Goal: Task Accomplishment & Management: Manage account settings

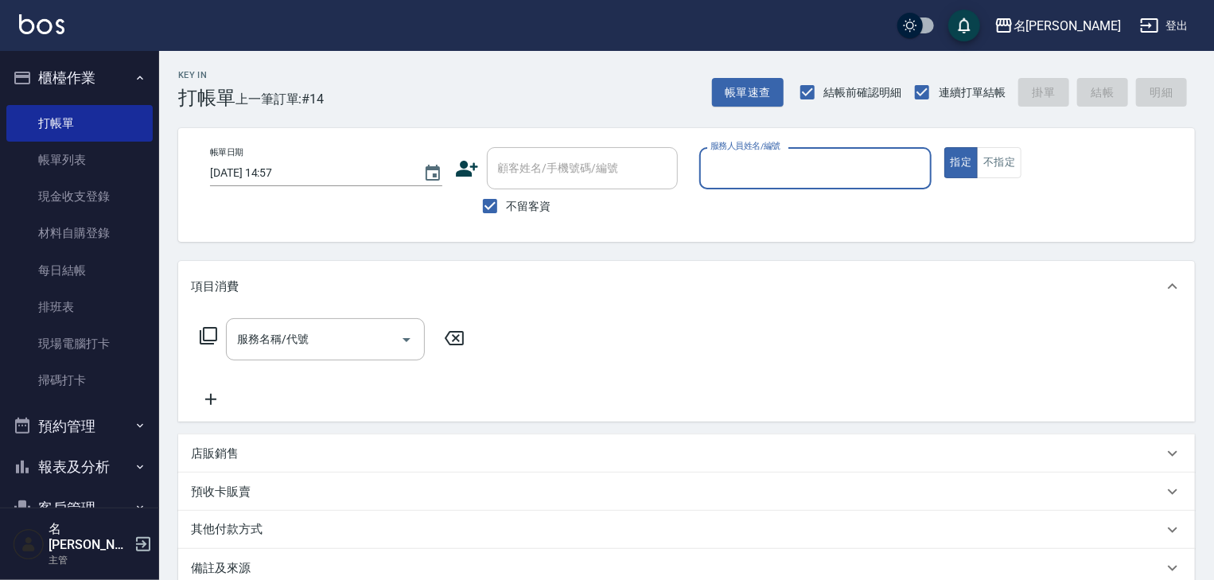
click at [840, 178] on input "服務人員姓名/編號" at bounding box center [815, 168] width 218 height 28
click at [744, 210] on span "[PERSON_NAME] -22" at bounding box center [762, 208] width 100 height 17
type input "[PERSON_NAME]-22"
click at [343, 331] on input "服務名稱/代號" at bounding box center [313, 339] width 161 height 28
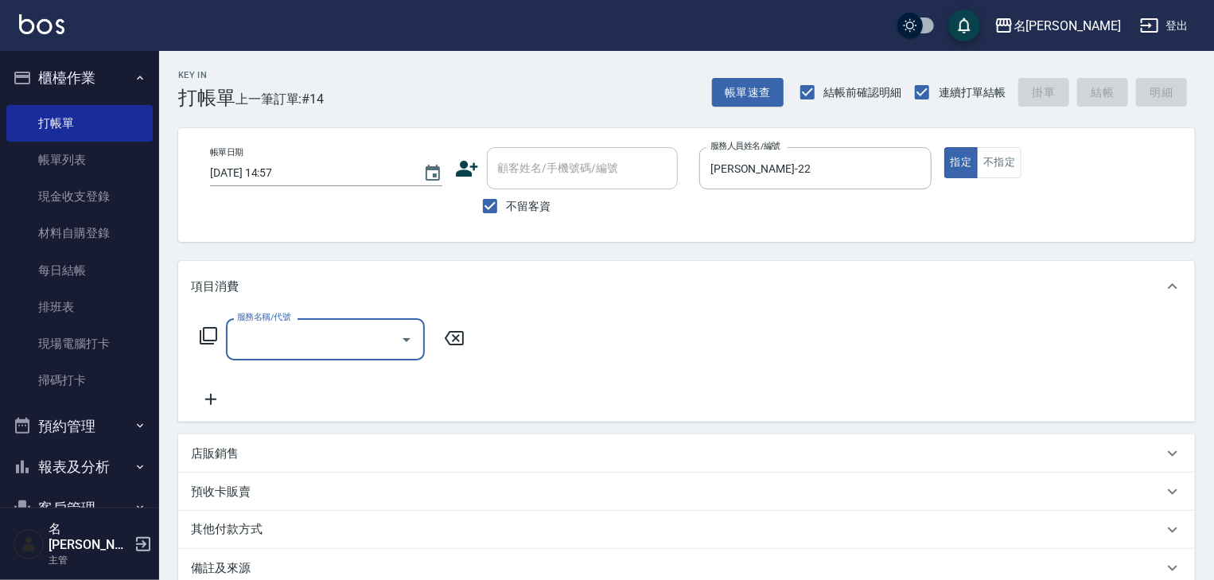
click at [340, 339] on input "服務名稱/代號" at bounding box center [313, 339] width 161 height 28
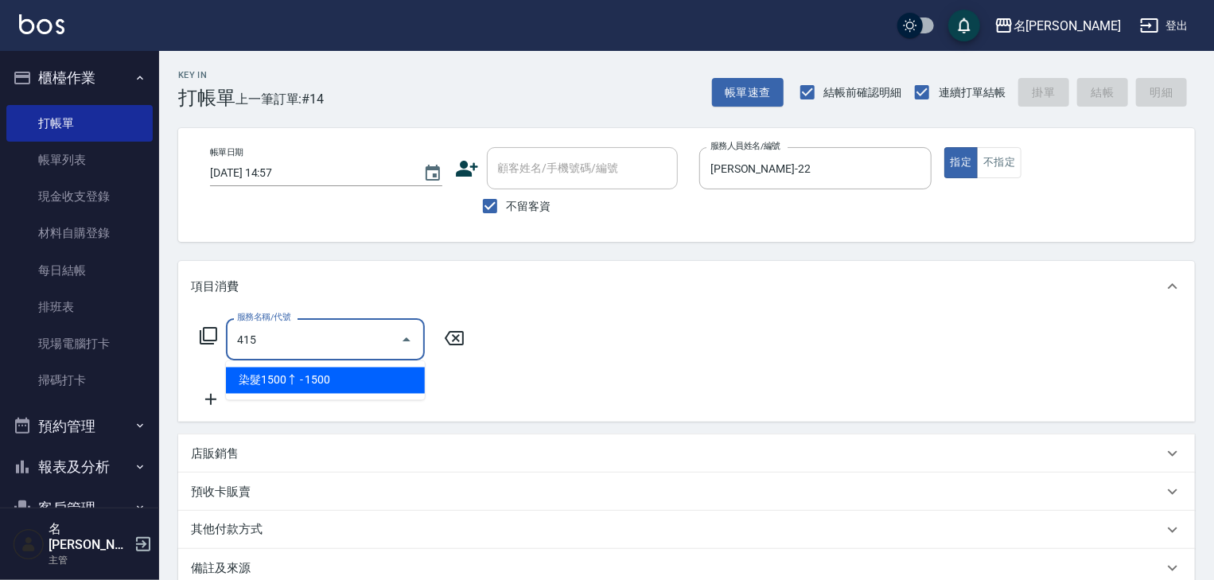
click at [396, 379] on span "染髮1500↑ - 1500" at bounding box center [325, 380] width 199 height 26
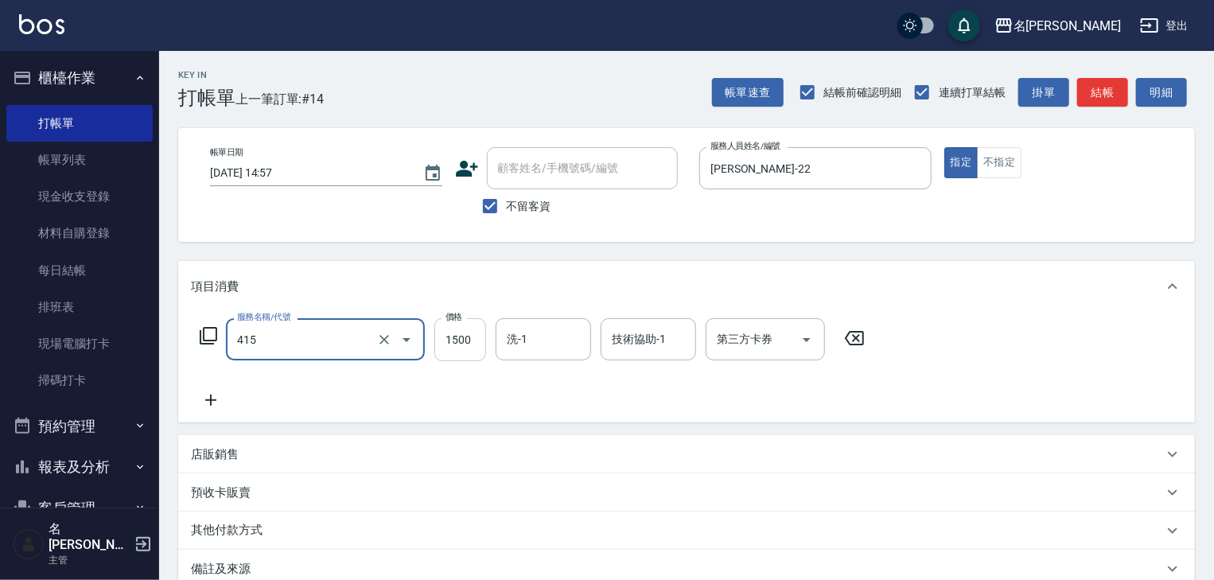
type input "染髮1500↑(415)"
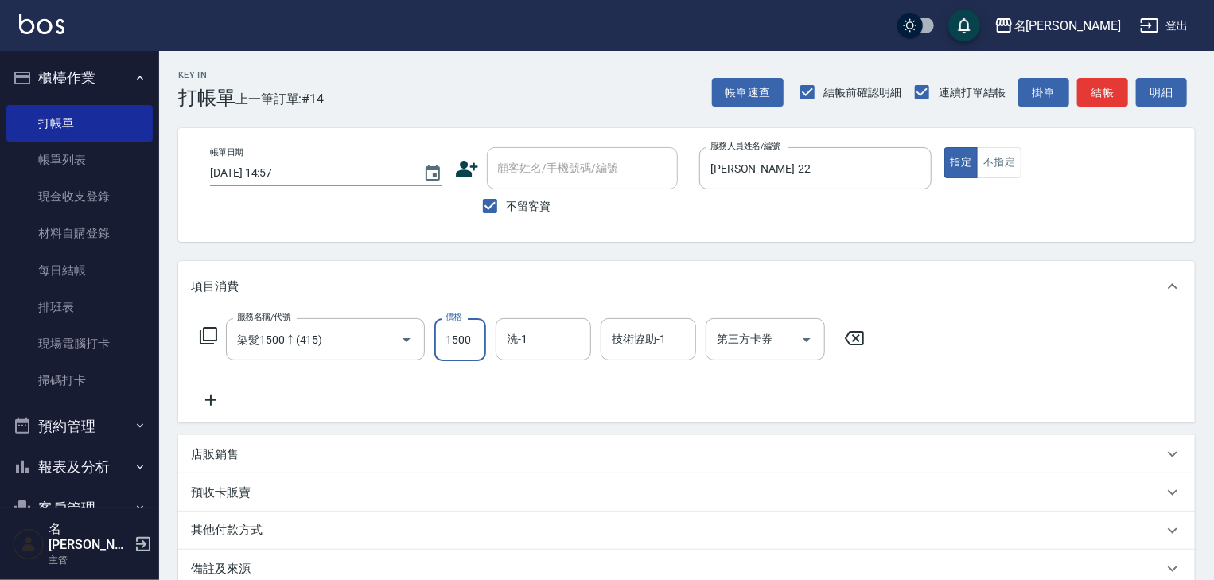
click at [449, 350] on input "1500" at bounding box center [460, 339] width 52 height 43
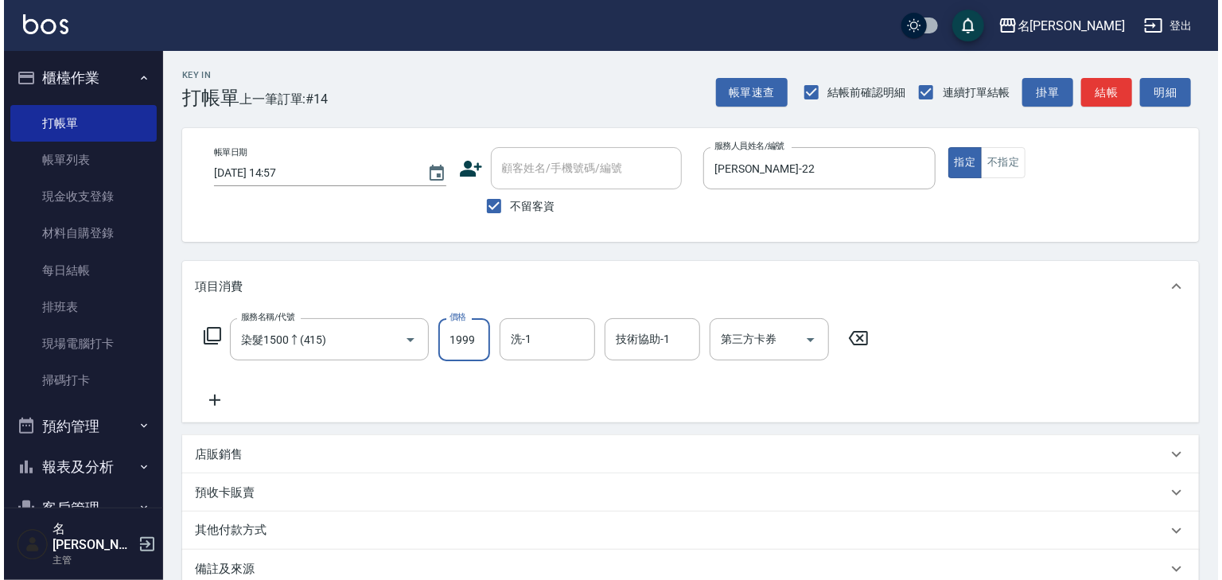
scroll to position [186, 0]
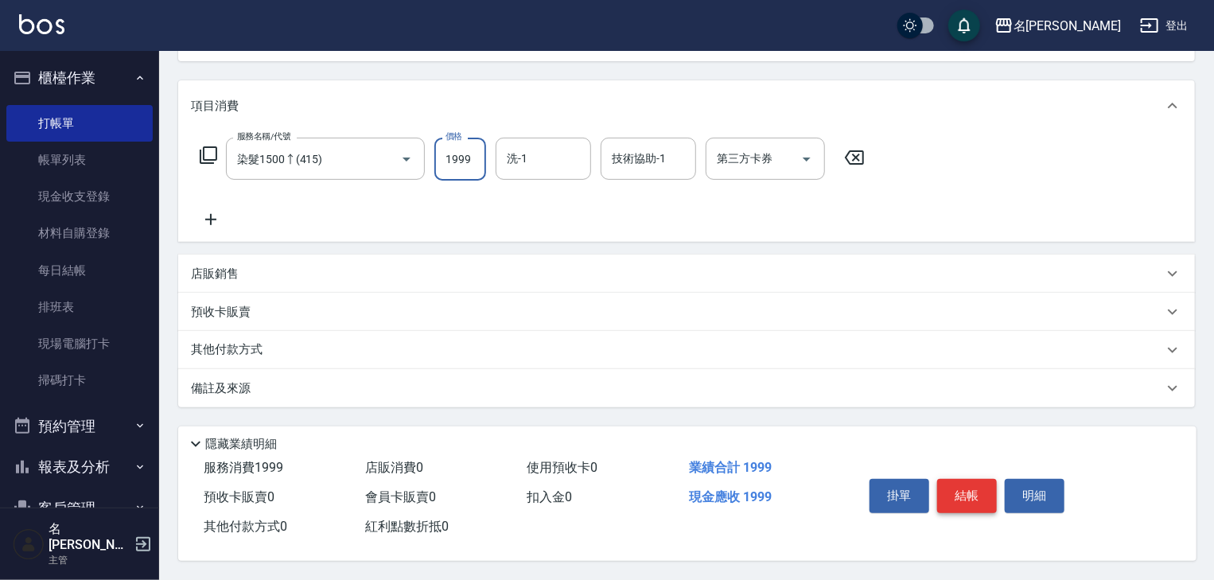
type input "1999"
click at [968, 487] on button "結帳" at bounding box center [967, 495] width 60 height 33
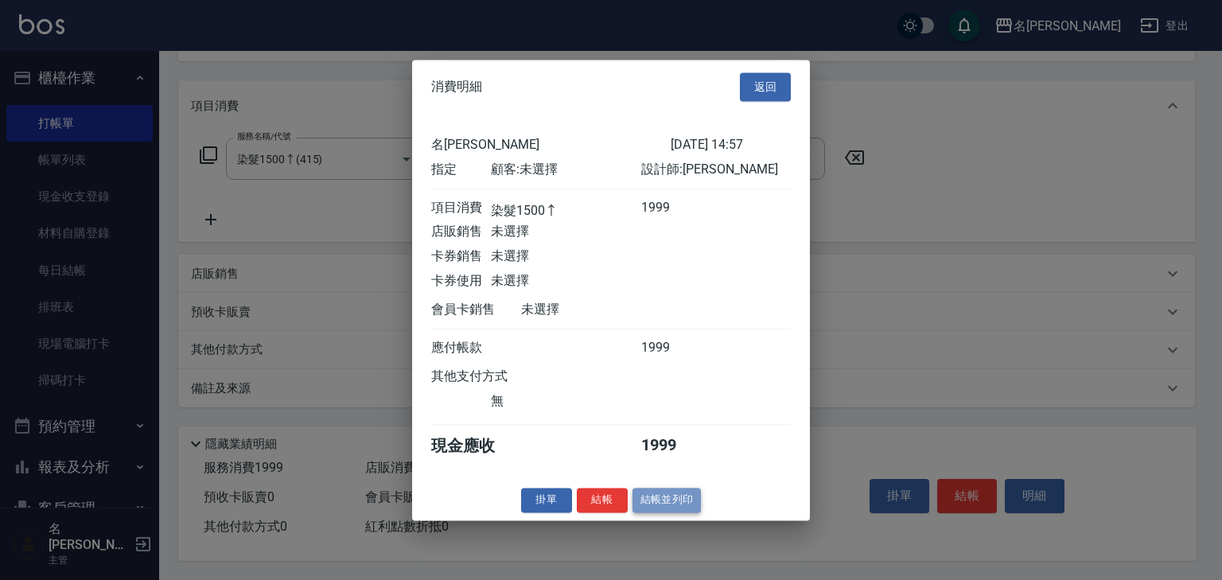
click at [679, 499] on button "結帳並列印" at bounding box center [666, 500] width 69 height 25
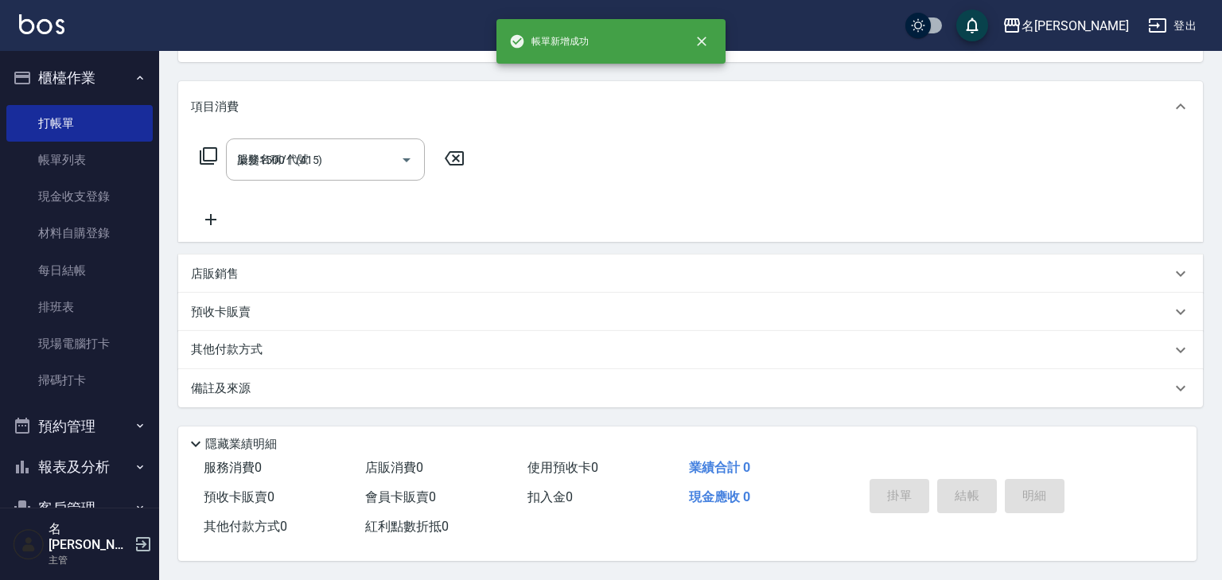
type input "2025/08/13 15:44"
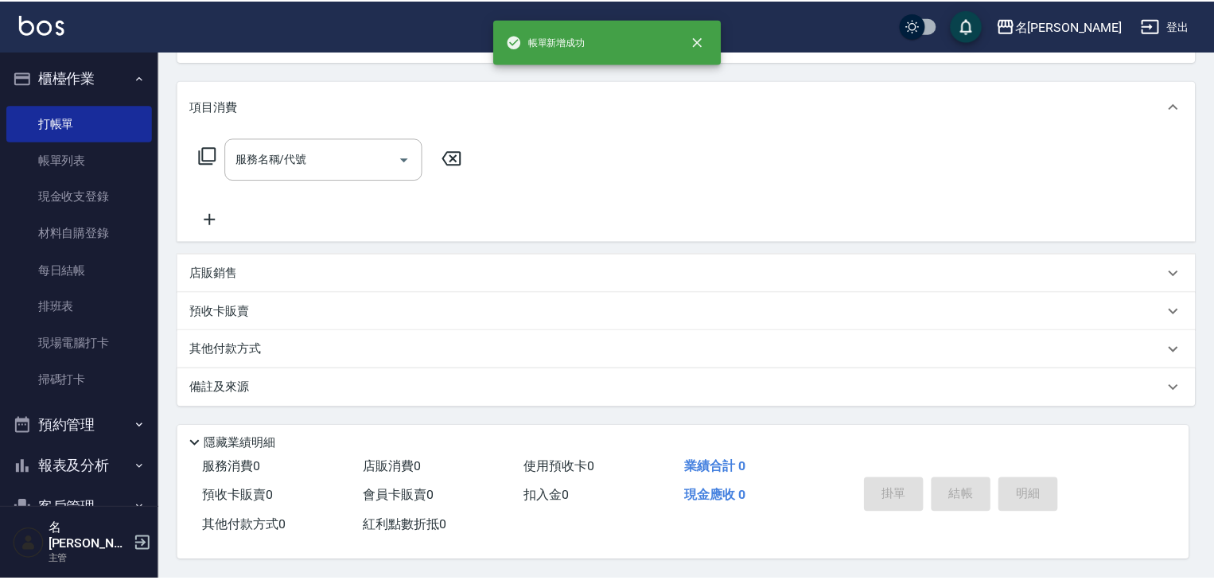
scroll to position [0, 0]
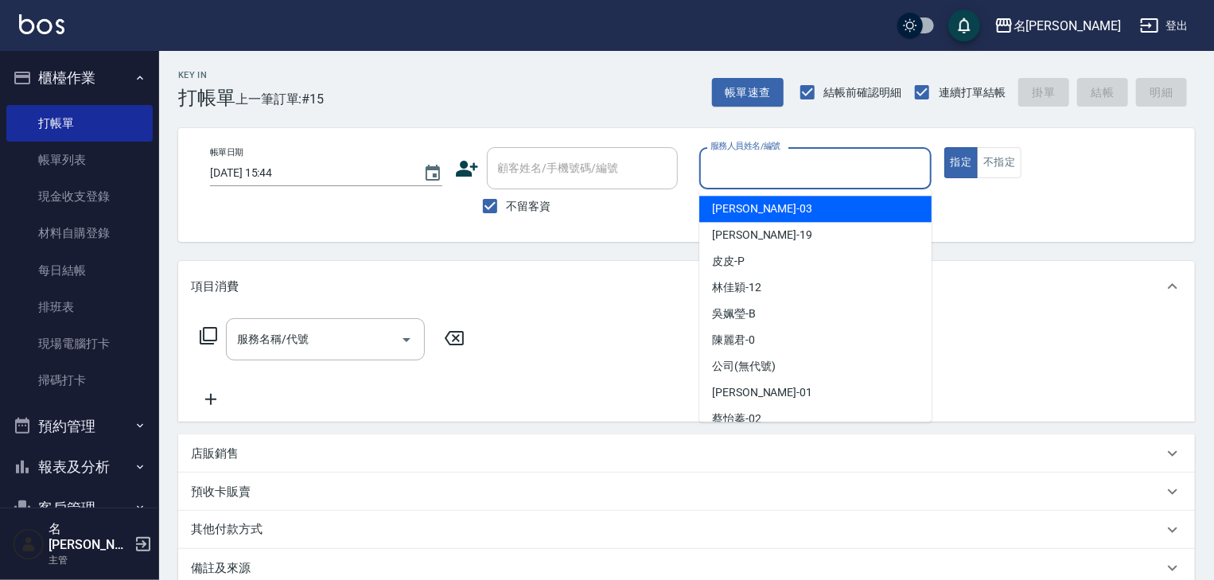
click at [737, 167] on input "服務人員姓名/編號" at bounding box center [815, 168] width 218 height 28
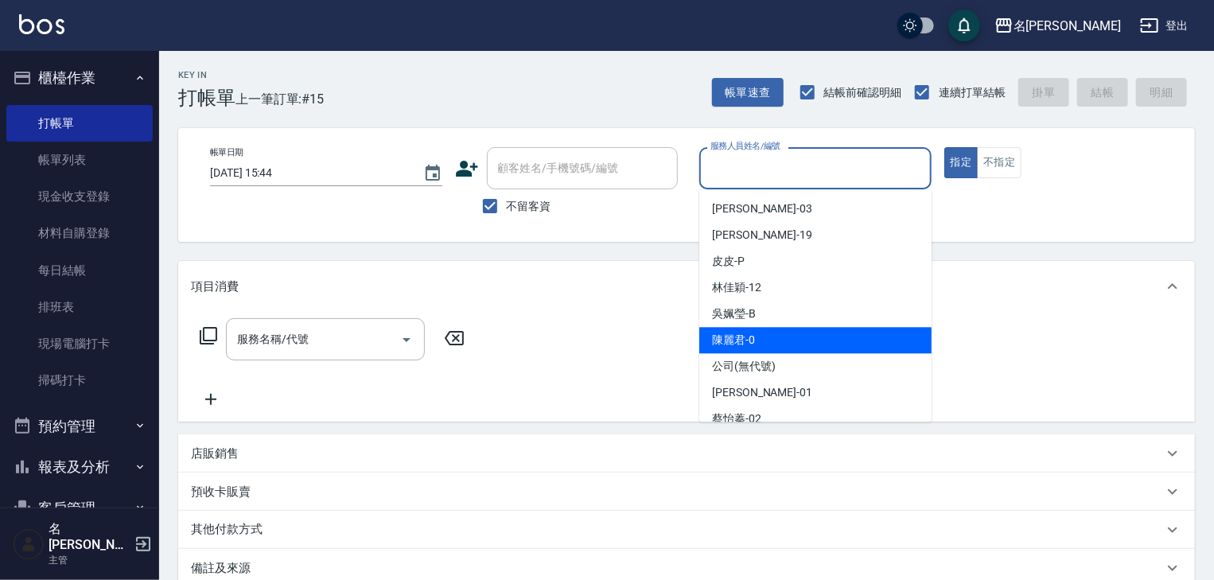
drag, startPoint x: 757, startPoint y: 344, endPoint x: 743, endPoint y: 337, distance: 15.7
click at [757, 344] on div "陳麗君 -0" at bounding box center [815, 340] width 232 height 26
type input "陳麗君-0"
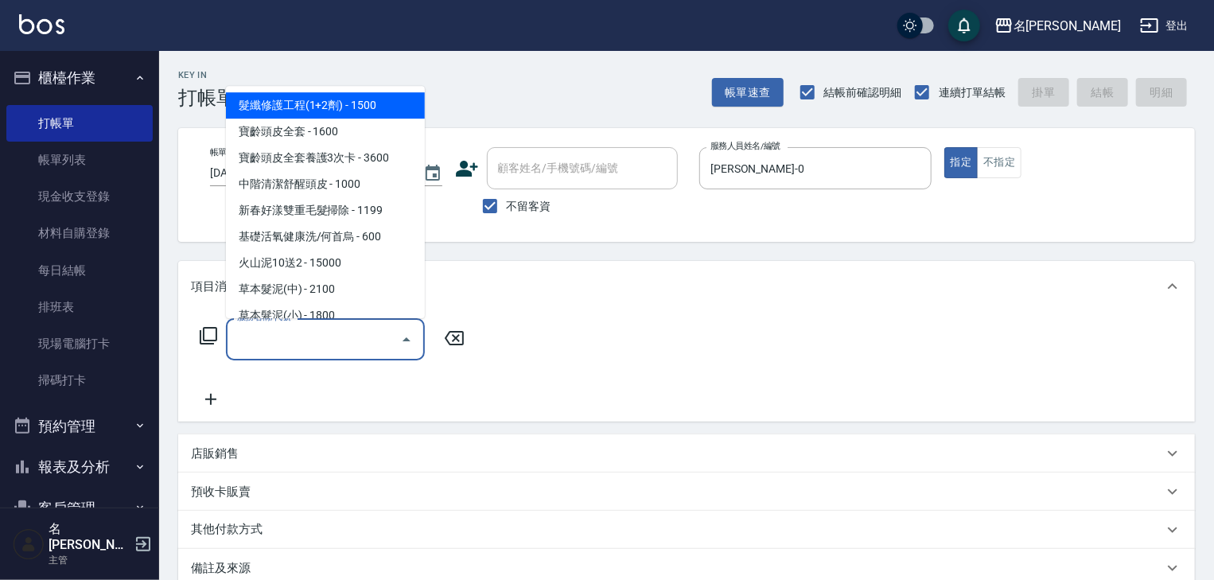
click at [345, 353] on input "服務名稱/代號" at bounding box center [313, 339] width 161 height 28
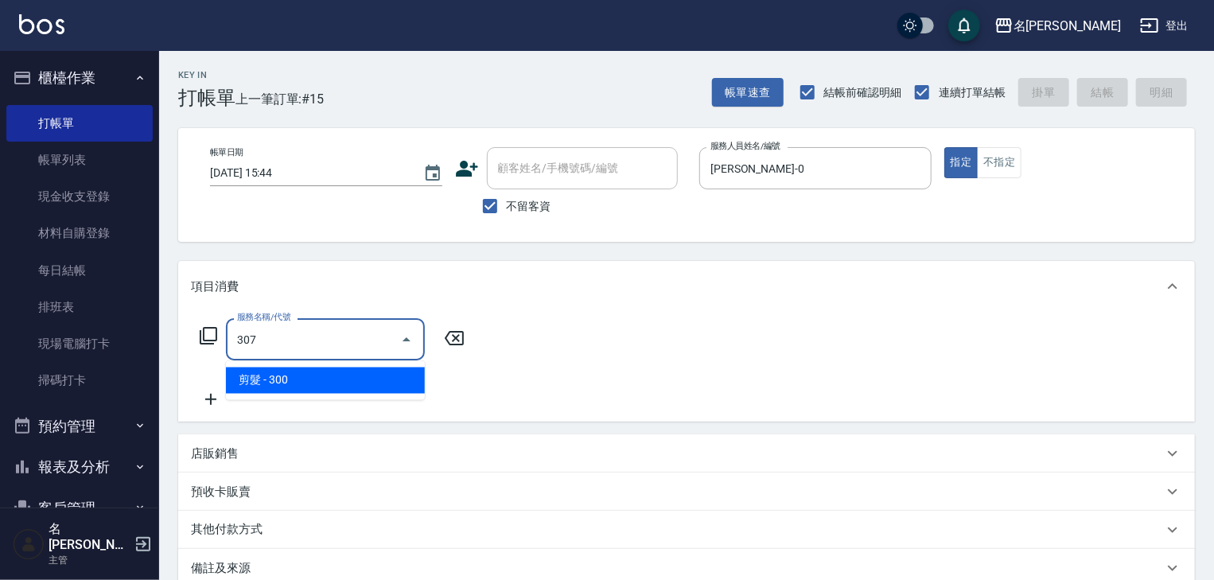
click at [365, 383] on span "剪髮 - 300" at bounding box center [325, 380] width 199 height 26
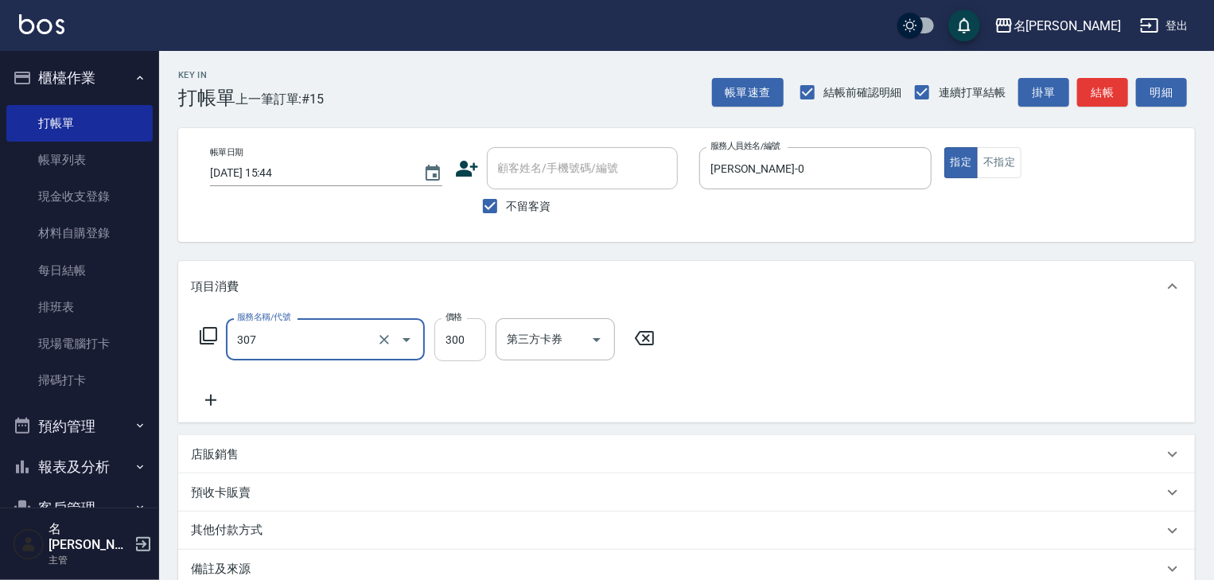
type input "剪髮(307)"
click at [461, 348] on input "300" at bounding box center [460, 339] width 52 height 43
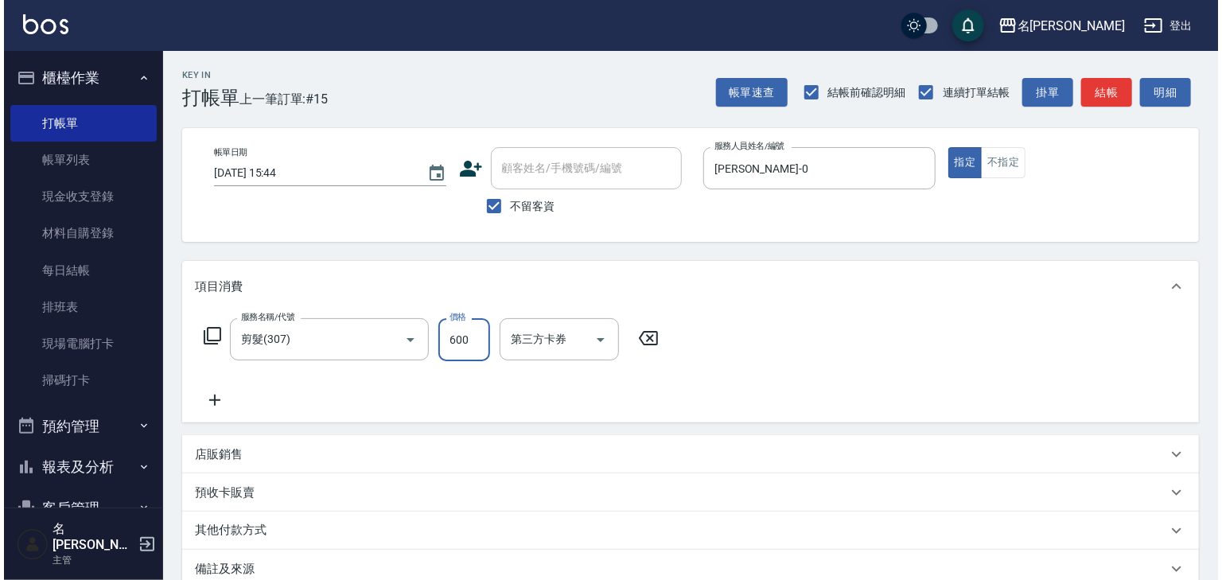
scroll to position [186, 0]
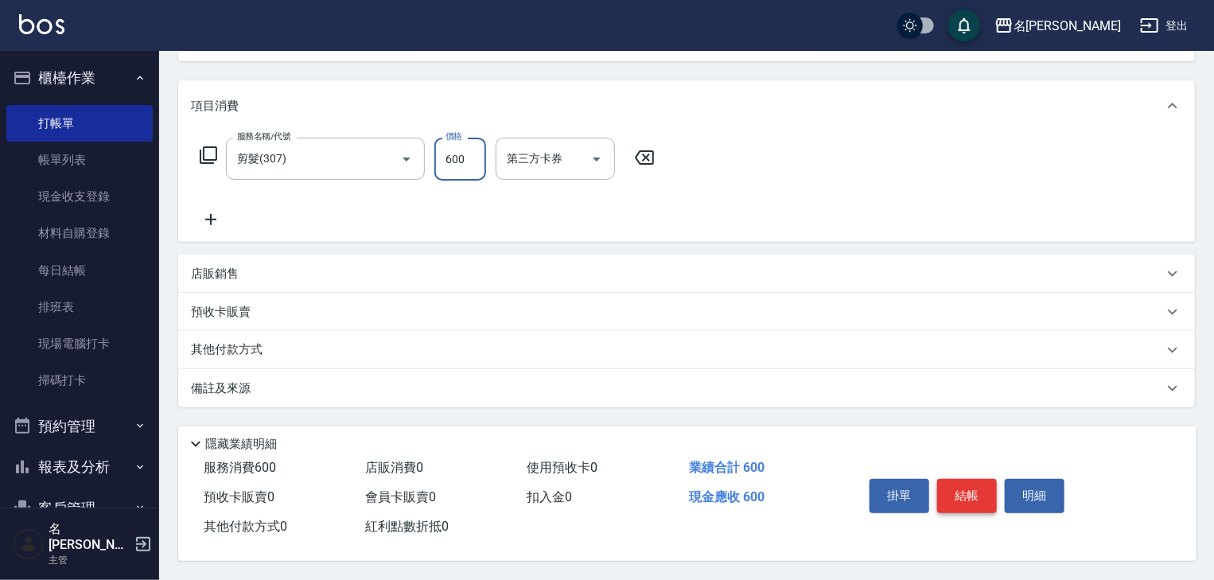
type input "600"
click at [960, 490] on button "結帳" at bounding box center [967, 495] width 60 height 33
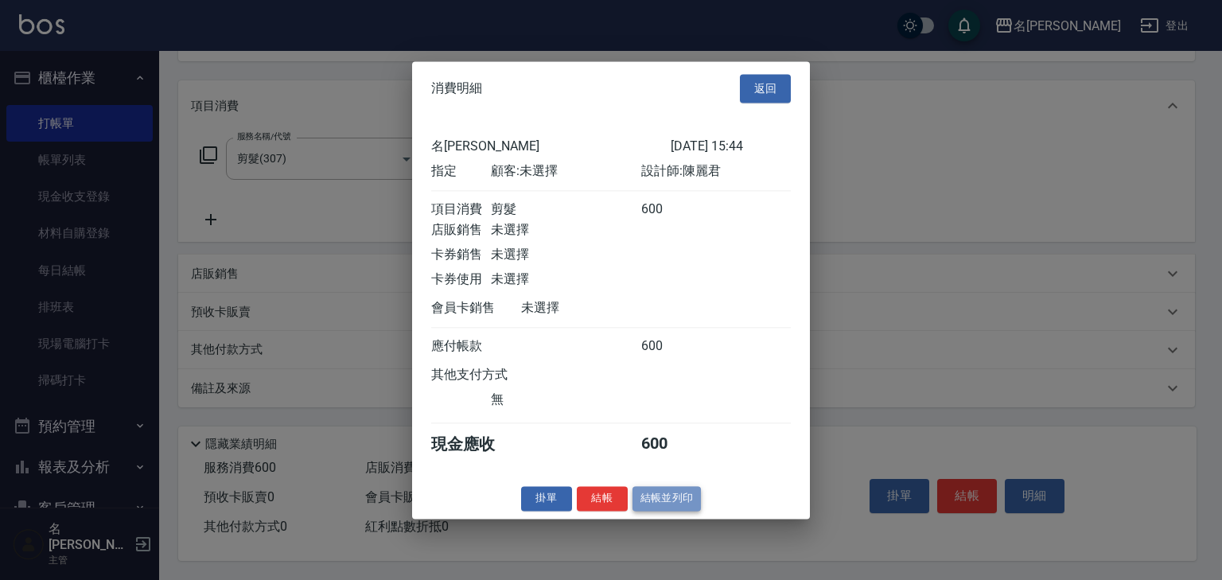
click at [677, 511] on button "結帳並列印" at bounding box center [666, 498] width 69 height 25
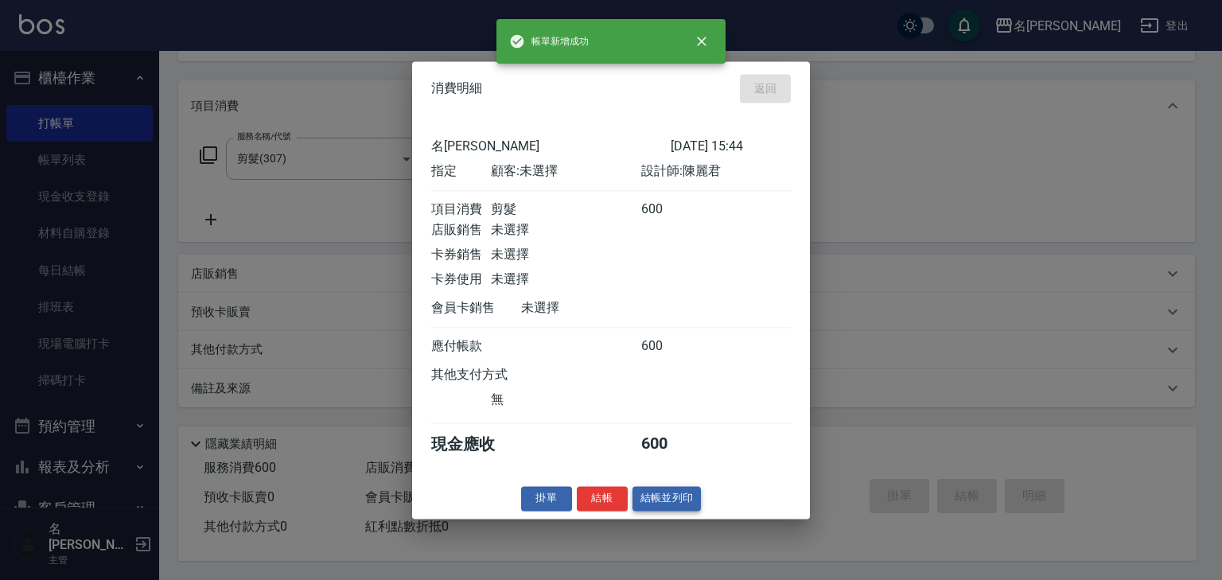
type input "2025/08/13 15:45"
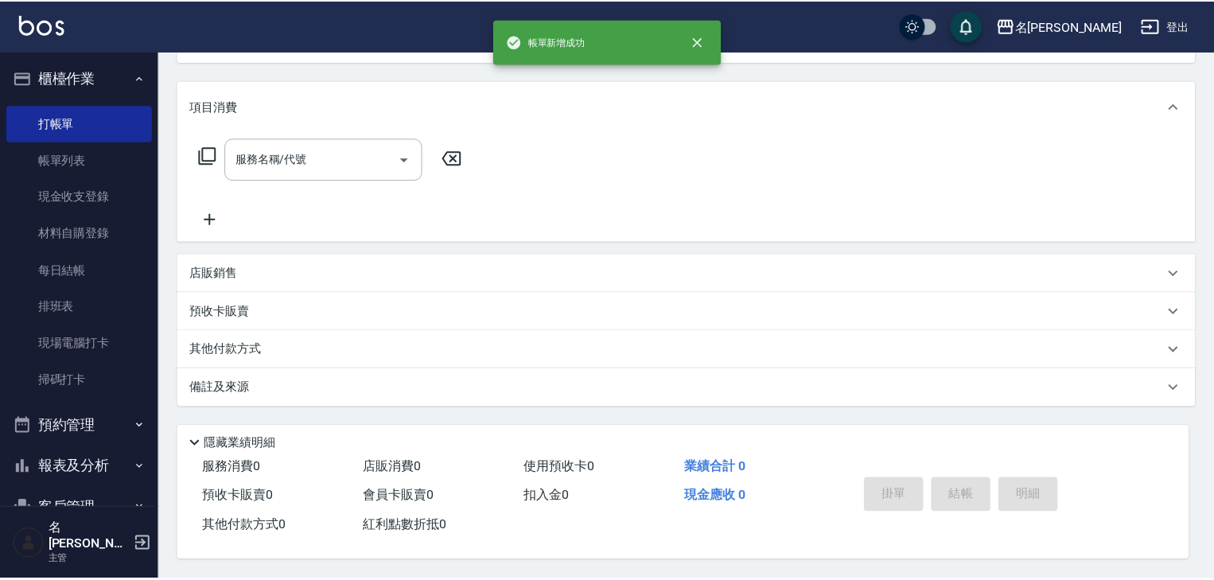
scroll to position [0, 0]
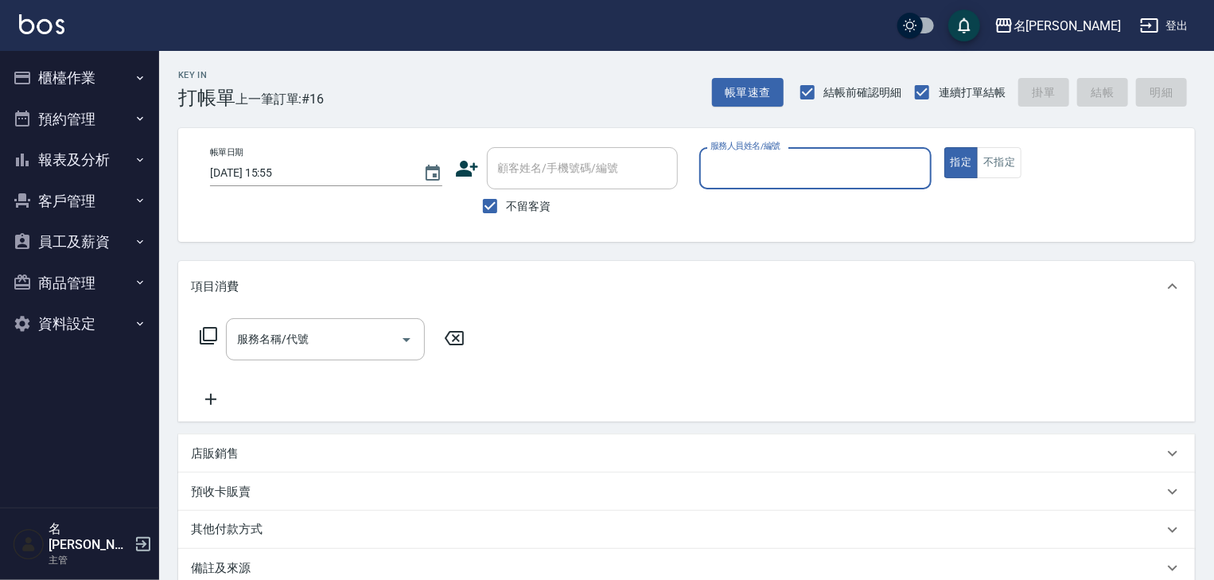
click at [103, 70] on button "櫃檯作業" at bounding box center [79, 77] width 146 height 41
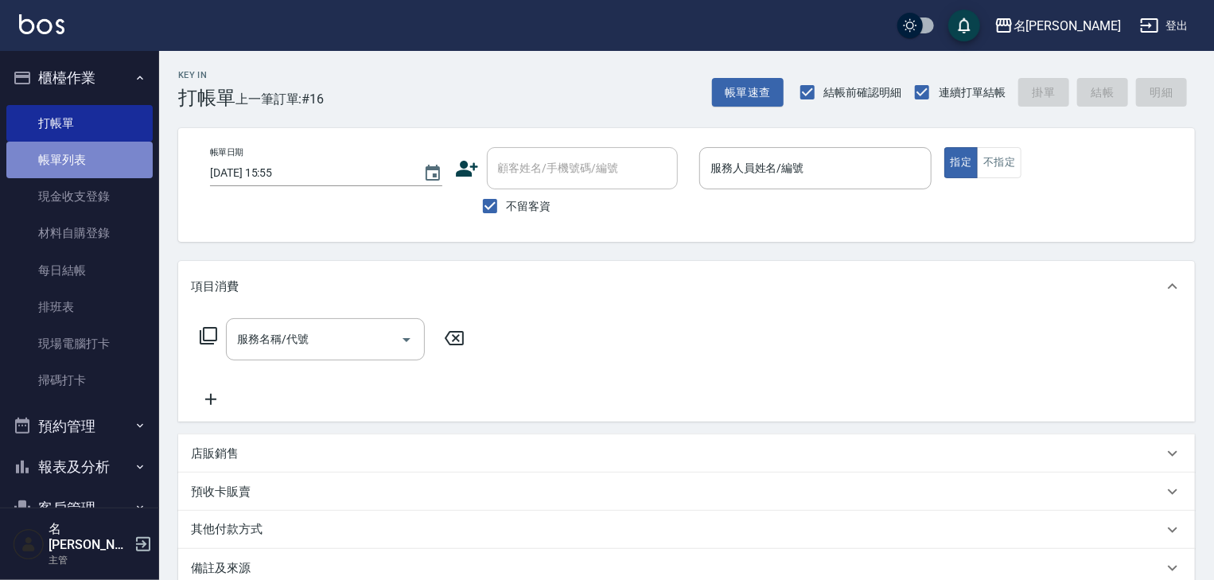
click at [105, 153] on link "帳單列表" at bounding box center [79, 160] width 146 height 37
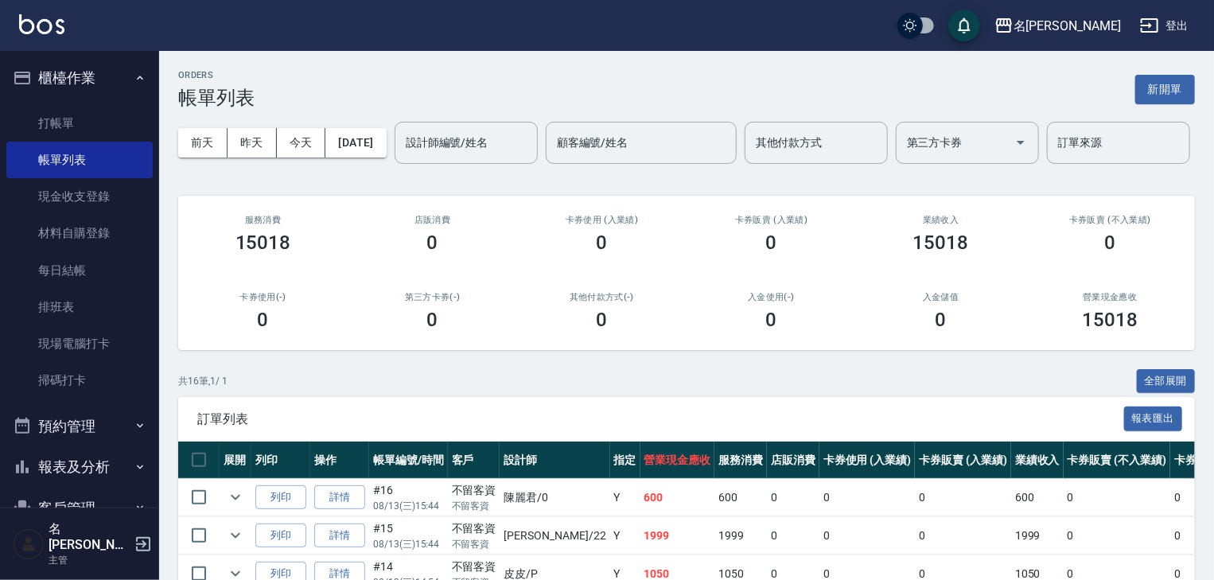
scroll to position [255, 0]
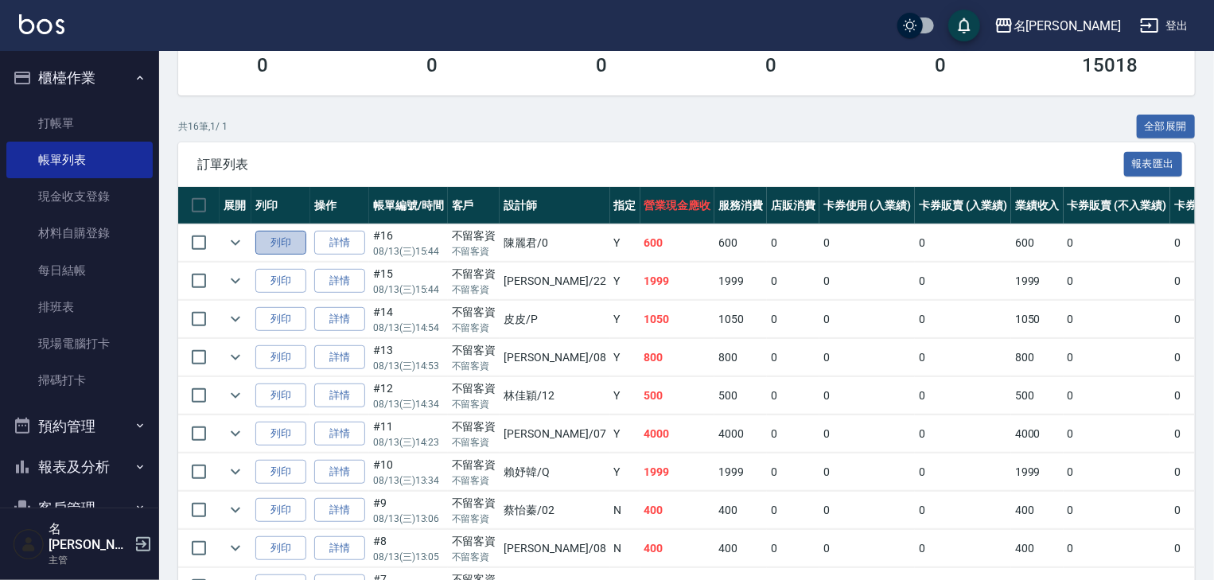
click at [270, 255] on button "列印" at bounding box center [280, 243] width 51 height 25
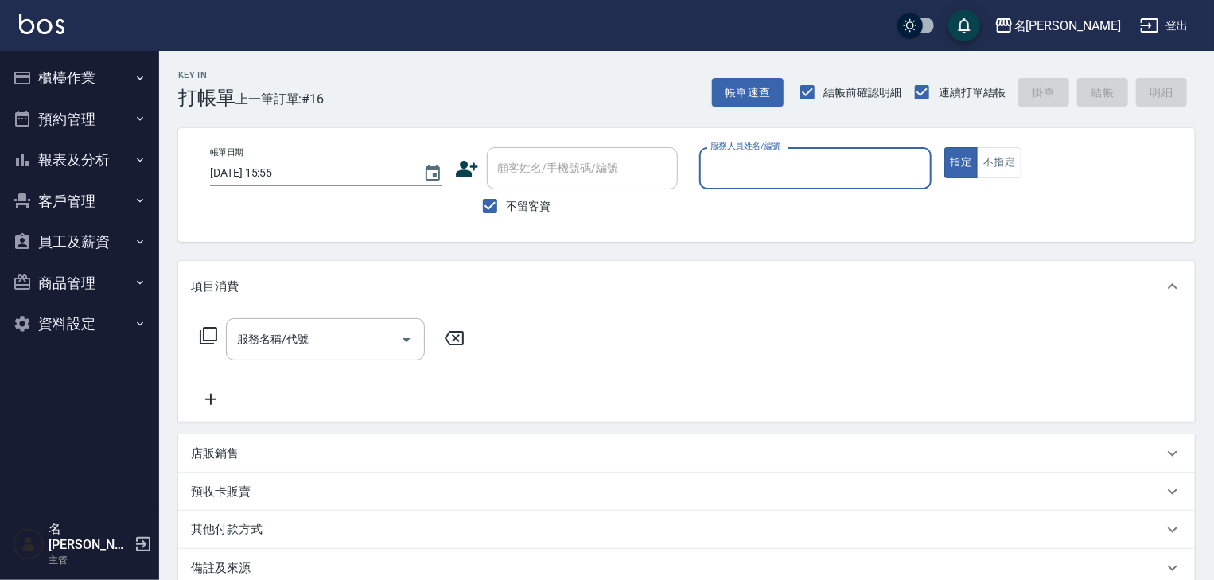
click at [100, 73] on button "櫃檯作業" at bounding box center [79, 77] width 146 height 41
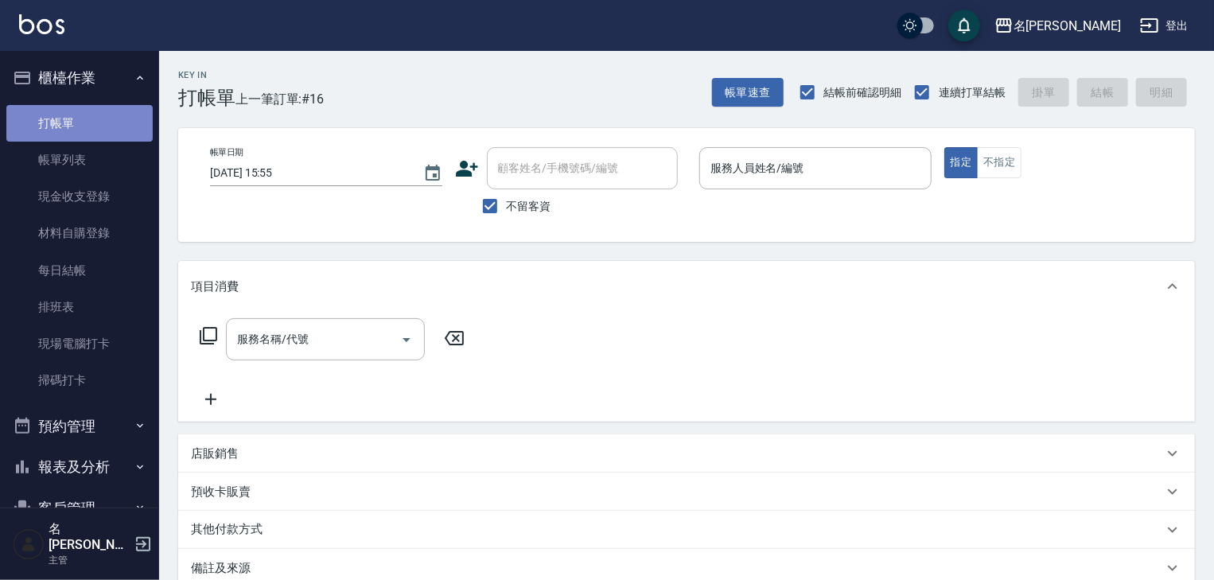
click at [110, 118] on link "打帳單" at bounding box center [79, 123] width 146 height 37
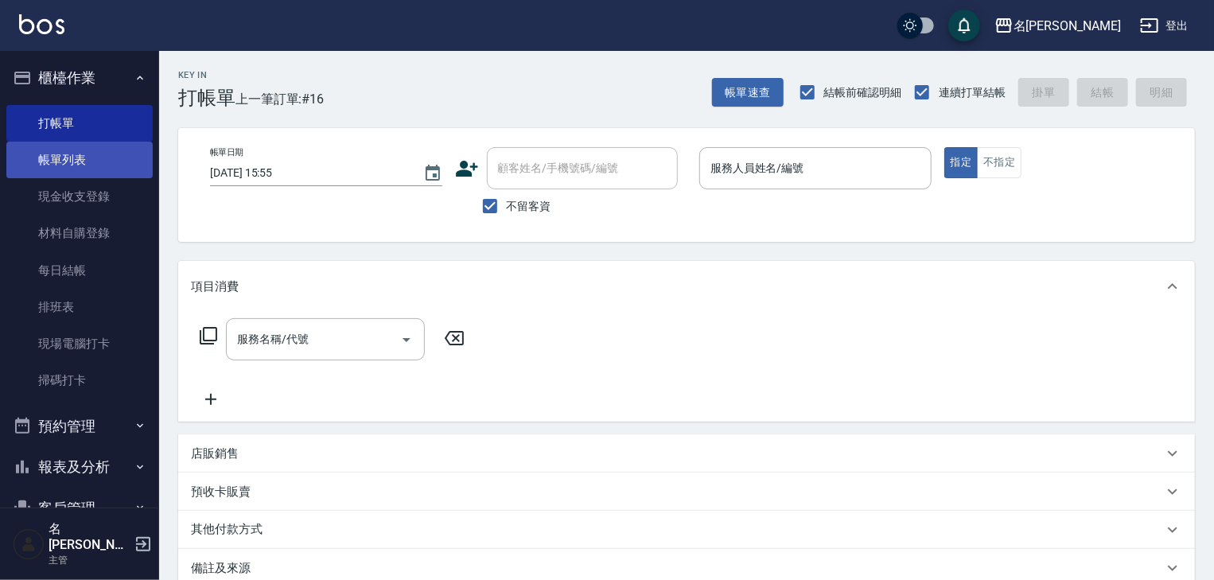
click at [124, 156] on link "帳單列表" at bounding box center [79, 160] width 146 height 37
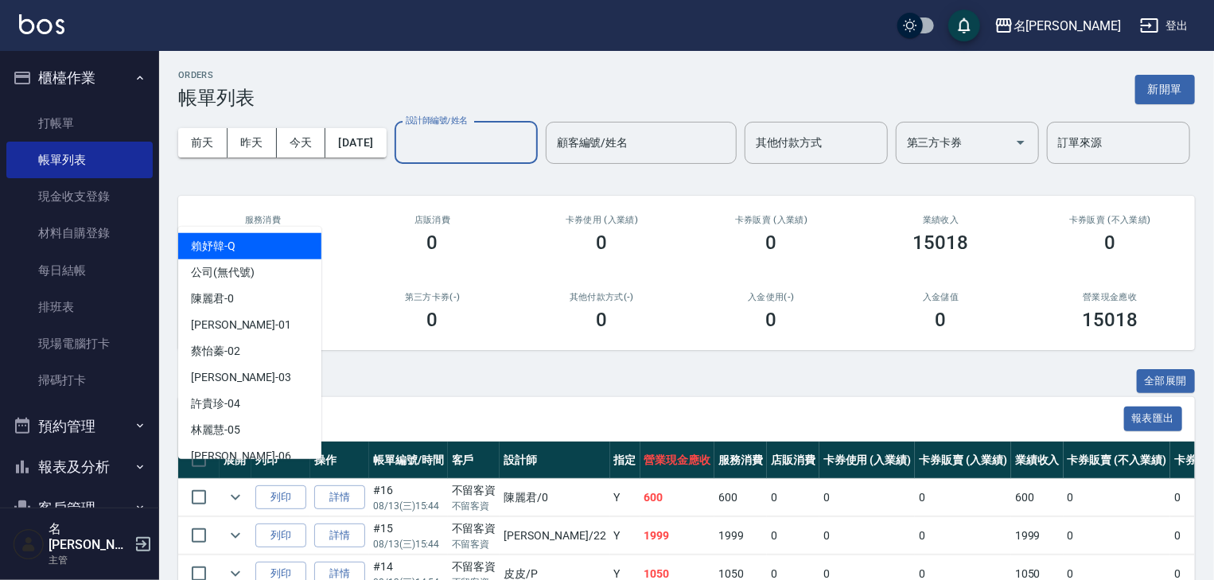
click at [402, 157] on input "設計師編號/姓名" at bounding box center [466, 143] width 129 height 28
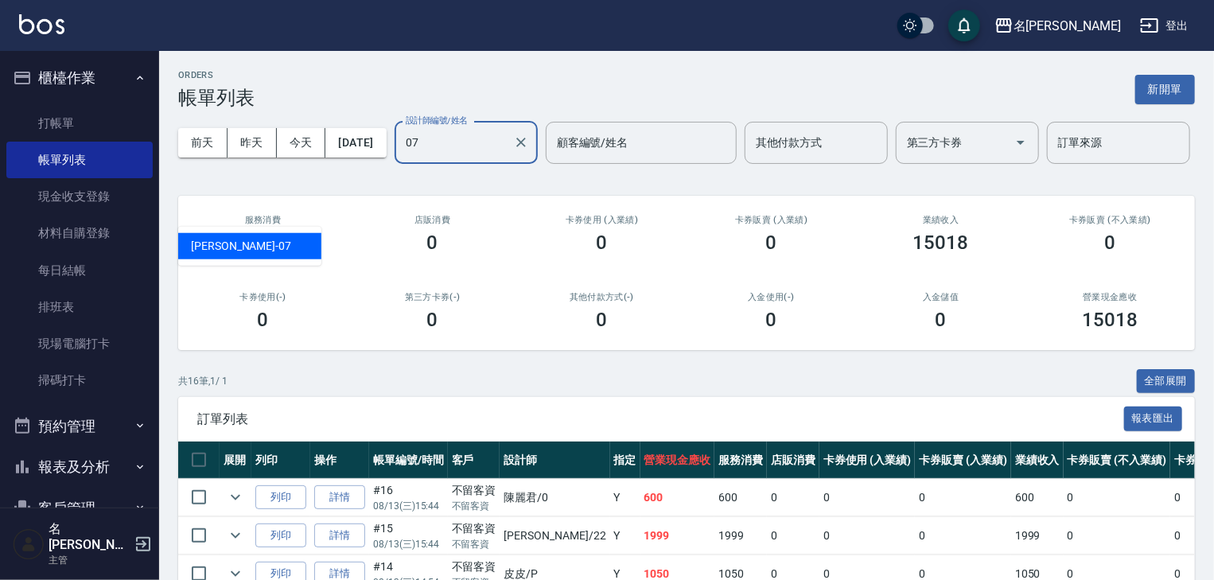
click at [239, 243] on span "[PERSON_NAME] -07" at bounding box center [241, 246] width 100 height 17
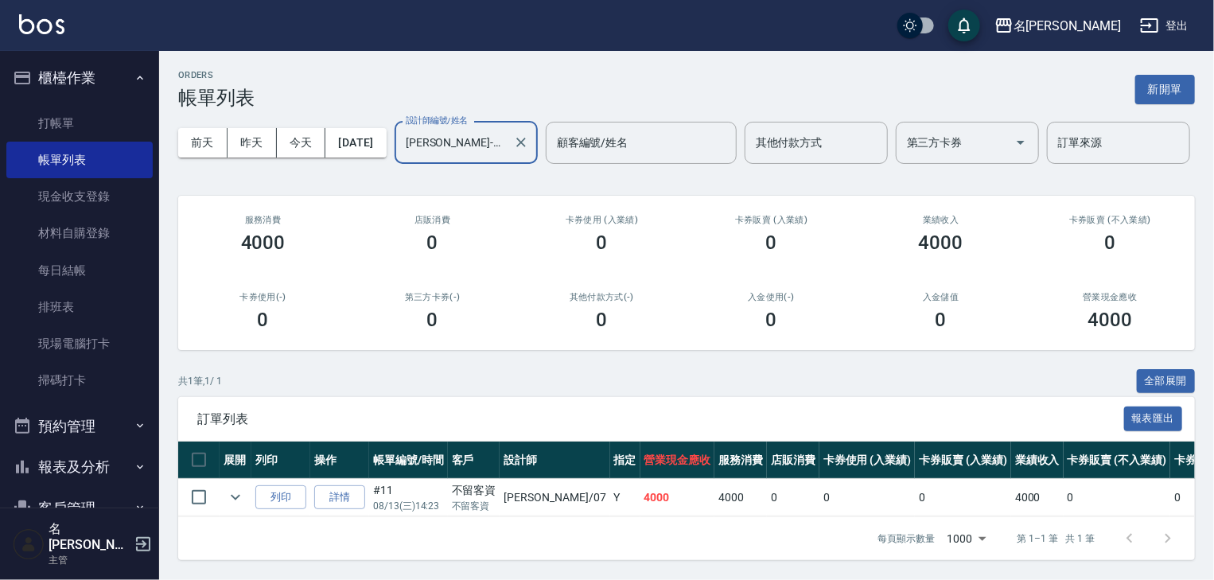
scroll to position [58, 0]
type input "[PERSON_NAME]-07"
click at [348, 492] on link "詳情" at bounding box center [339, 497] width 51 height 25
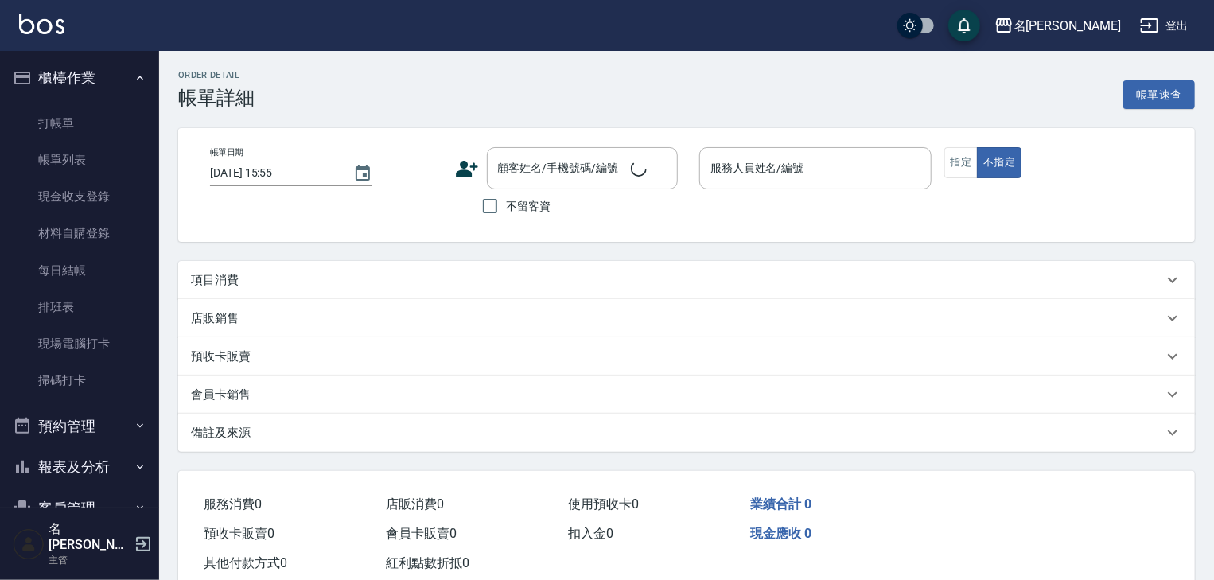
type input "[DATE] 14:23"
checkbox input "true"
type input "[PERSON_NAME]-07"
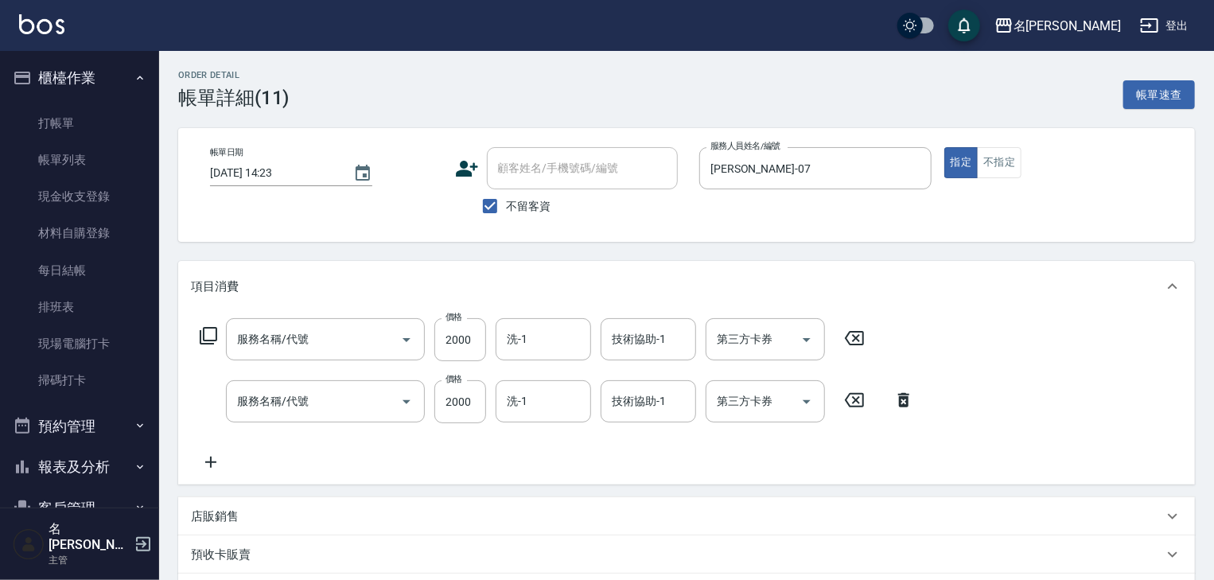
type input "結構2段式(636)"
type input "離子燙(自備)(210)"
click at [266, 436] on div "項目消費 服務名稱/代號 結構2段式(636) 服務名稱/代號 價格 2000 價格 洗-1 洗-1 技術協助-1 技術協助-1 第三方卡券 第三方卡券 服務…" at bounding box center [686, 474] width 1016 height 427
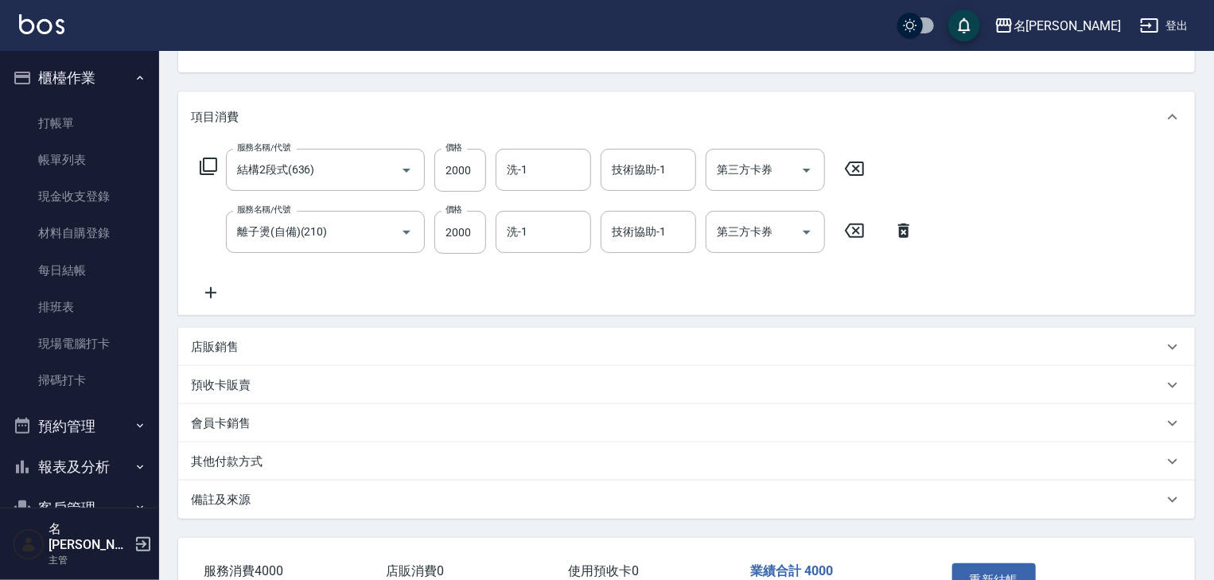
click at [271, 464] on div "其他付款方式" at bounding box center [677, 461] width 972 height 17
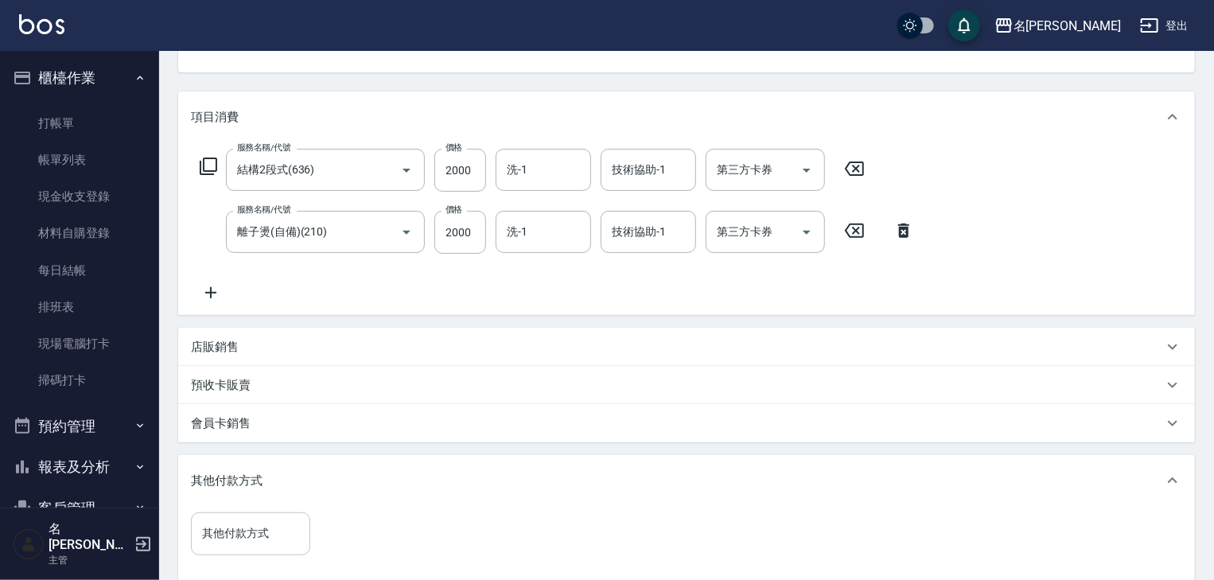
scroll to position [255, 0]
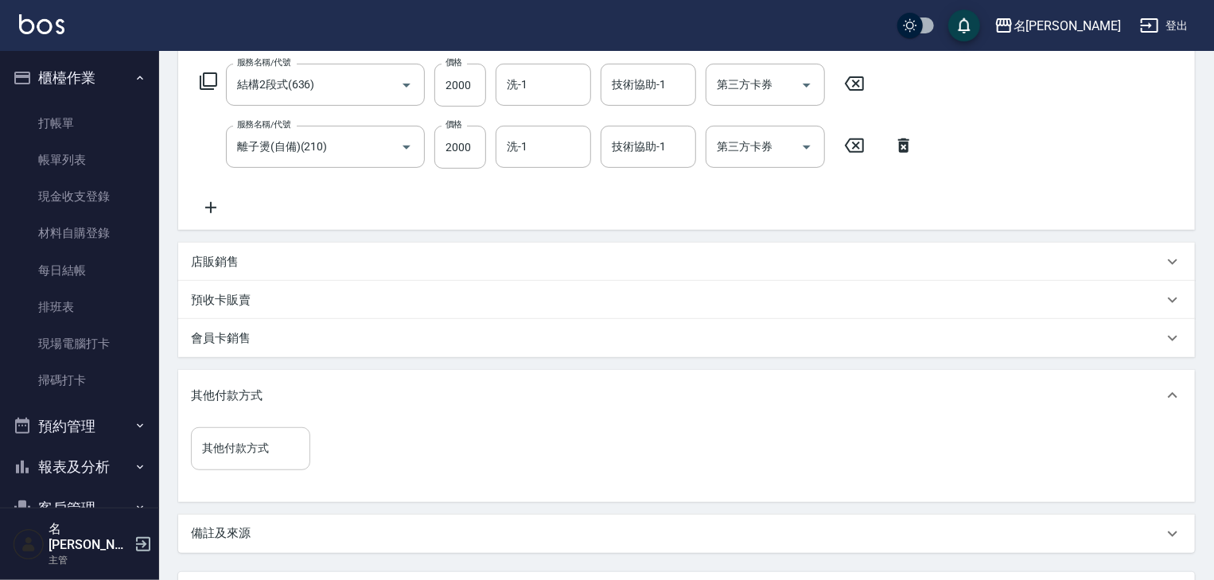
click at [262, 445] on input "其他付款方式" at bounding box center [250, 448] width 105 height 28
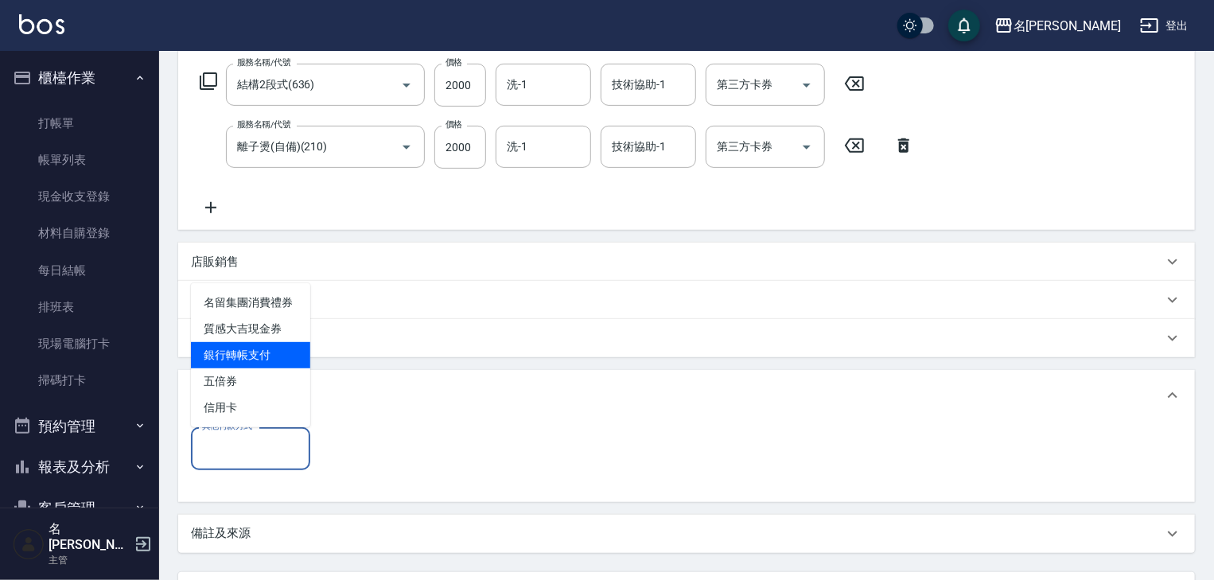
click at [277, 355] on span "銀行轉帳支付" at bounding box center [250, 355] width 119 height 26
type input "銀行轉帳支付"
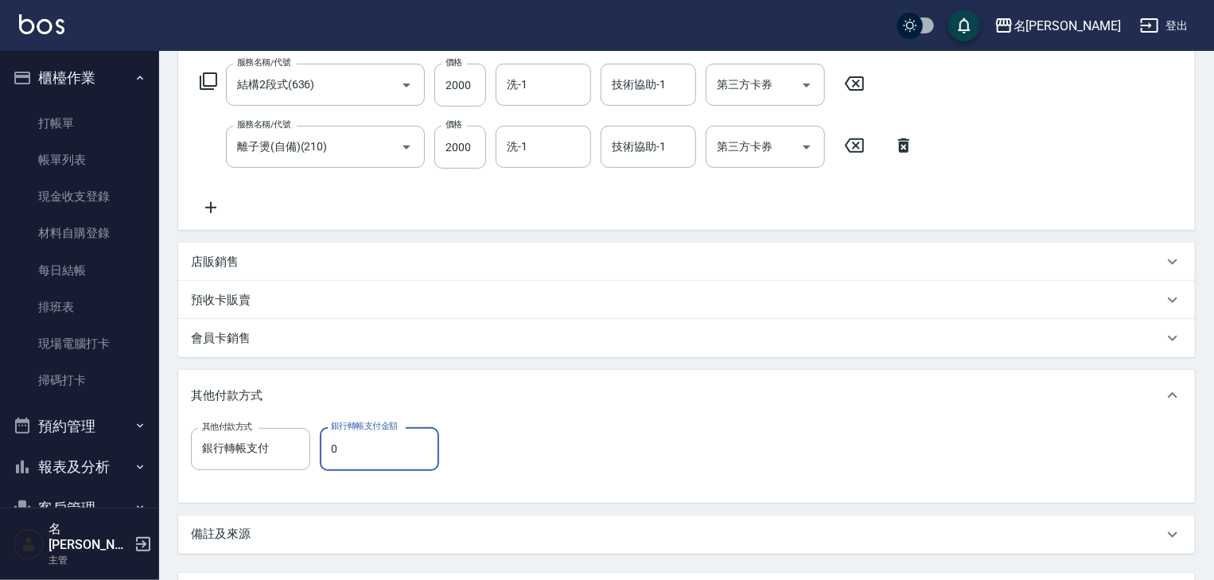
click at [371, 439] on input "0" at bounding box center [379, 448] width 119 height 43
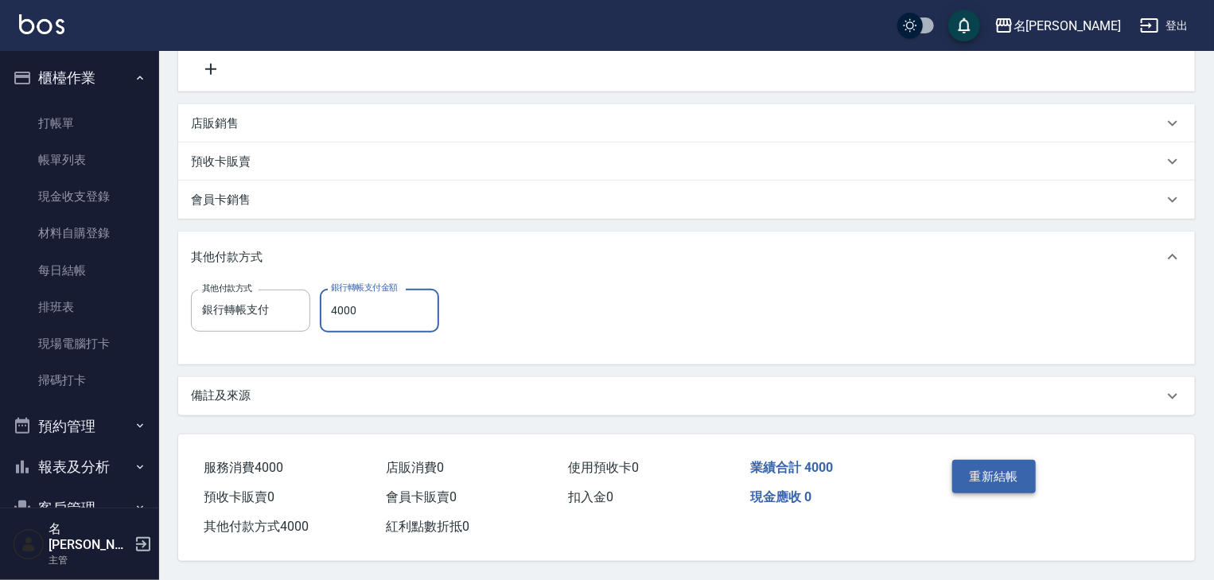
type input "4000"
click at [983, 460] on button "重新結帳" at bounding box center [994, 476] width 84 height 33
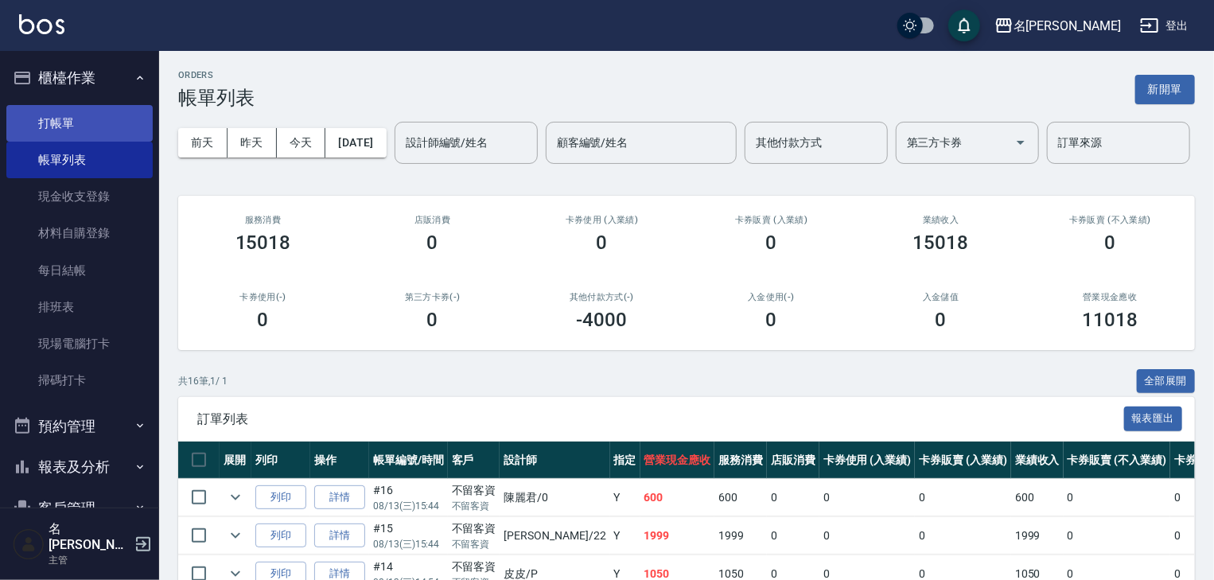
click at [91, 113] on link "打帳單" at bounding box center [79, 123] width 146 height 37
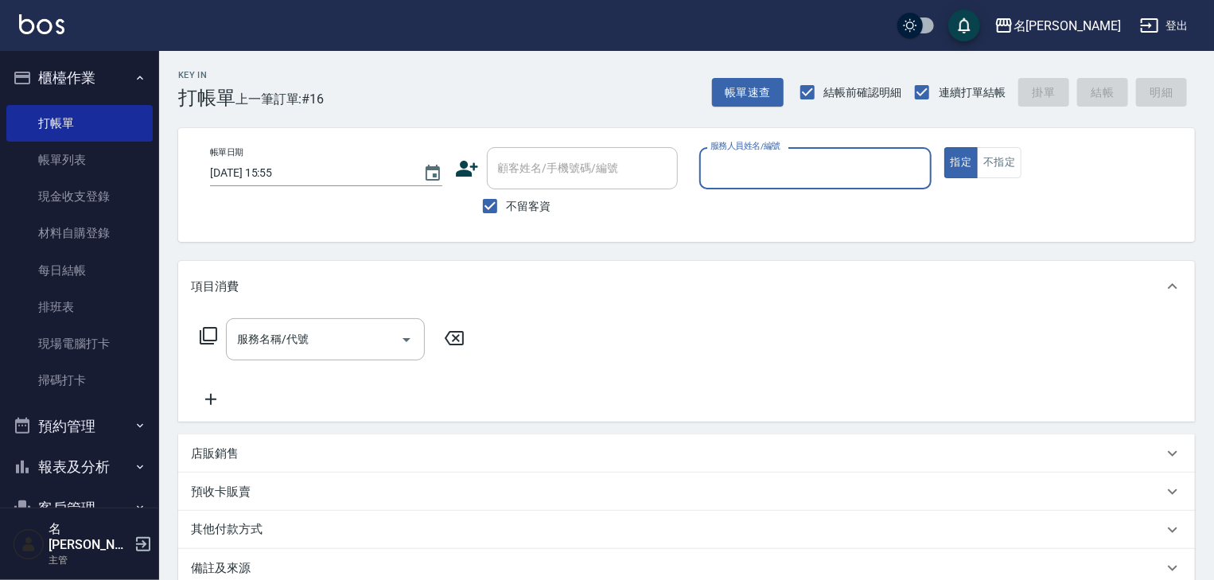
click at [853, 175] on input "服務人員姓名/編號" at bounding box center [815, 168] width 218 height 28
click at [798, 214] on div "[PERSON_NAME]-04" at bounding box center [815, 209] width 232 height 26
type input "[PERSON_NAME]-04"
click at [337, 344] on input "服務名稱/代號" at bounding box center [313, 339] width 161 height 28
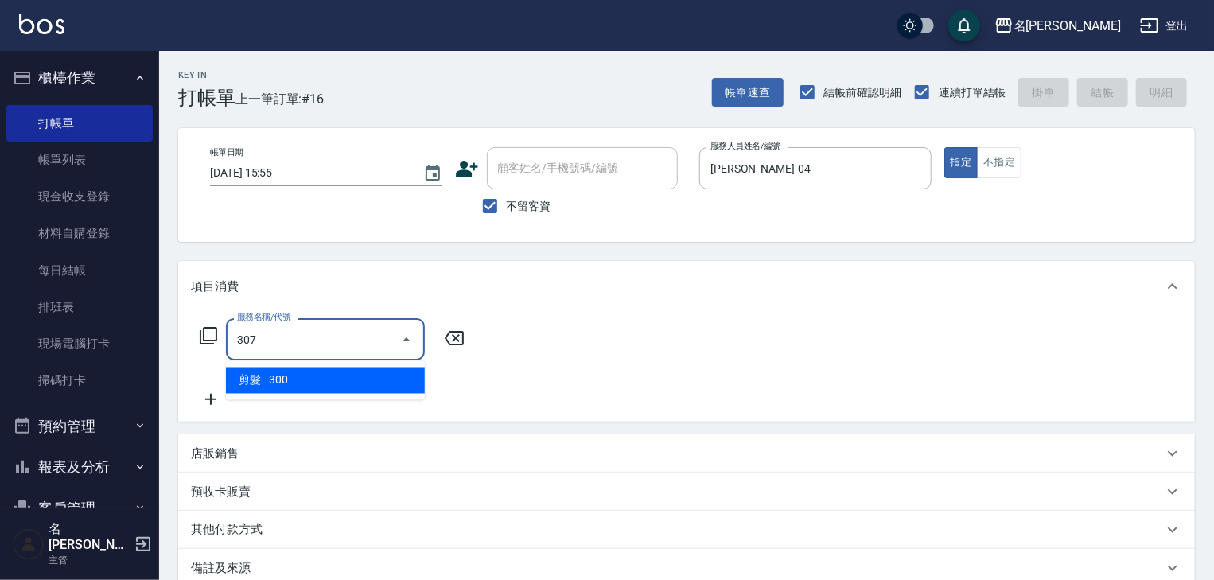
click at [371, 365] on ul "剪髮 - 300" at bounding box center [325, 380] width 199 height 39
click at [380, 375] on span "剪髮 - 300" at bounding box center [325, 380] width 199 height 26
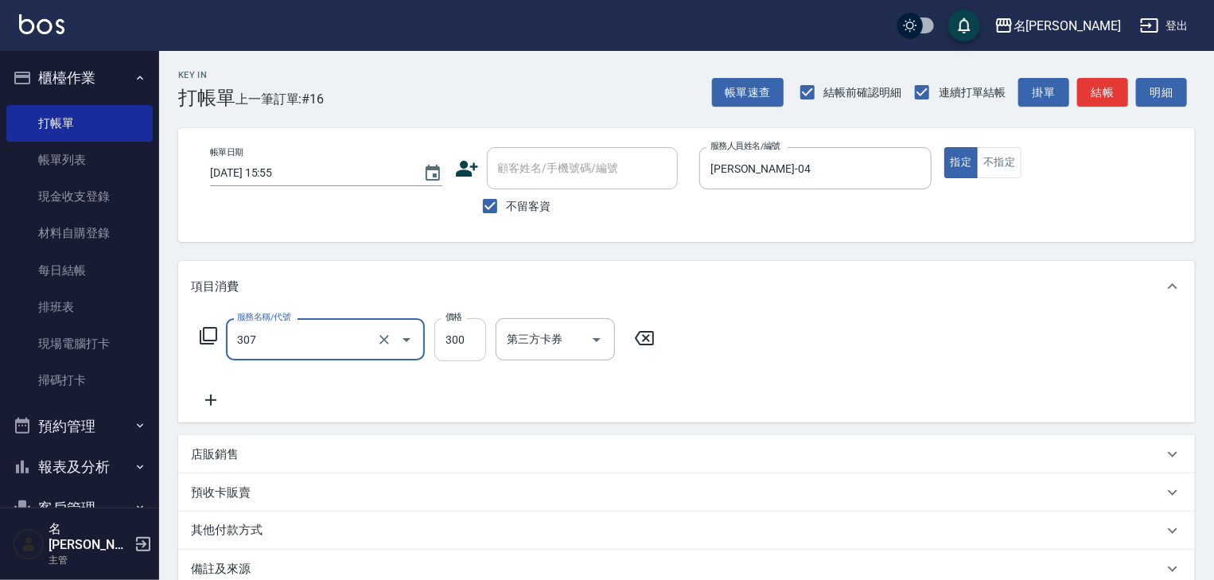
type input "剪髮(307)"
click at [457, 344] on input "300" at bounding box center [460, 339] width 52 height 43
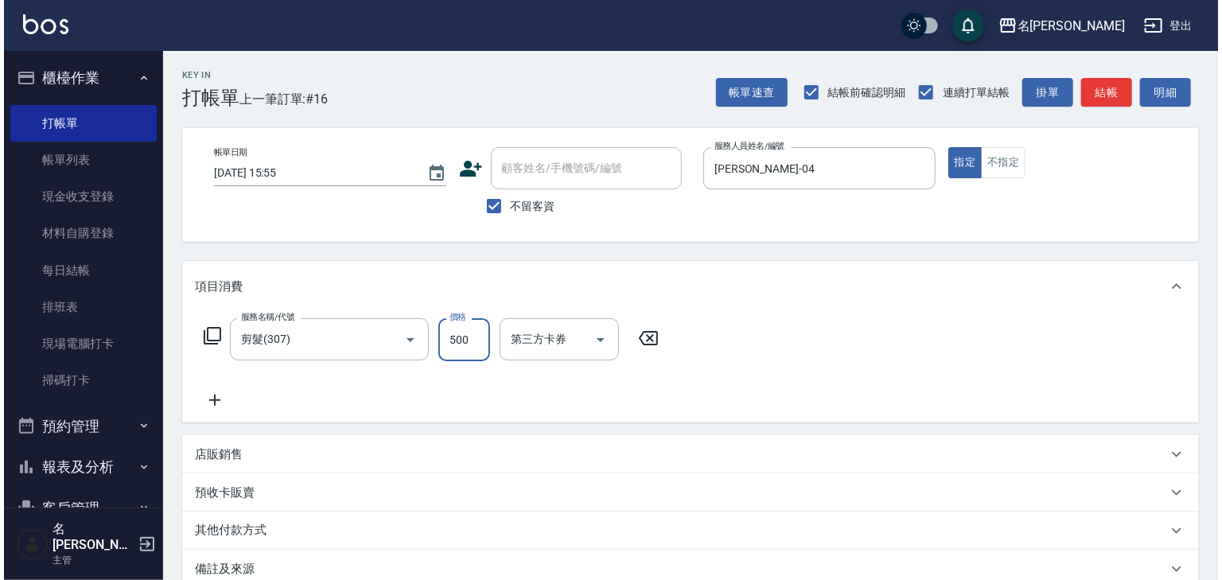
scroll to position [186, 0]
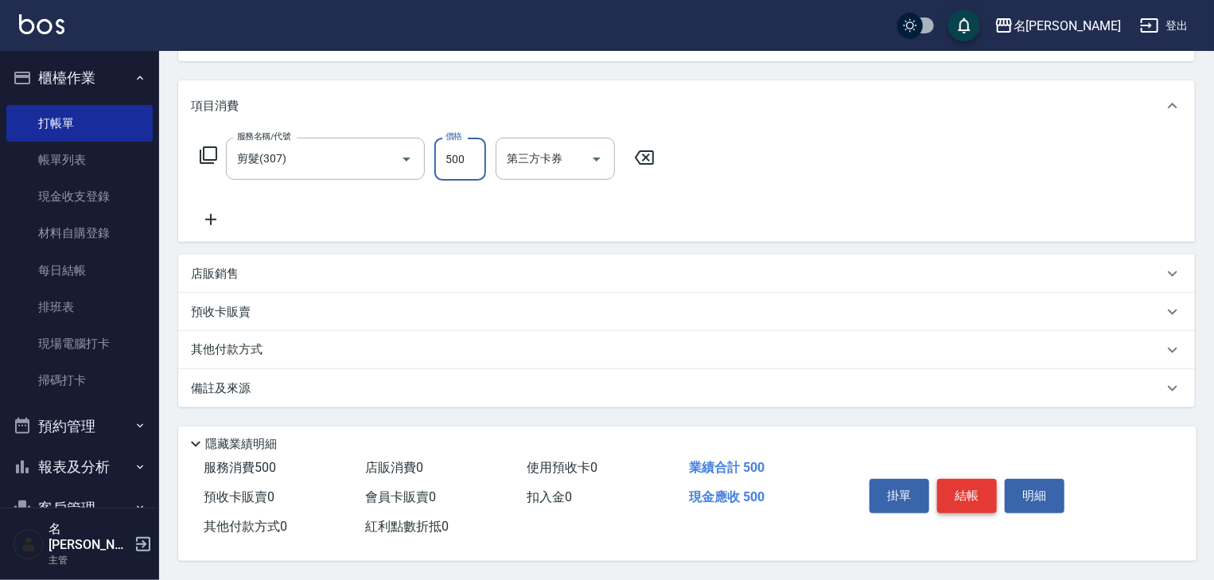
type input "500"
click at [958, 495] on button "結帳" at bounding box center [967, 495] width 60 height 33
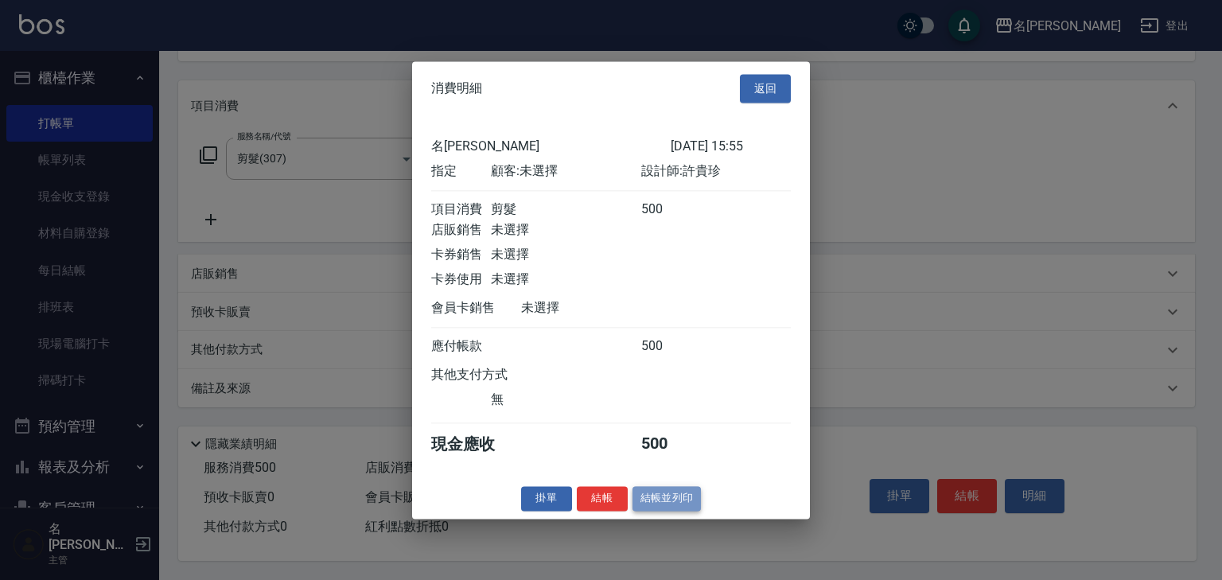
click at [675, 511] on button "結帳並列印" at bounding box center [666, 498] width 69 height 25
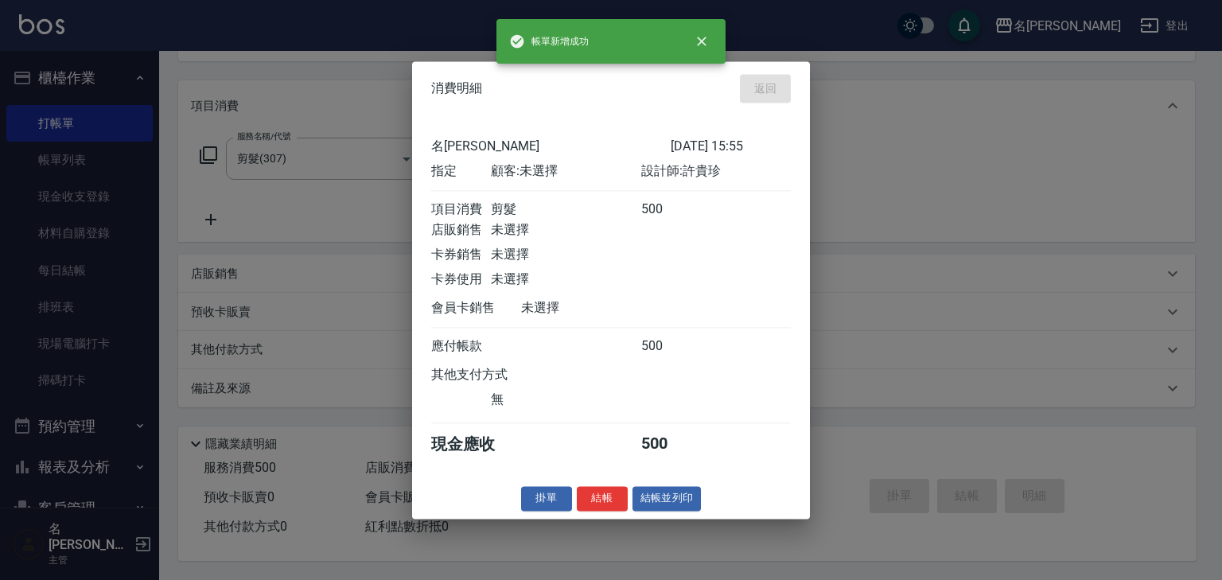
type input "[DATE] 15:56"
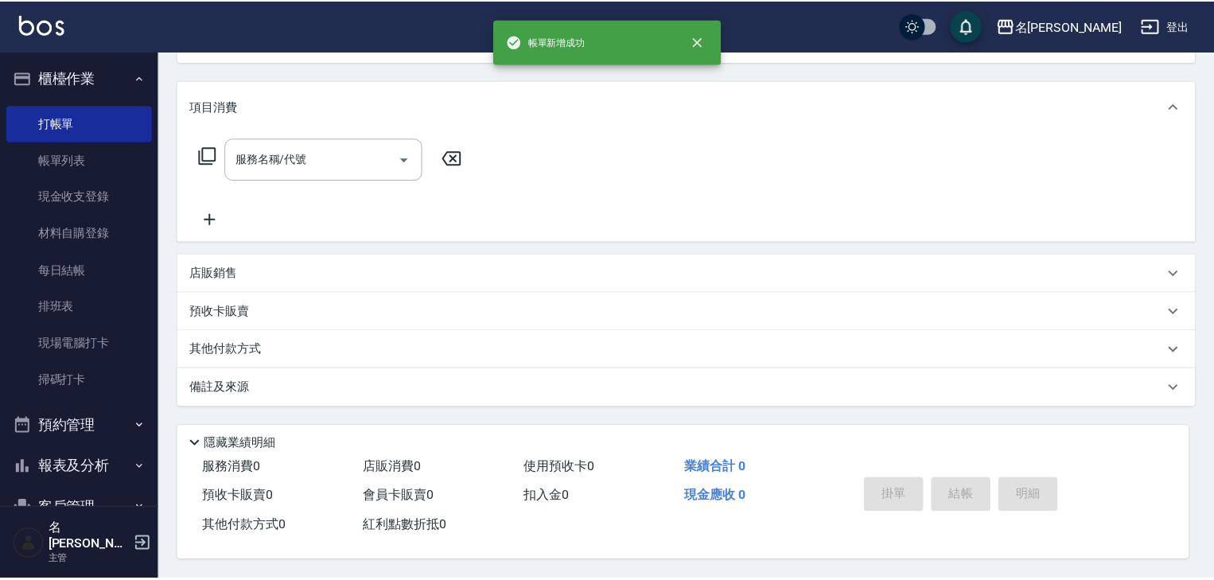
scroll to position [0, 0]
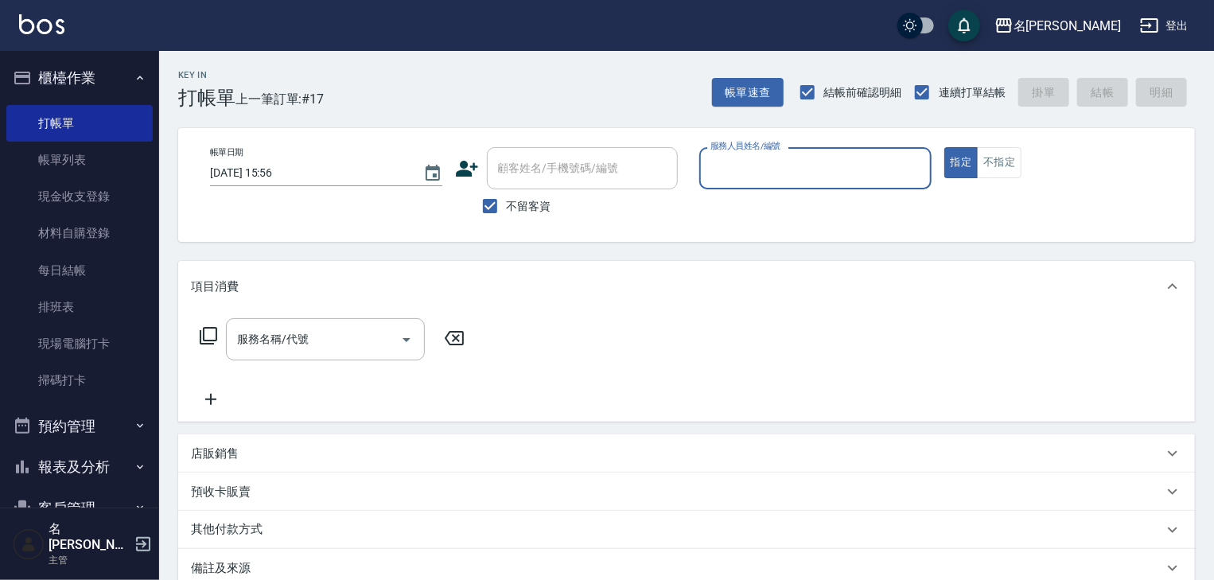
click at [822, 156] on input "服務人員姓名/編號" at bounding box center [815, 168] width 218 height 28
click at [763, 206] on div "皮皮 -P" at bounding box center [815, 209] width 232 height 26
type input "皮皮-P"
click at [321, 340] on input "服務名稱/代號" at bounding box center [313, 339] width 161 height 28
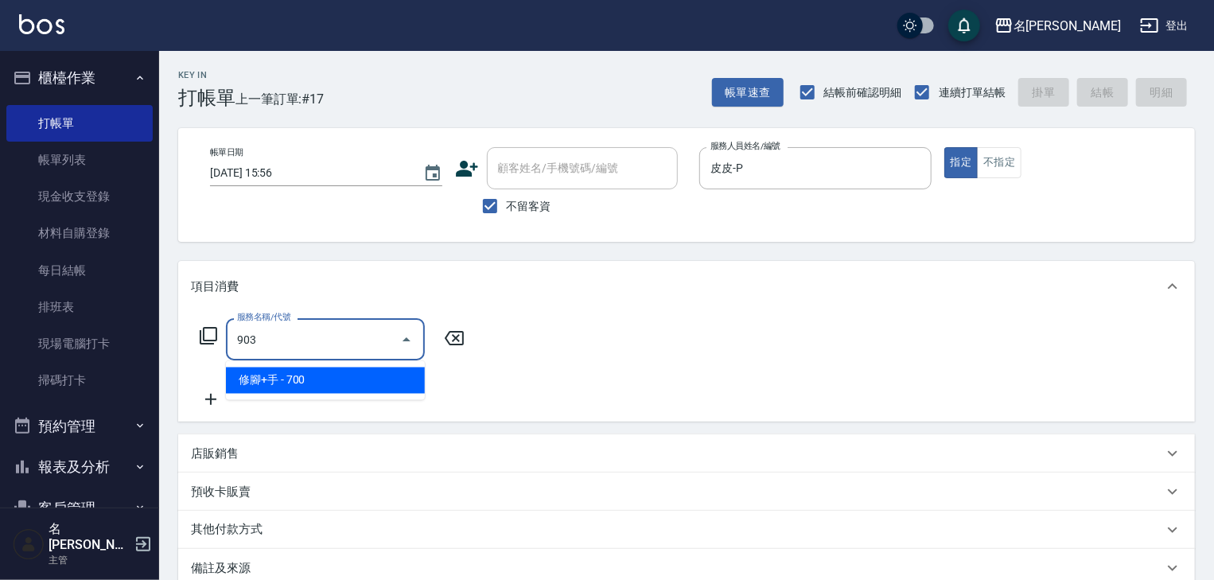
click at [336, 384] on span "修腳+手 - 700" at bounding box center [325, 380] width 199 height 26
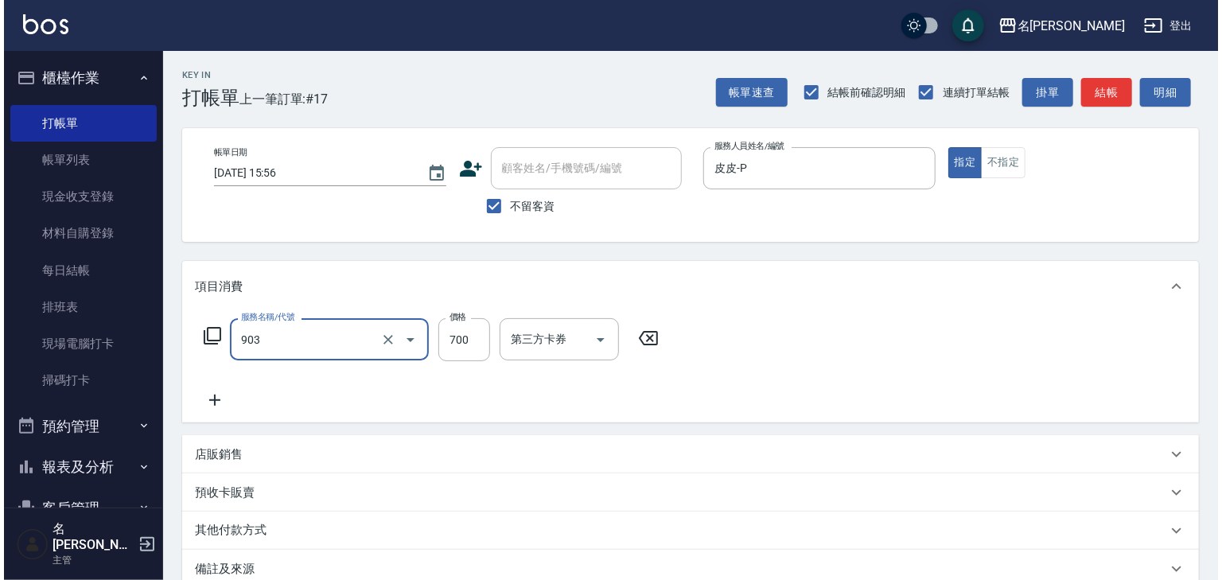
scroll to position [186, 0]
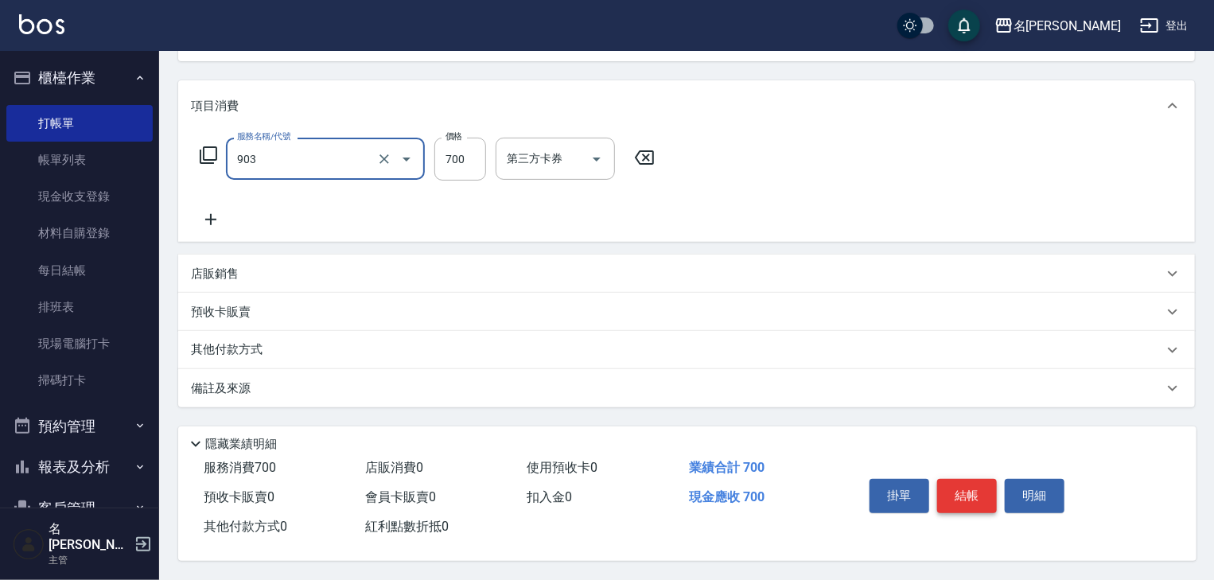
type input "修腳+手(903)"
click at [975, 484] on button "結帳" at bounding box center [967, 495] width 60 height 33
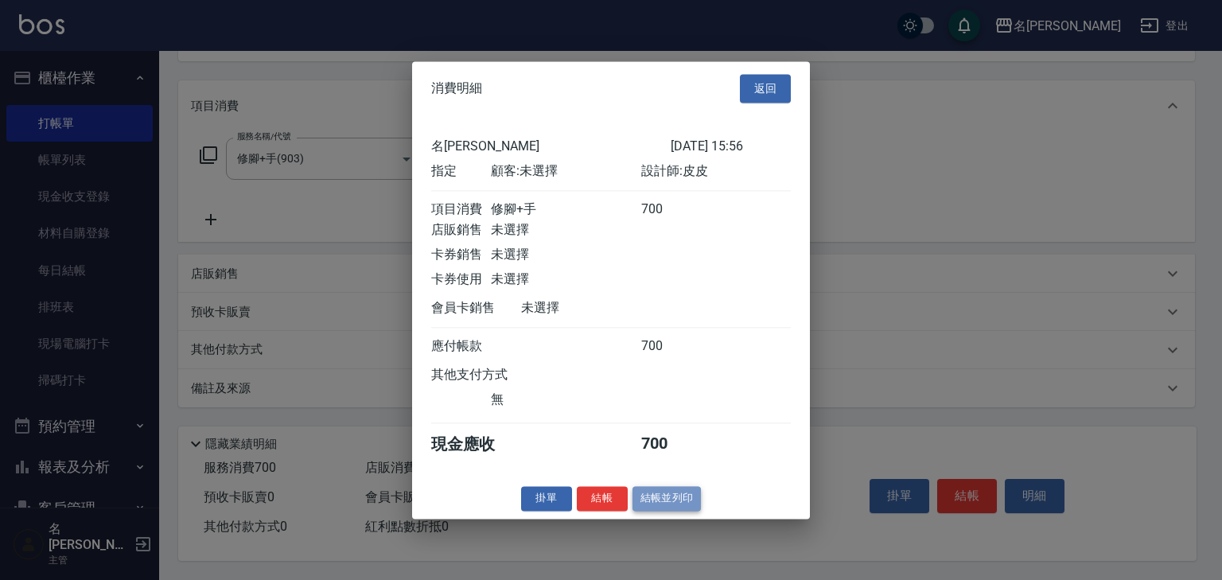
click at [690, 511] on button "結帳並列印" at bounding box center [666, 498] width 69 height 25
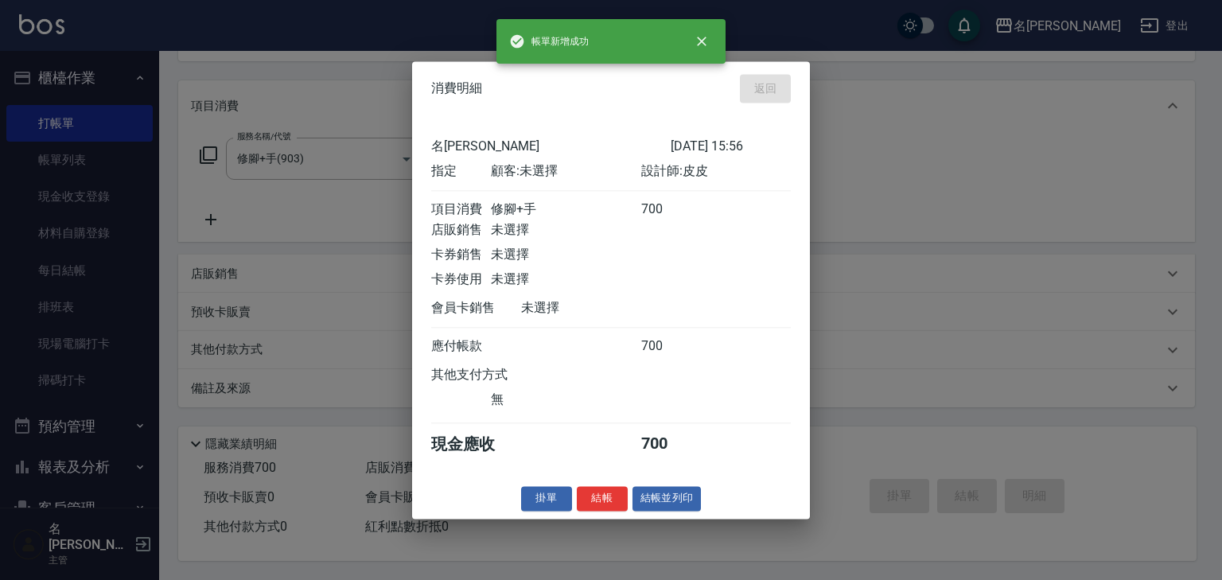
type input "[DATE] 16:19"
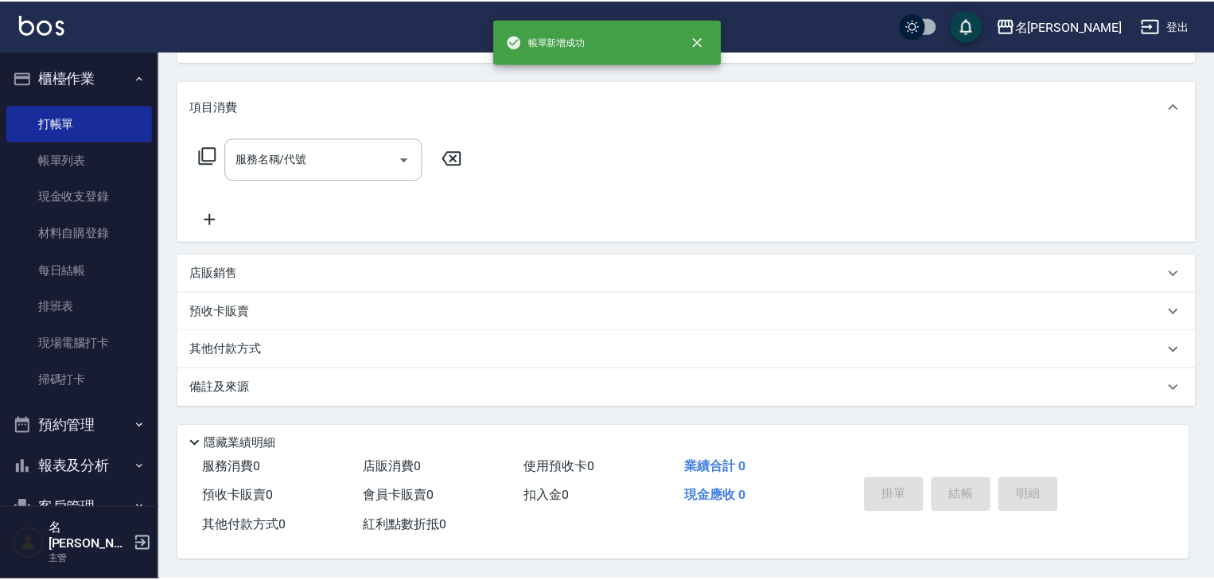
scroll to position [0, 0]
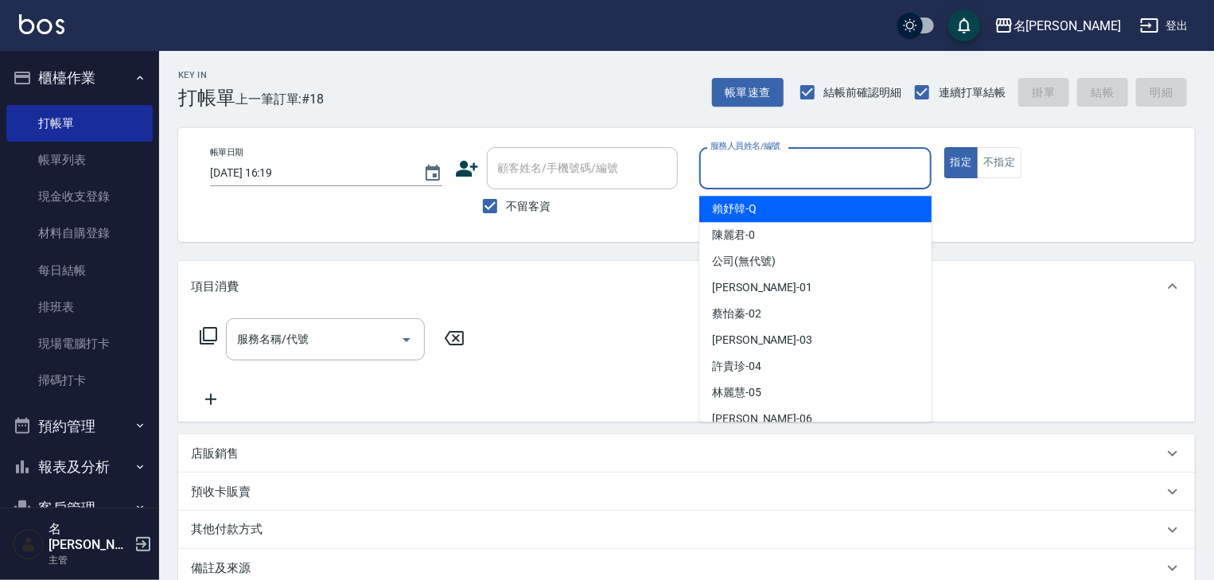
click at [818, 172] on input "服務人員姓名/編號" at bounding box center [815, 168] width 218 height 28
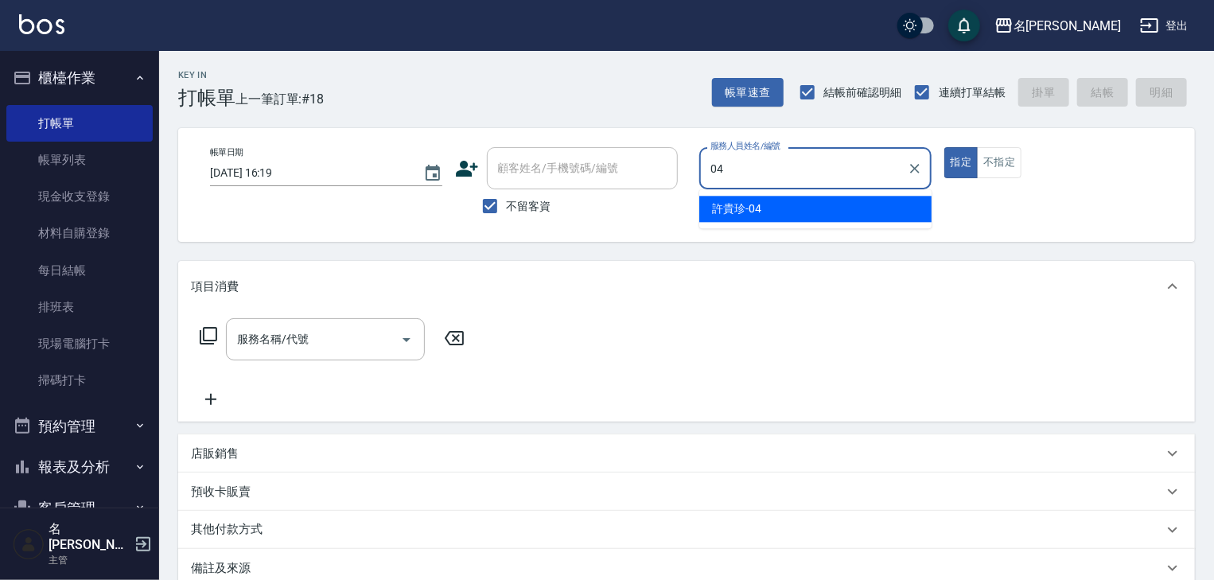
click at [795, 207] on div "[PERSON_NAME]-04" at bounding box center [815, 209] width 232 height 26
click at [321, 323] on div "服務名稱/代號" at bounding box center [325, 339] width 199 height 42
type input "[PERSON_NAME]-04"
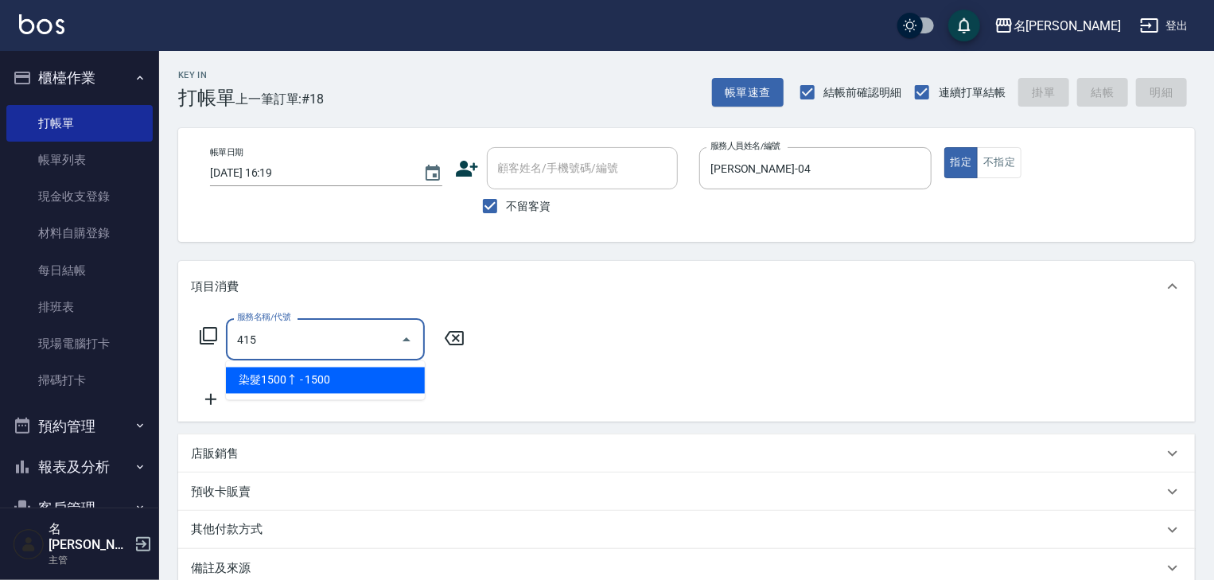
click at [355, 375] on span "染髮1500↑ - 1500" at bounding box center [325, 380] width 199 height 26
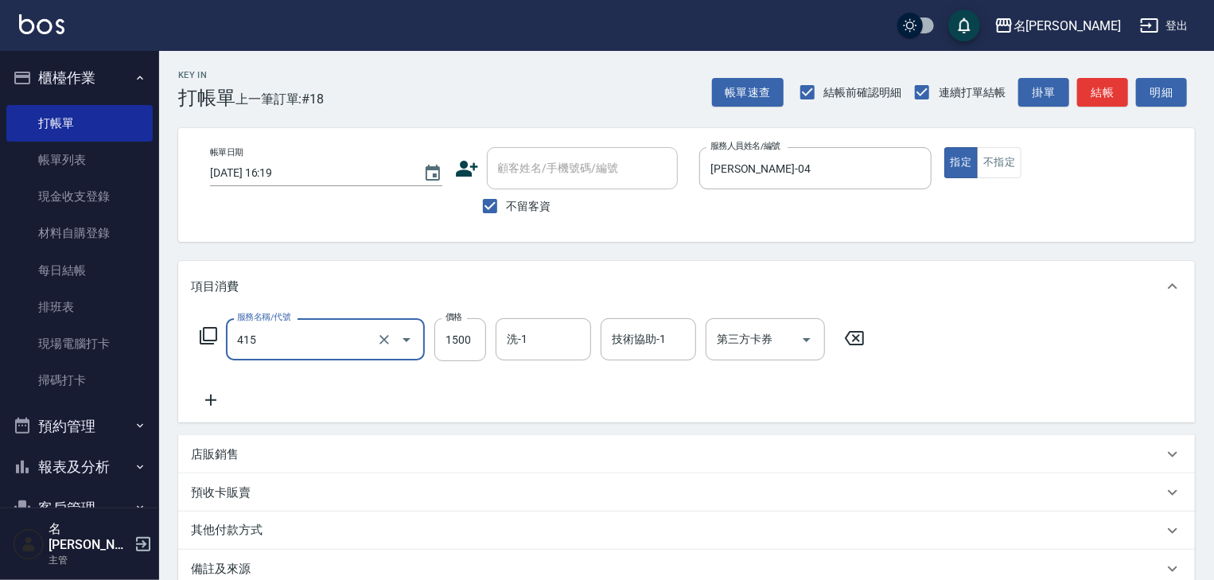
type input "染髮1500↑(415)"
click at [216, 393] on icon at bounding box center [211, 400] width 40 height 19
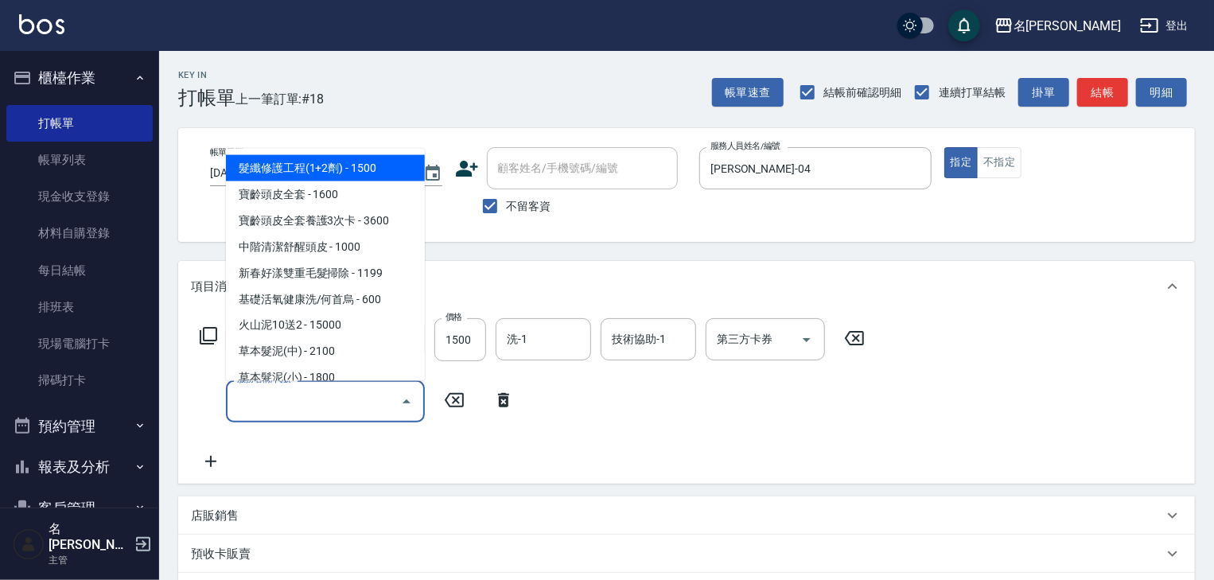
click at [257, 404] on input "服務名稱/代號" at bounding box center [313, 401] width 161 height 28
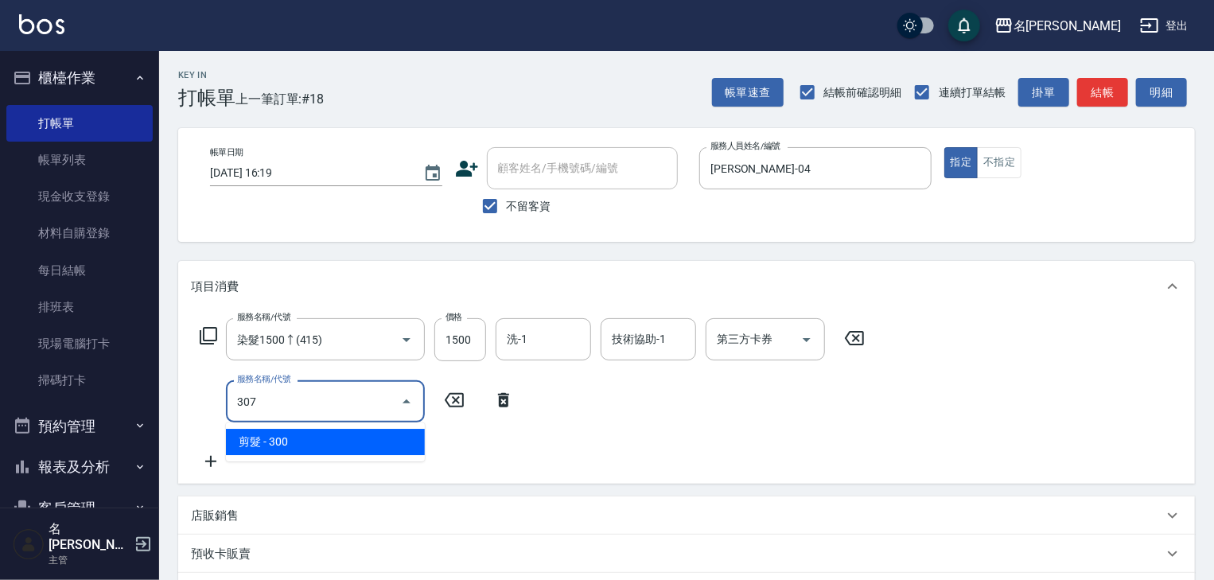
click at [285, 441] on span "剪髮 - 300" at bounding box center [325, 442] width 199 height 26
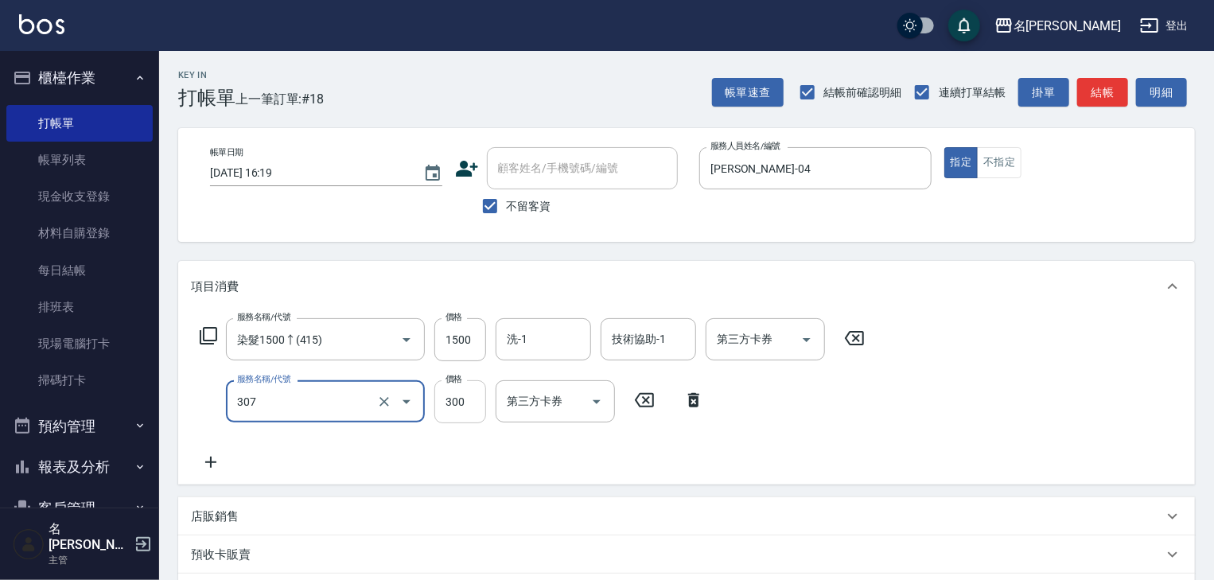
type input "剪髮(307)"
click at [440, 394] on input "300" at bounding box center [460, 401] width 52 height 43
type input "450"
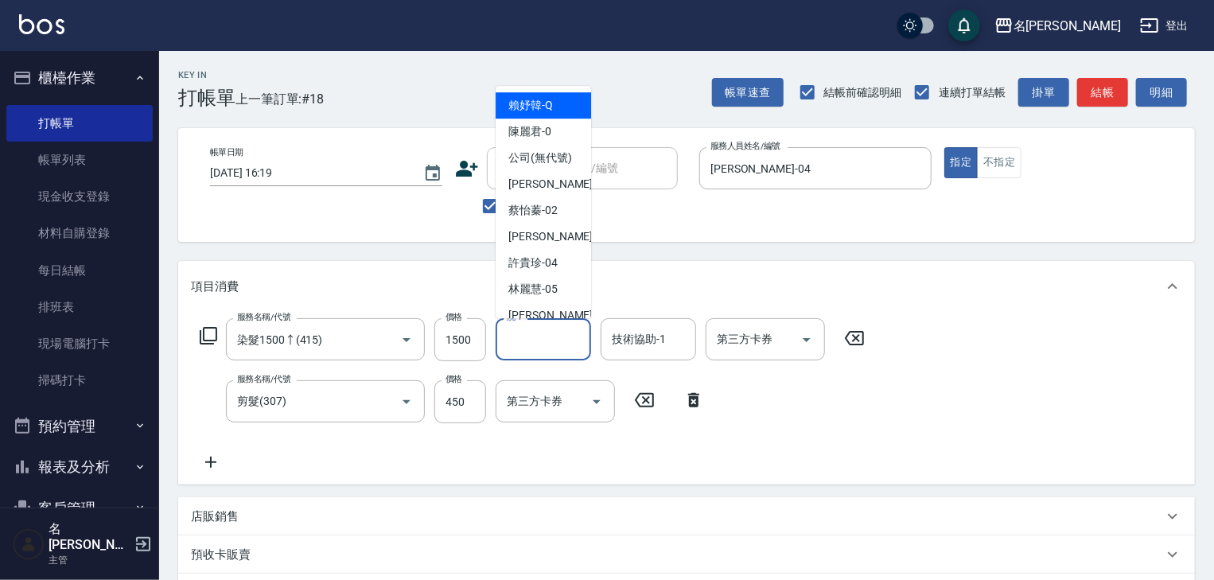
click at [550, 331] on input "洗-1" at bounding box center [543, 339] width 81 height 28
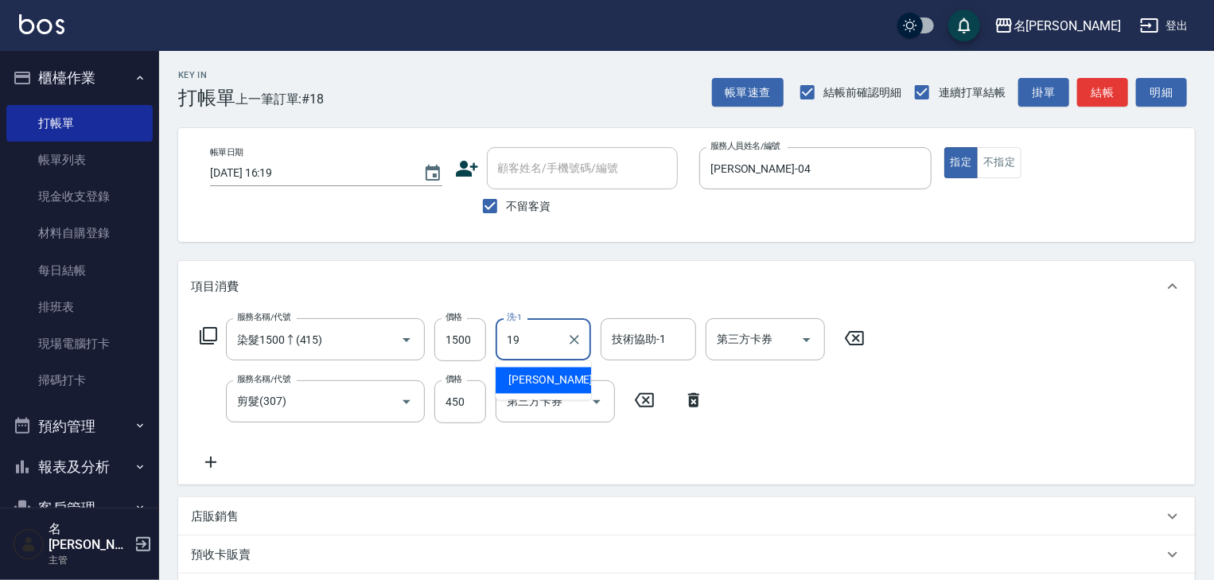
click at [563, 384] on div "[PERSON_NAME] -19" at bounding box center [543, 380] width 95 height 26
type input "[PERSON_NAME]-19"
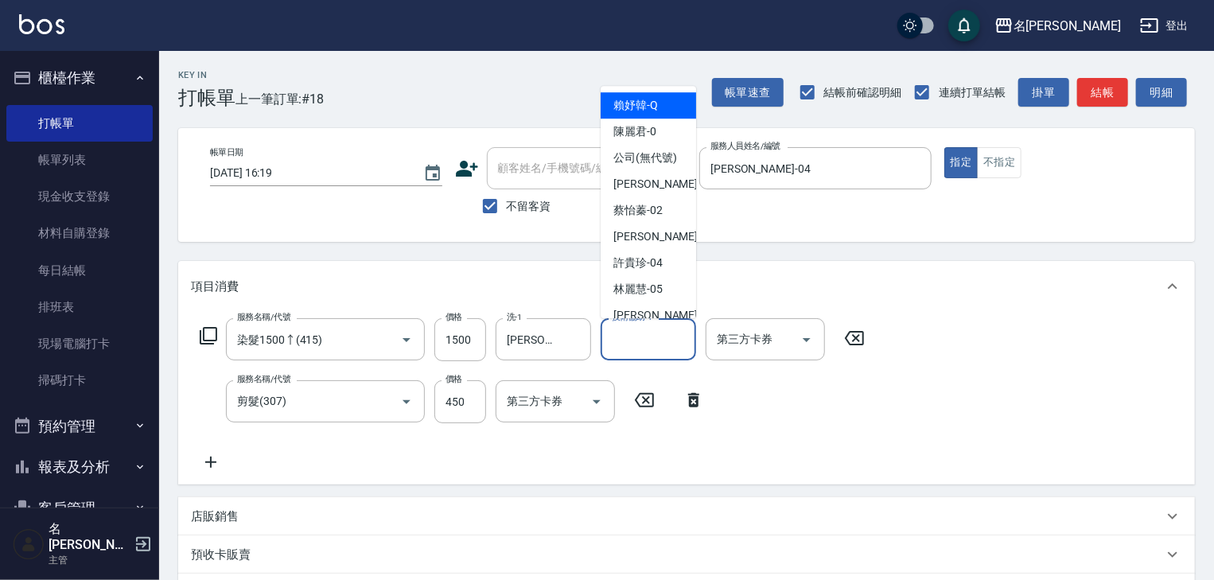
click at [622, 347] on input "技術協助-1" at bounding box center [648, 339] width 81 height 28
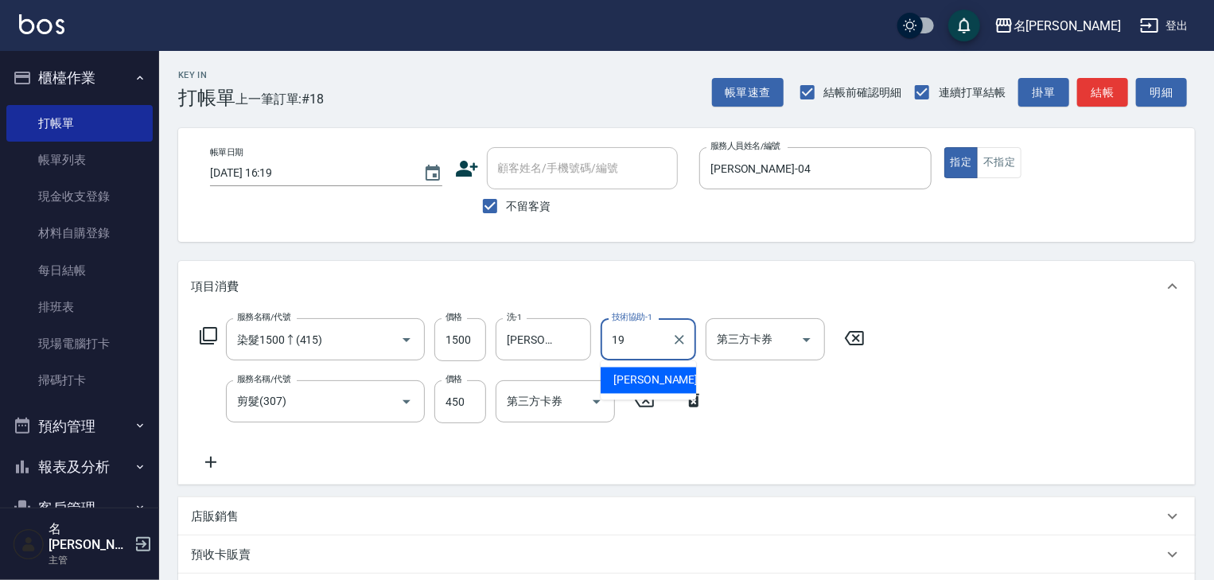
click at [667, 387] on div "[PERSON_NAME] -19" at bounding box center [647, 380] width 95 height 26
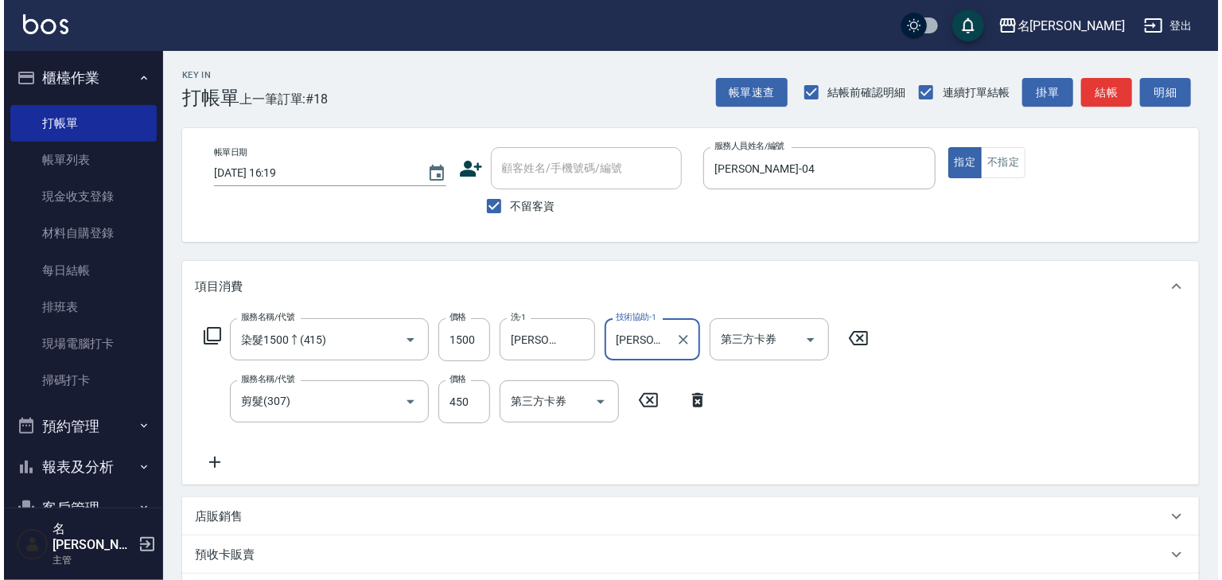
scroll to position [248, 0]
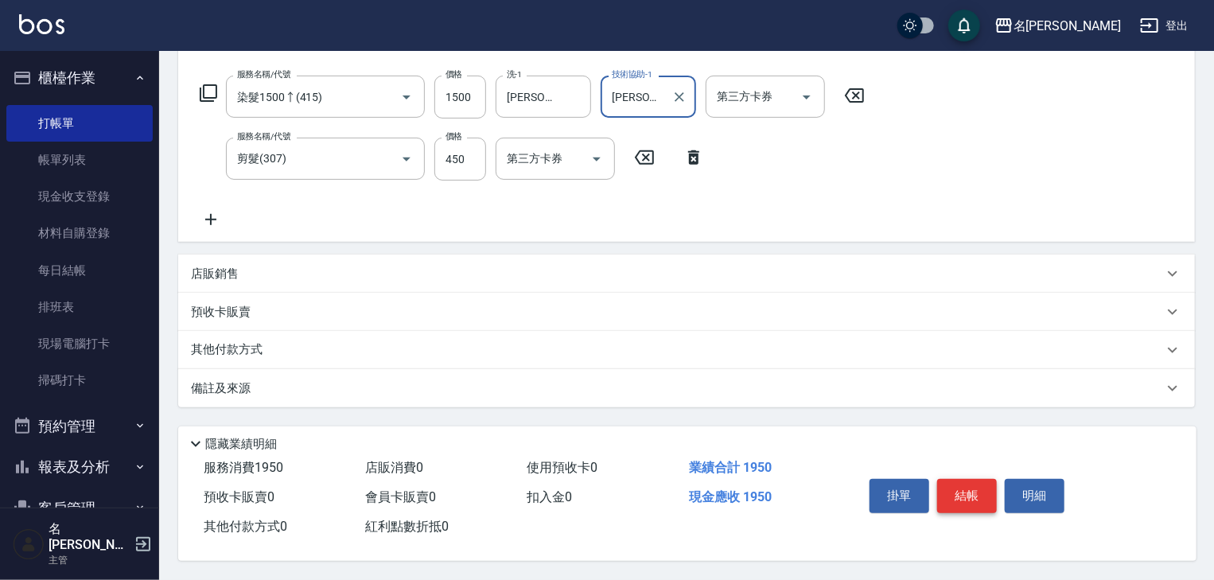
type input "[PERSON_NAME]-19"
click at [974, 494] on button "結帳" at bounding box center [967, 495] width 60 height 33
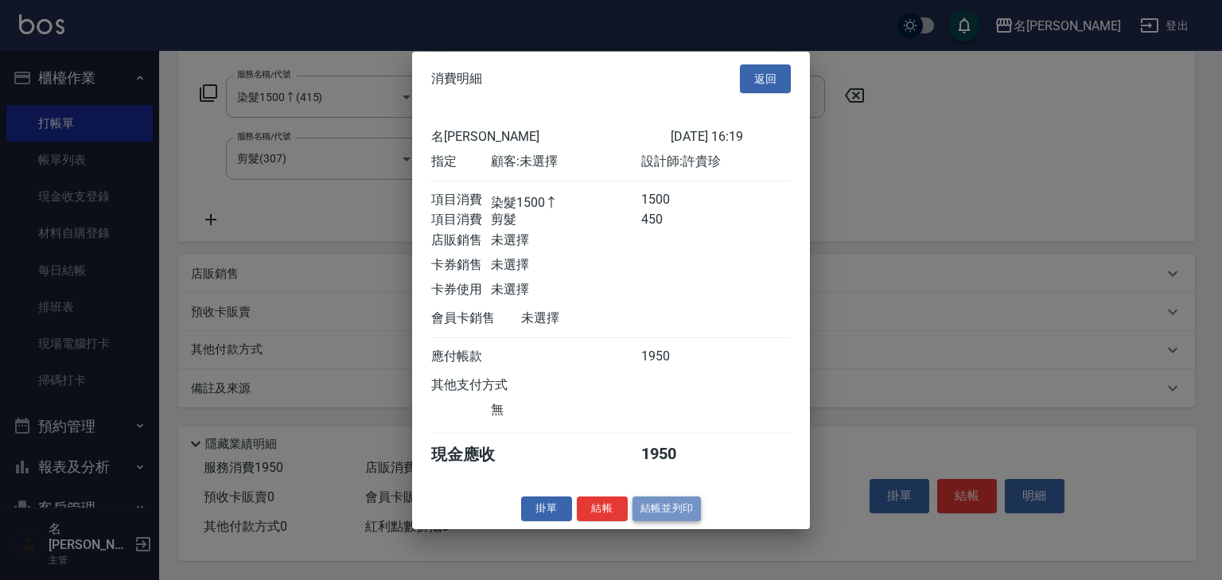
click at [633, 511] on button "結帳並列印" at bounding box center [666, 508] width 69 height 25
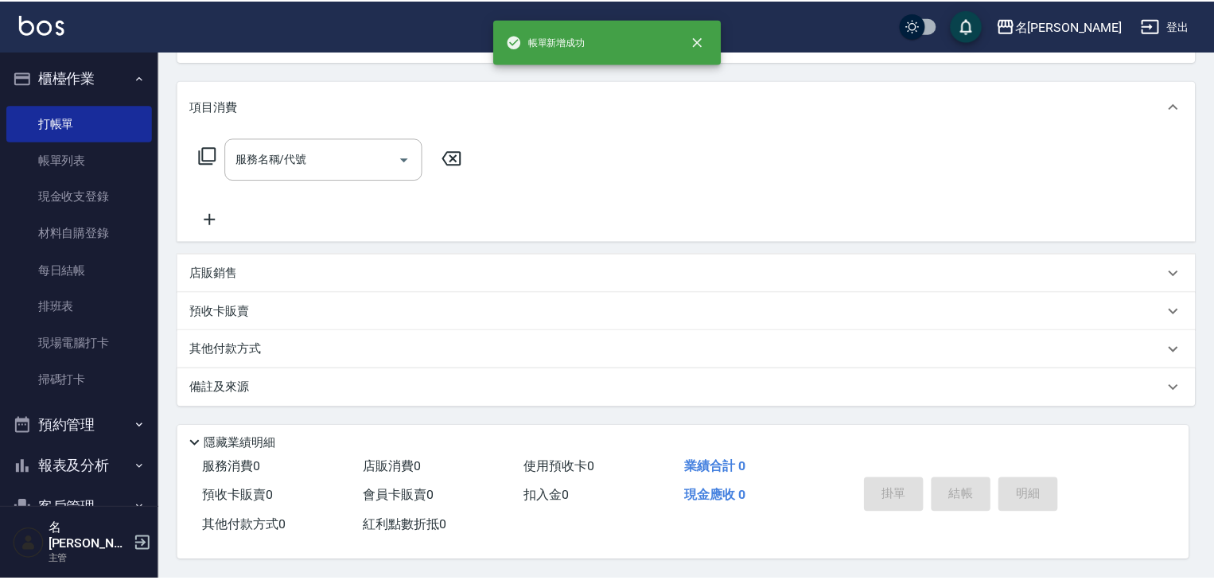
scroll to position [0, 0]
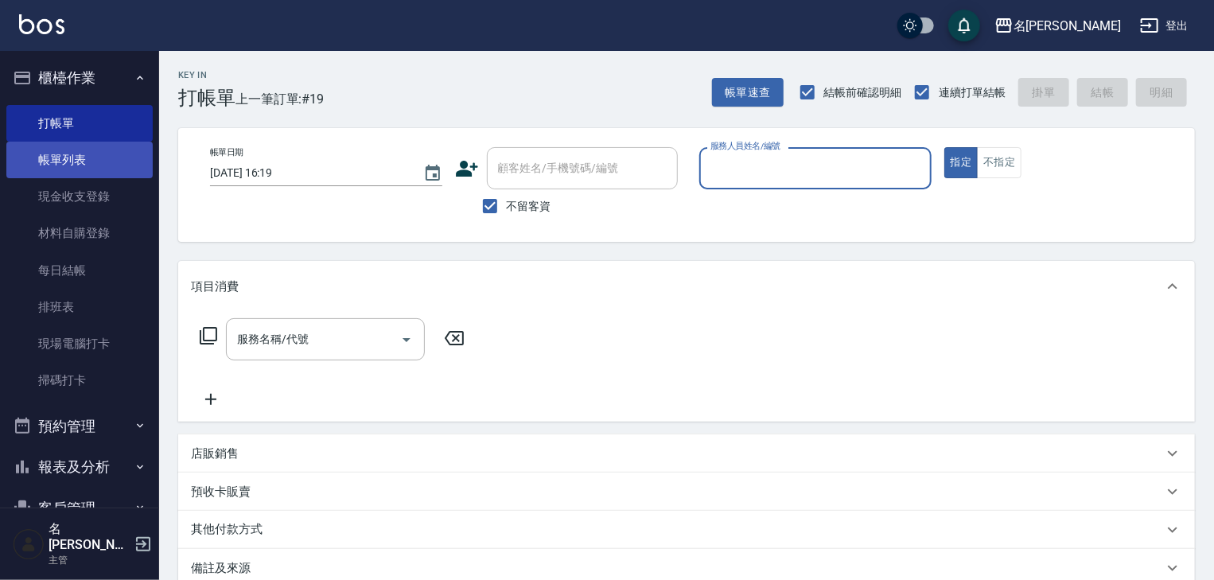
click at [111, 157] on link "帳單列表" at bounding box center [79, 160] width 146 height 37
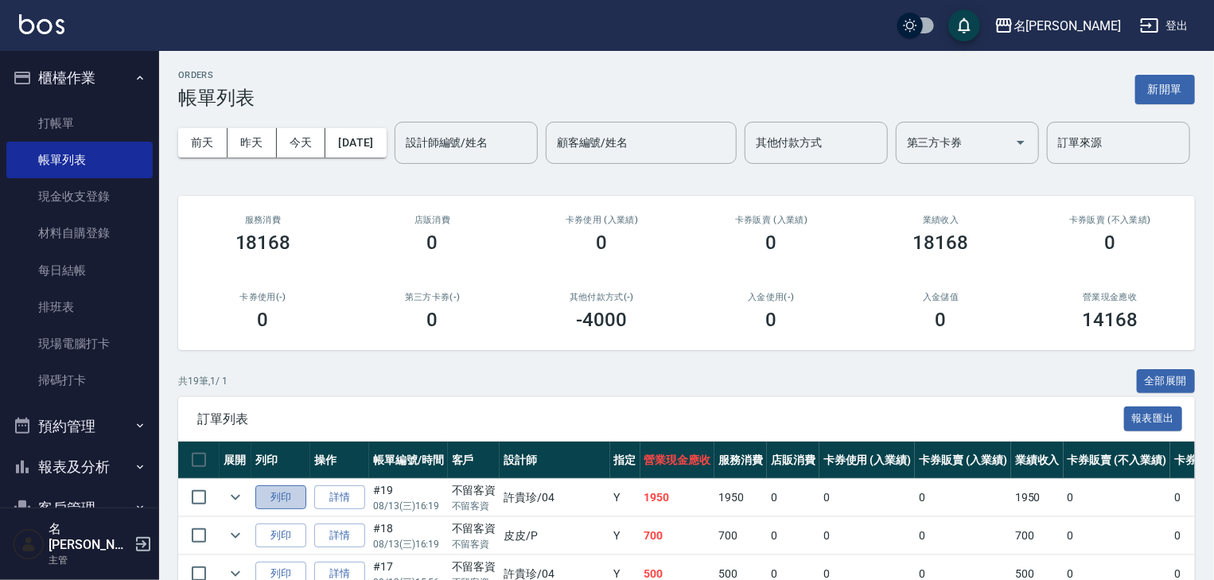
click at [284, 510] on button "列印" at bounding box center [280, 497] width 51 height 25
click at [83, 134] on link "打帳單" at bounding box center [79, 123] width 146 height 37
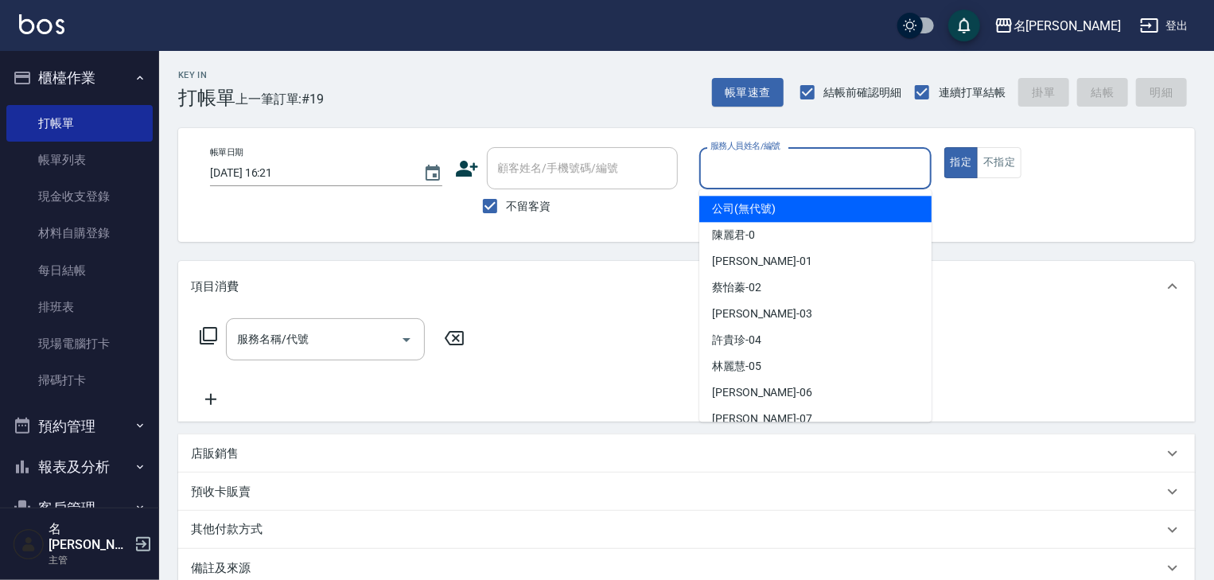
click at [841, 165] on input "服務人員姓名/編號" at bounding box center [815, 168] width 218 height 28
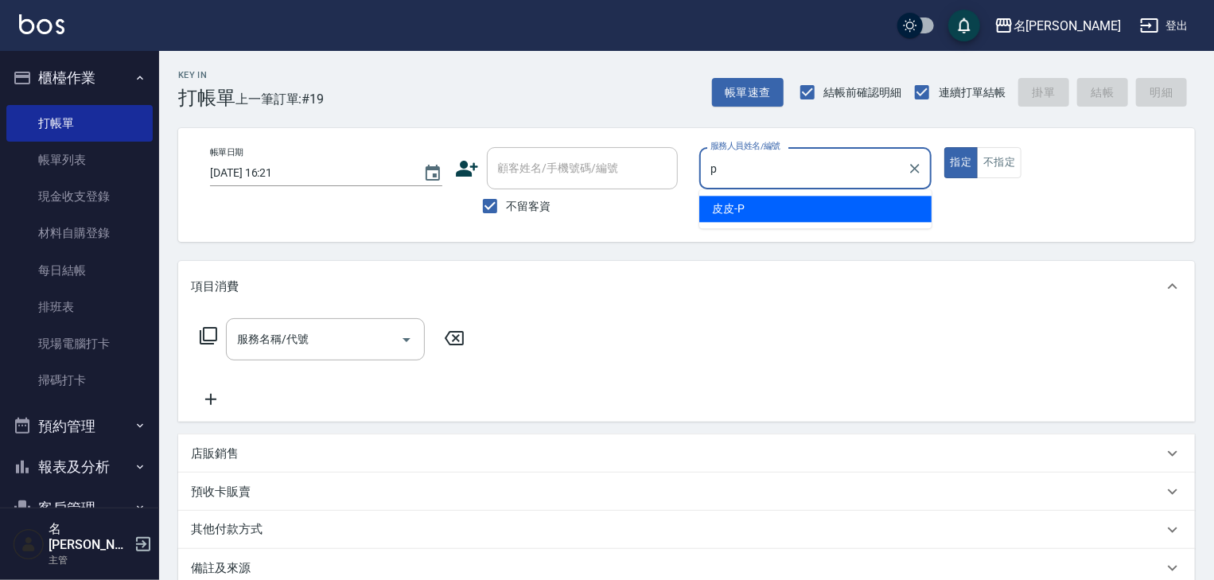
click at [739, 210] on span "皮皮 -P" at bounding box center [728, 208] width 33 height 17
type input "皮皮-P"
click at [360, 335] on input "服務名稱/代號" at bounding box center [313, 339] width 161 height 28
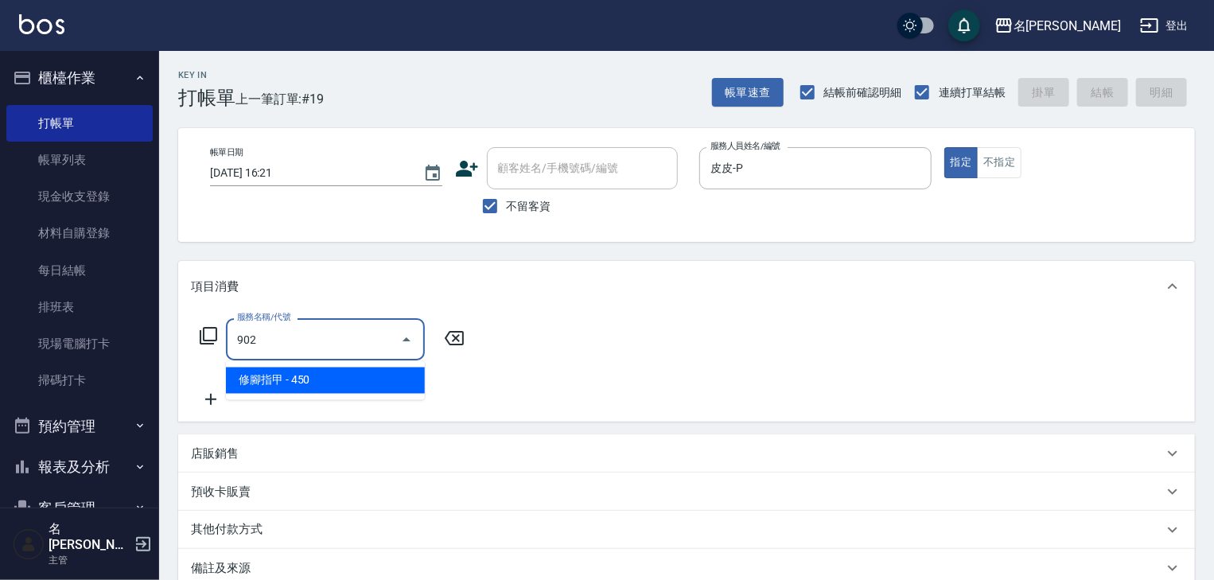
click at [364, 384] on span "修腳指甲 - 450" at bounding box center [325, 380] width 199 height 26
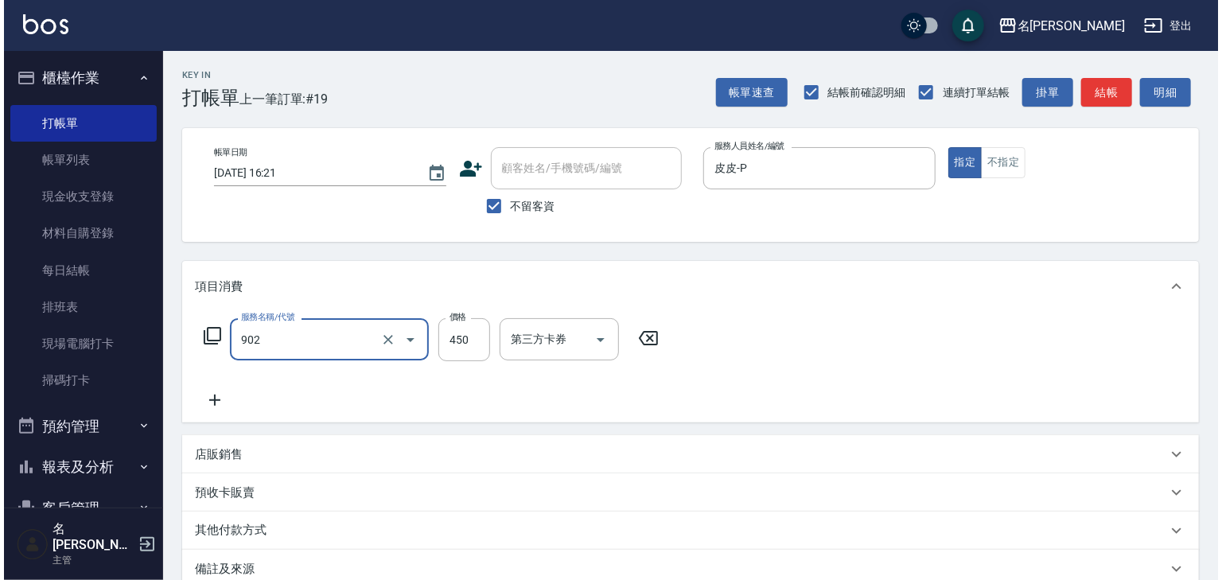
scroll to position [186, 0]
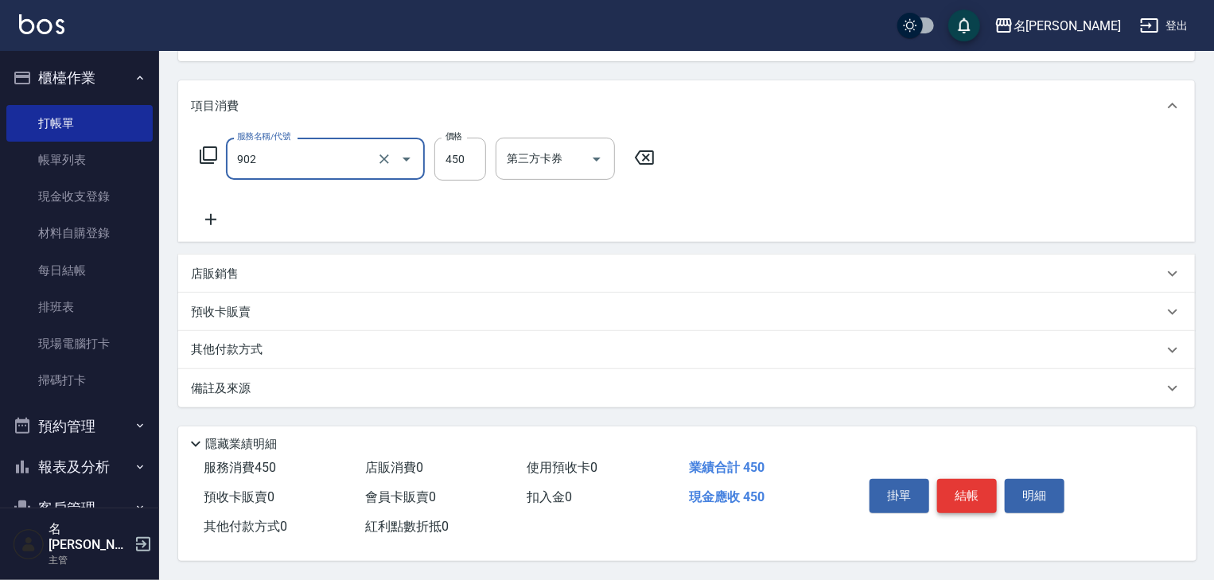
type input "修腳指甲(902)"
click at [977, 492] on button "結帳" at bounding box center [967, 495] width 60 height 33
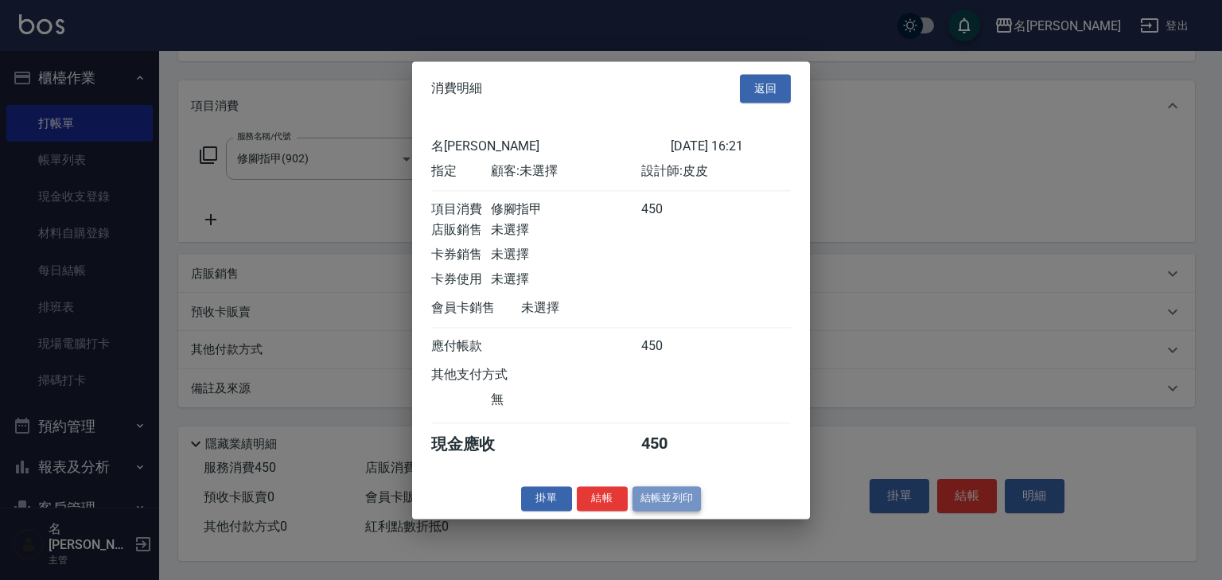
click at [668, 506] on button "結帳並列印" at bounding box center [666, 498] width 69 height 25
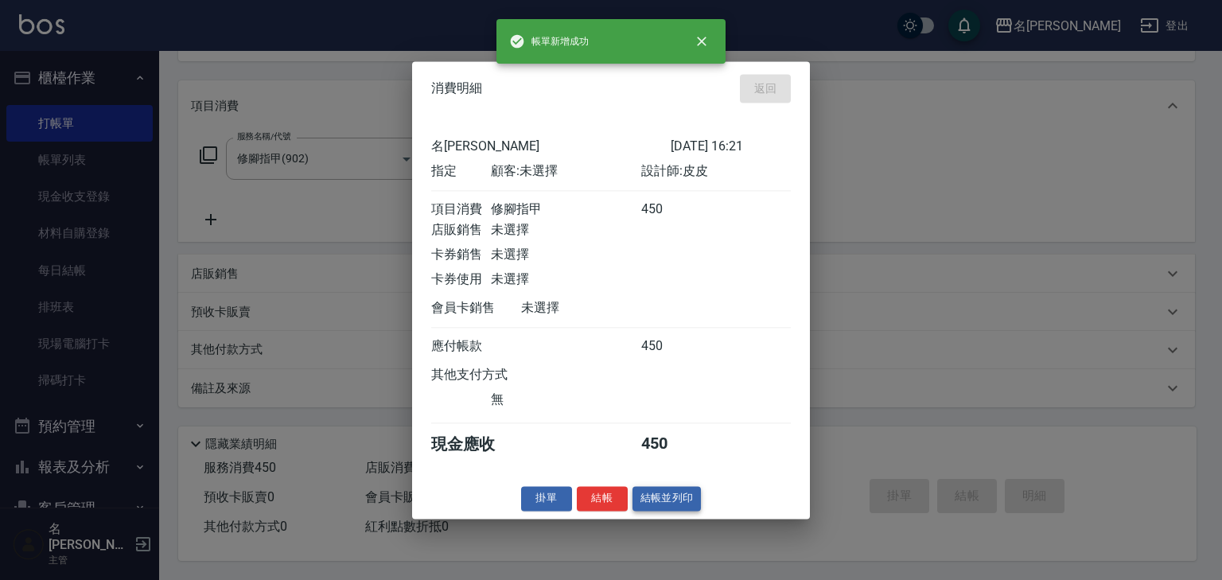
type input "[DATE] 16:25"
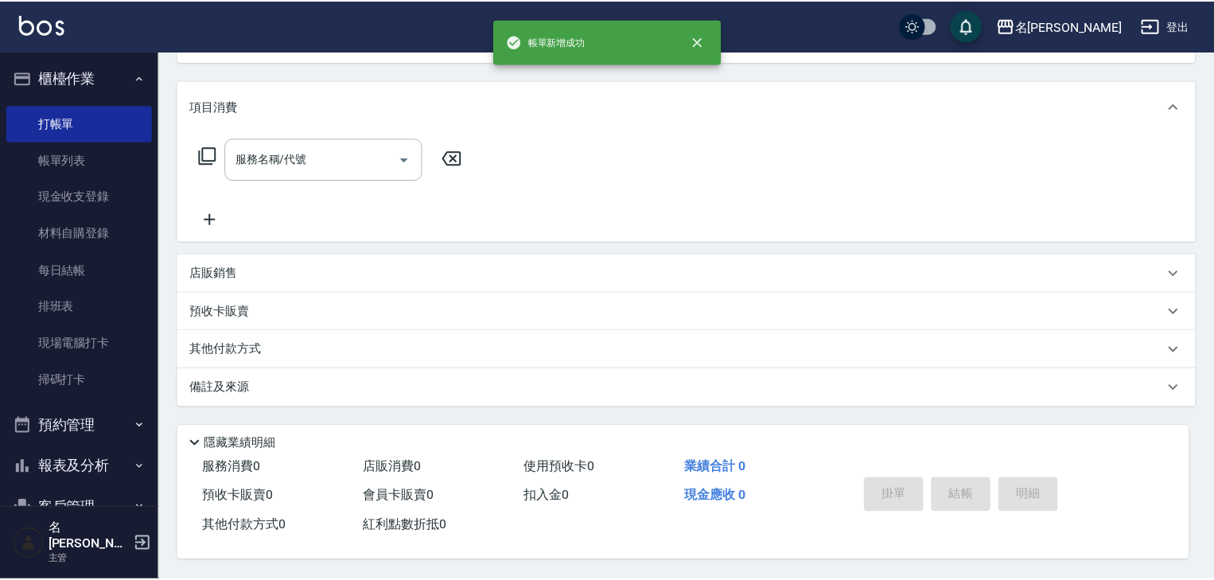
scroll to position [0, 0]
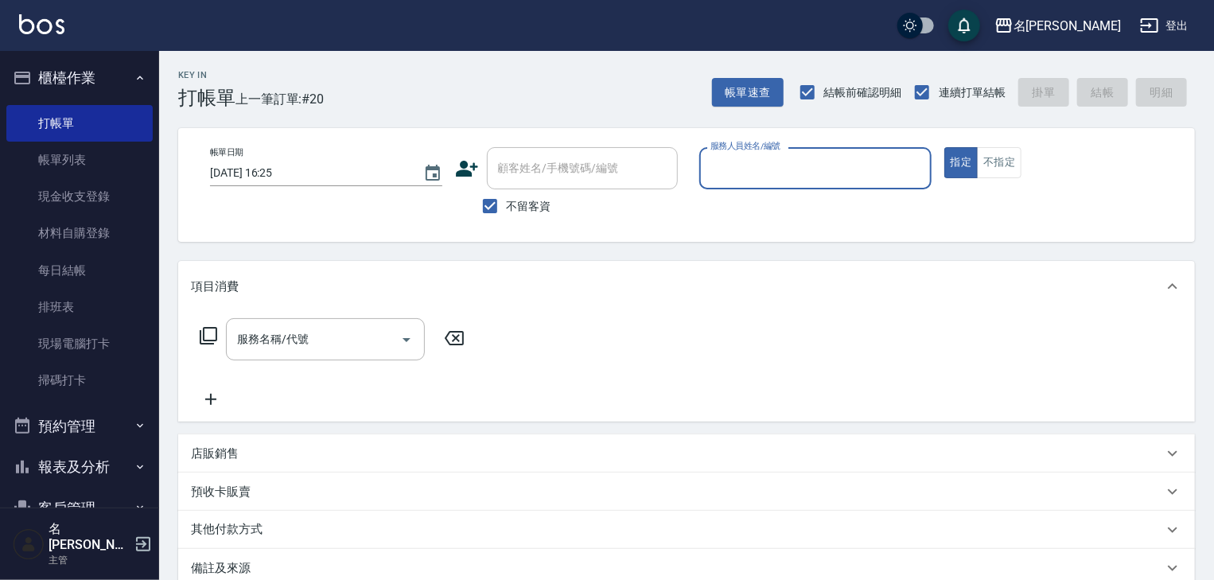
click at [789, 162] on input "服務人員姓名/編號" at bounding box center [815, 168] width 218 height 28
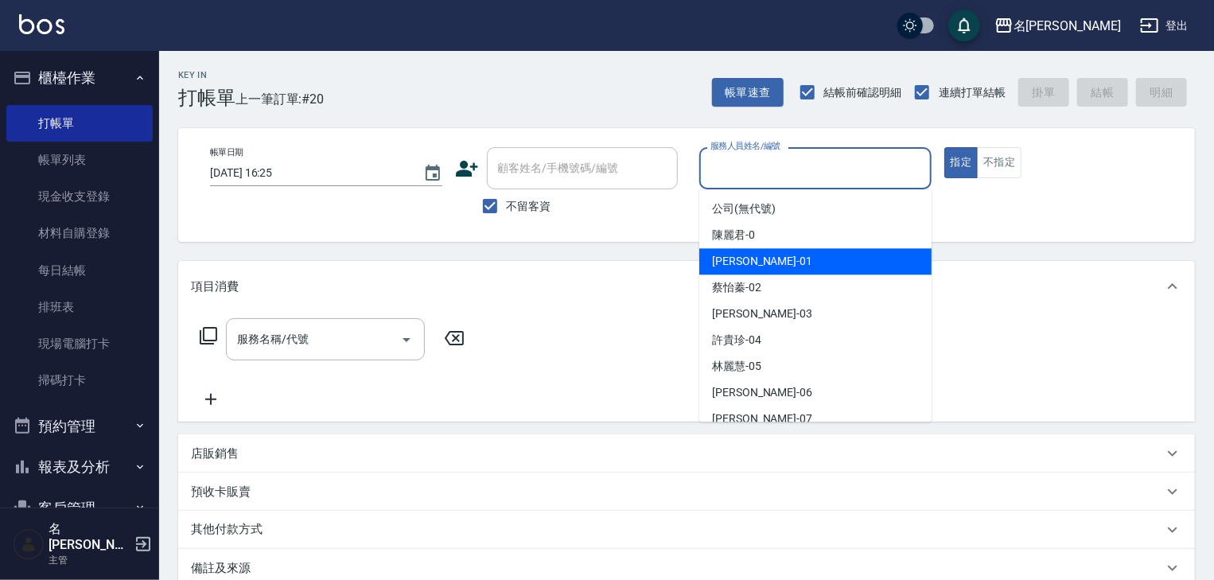
click at [751, 266] on span "[PERSON_NAME] -01" at bounding box center [762, 261] width 100 height 17
type input "[PERSON_NAME]-01"
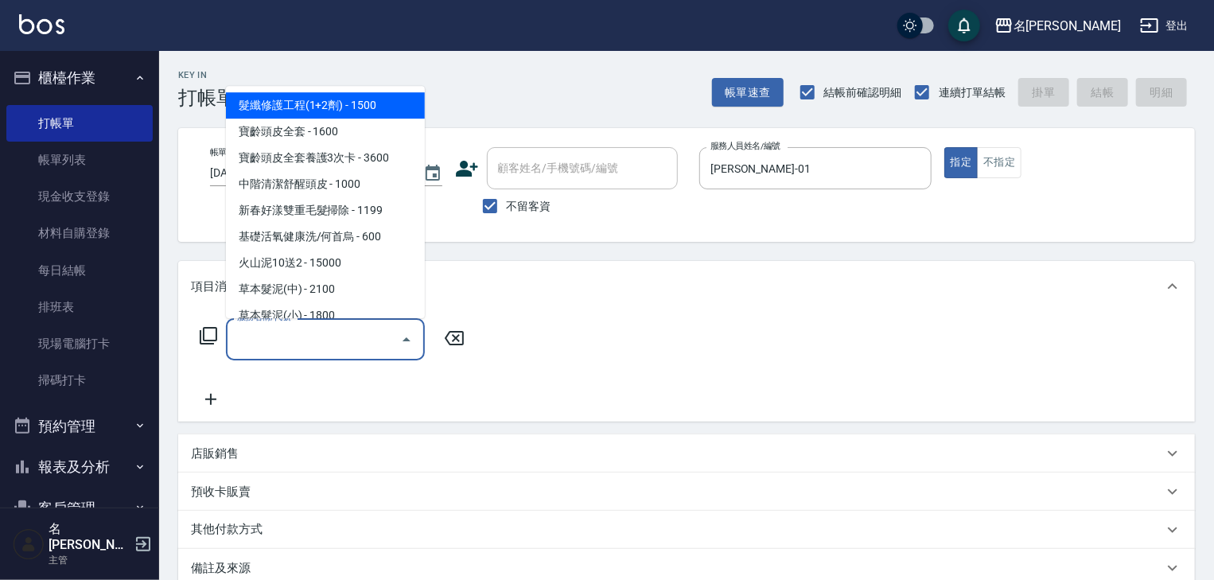
click at [289, 337] on input "服務名稱/代號" at bounding box center [313, 339] width 161 height 28
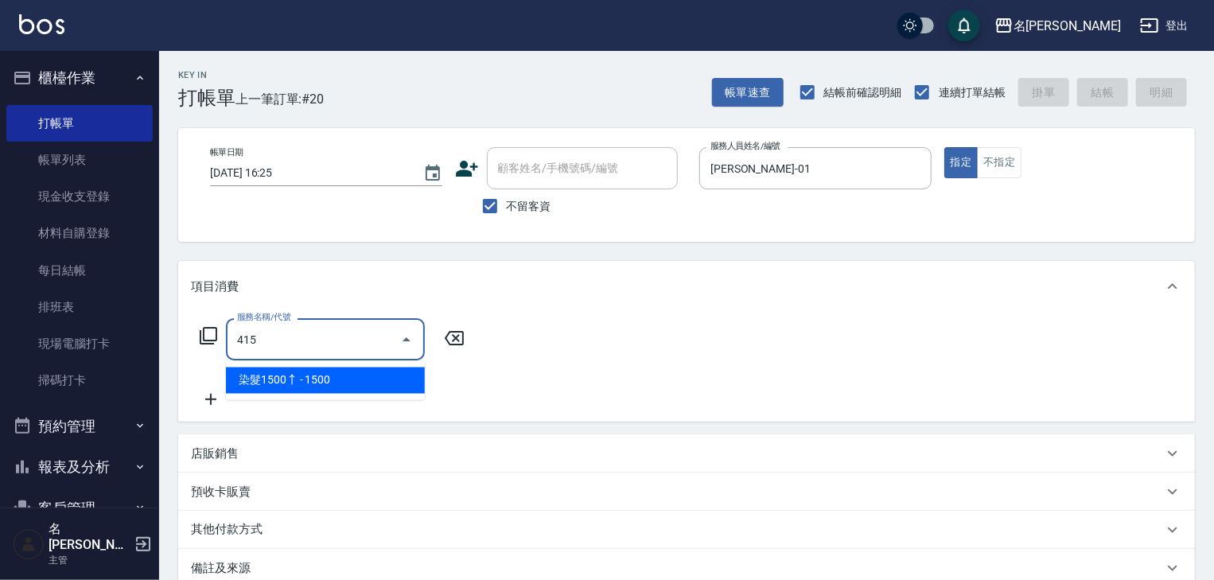
drag, startPoint x: 313, startPoint y: 373, endPoint x: 367, endPoint y: 370, distance: 54.2
click at [315, 374] on span "染髮1500↑ - 1500" at bounding box center [325, 380] width 199 height 26
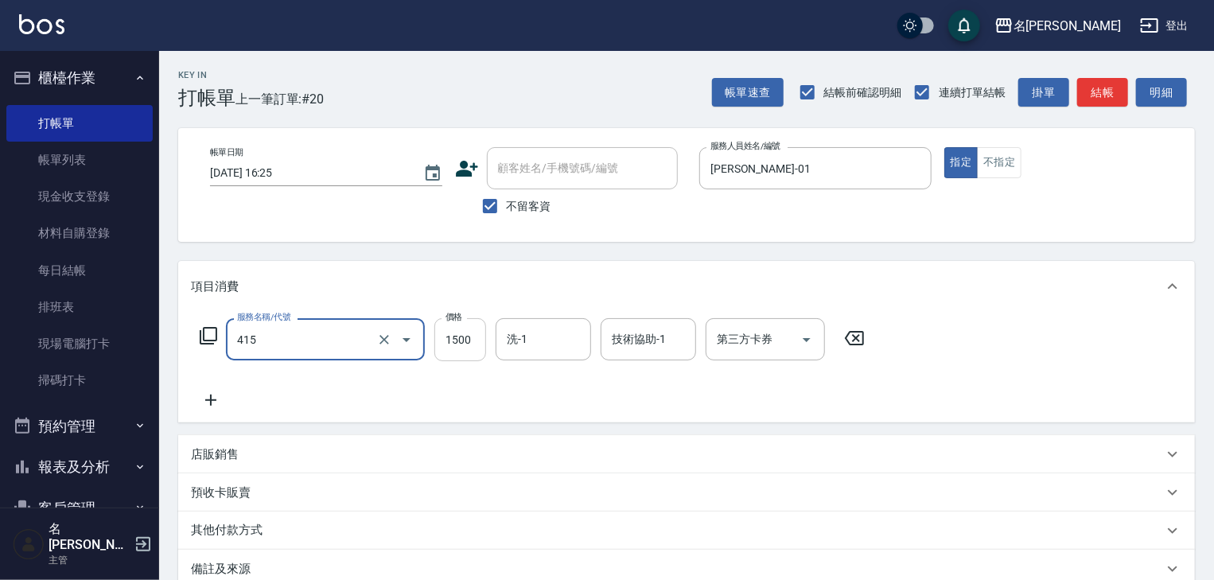
type input "染髮1500↑(415)"
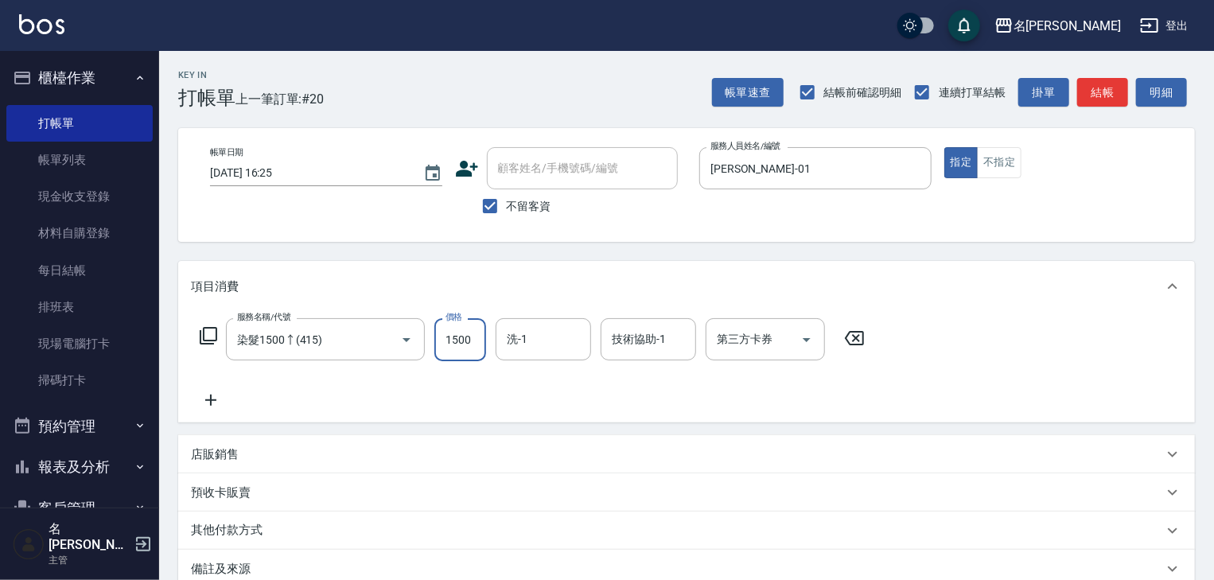
click at [453, 347] on input "1500" at bounding box center [460, 339] width 52 height 43
type input "2300"
click at [542, 336] on input "洗-1" at bounding box center [543, 339] width 81 height 28
click at [557, 378] on span "[PERSON_NAME] -22" at bounding box center [558, 380] width 100 height 17
type input "[PERSON_NAME]-22"
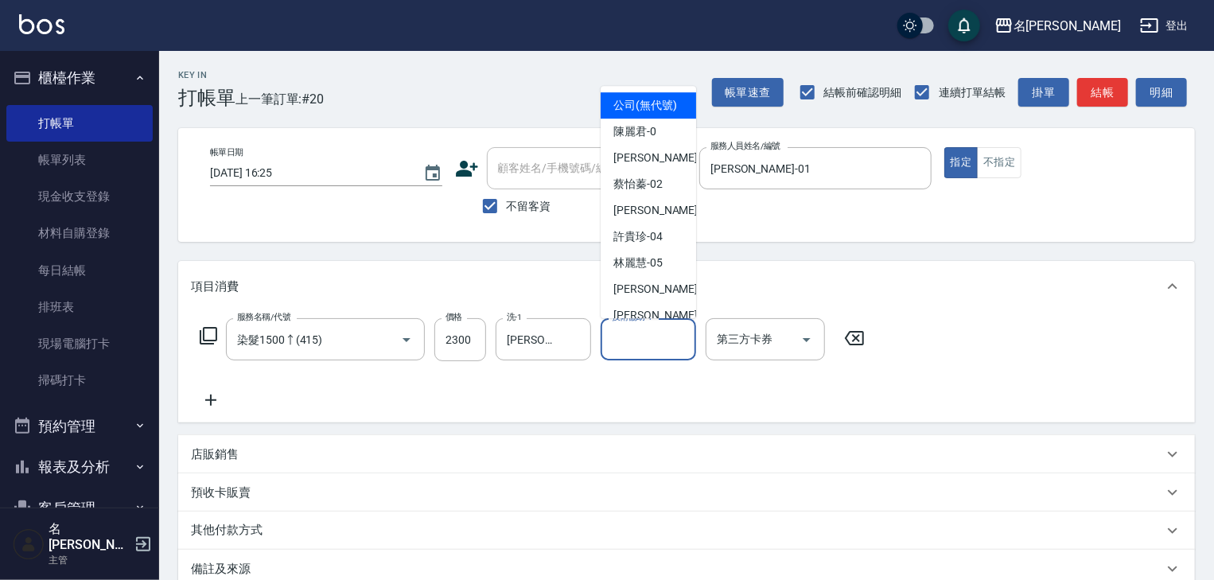
click at [625, 340] on input "技術協助-1" at bounding box center [648, 339] width 81 height 28
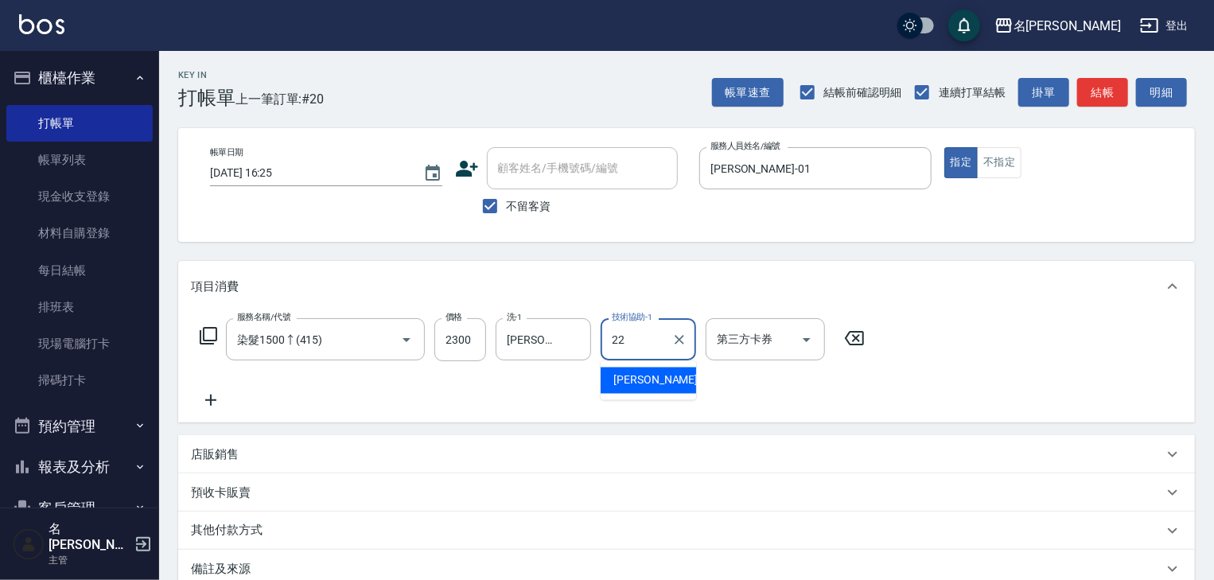
click at [651, 375] on span "[PERSON_NAME] -22" at bounding box center [663, 380] width 100 height 17
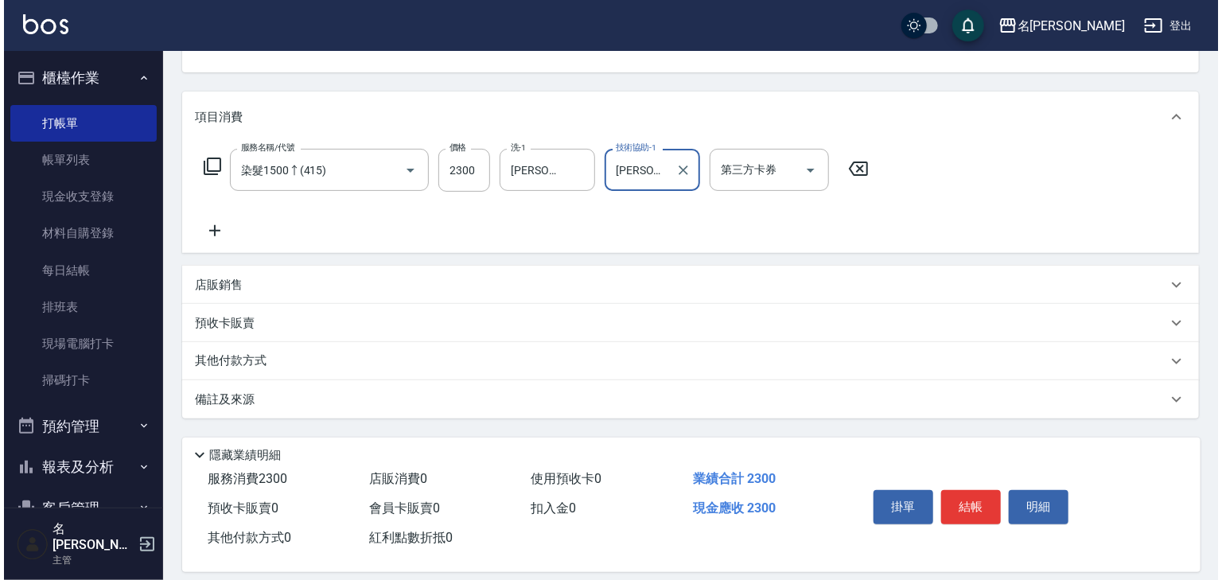
scroll to position [186, 0]
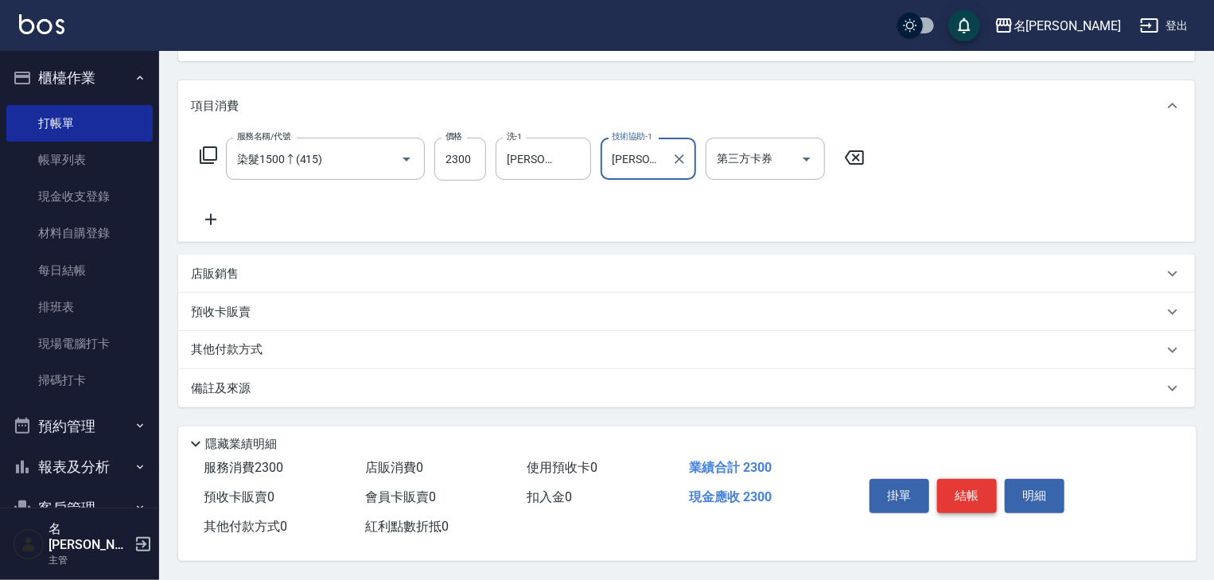
type input "[PERSON_NAME]-22"
click at [974, 479] on button "結帳" at bounding box center [967, 495] width 60 height 33
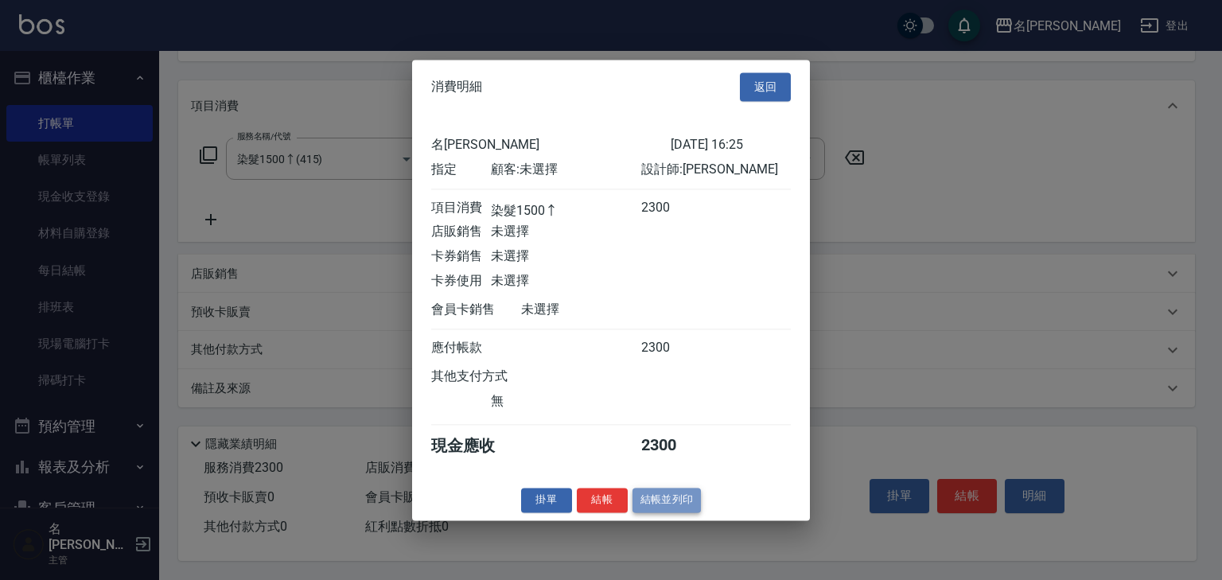
click at [693, 507] on button "結帳並列印" at bounding box center [666, 500] width 69 height 25
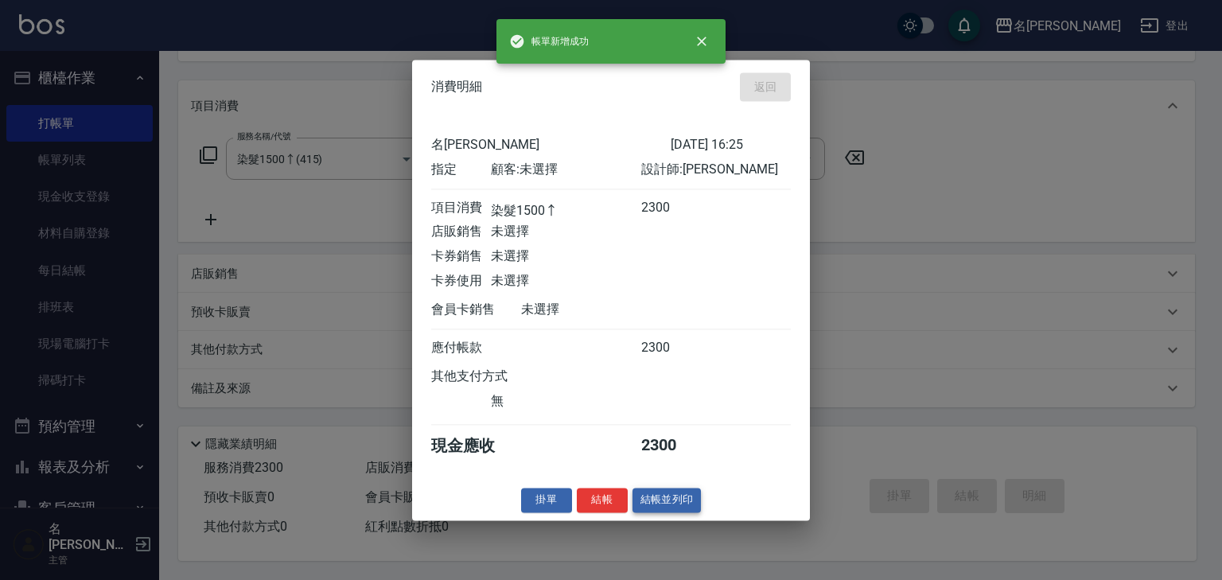
type input "[DATE] 16:27"
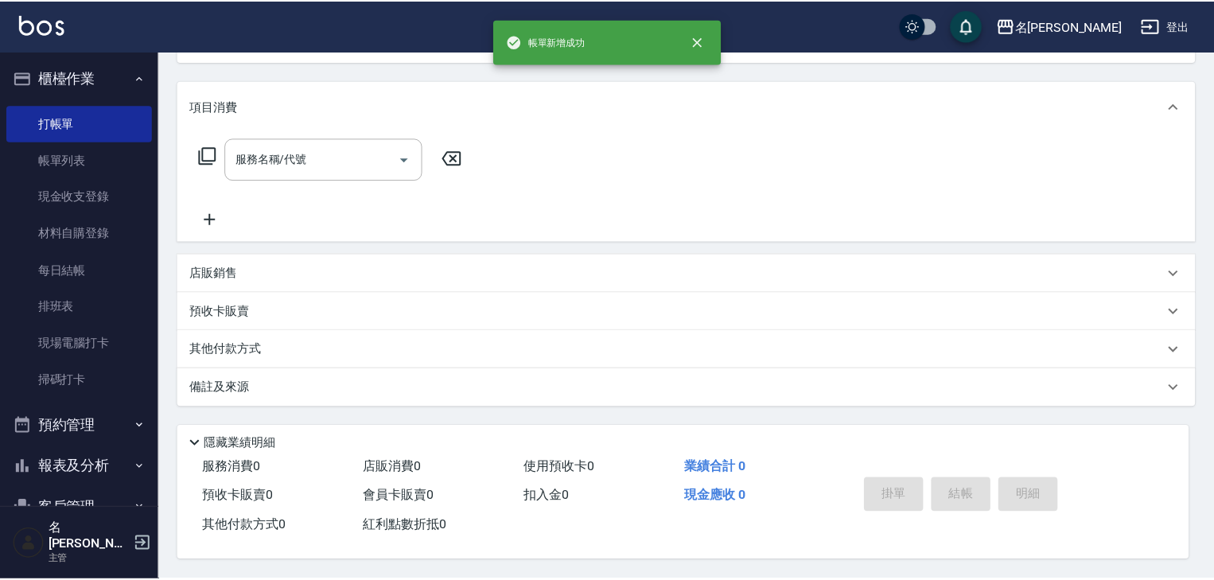
scroll to position [0, 0]
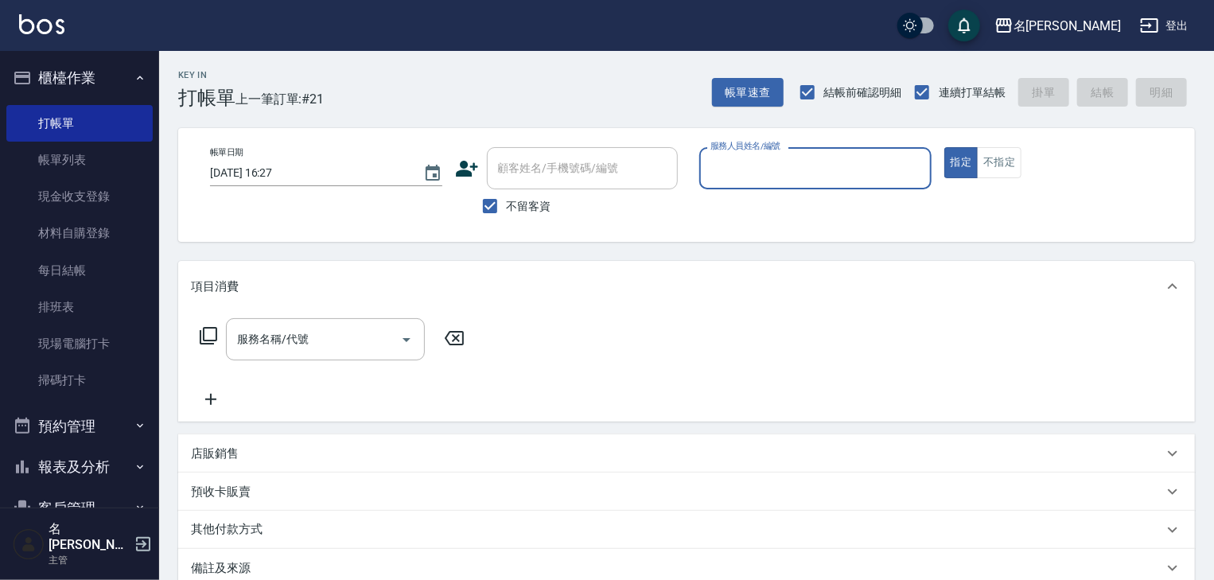
click at [786, 178] on input "服務人員姓名/編號" at bounding box center [815, 168] width 218 height 28
click at [735, 213] on span "[PERSON_NAME]02" at bounding box center [736, 208] width 49 height 17
type input "[PERSON_NAME]-02"
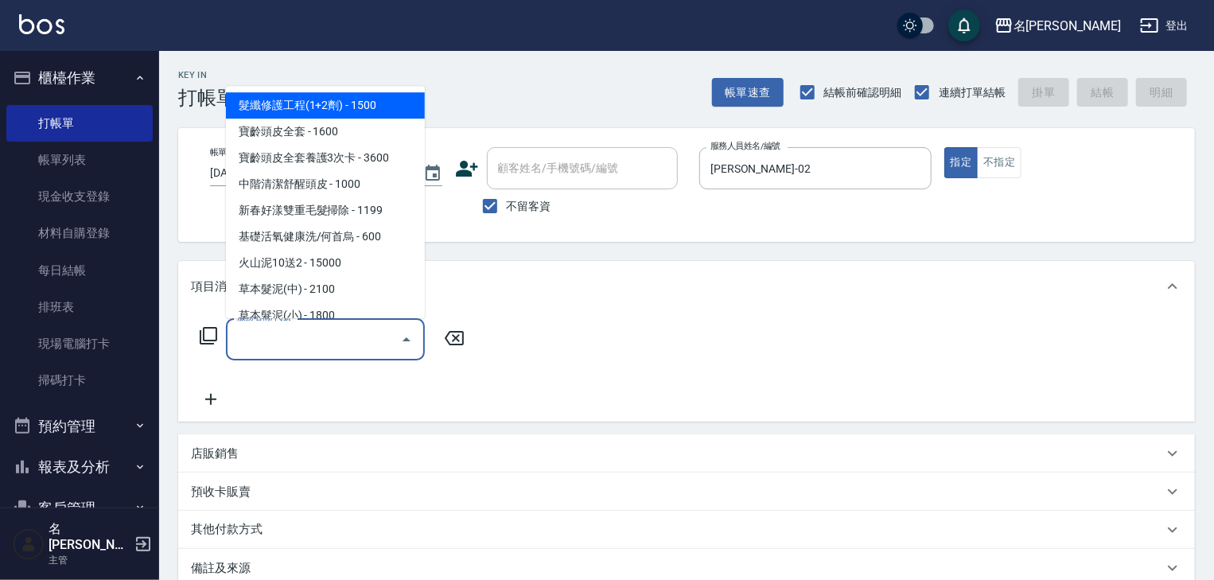
click at [321, 347] on input "服務名稱/代號" at bounding box center [313, 339] width 161 height 28
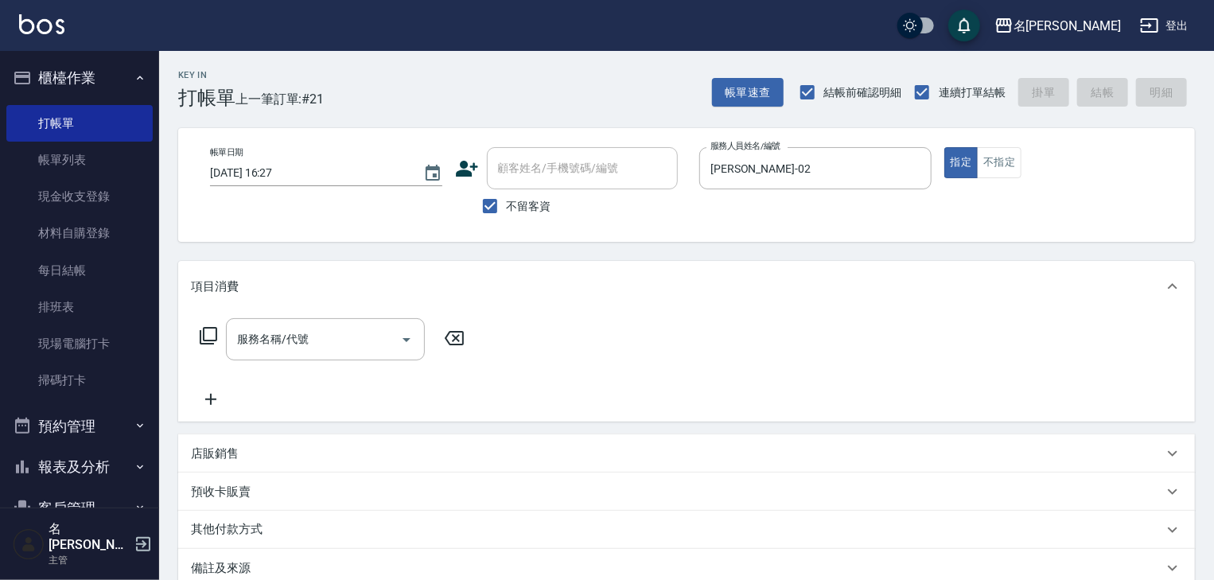
click at [212, 328] on icon at bounding box center [208, 335] width 17 height 17
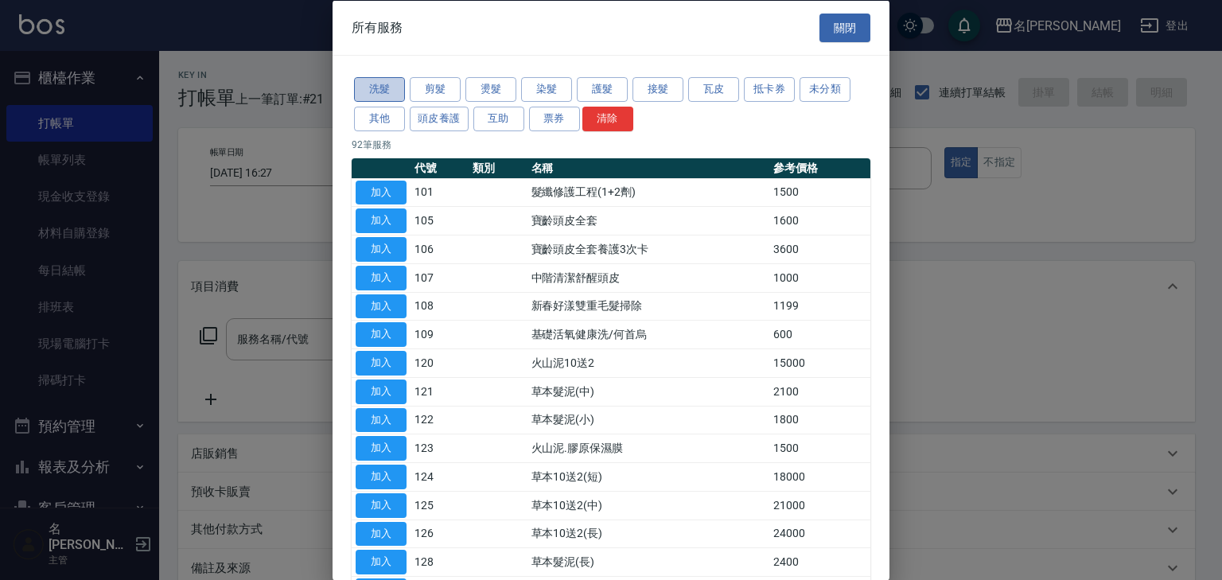
click at [384, 84] on button "洗髮" at bounding box center [379, 89] width 51 height 25
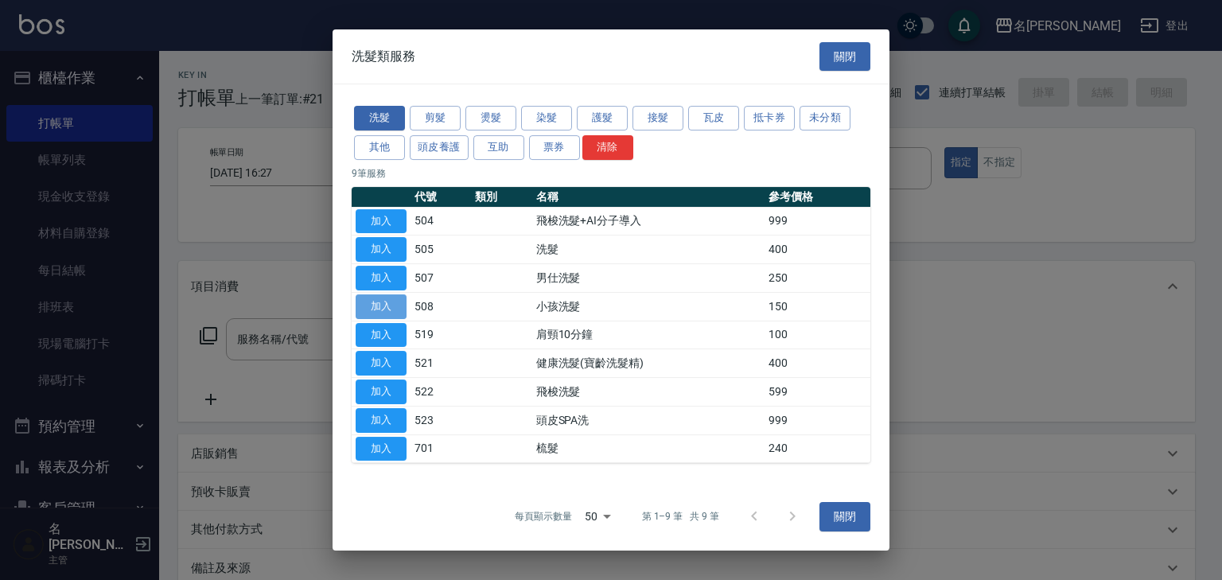
click at [405, 307] on button "加入" at bounding box center [381, 306] width 51 height 25
type input "小孩洗髮(508)"
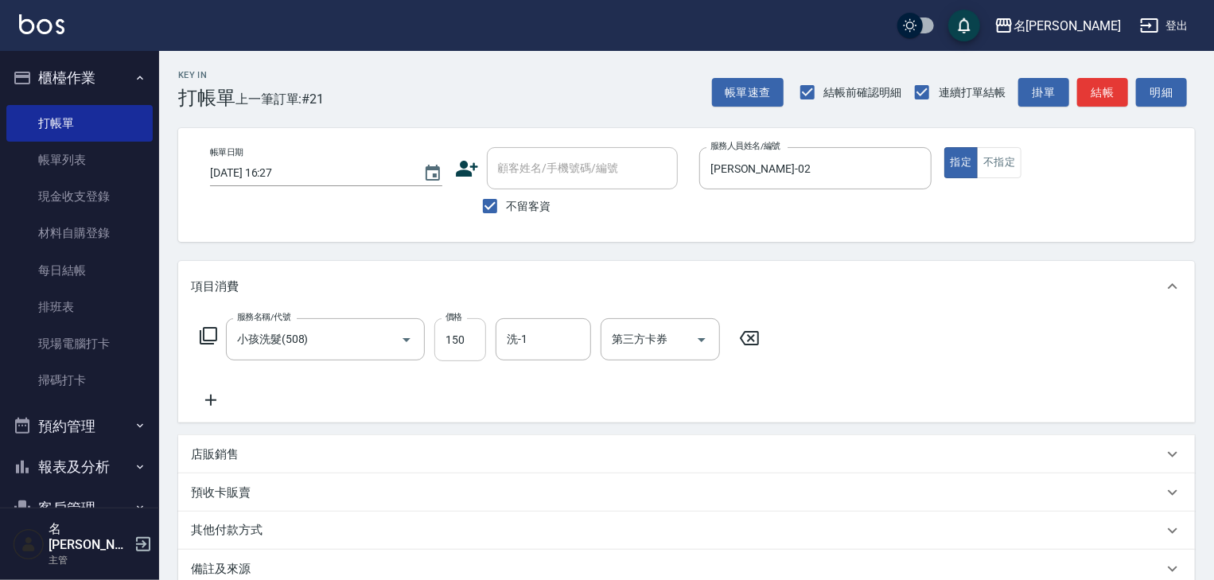
click at [444, 336] on input "150" at bounding box center [460, 339] width 52 height 43
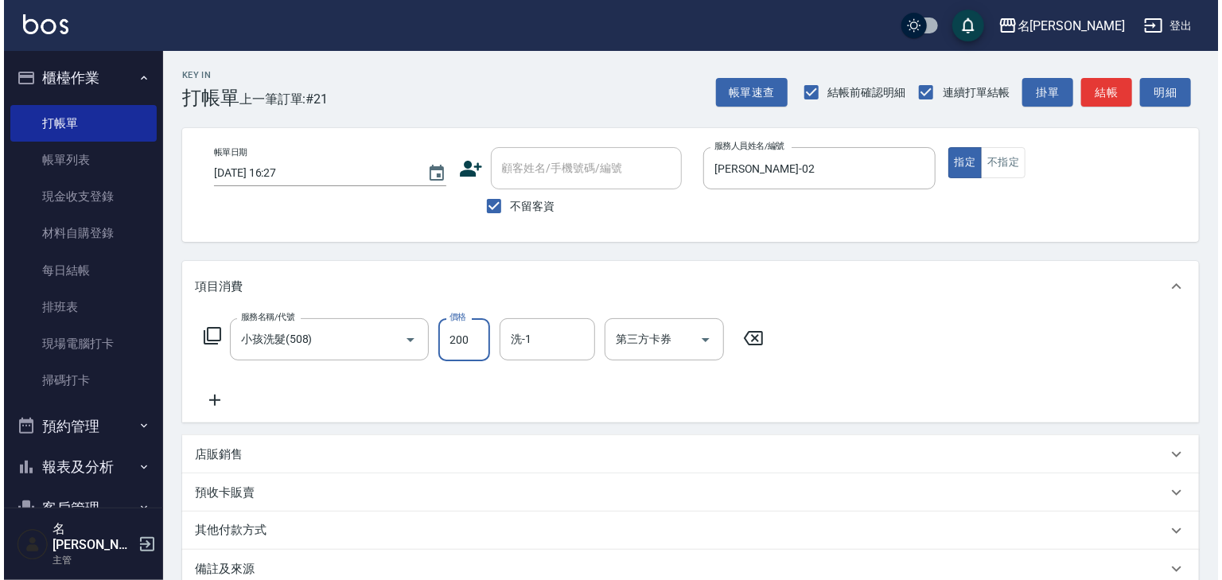
scroll to position [186, 0]
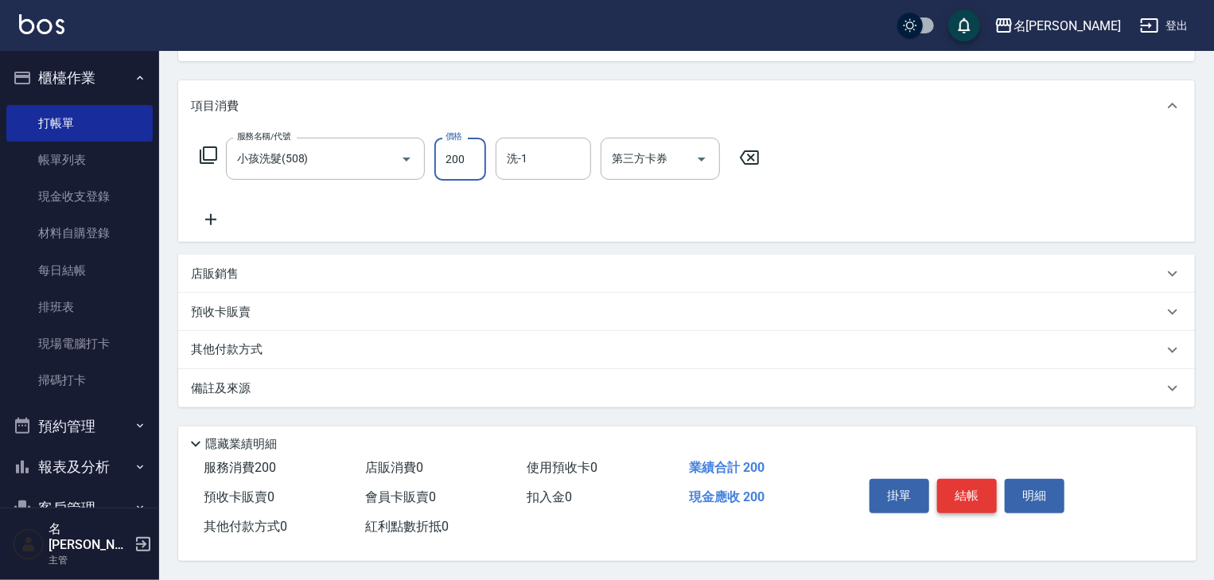
type input "200"
click at [946, 494] on button "結帳" at bounding box center [967, 495] width 60 height 33
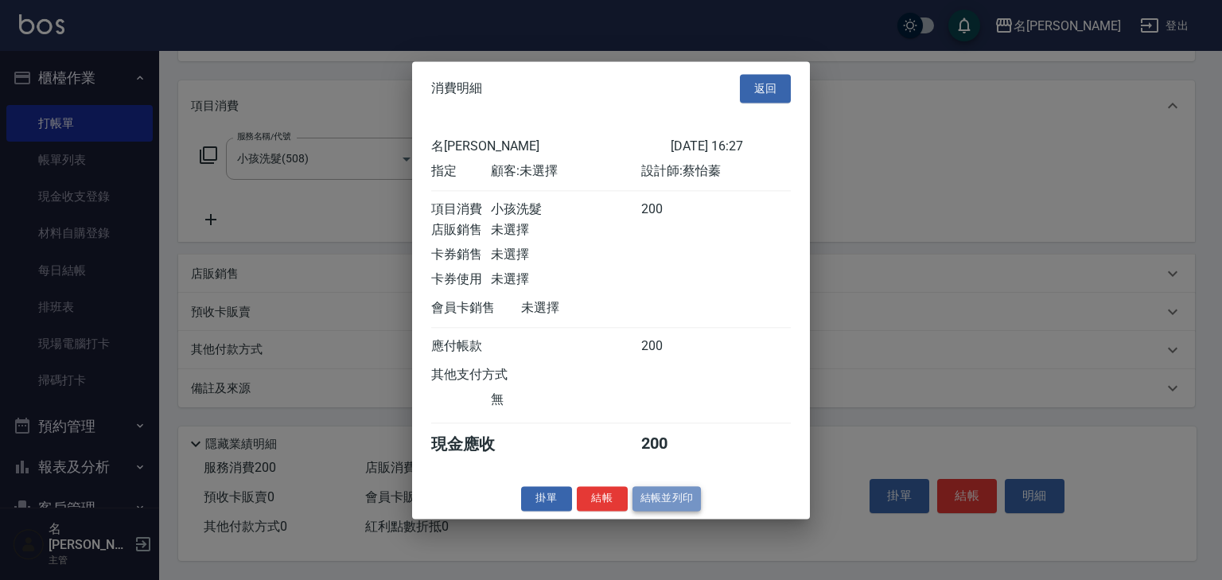
click at [659, 511] on button "結帳並列印" at bounding box center [666, 498] width 69 height 25
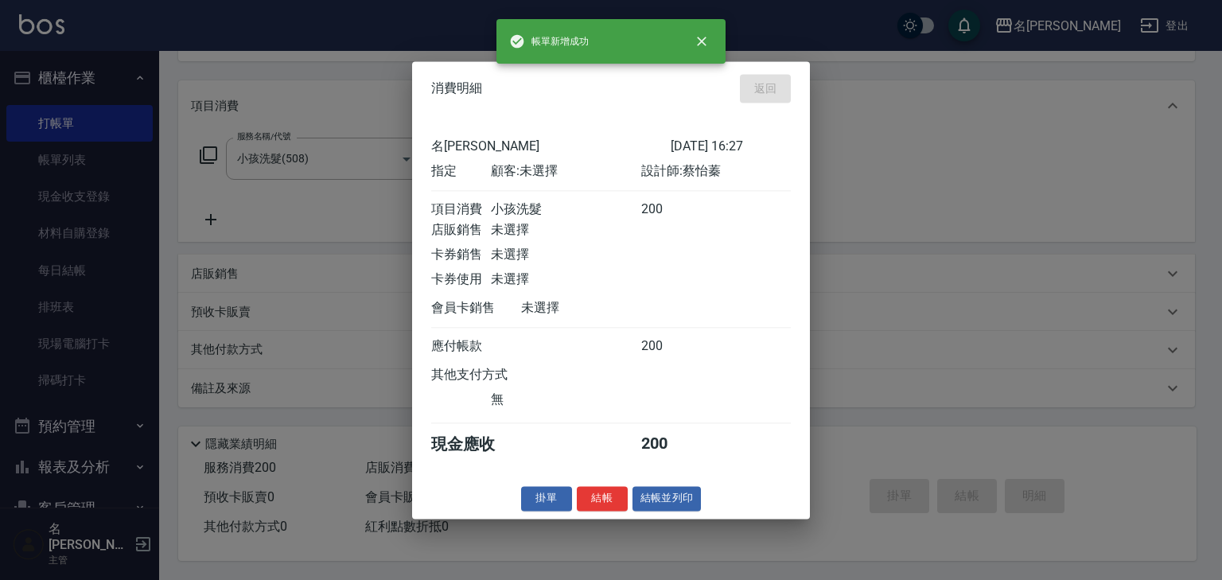
type input "[DATE] 16:39"
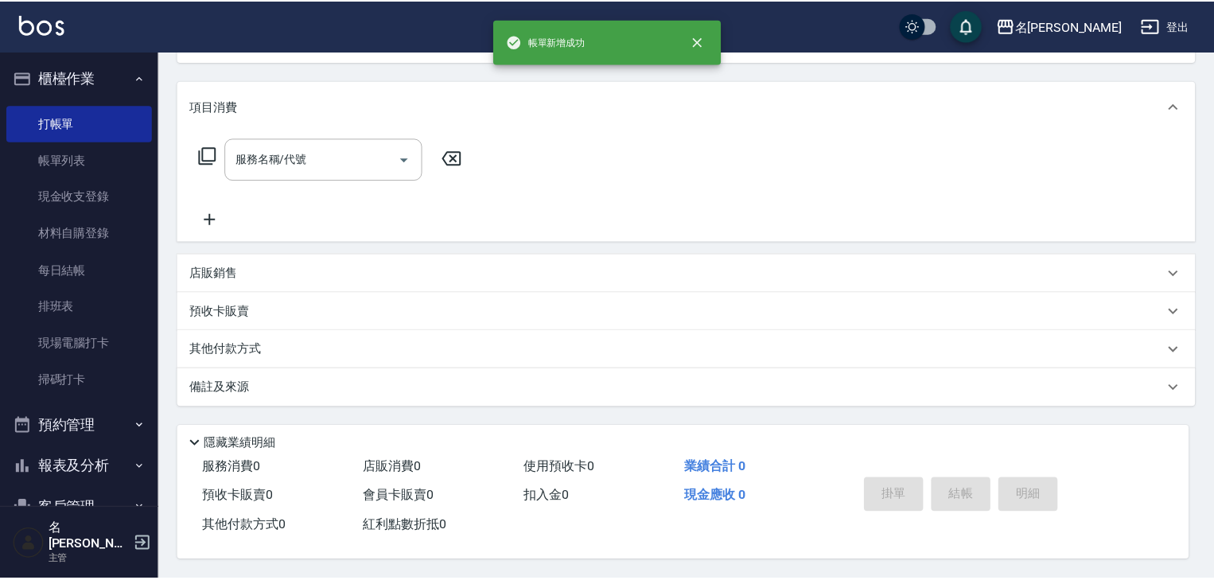
scroll to position [0, 0]
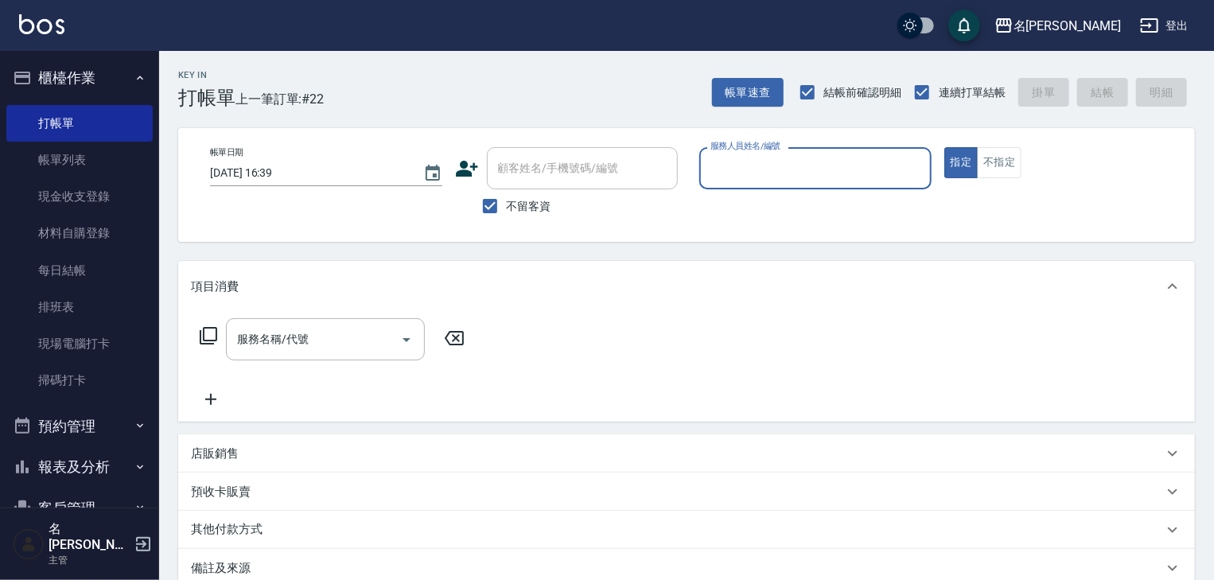
click at [779, 167] on input "服務人員姓名/編號" at bounding box center [815, 168] width 218 height 28
click at [762, 216] on div "[PERSON_NAME] -07" at bounding box center [815, 209] width 232 height 26
type input "[PERSON_NAME]-07"
click at [358, 334] on input "服務名稱/代號" at bounding box center [313, 339] width 161 height 28
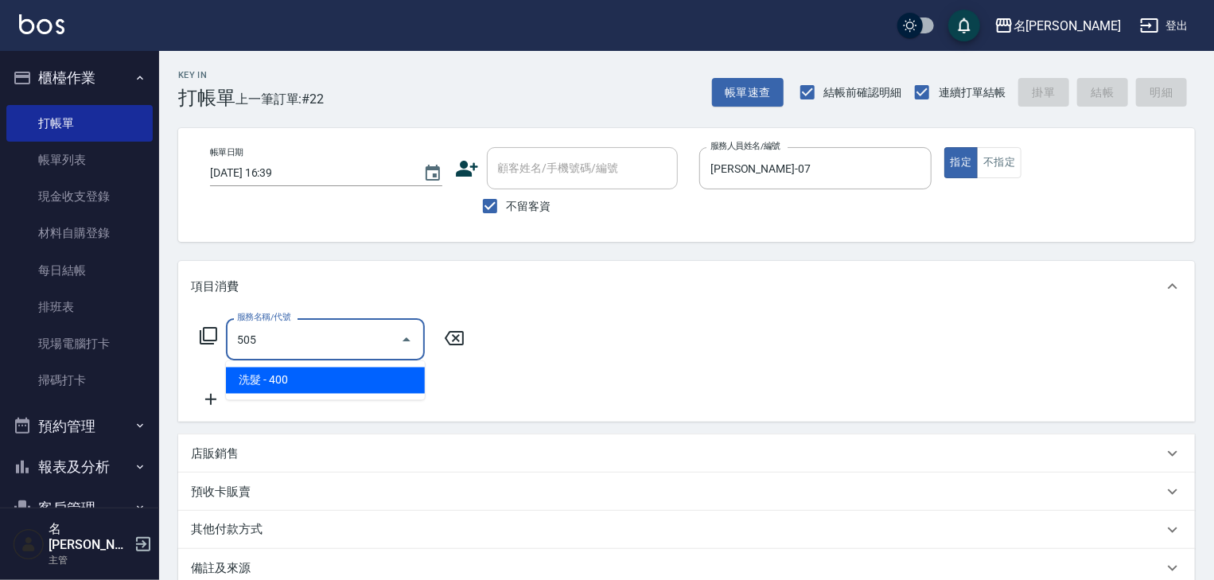
click at [380, 375] on span "洗髮 - 400" at bounding box center [325, 380] width 199 height 26
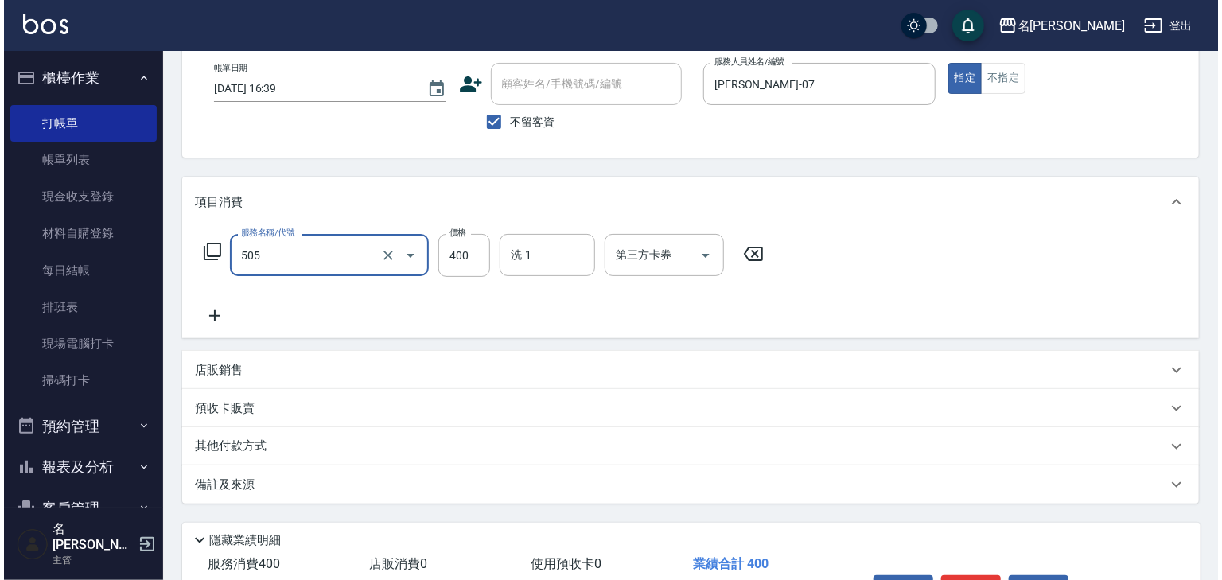
scroll to position [186, 0]
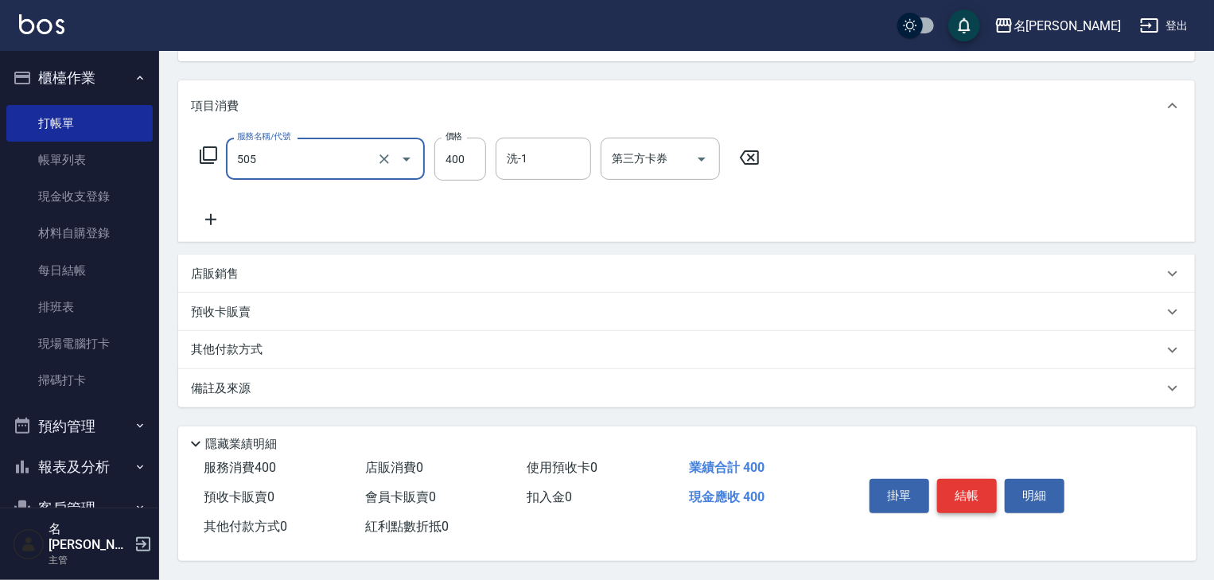
type input "洗髮(505)"
click at [973, 500] on button "結帳" at bounding box center [967, 495] width 60 height 33
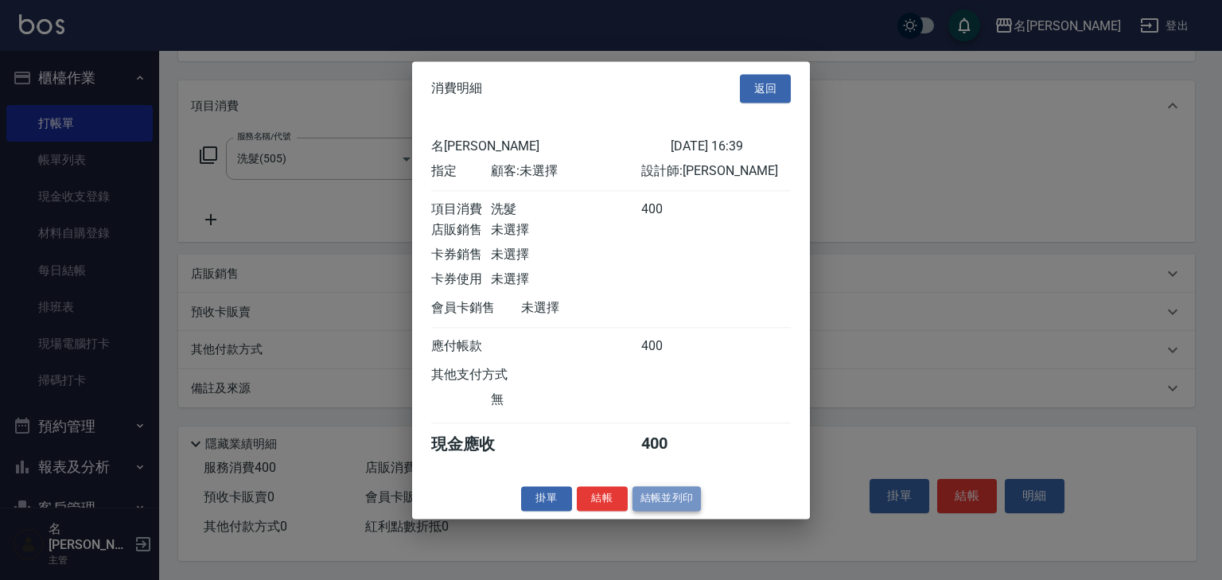
click at [671, 508] on button "結帳並列印" at bounding box center [666, 498] width 69 height 25
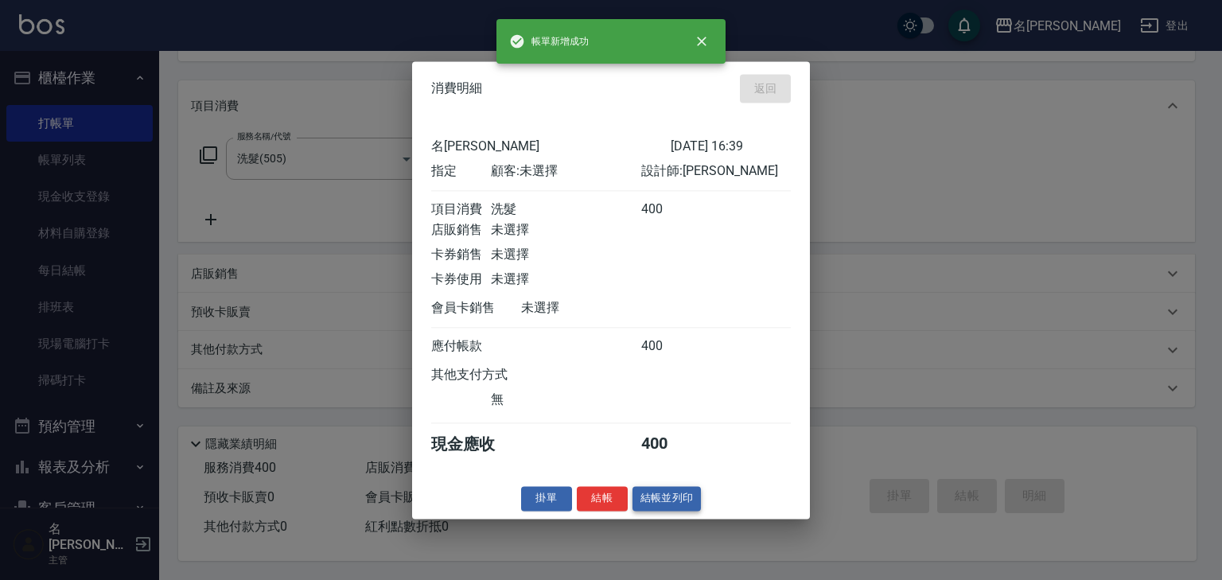
type input "[DATE] 16:40"
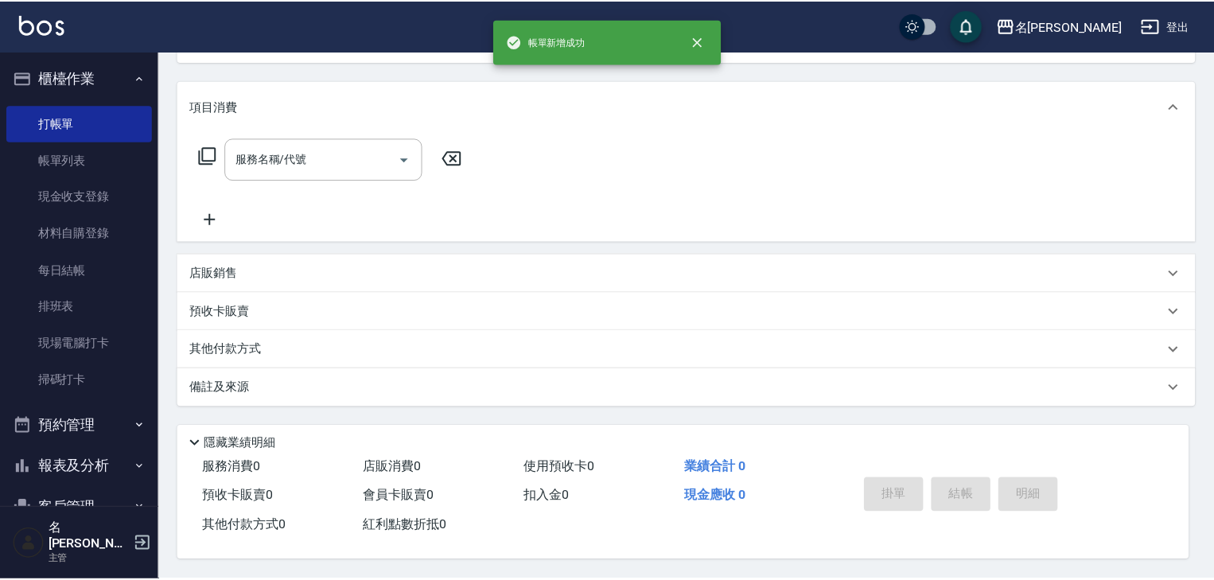
scroll to position [0, 0]
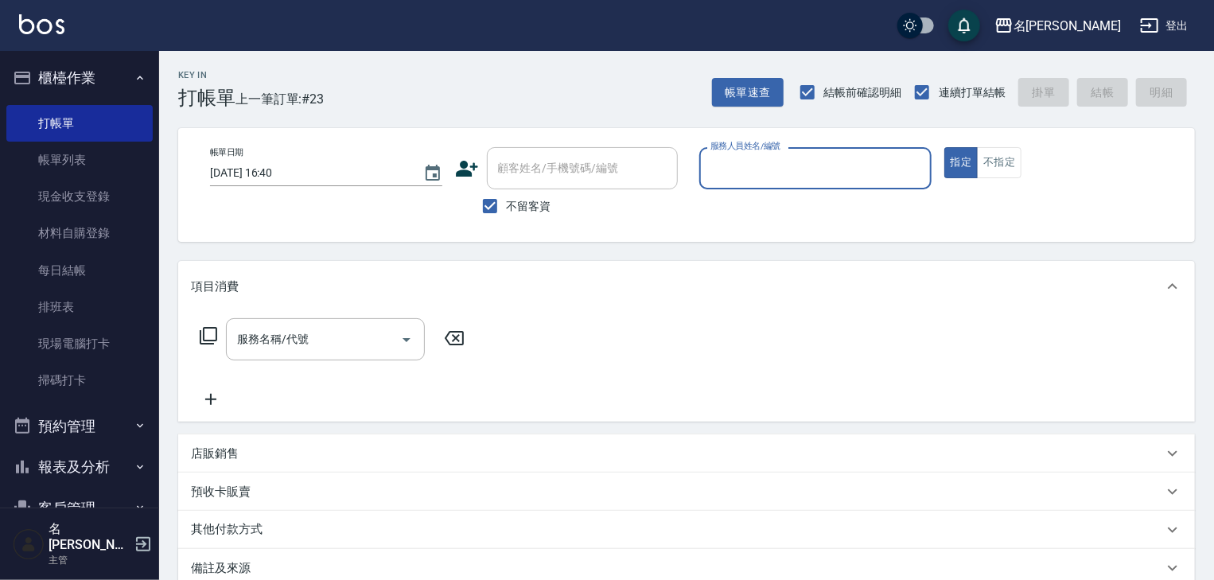
click at [849, 175] on input "服務人員姓名/編號" at bounding box center [815, 168] width 218 height 28
click at [820, 212] on div "[PERSON_NAME] -06" at bounding box center [815, 209] width 232 height 26
type input "[PERSON_NAME]-06"
click at [359, 329] on input "服務名稱/代號" at bounding box center [313, 339] width 161 height 28
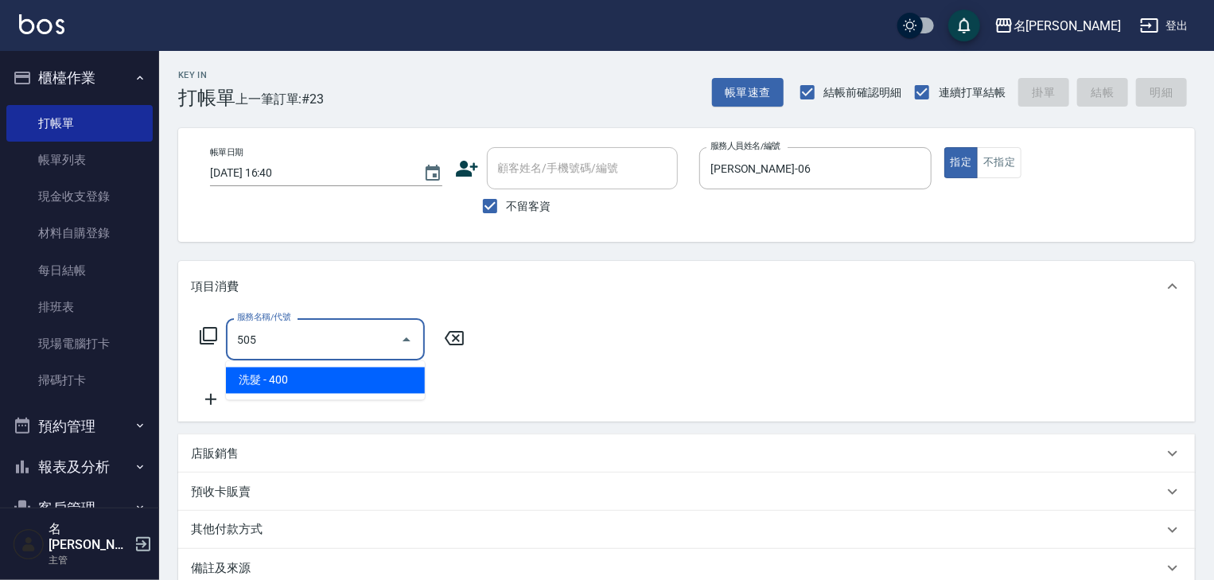
click at [379, 374] on span "洗髮 - 400" at bounding box center [325, 380] width 199 height 26
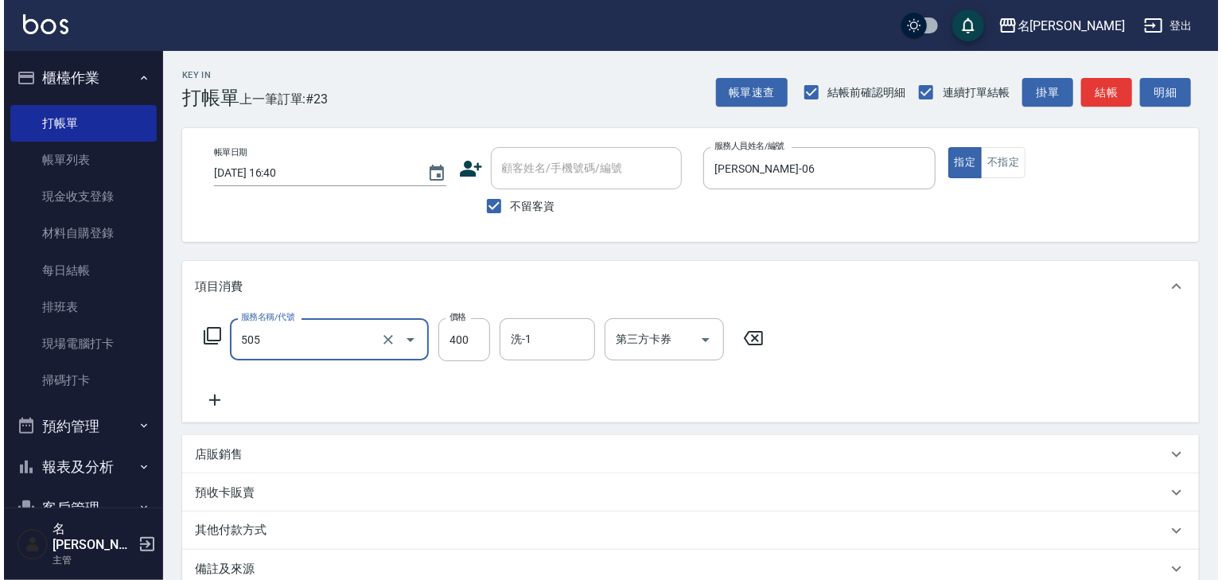
scroll to position [186, 0]
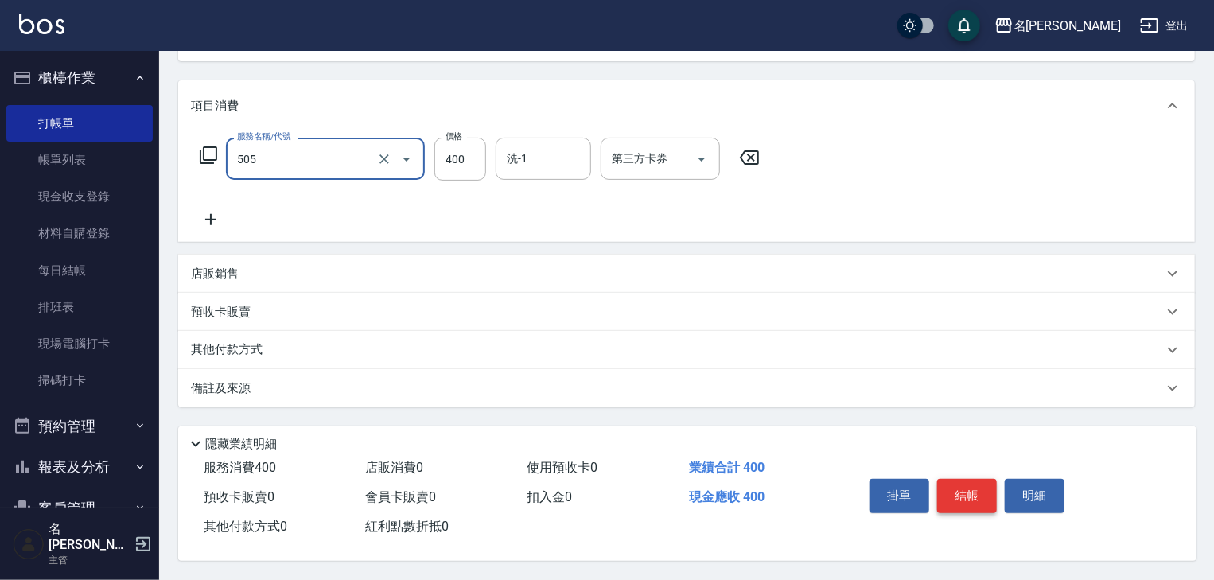
type input "洗髮(505)"
click at [955, 492] on button "結帳" at bounding box center [967, 495] width 60 height 33
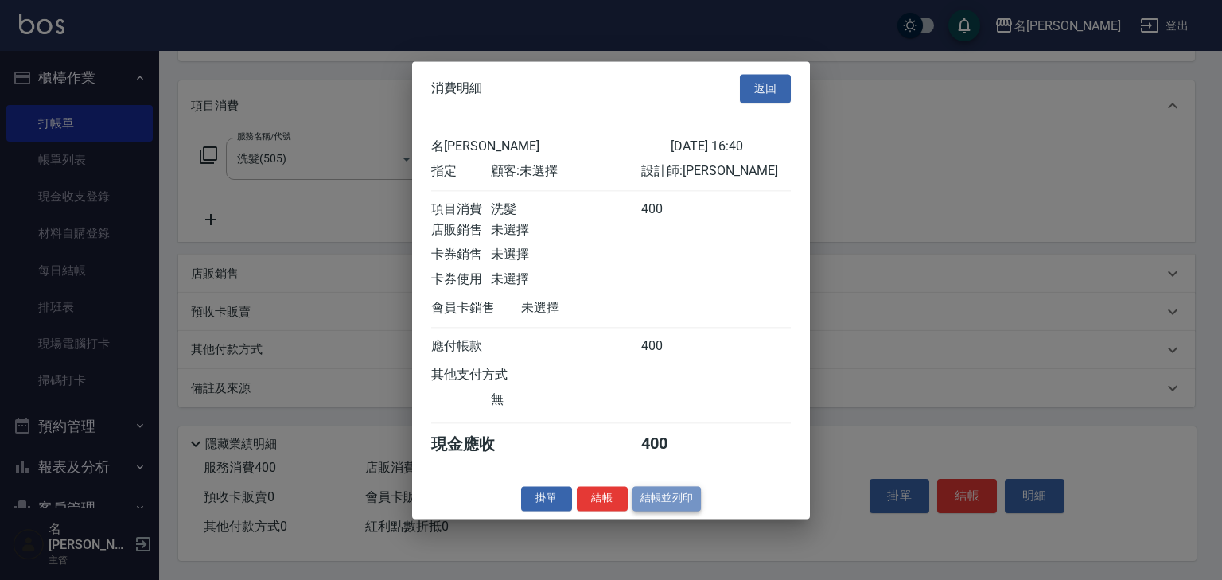
click at [690, 509] on button "結帳並列印" at bounding box center [666, 498] width 69 height 25
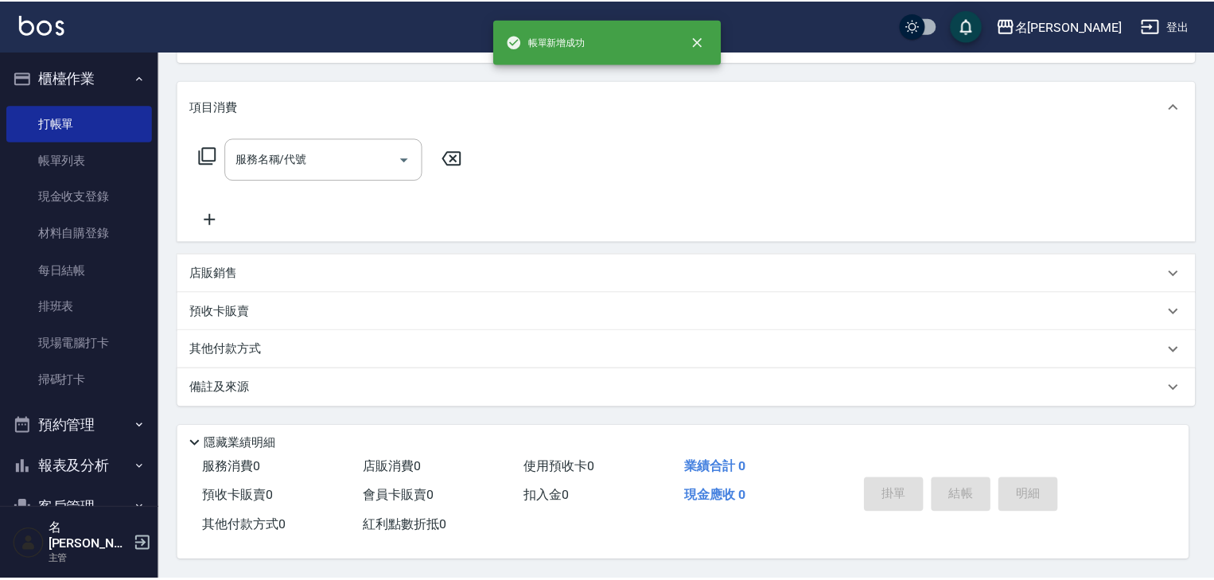
scroll to position [0, 0]
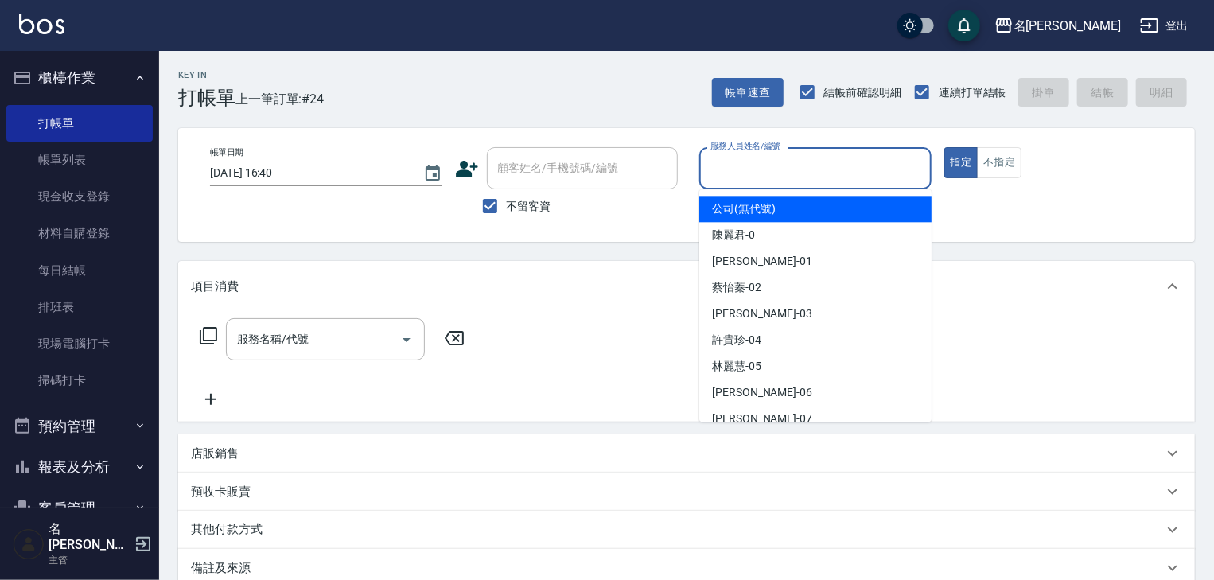
click at [803, 175] on input "服務人員姓名/編號" at bounding box center [815, 168] width 218 height 28
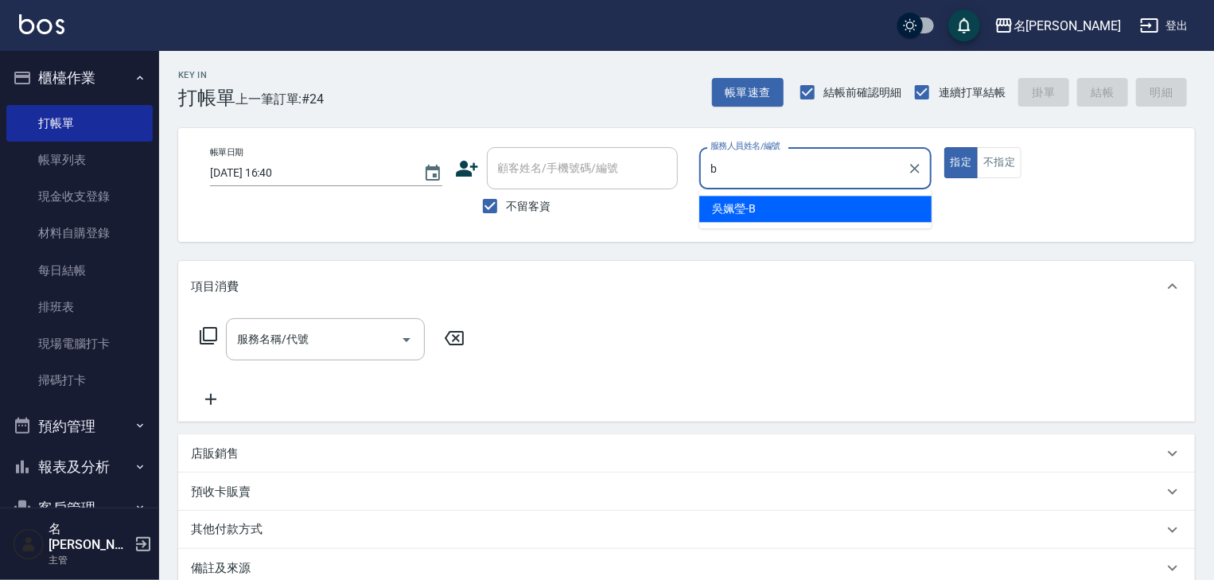
click at [761, 216] on div "[PERSON_NAME]" at bounding box center [815, 209] width 232 height 26
type input "[PERSON_NAME]"
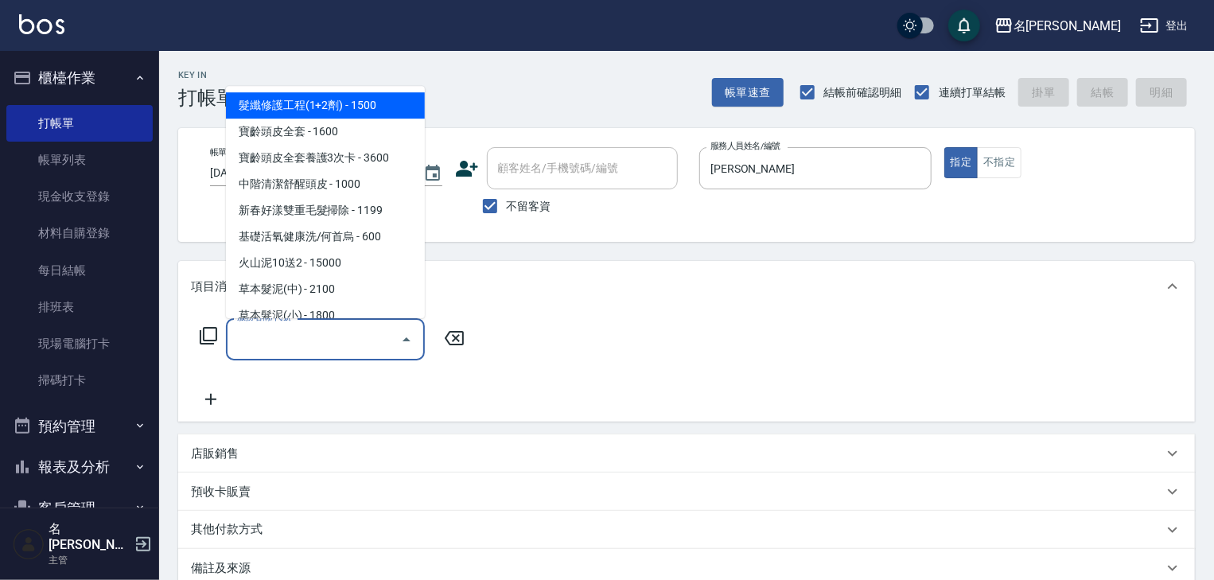
click at [357, 329] on input "服務名稱/代號" at bounding box center [313, 339] width 161 height 28
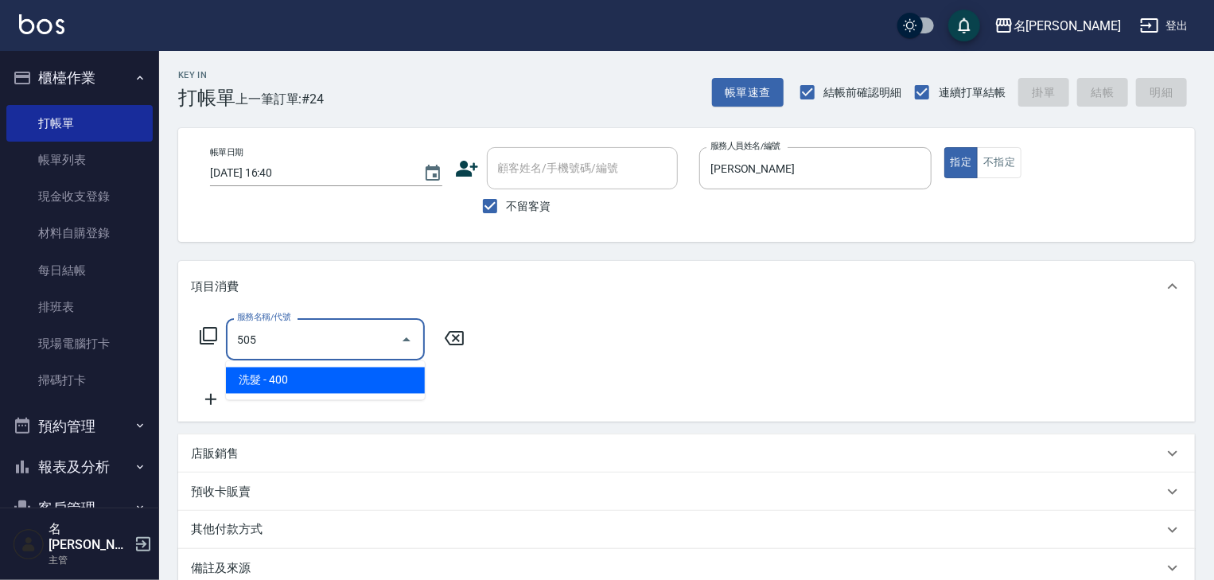
click at [360, 384] on span "洗髮 - 400" at bounding box center [325, 380] width 199 height 26
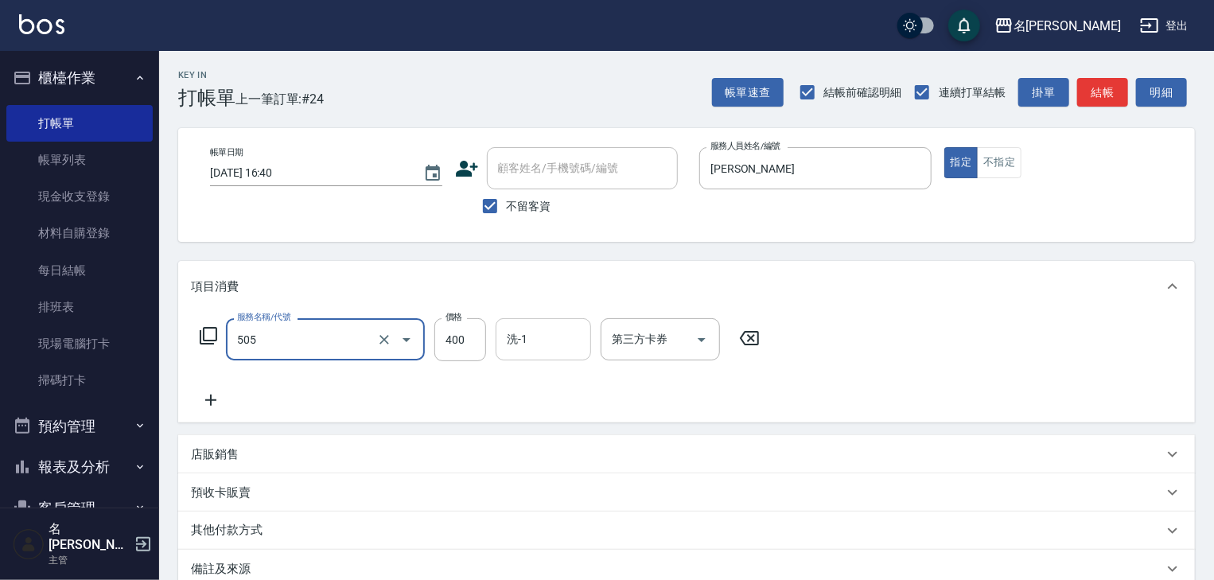
type input "洗髮(505)"
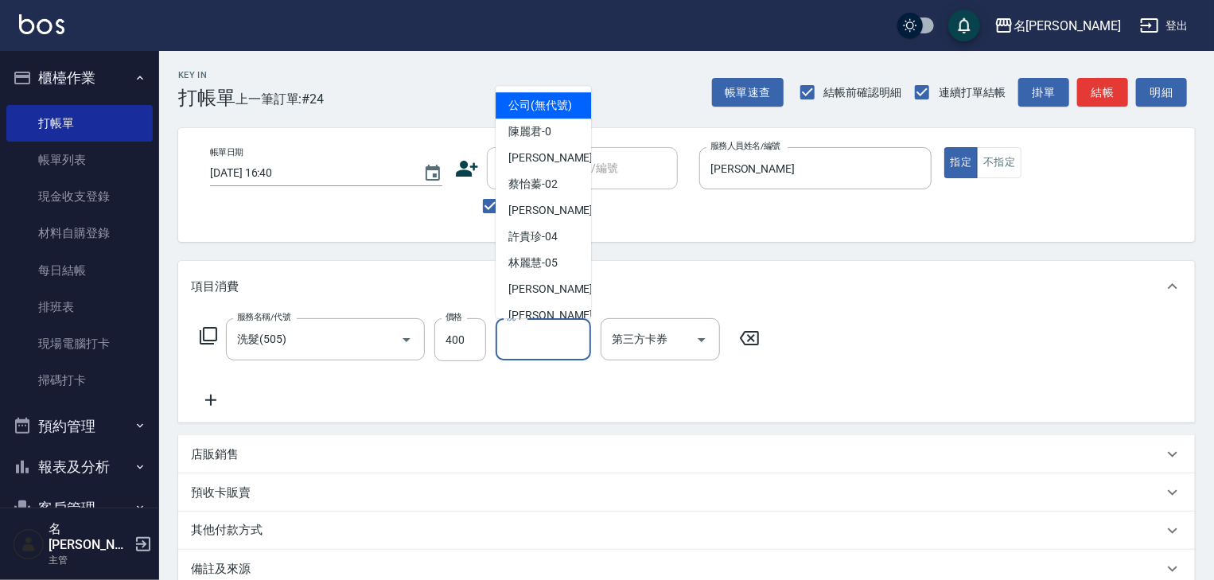
click at [542, 347] on input "洗-1" at bounding box center [543, 339] width 81 height 28
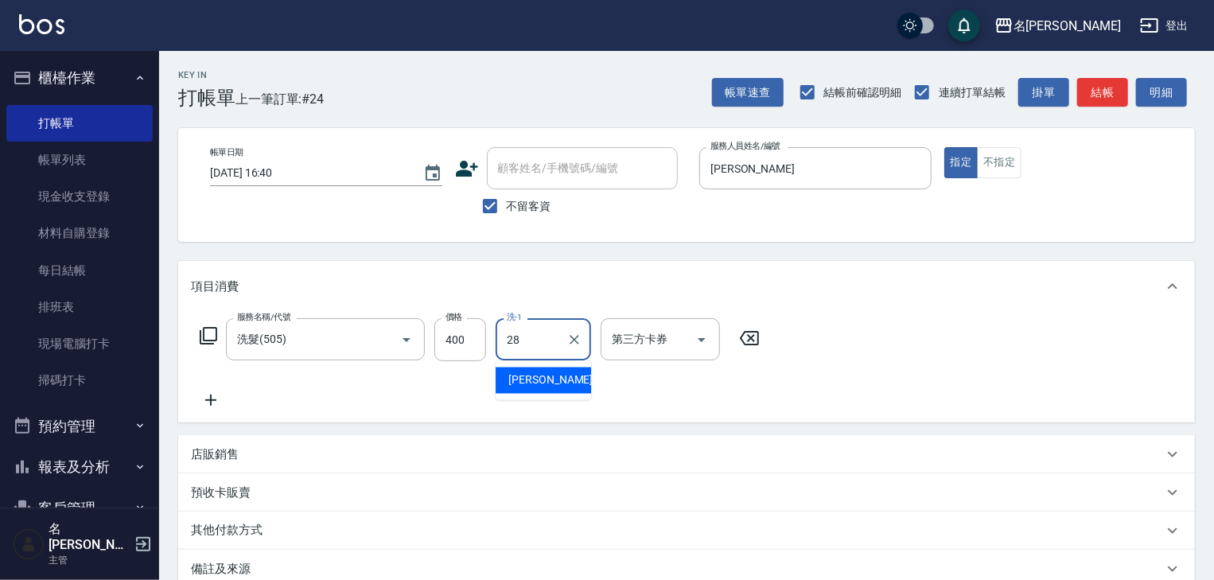
click at [569, 387] on div "[PERSON_NAME]-28" at bounding box center [543, 380] width 95 height 26
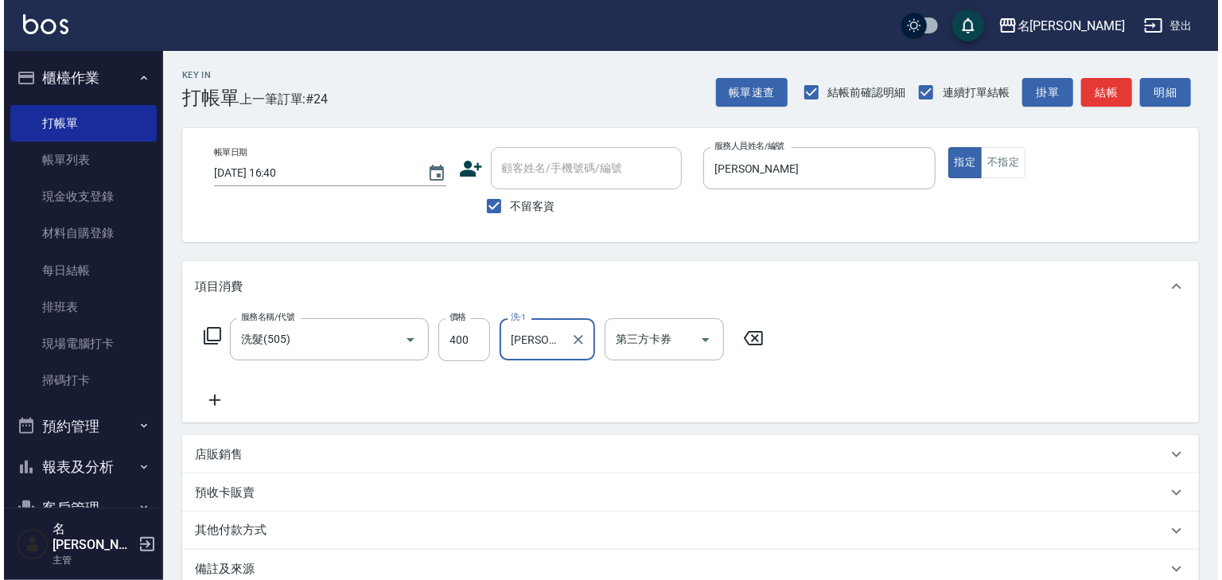
scroll to position [186, 0]
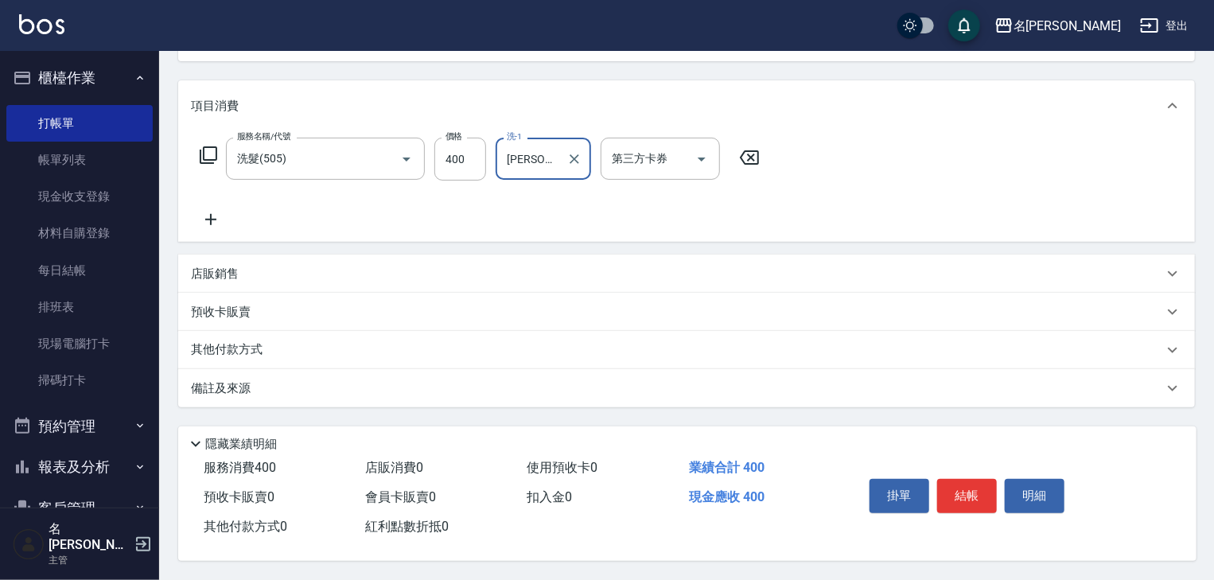
type input "[PERSON_NAME]-28"
click at [982, 509] on div "掛單 結帳 明細" at bounding box center [967, 497] width 208 height 50
click at [974, 487] on button "結帳" at bounding box center [967, 495] width 60 height 33
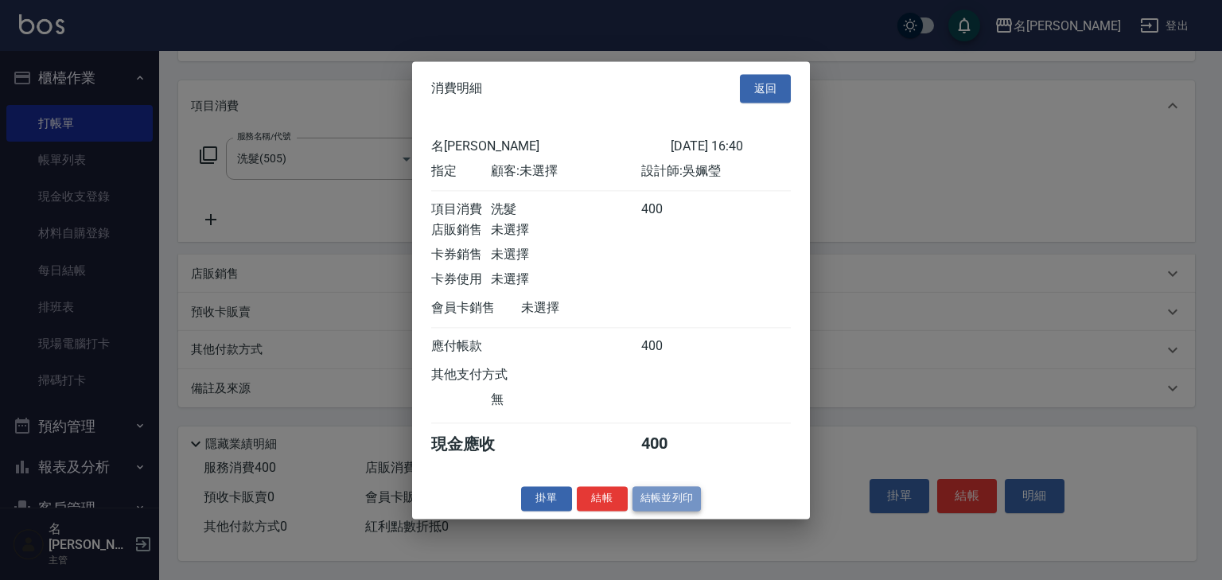
click at [677, 507] on button "結帳並列印" at bounding box center [666, 498] width 69 height 25
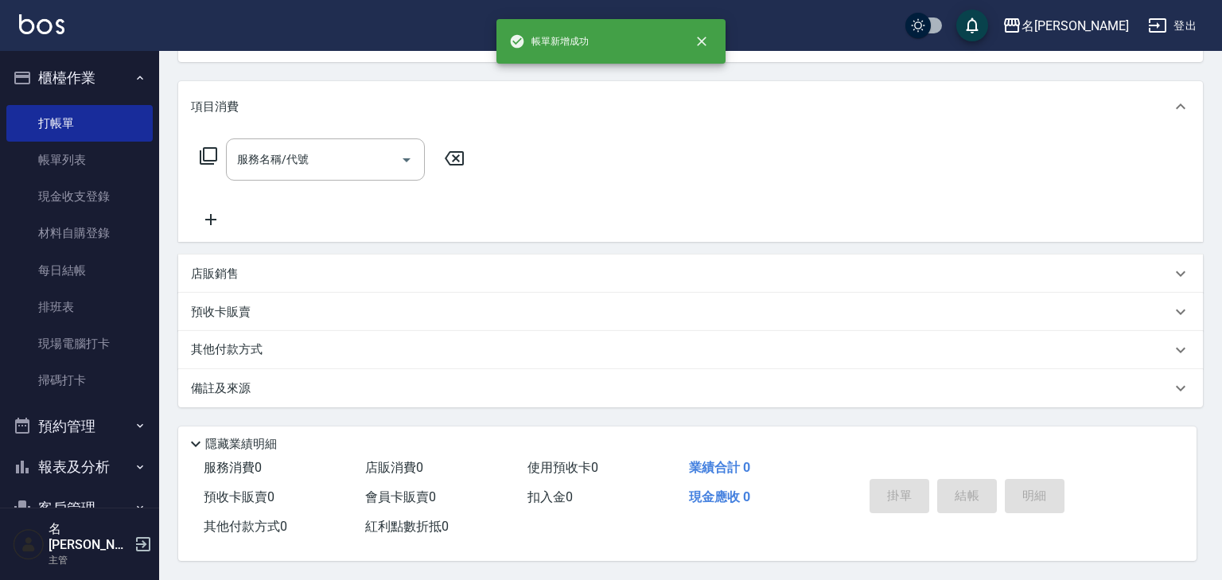
scroll to position [0, 0]
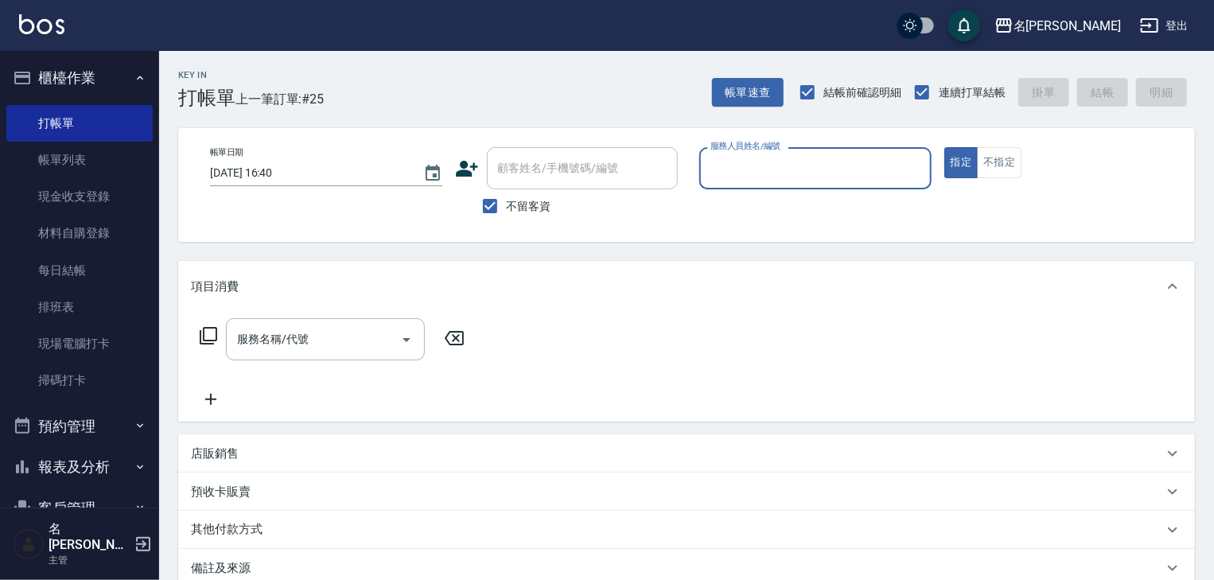
click at [807, 173] on input "服務人員姓名/編號" at bounding box center [815, 168] width 218 height 28
click at [768, 207] on div "[PERSON_NAME] -08" at bounding box center [815, 209] width 232 height 26
type input "[PERSON_NAME]-08"
click at [325, 344] on input "服務名稱/代號" at bounding box center [313, 339] width 161 height 28
click at [202, 334] on icon at bounding box center [208, 335] width 19 height 19
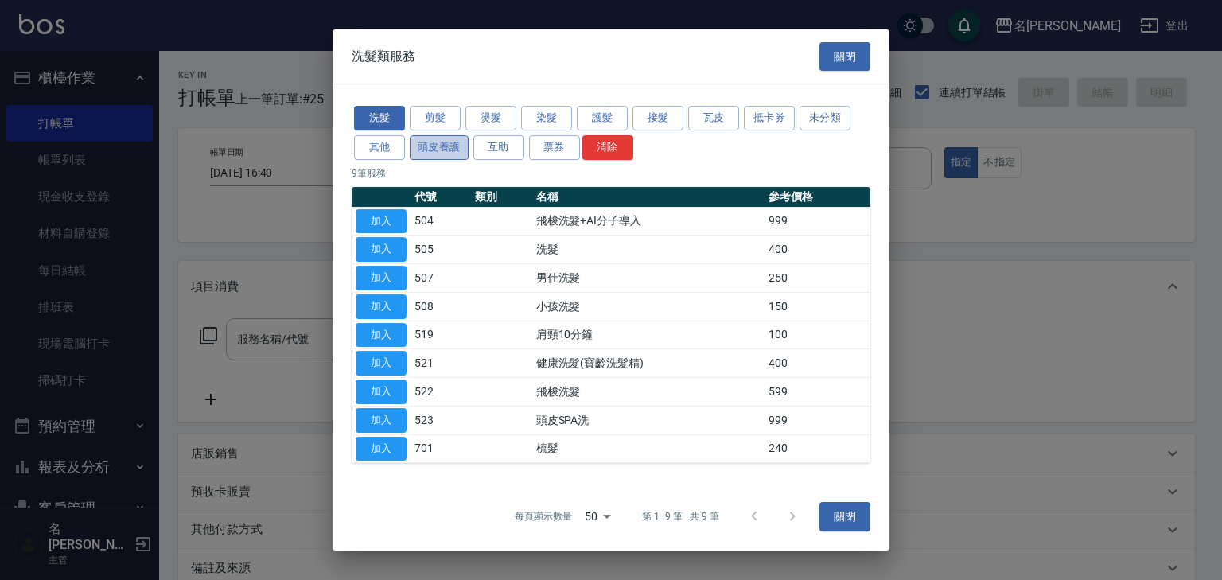
click at [422, 146] on button "頭皮養護" at bounding box center [439, 147] width 59 height 25
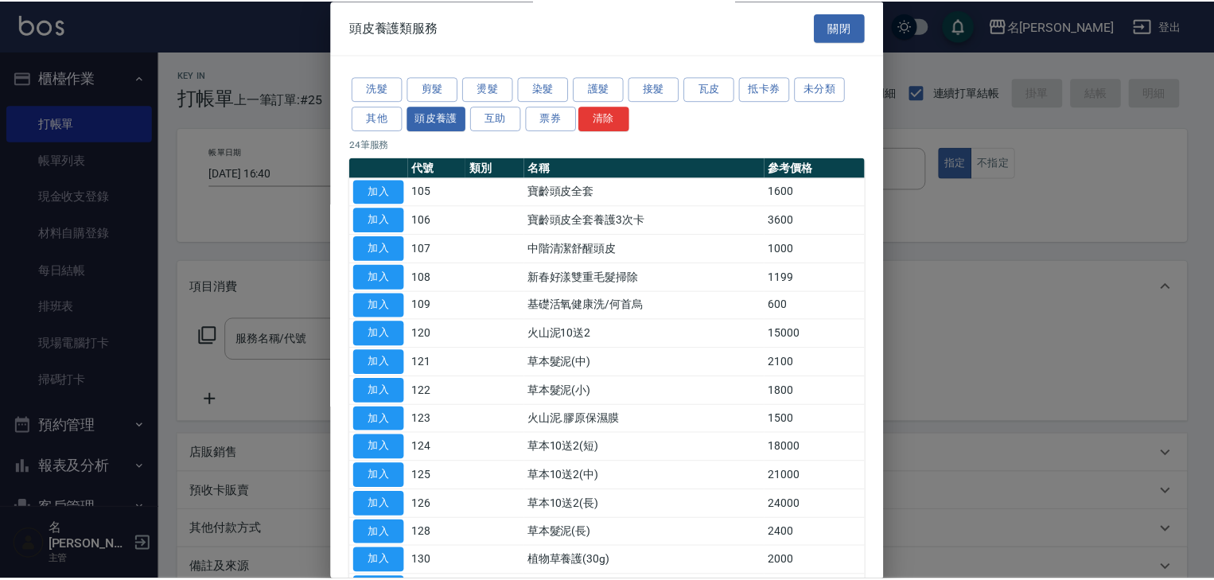
scroll to position [363, 0]
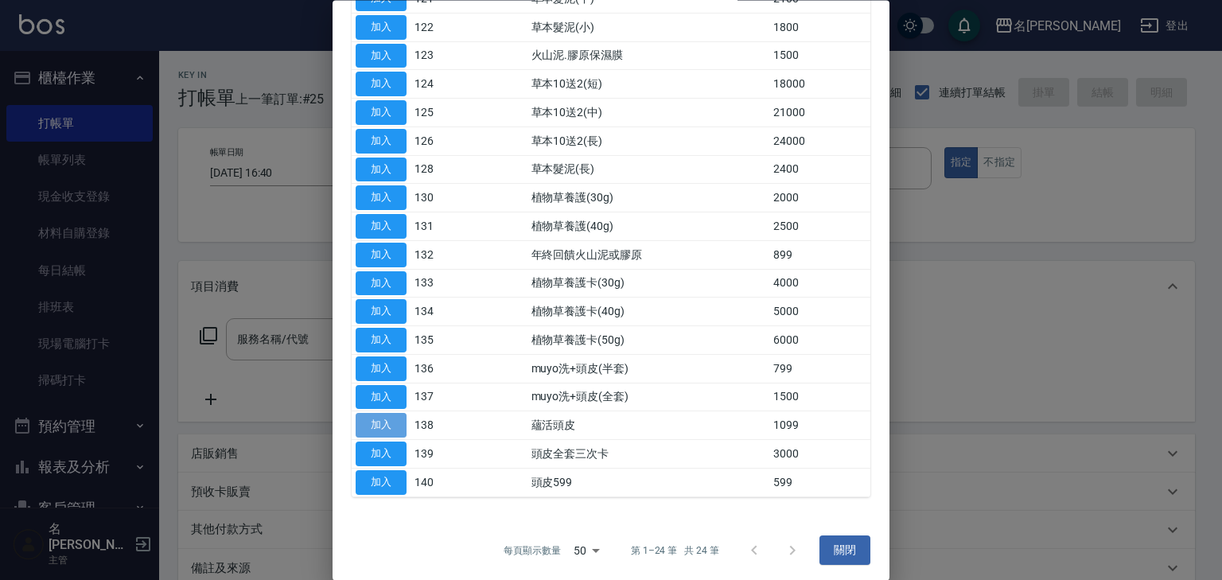
click at [359, 414] on button "加入" at bounding box center [381, 426] width 51 height 25
type input "蘊活頭皮(138)"
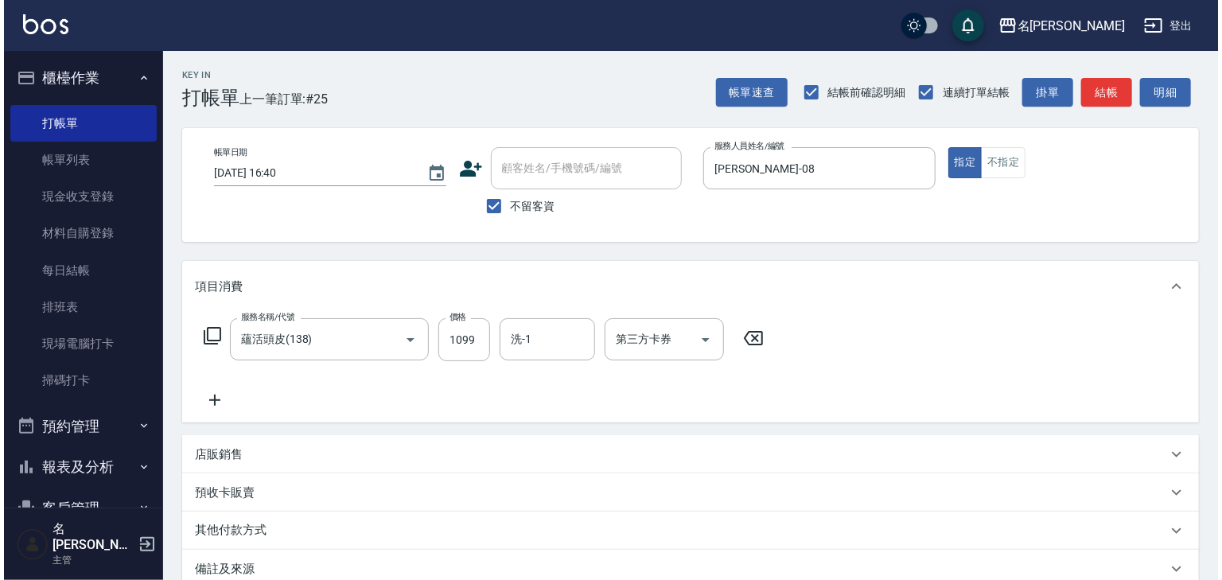
scroll to position [186, 0]
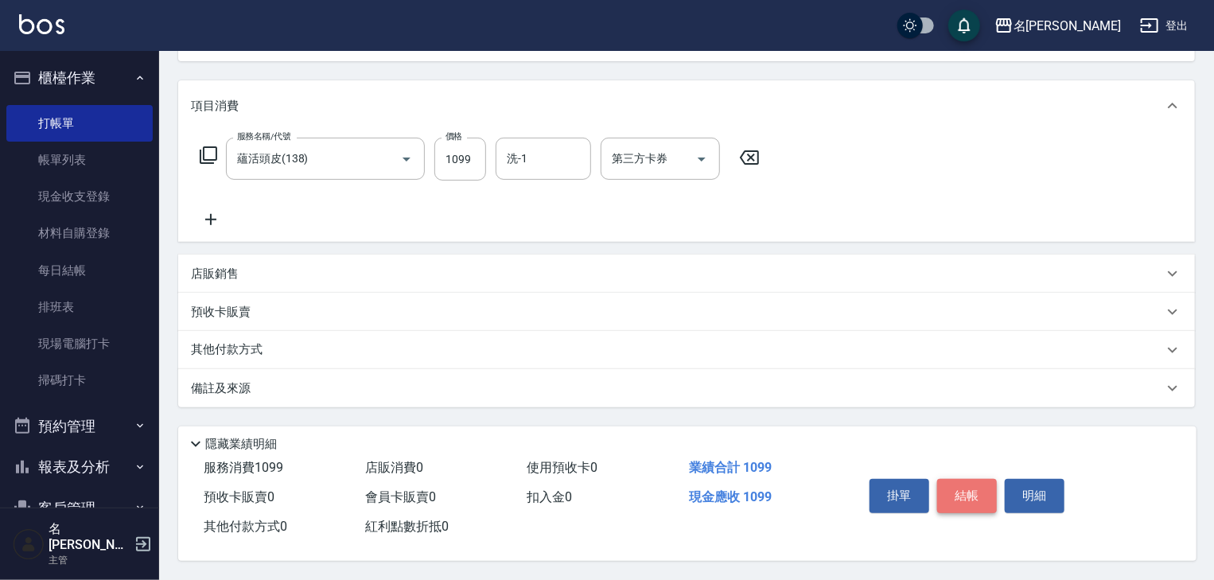
click at [977, 496] on button "結帳" at bounding box center [967, 495] width 60 height 33
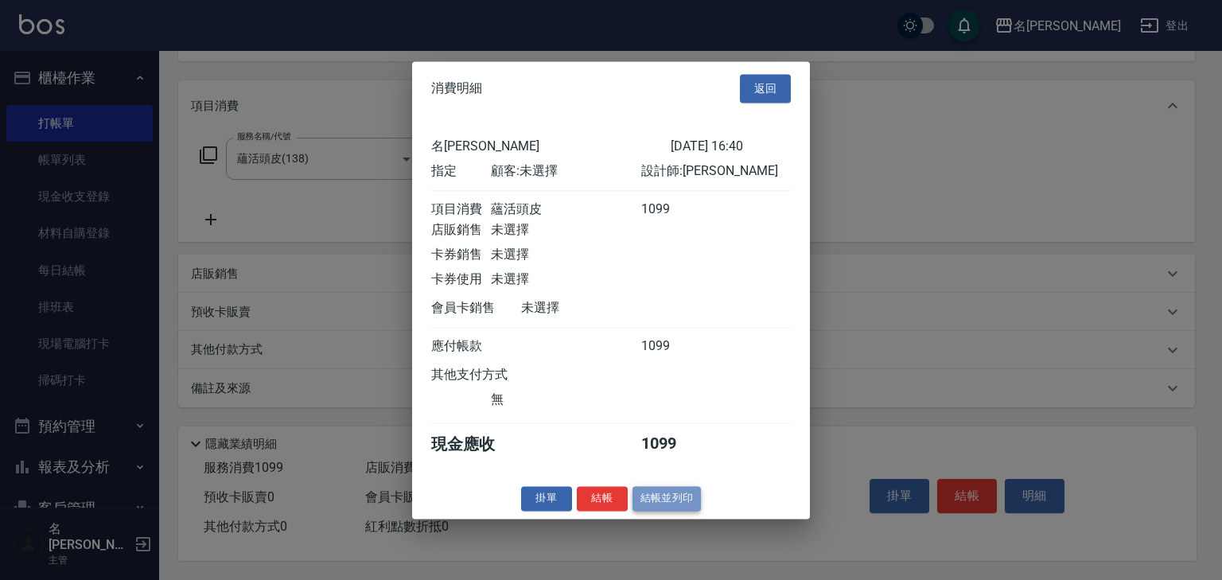
click at [681, 499] on button "結帳並列印" at bounding box center [666, 498] width 69 height 25
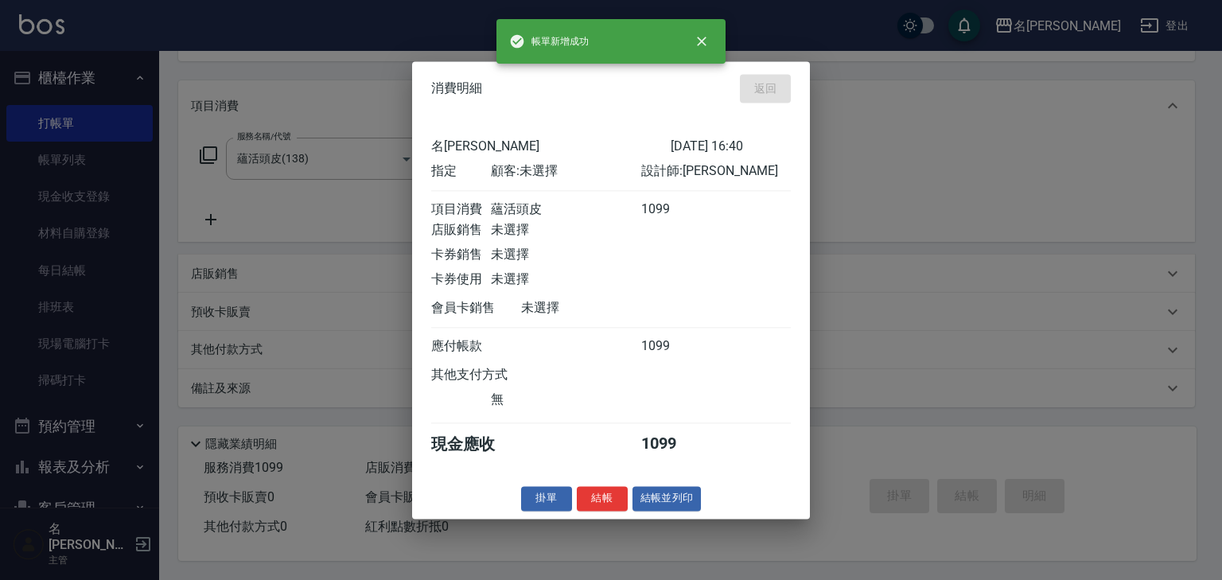
type input "[DATE] 16:41"
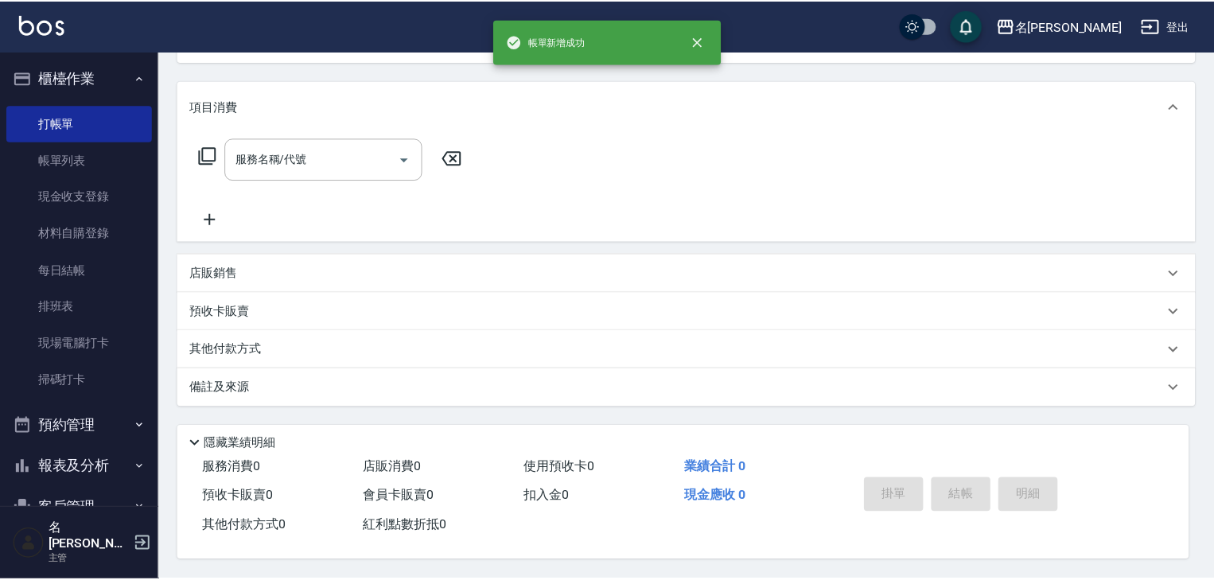
scroll to position [0, 0]
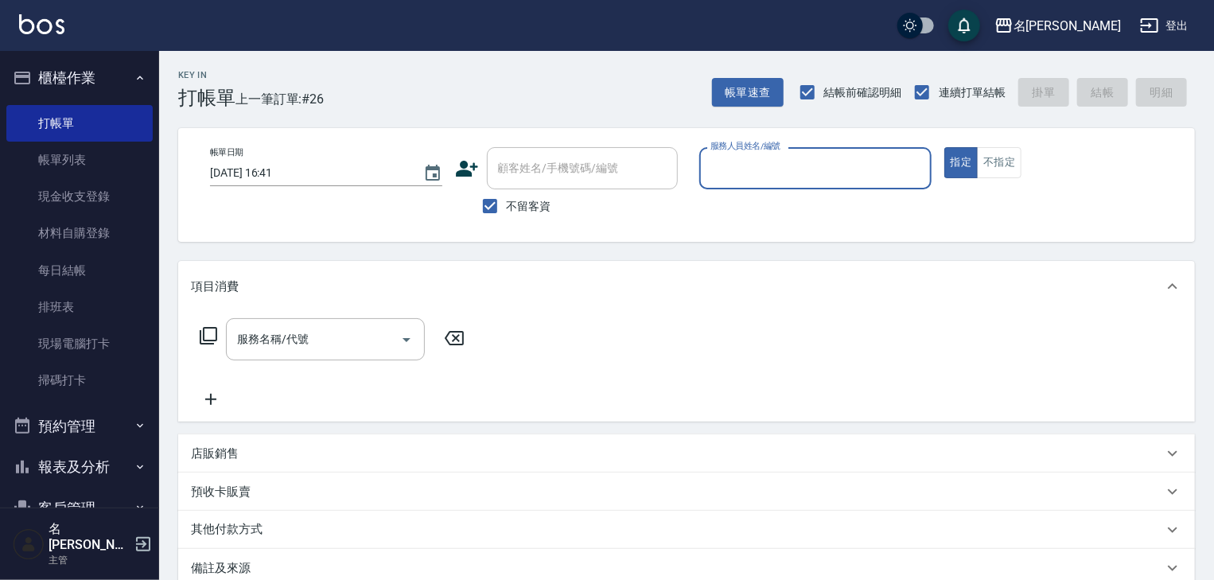
click at [837, 173] on input "服務人員姓名/編號" at bounding box center [815, 168] width 218 height 28
click at [792, 219] on div "[PERSON_NAME] -08" at bounding box center [815, 209] width 232 height 26
type input "[PERSON_NAME]-08"
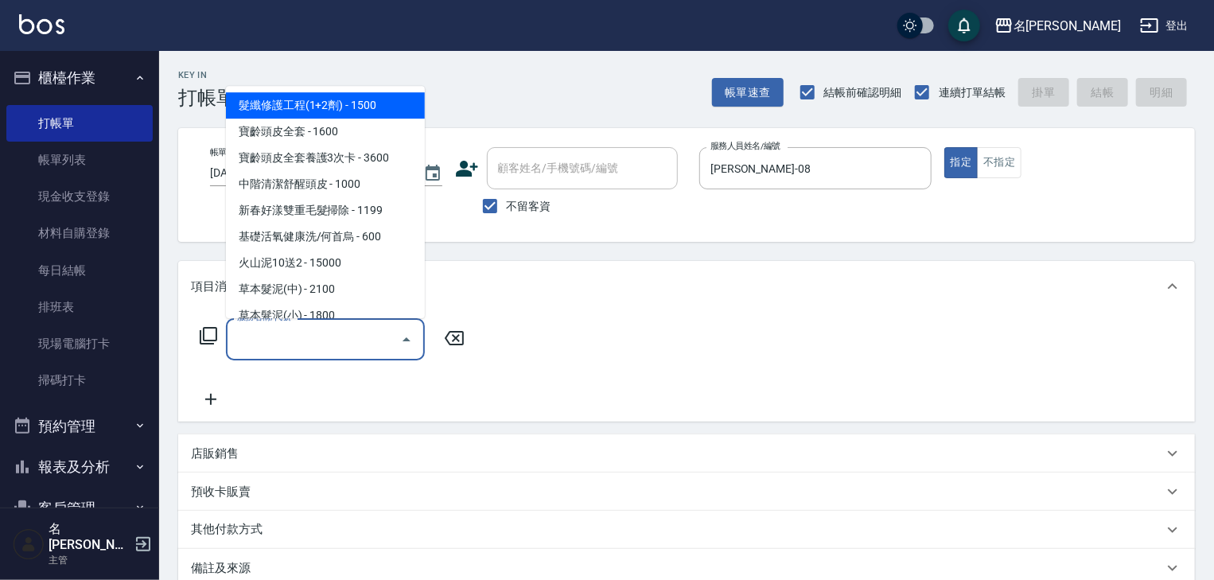
click at [347, 334] on input "服務名稱/代號" at bounding box center [313, 339] width 161 height 28
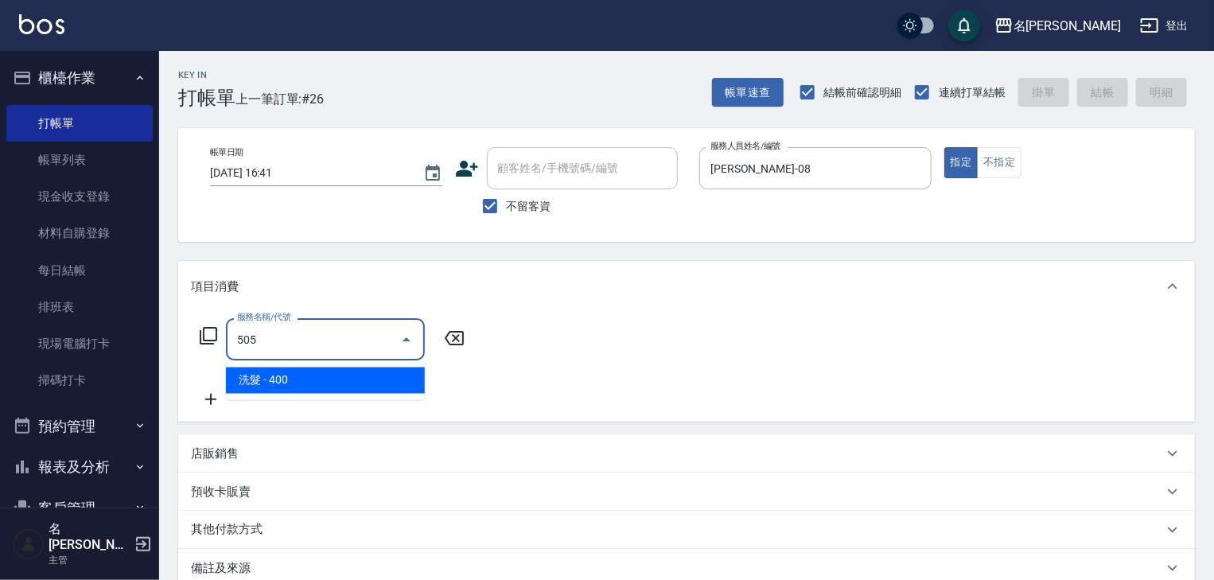
click at [382, 379] on span "洗髮 - 400" at bounding box center [325, 380] width 199 height 26
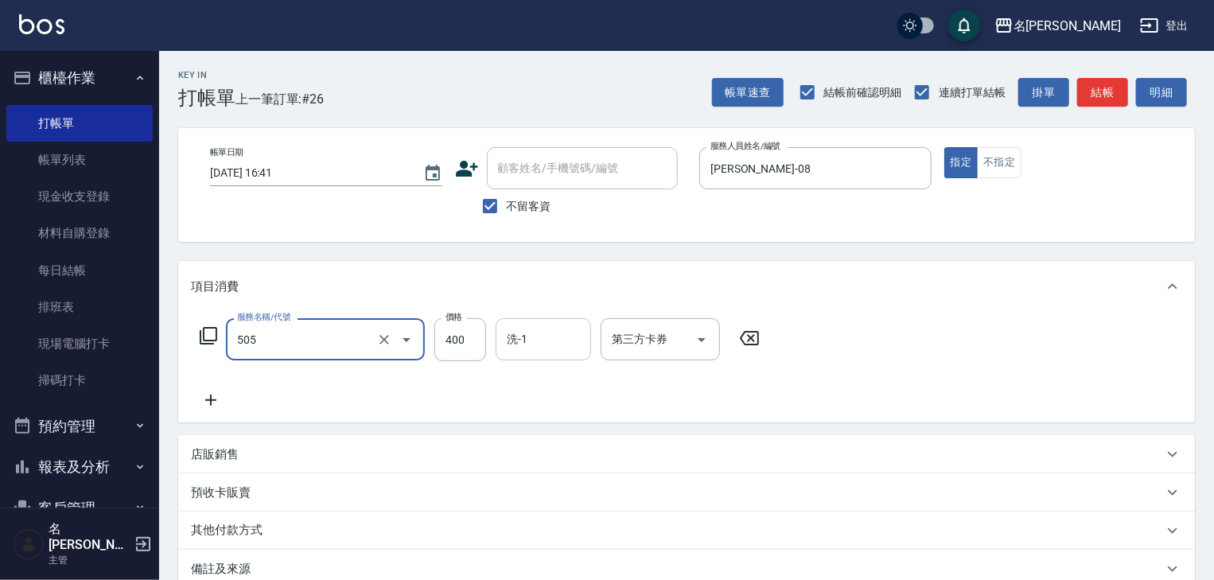
type input "洗髮(505)"
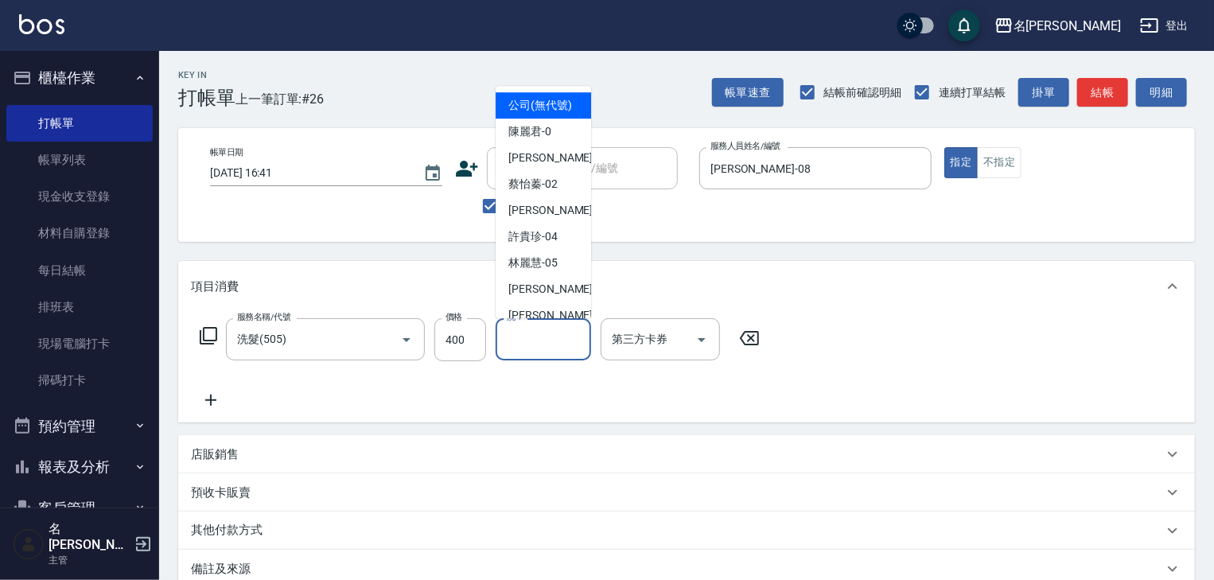
click at [538, 338] on input "洗-1" at bounding box center [543, 339] width 81 height 28
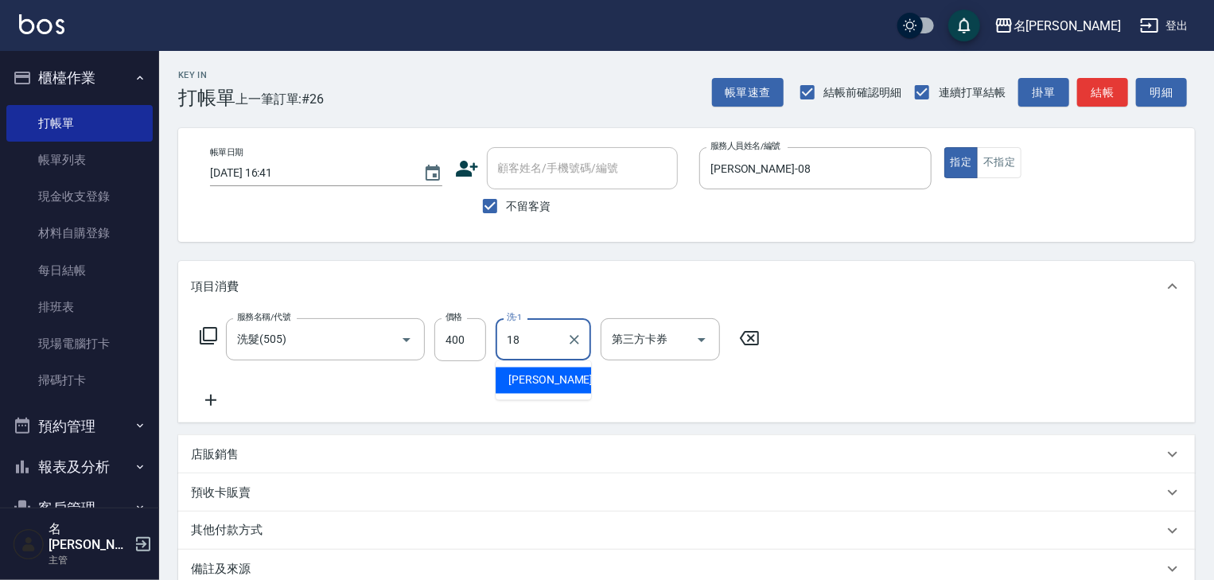
click at [548, 375] on div "[PERSON_NAME] -18" at bounding box center [543, 380] width 95 height 26
type input "[PERSON_NAME]-18"
click at [216, 402] on icon at bounding box center [211, 400] width 40 height 19
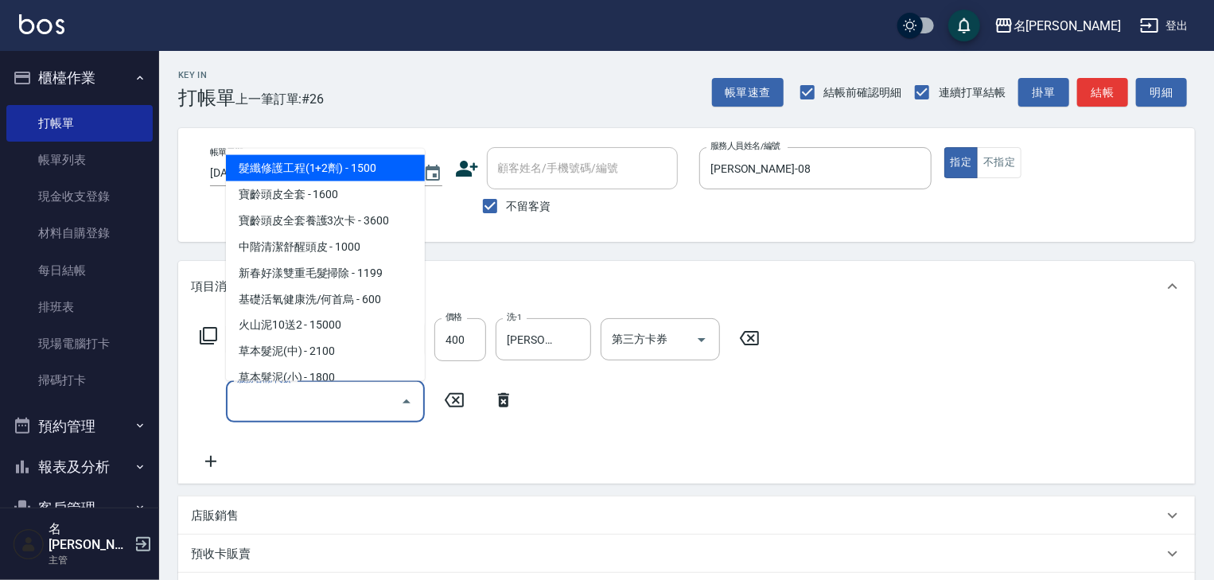
click at [239, 403] on input "服務名稱/代號" at bounding box center [313, 401] width 161 height 28
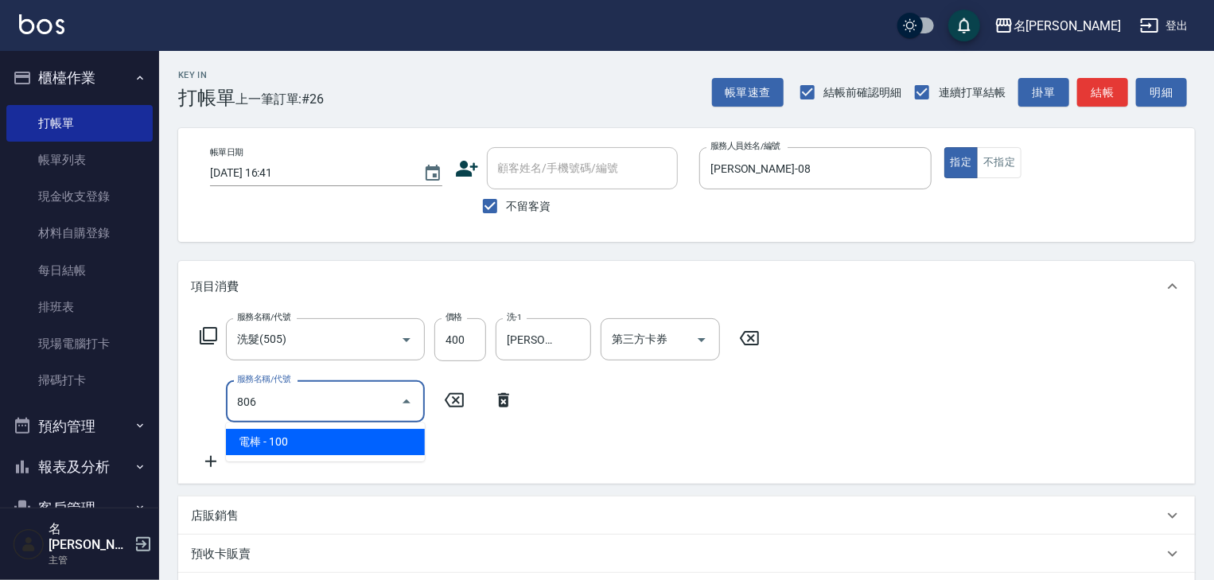
click at [312, 437] on span "電棒 - 100" at bounding box center [325, 442] width 199 height 26
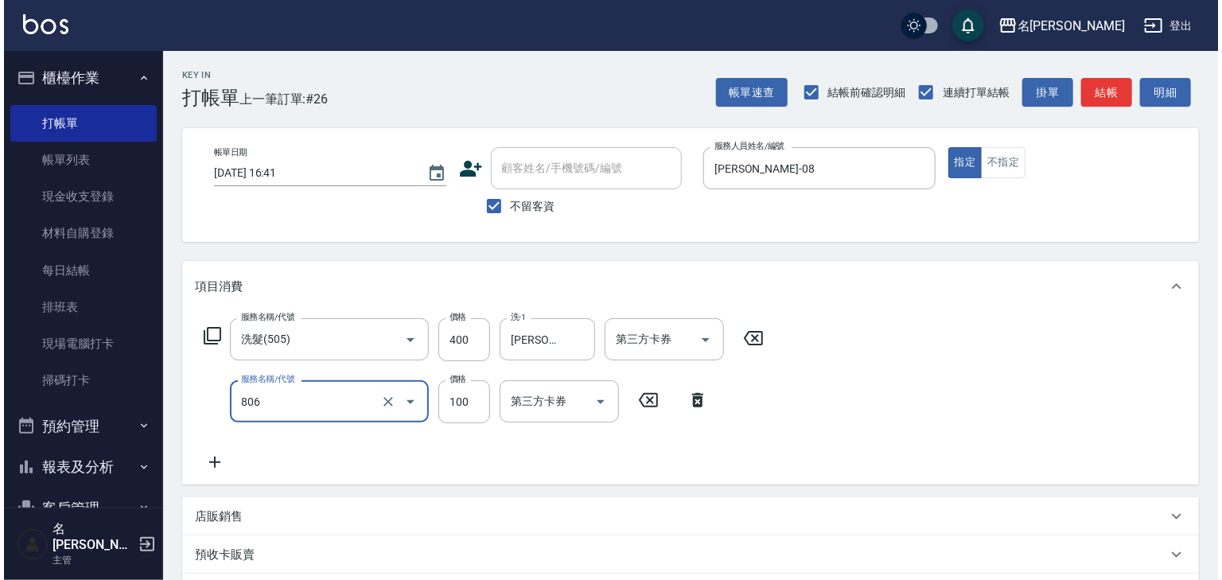
scroll to position [248, 0]
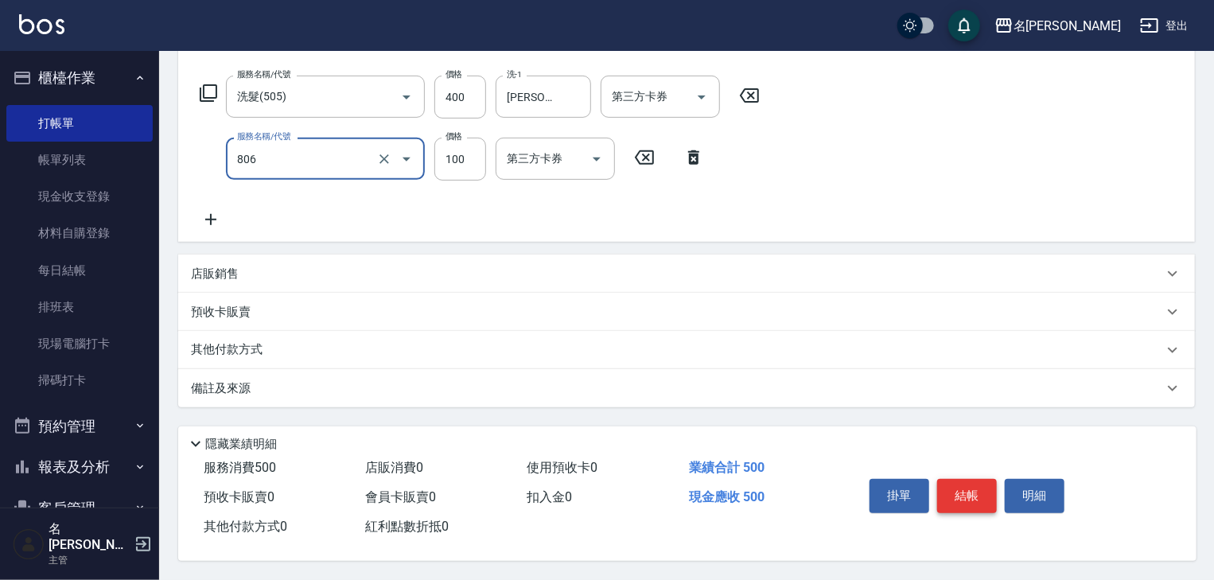
type input "電棒(806)"
click at [982, 503] on button "結帳" at bounding box center [967, 495] width 60 height 33
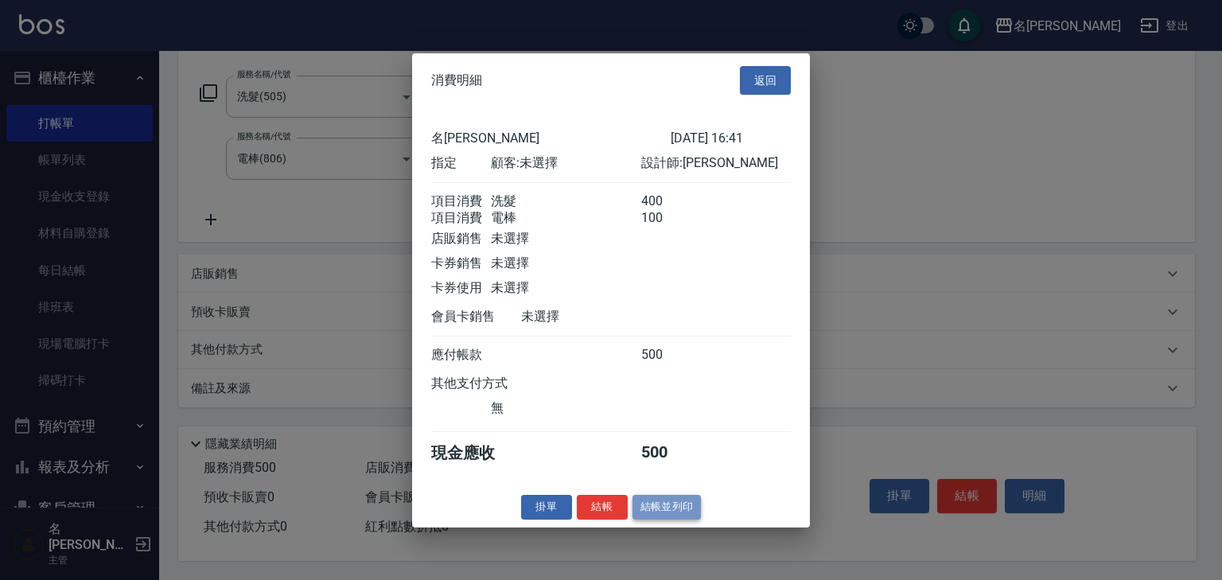
click at [662, 519] on button "結帳並列印" at bounding box center [666, 507] width 69 height 25
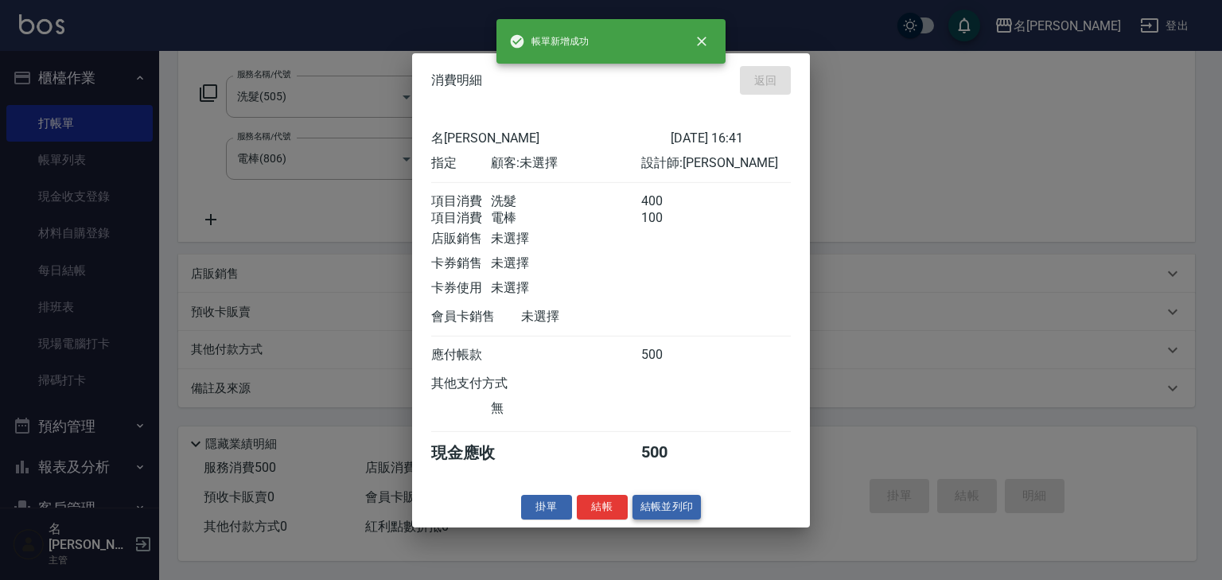
type input "[DATE] 16:42"
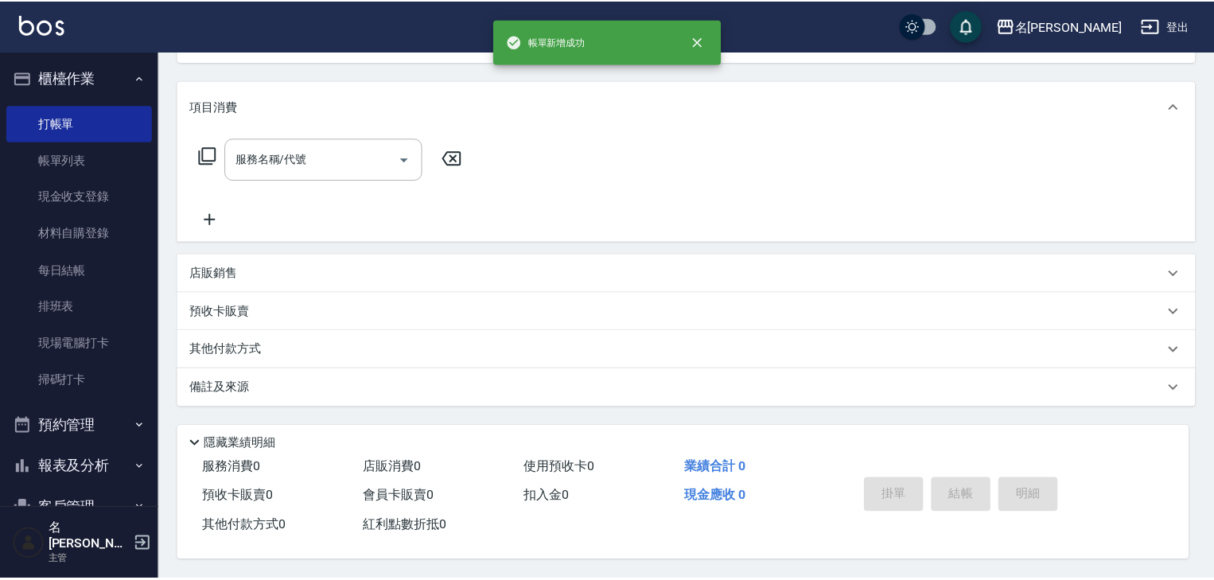
scroll to position [0, 0]
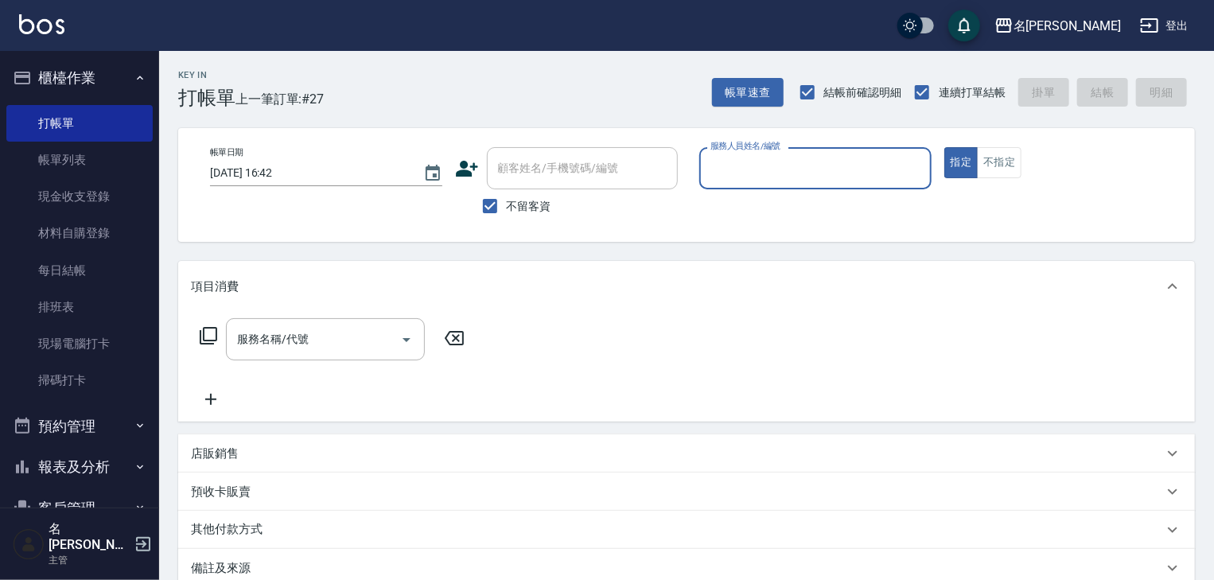
click at [855, 159] on input "服務人員姓名/編號" at bounding box center [815, 168] width 218 height 28
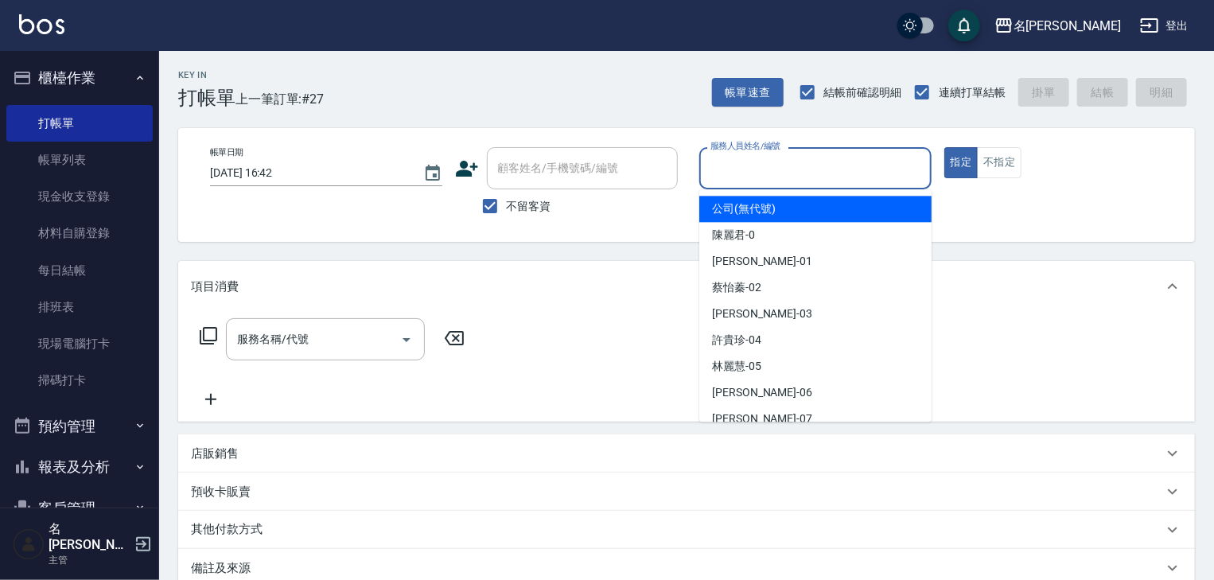
type input "0"
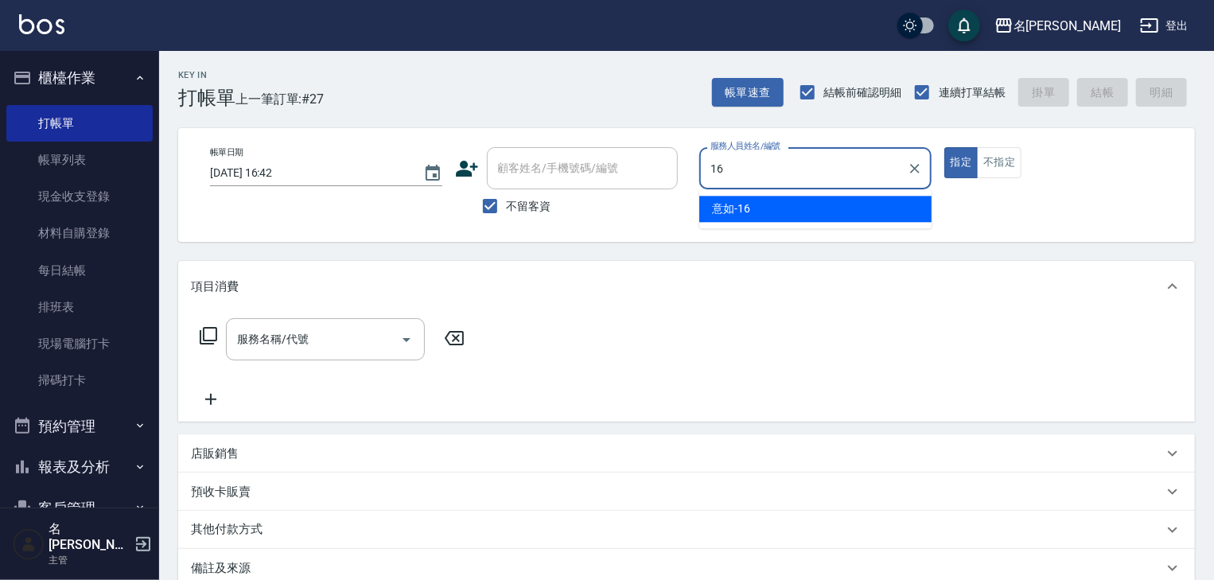
click at [797, 204] on div "意如 -16" at bounding box center [815, 209] width 232 height 26
type input "意如-16"
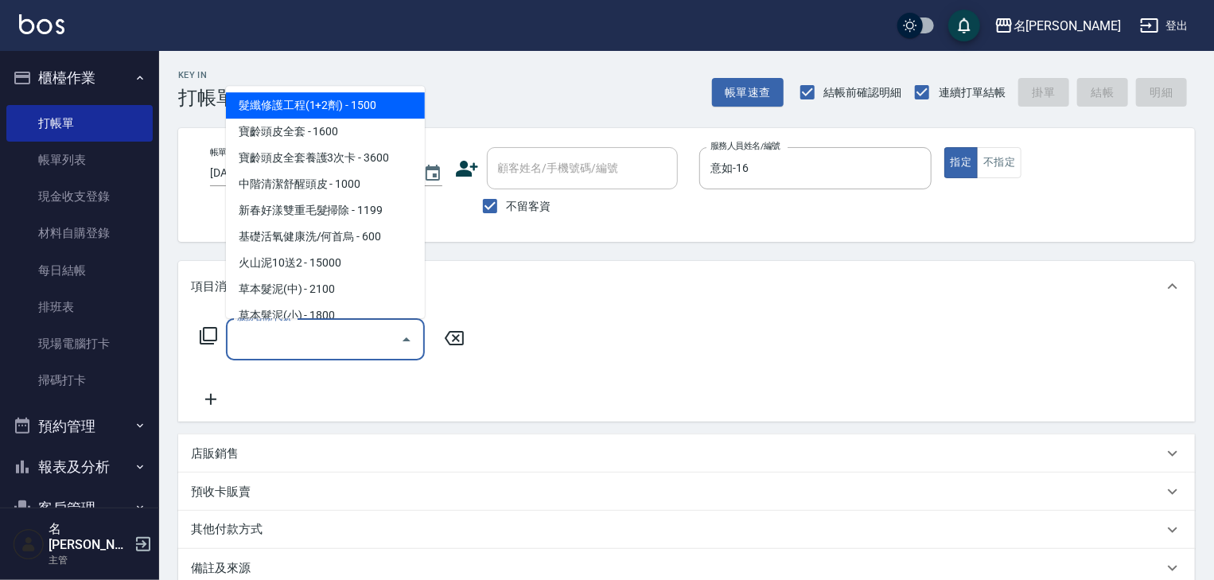
click at [309, 332] on input "服務名稱/代號" at bounding box center [313, 339] width 161 height 28
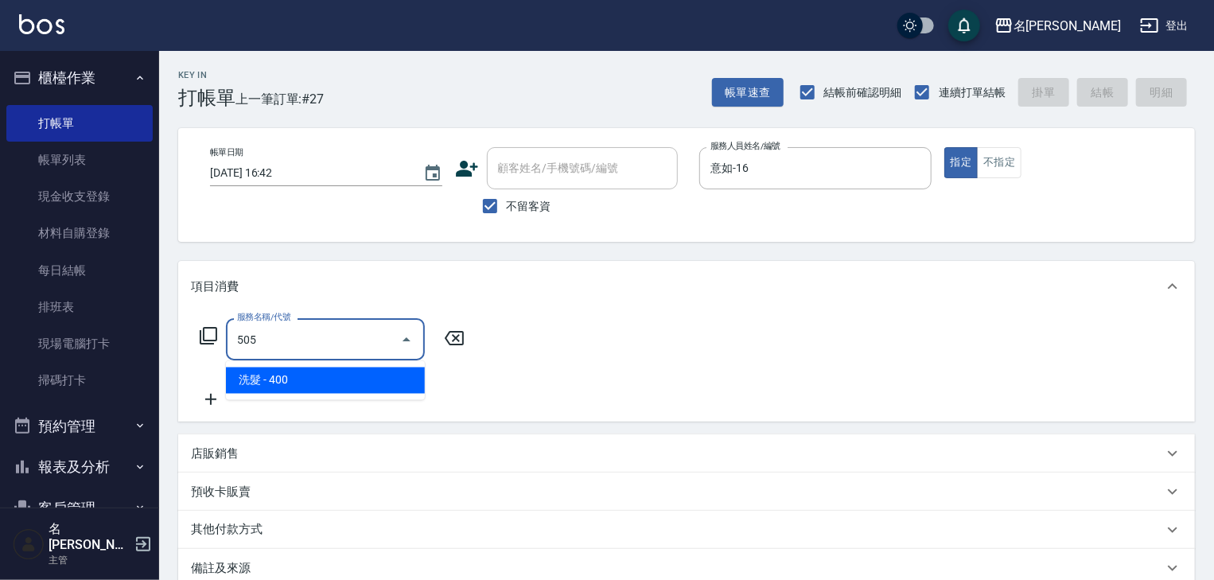
click at [308, 382] on span "洗髮 - 400" at bounding box center [325, 380] width 199 height 26
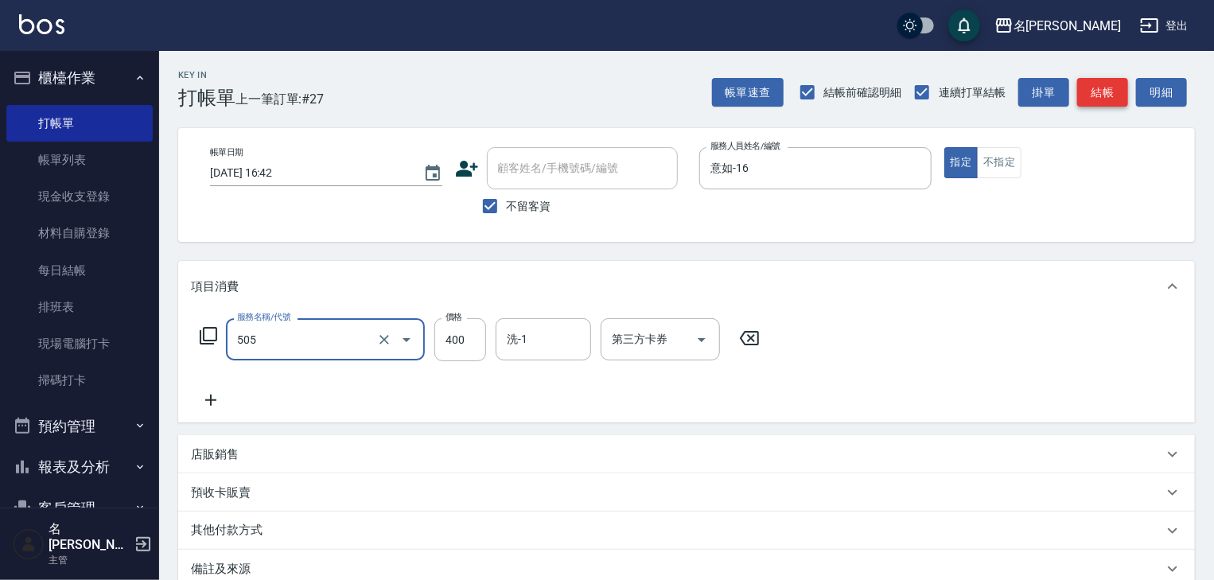
type input "洗髮(505)"
click at [1105, 102] on button "結帳" at bounding box center [1102, 92] width 51 height 29
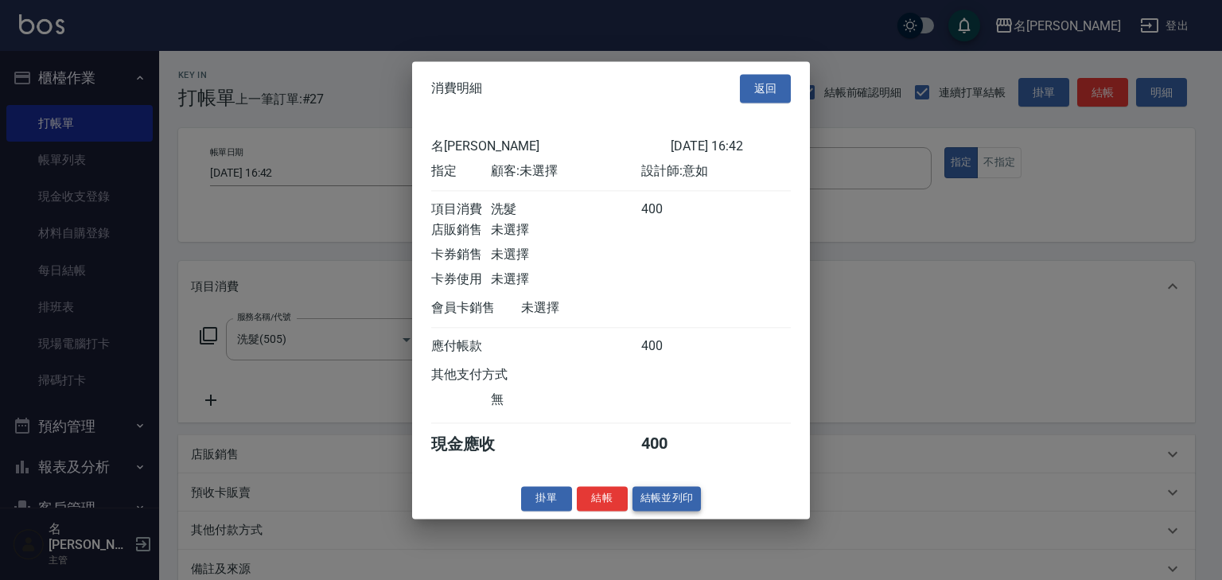
click at [671, 511] on button "結帳並列印" at bounding box center [666, 498] width 69 height 25
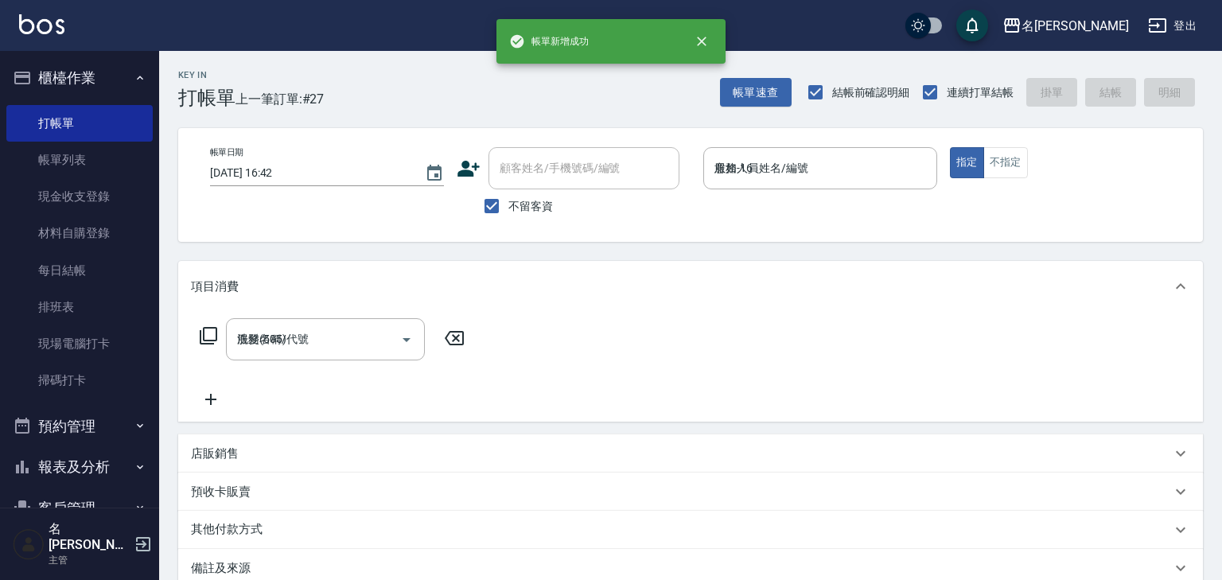
type input "[DATE] 16:48"
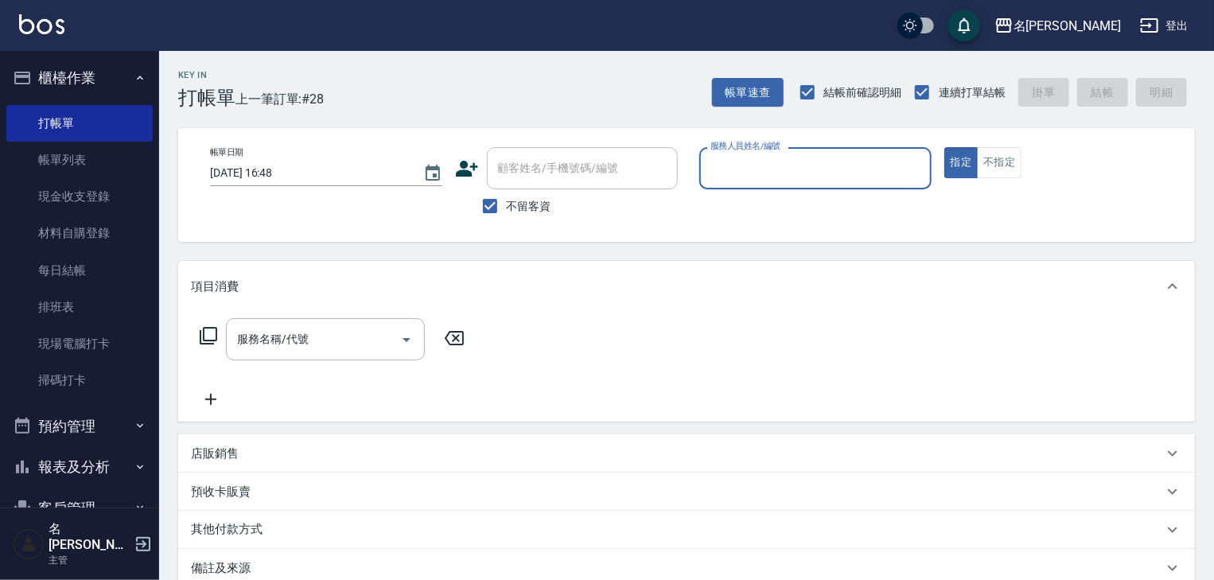
click at [811, 157] on input "服務人員姓名/編號" at bounding box center [815, 168] width 218 height 28
click at [776, 217] on div "[PERSON_NAME]" at bounding box center [815, 209] width 232 height 26
click at [341, 325] on div "服務名稱/代號" at bounding box center [325, 339] width 199 height 42
type input "[PERSON_NAME]"
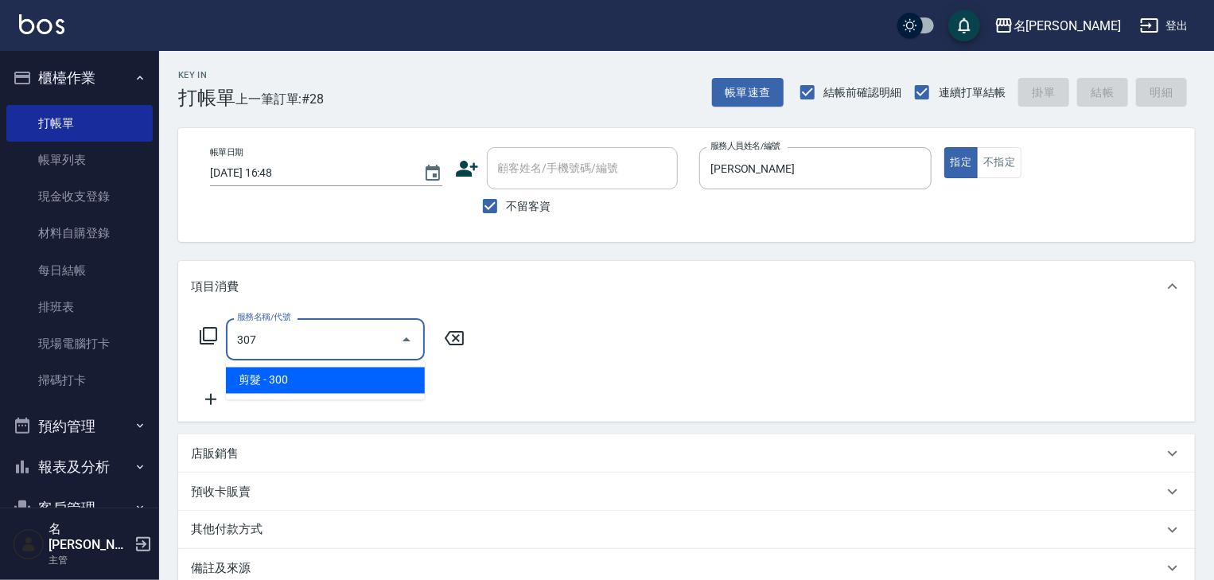
click at [352, 380] on span "剪髮 - 300" at bounding box center [325, 380] width 199 height 26
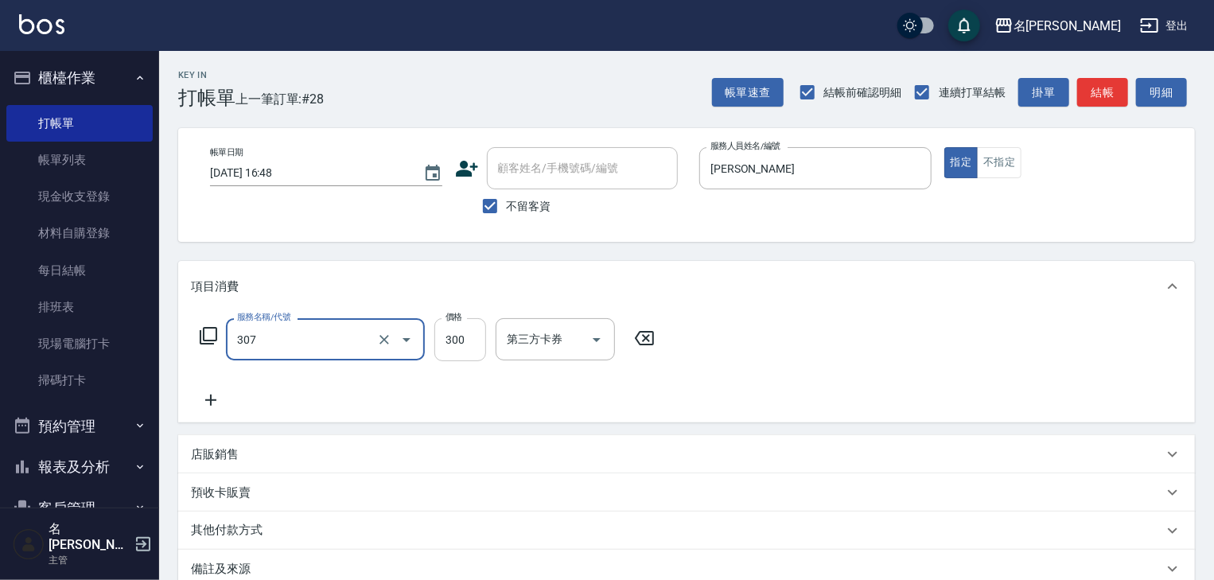
type input "剪髮(307)"
click at [465, 344] on input "300" at bounding box center [460, 339] width 52 height 43
type input "350"
click at [1085, 82] on button "結帳" at bounding box center [1102, 92] width 51 height 29
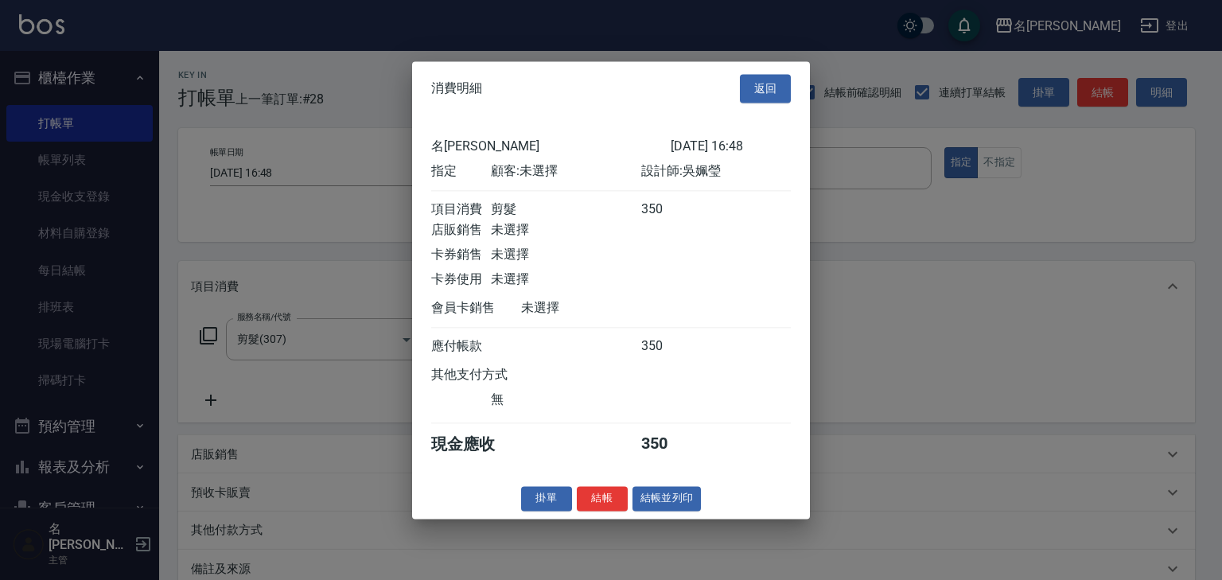
click at [680, 493] on div "消費明細 返回 名留[PERSON_NAME] [DATE] 16:48 指定 顧客: 未選擇 設計師: [PERSON_NAME]消費 剪髮 350 店販銷…" at bounding box center [611, 289] width 398 height 457
click at [677, 511] on button "結帳並列印" at bounding box center [666, 498] width 69 height 25
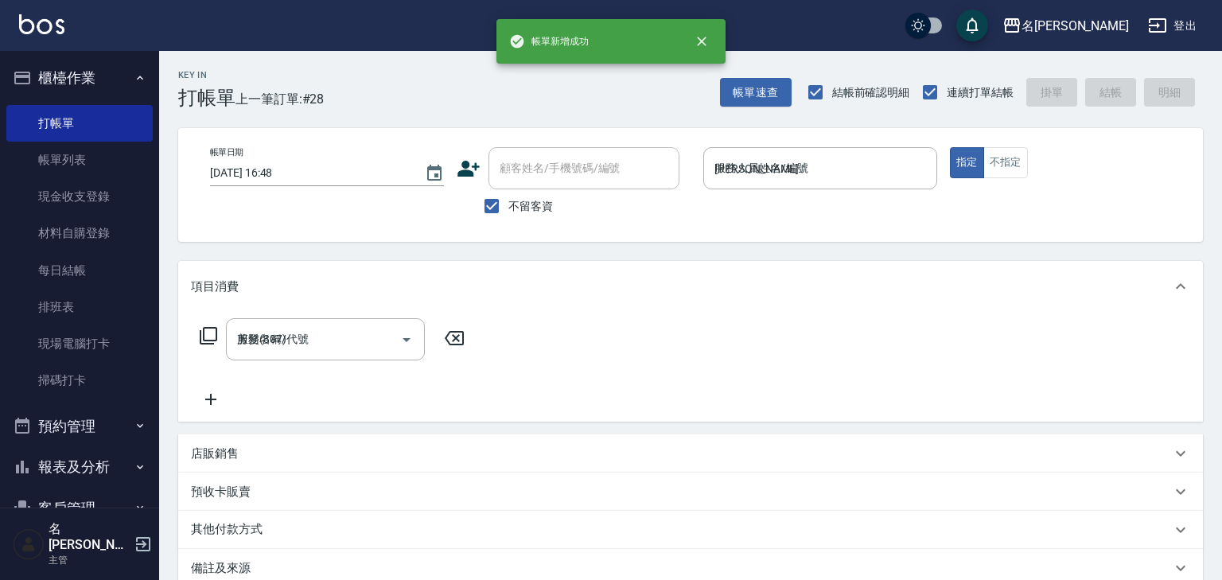
type input "[DATE] 16:53"
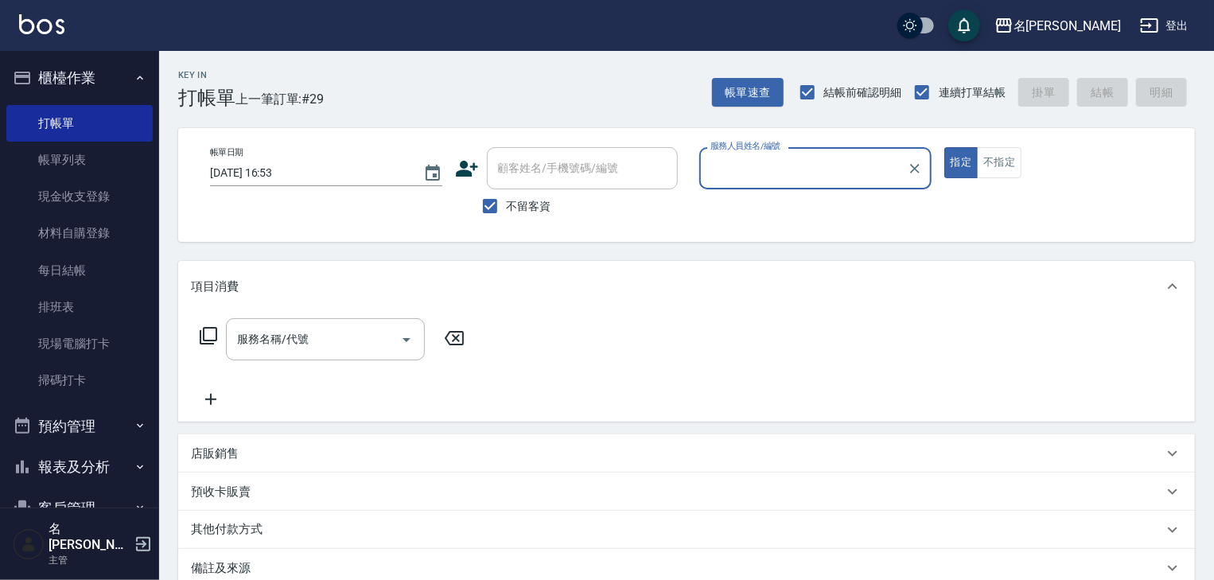
type input "6"
drag, startPoint x: 805, startPoint y: 212, endPoint x: 785, endPoint y: 222, distance: 22.4
click at [805, 212] on div "意如 -16" at bounding box center [815, 209] width 232 height 26
type input "意如-16"
click at [381, 329] on input "服務名稱/代號" at bounding box center [313, 339] width 161 height 28
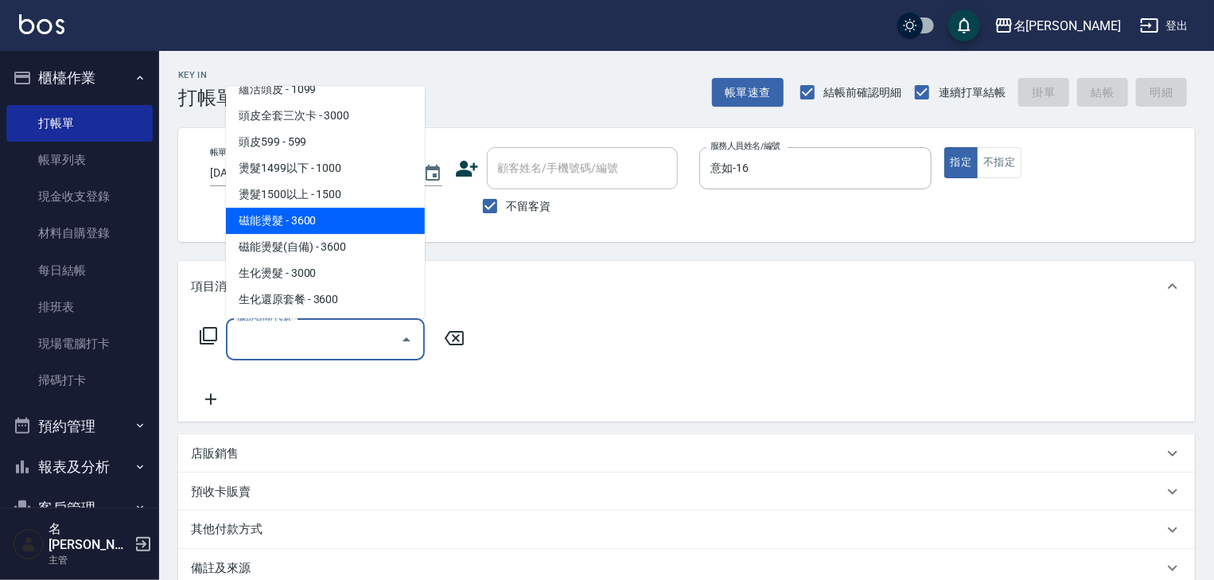
scroll to position [678, 0]
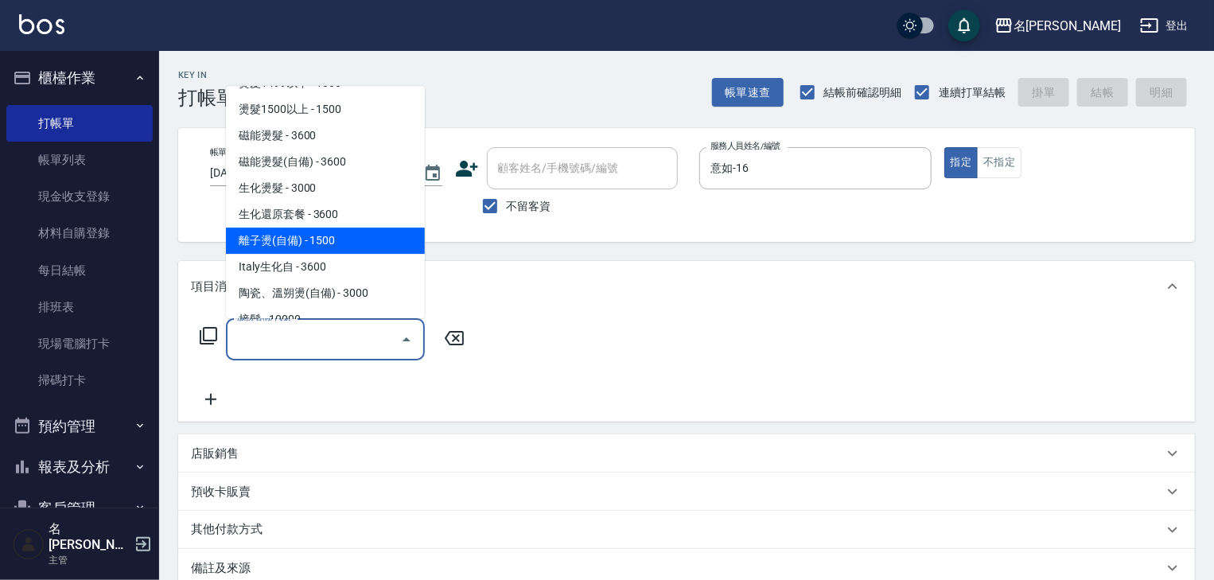
click at [297, 234] on span "離子燙(自備) - 1500" at bounding box center [325, 241] width 199 height 26
type input "離子燙(自備)(210)"
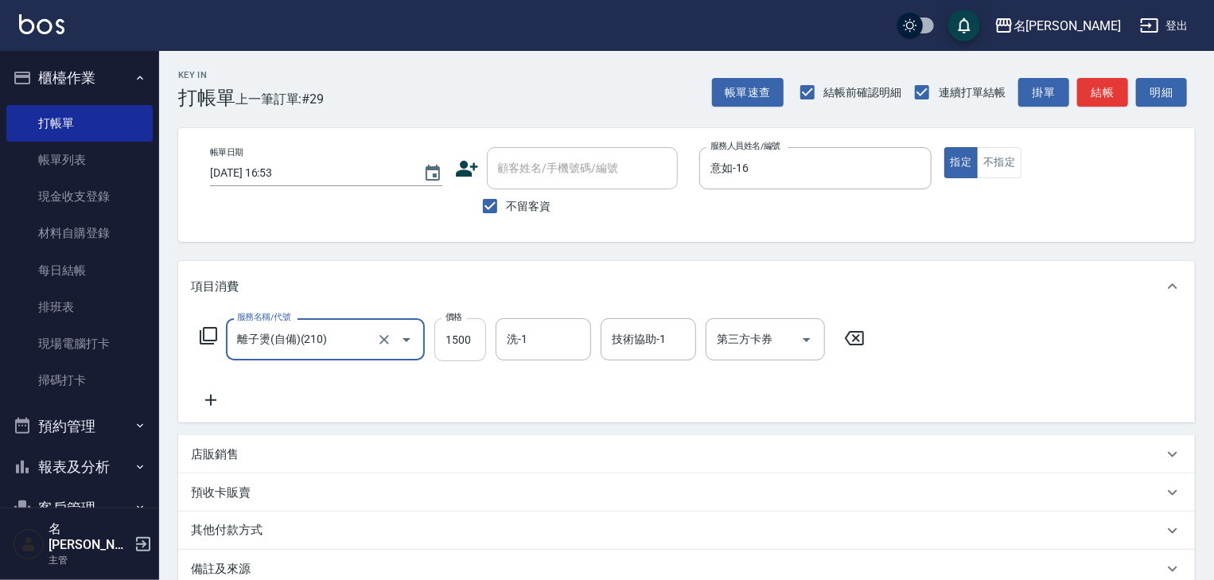
click at [454, 355] on input "1500" at bounding box center [460, 339] width 52 height 43
type input "1698"
click at [1097, 83] on button "結帳" at bounding box center [1102, 92] width 51 height 29
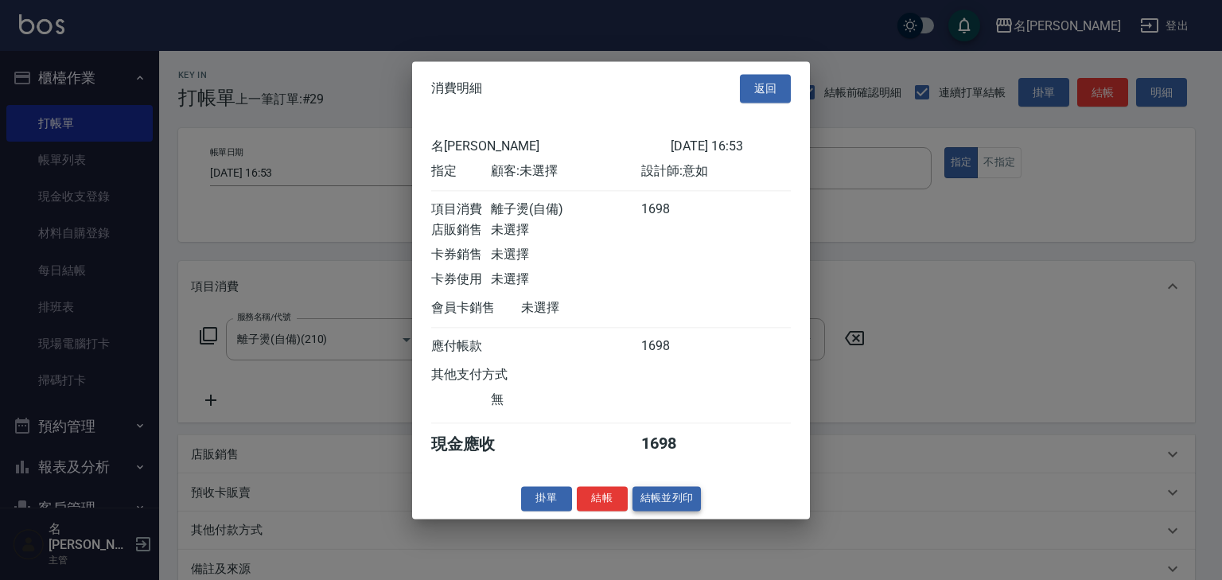
click at [690, 507] on button "結帳並列印" at bounding box center [666, 498] width 69 height 25
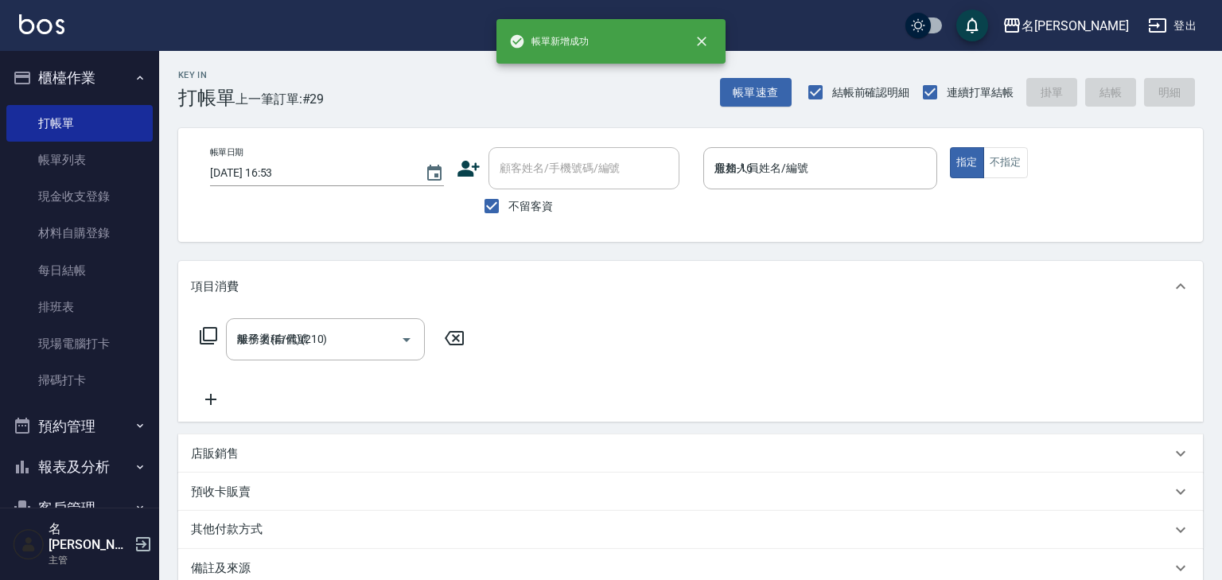
type input "[DATE] 17:13"
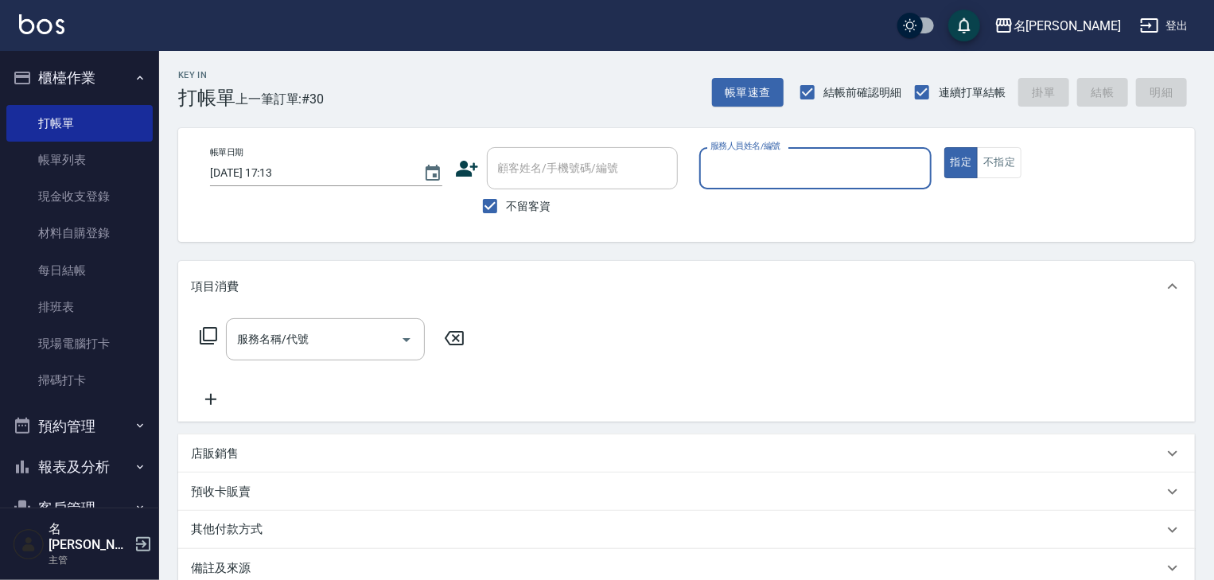
click at [829, 163] on input "服務人員姓名/編號" at bounding box center [815, 168] width 218 height 28
click at [787, 208] on div "[PERSON_NAME]" at bounding box center [815, 209] width 232 height 26
type input "[PERSON_NAME]"
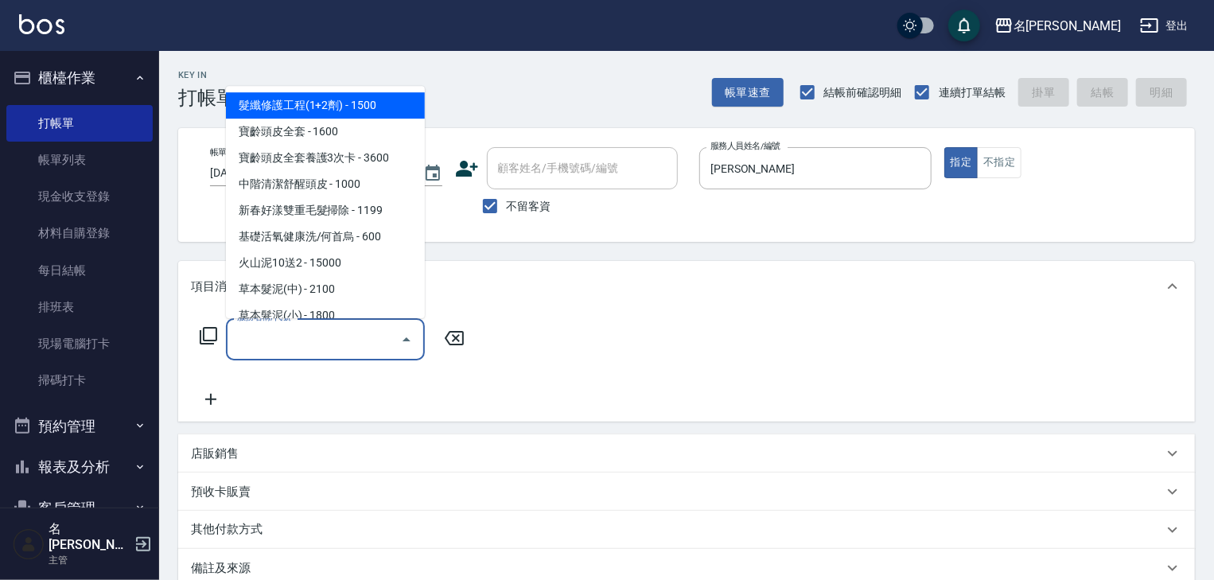
click at [356, 342] on input "服務名稱/代號" at bounding box center [313, 339] width 161 height 28
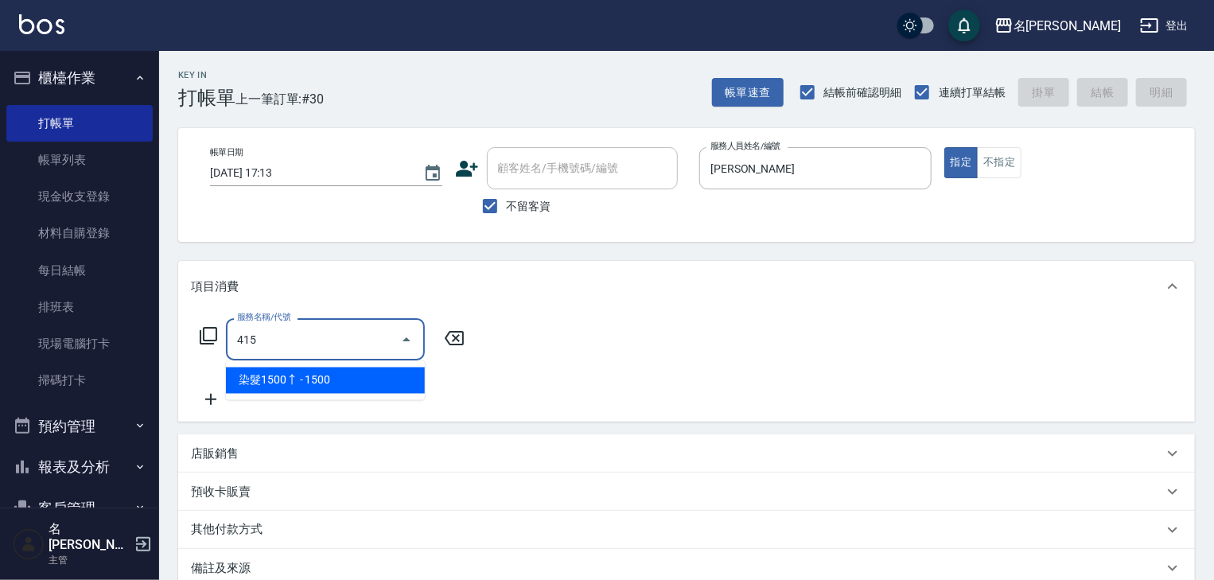
click at [359, 381] on span "染髮1500↑ - 1500" at bounding box center [325, 380] width 199 height 26
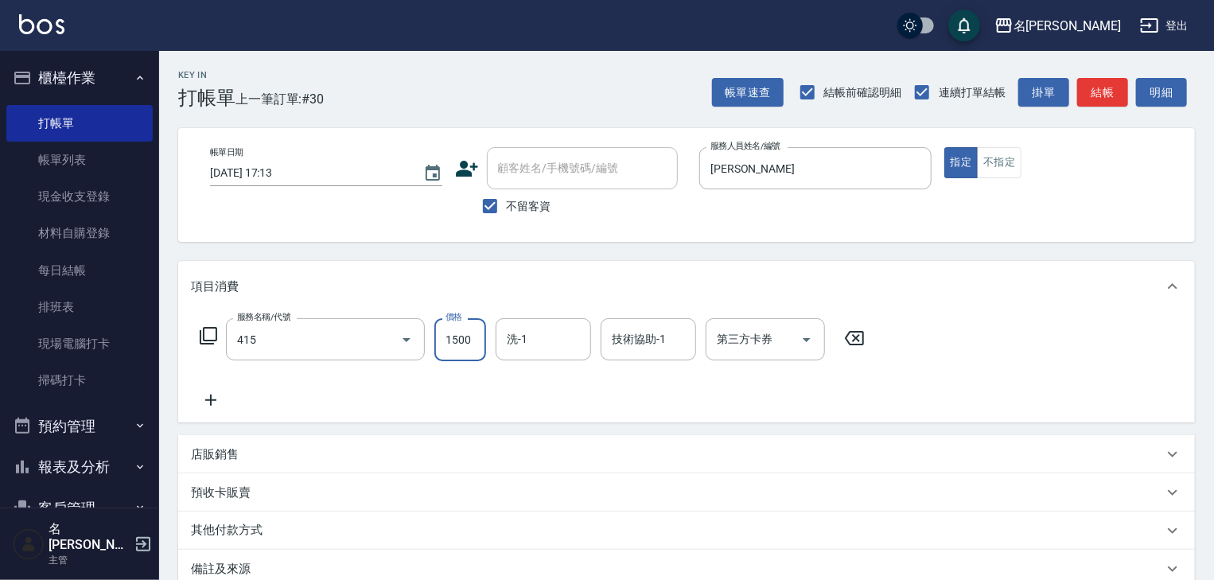
type input "染髮1500↑(415)"
click at [477, 350] on input "1500" at bounding box center [460, 339] width 52 height 43
type input "3500"
click at [534, 347] on input "洗-1" at bounding box center [543, 339] width 81 height 28
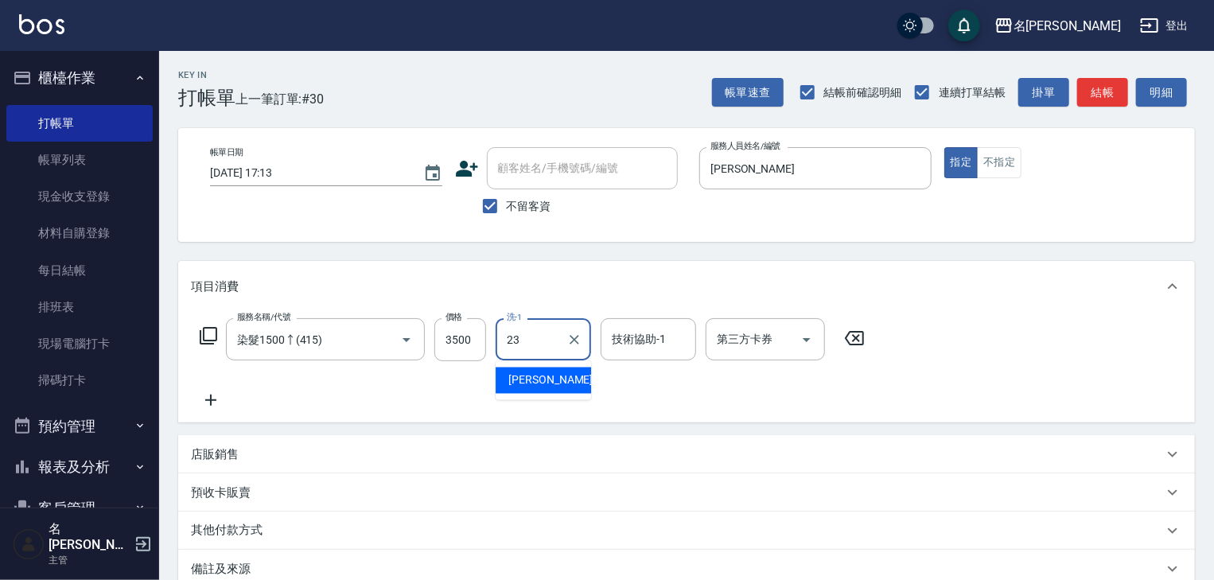
click at [528, 382] on span "[PERSON_NAME]-23" at bounding box center [558, 380] width 100 height 17
type input "[PERSON_NAME]-23"
click at [641, 347] on input "技術協助-1" at bounding box center [648, 339] width 81 height 28
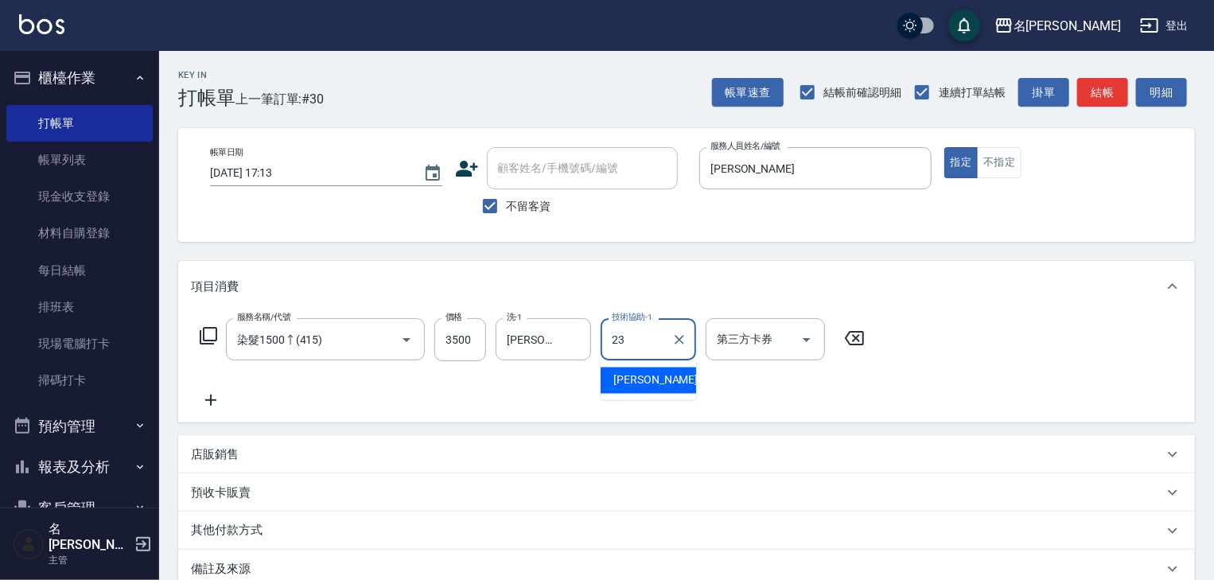
click at [640, 375] on span "[PERSON_NAME]-23" at bounding box center [663, 380] width 100 height 17
type input "[PERSON_NAME]-23"
click at [1094, 91] on button "結帳" at bounding box center [1102, 92] width 51 height 29
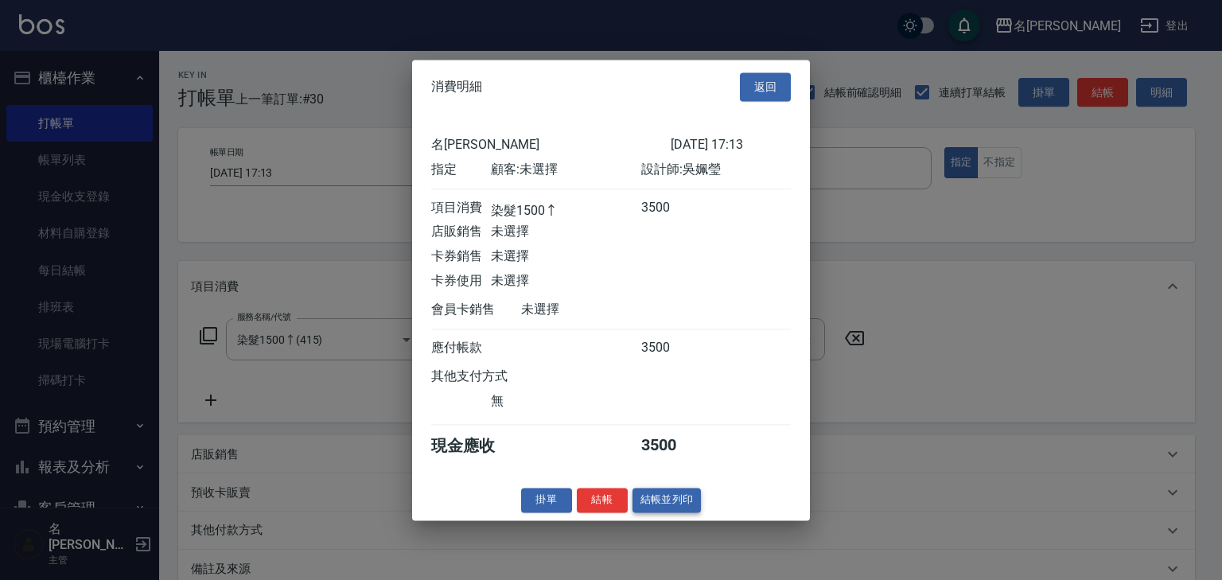
click at [644, 510] on button "結帳並列印" at bounding box center [666, 500] width 69 height 25
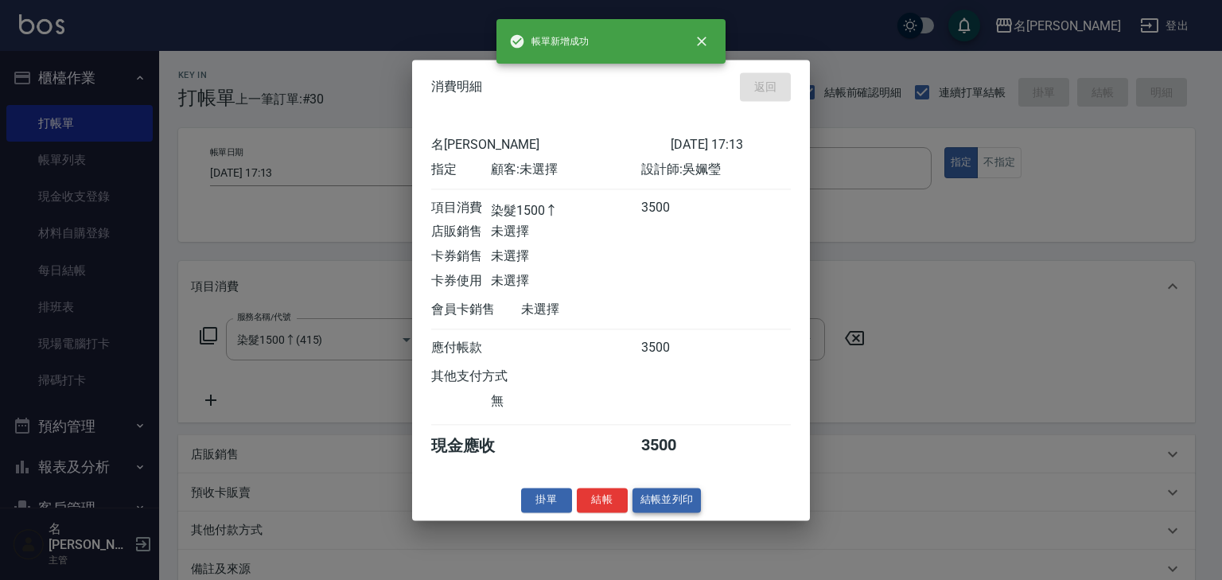
type input "[DATE] 17:17"
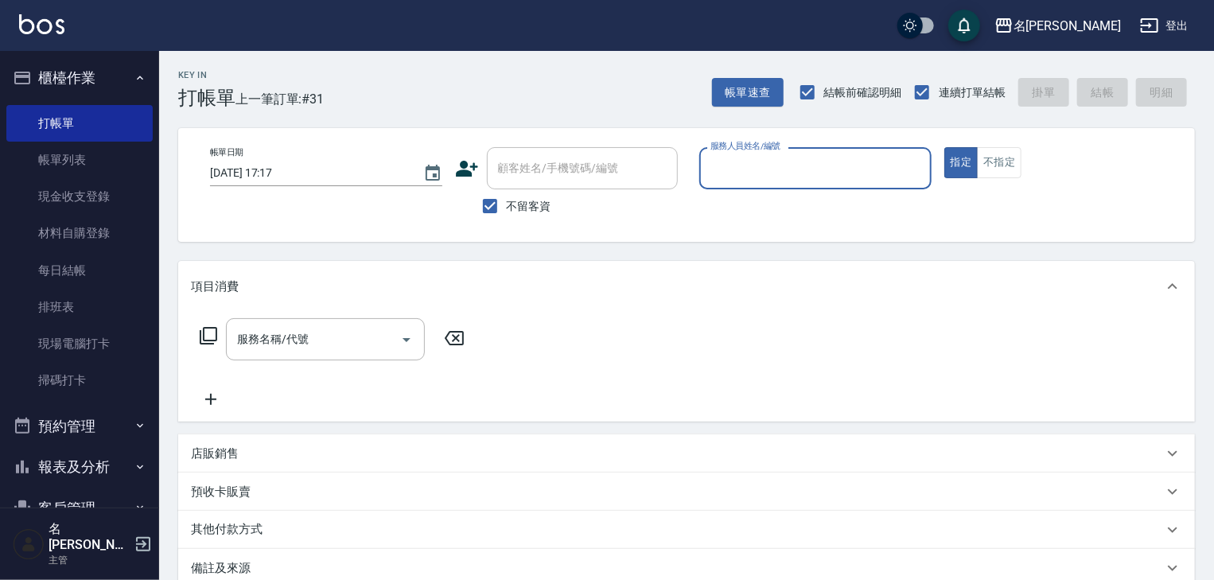
click at [865, 174] on input "服務人員姓名/編號" at bounding box center [815, 168] width 218 height 28
click at [798, 212] on div "[PERSON_NAME]-04" at bounding box center [815, 209] width 232 height 26
type input "[PERSON_NAME]-04"
click at [360, 352] on input "服務名稱/代號" at bounding box center [313, 339] width 161 height 28
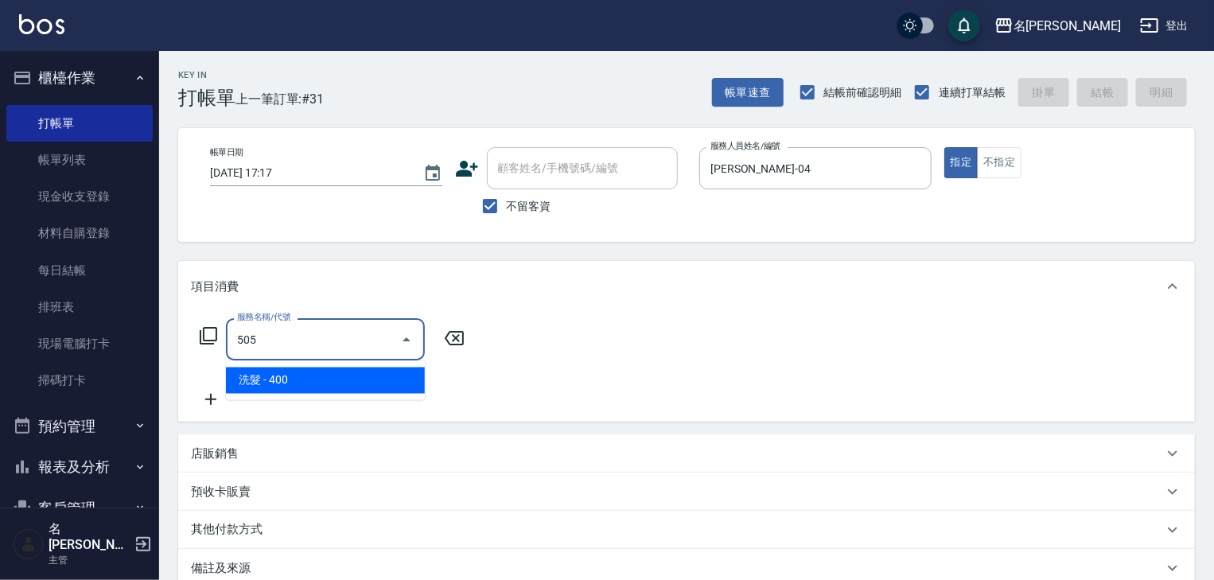
click at [336, 383] on span "洗髮 - 400" at bounding box center [325, 380] width 199 height 26
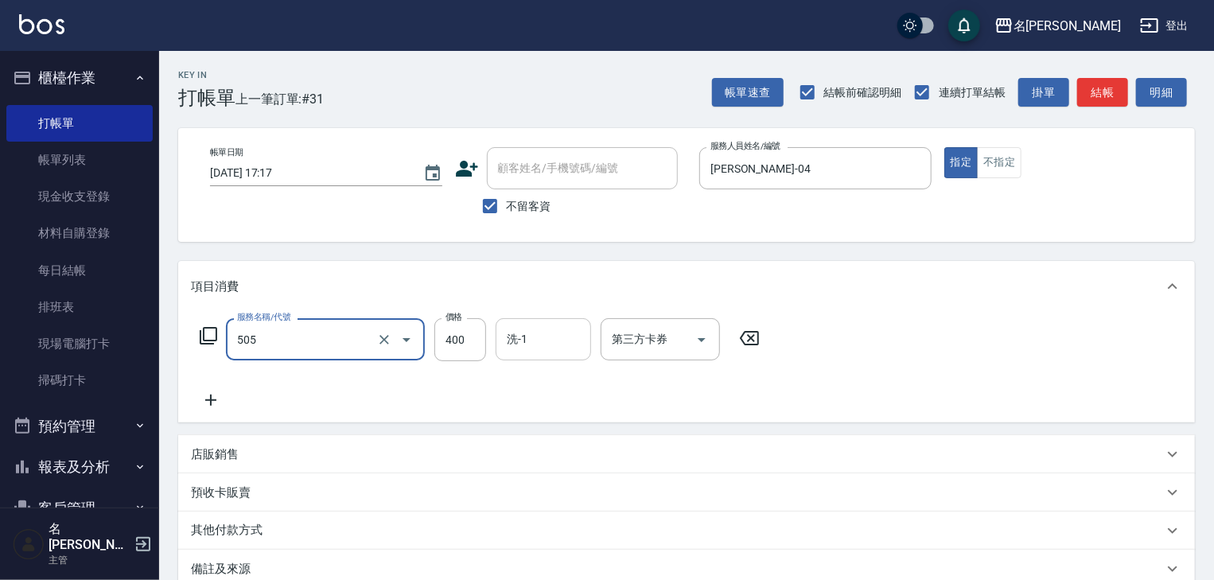
type input "洗髮(505)"
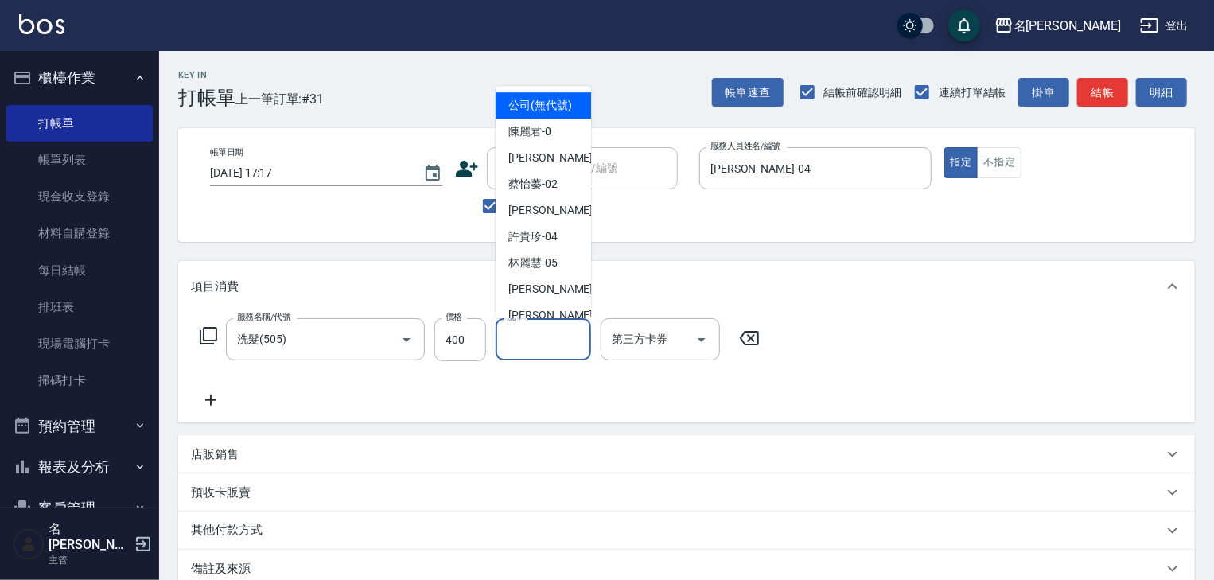
click at [527, 348] on input "洗-1" at bounding box center [543, 339] width 81 height 28
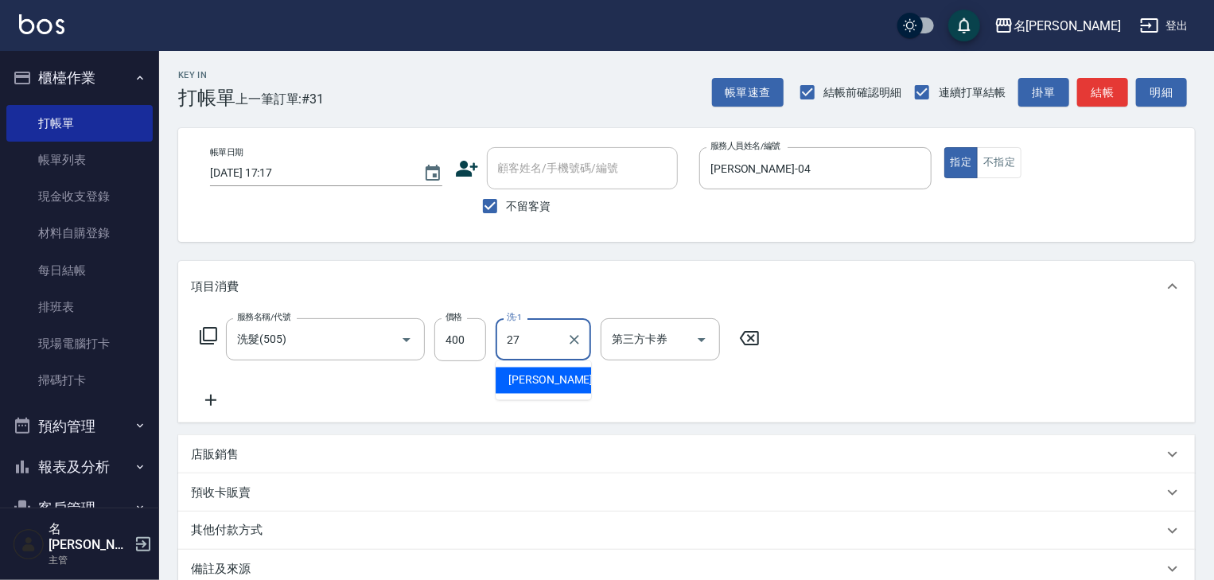
click at [504, 383] on div "[PERSON_NAME]-27" at bounding box center [543, 380] width 95 height 26
type input "[PERSON_NAME]-27"
click at [203, 391] on icon at bounding box center [211, 400] width 40 height 19
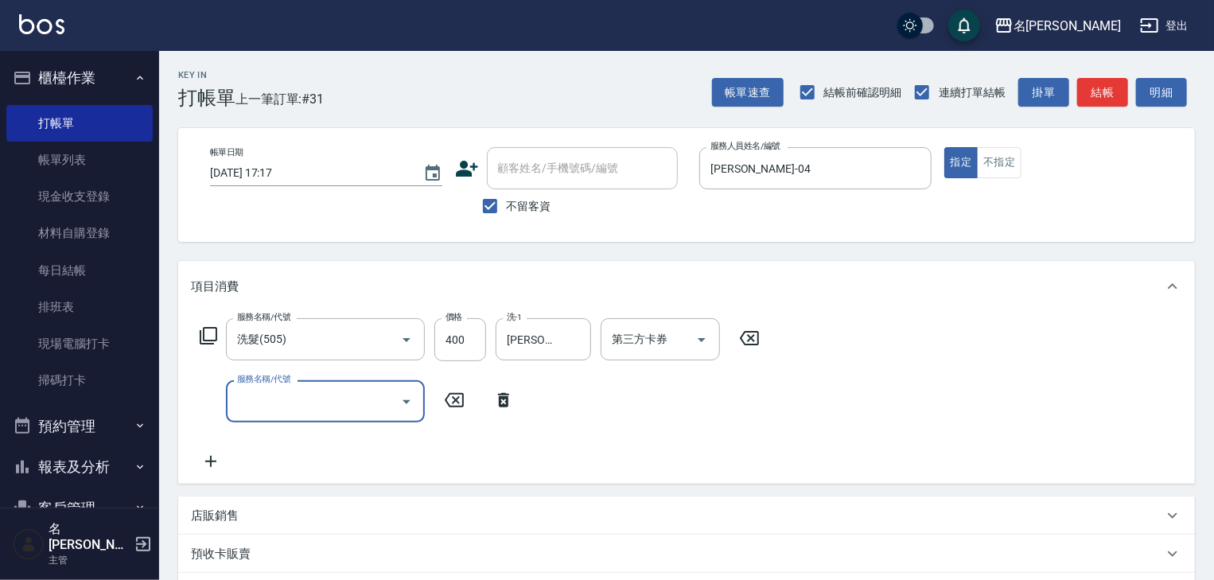
click at [274, 410] on input "服務名稱/代號" at bounding box center [313, 401] width 161 height 28
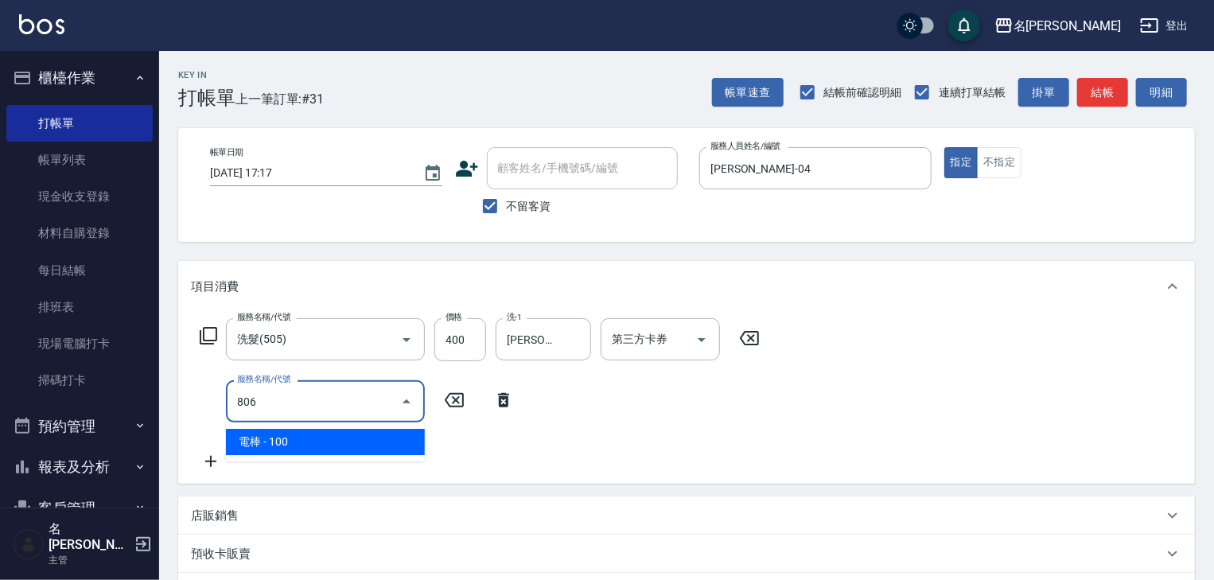
click at [319, 444] on span "電棒 - 100" at bounding box center [325, 442] width 199 height 26
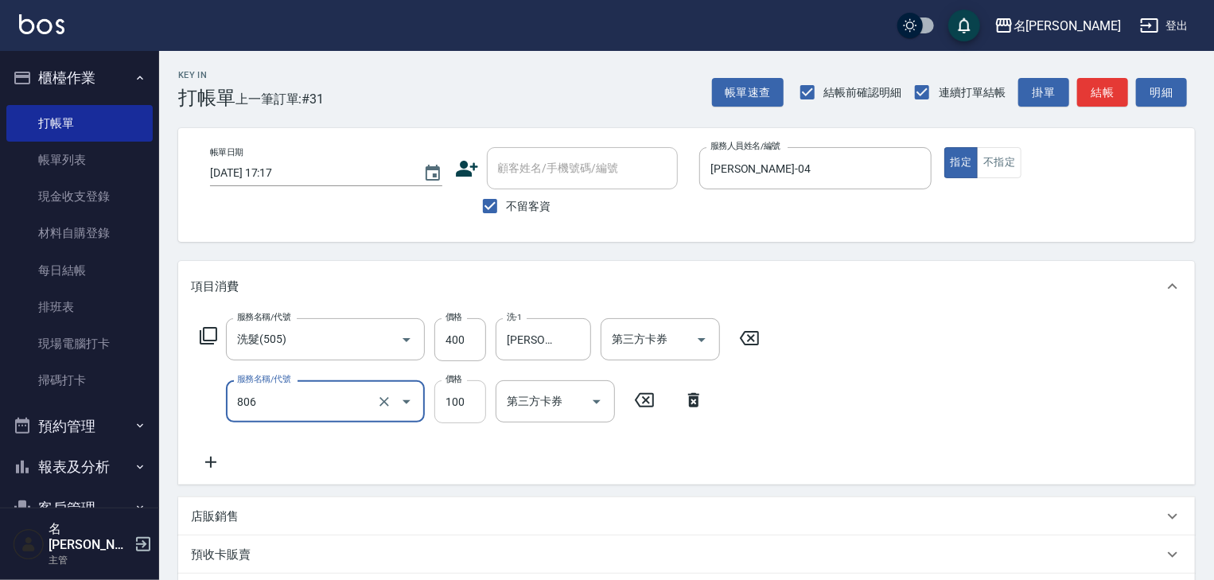
type input "電棒(806)"
click at [455, 403] on input "100" at bounding box center [460, 401] width 52 height 43
type input "50"
click at [215, 461] on icon at bounding box center [211, 462] width 40 height 19
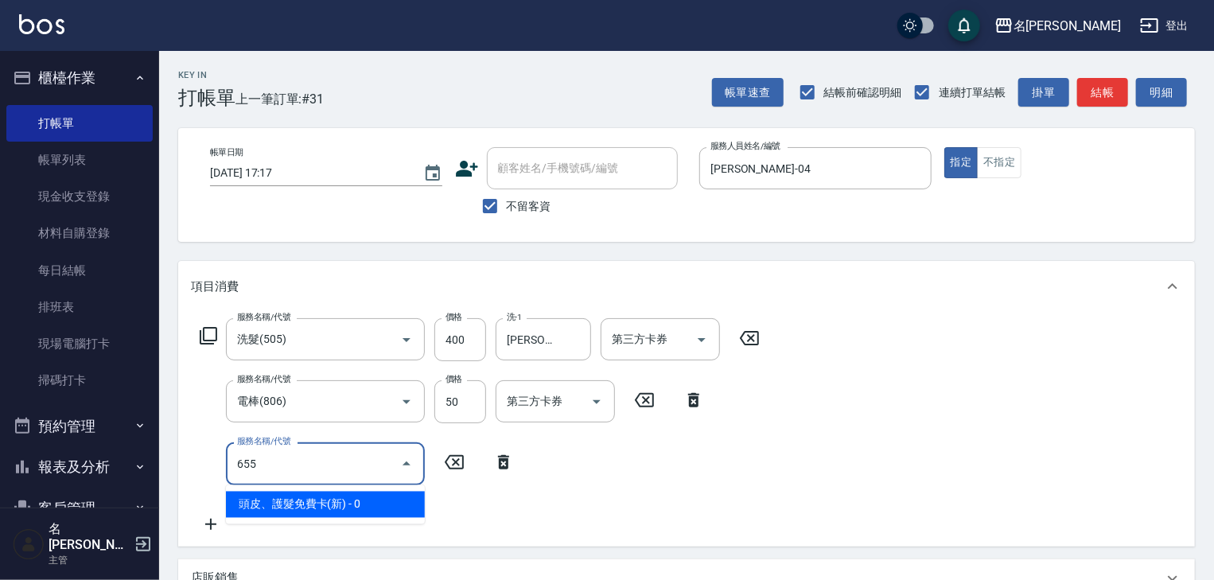
click at [302, 506] on span "頭皮、護髮免費卡(新) - 0" at bounding box center [325, 505] width 199 height 26
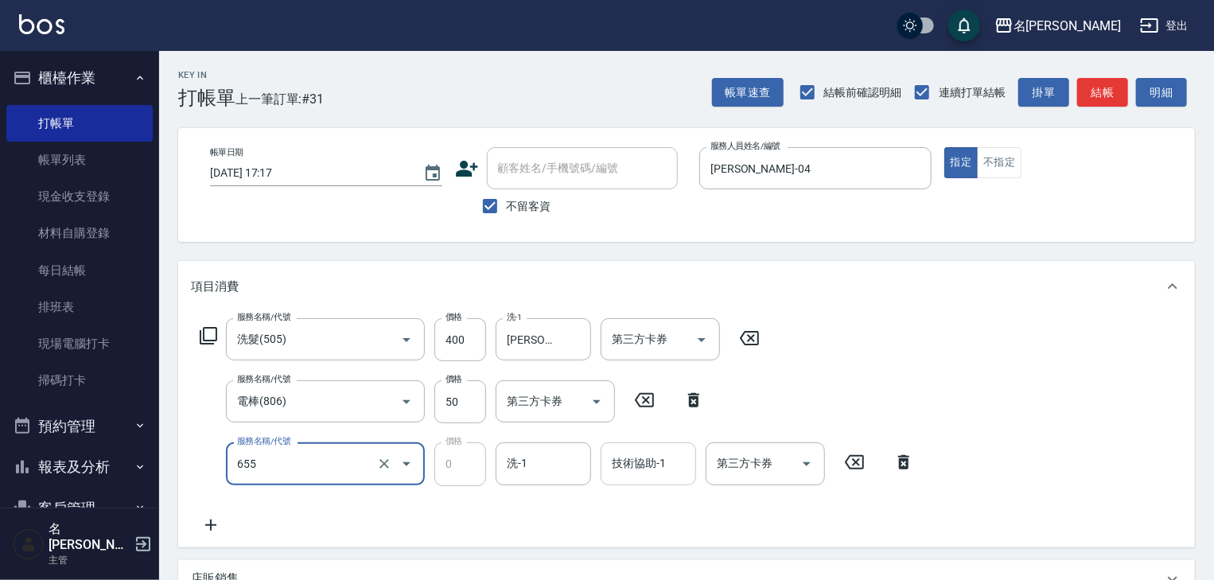
type input "頭皮、護髮免費卡(新)(655)"
click at [647, 464] on input "技術協助-1" at bounding box center [648, 463] width 81 height 28
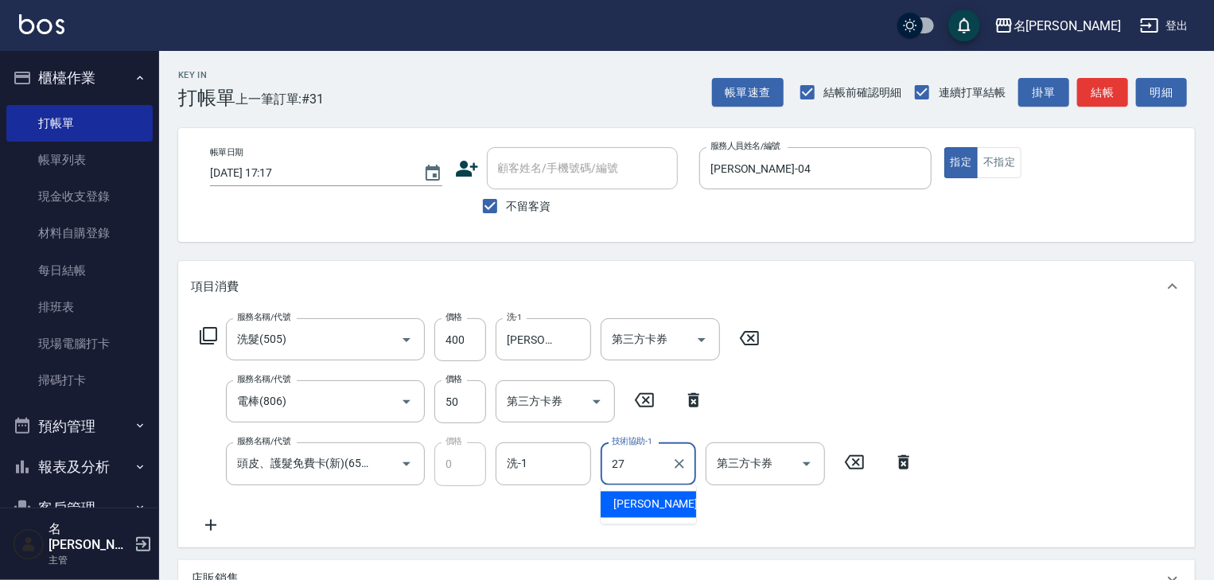
click at [652, 502] on span "[PERSON_NAME]-27" at bounding box center [663, 504] width 100 height 17
type input "[PERSON_NAME]-27"
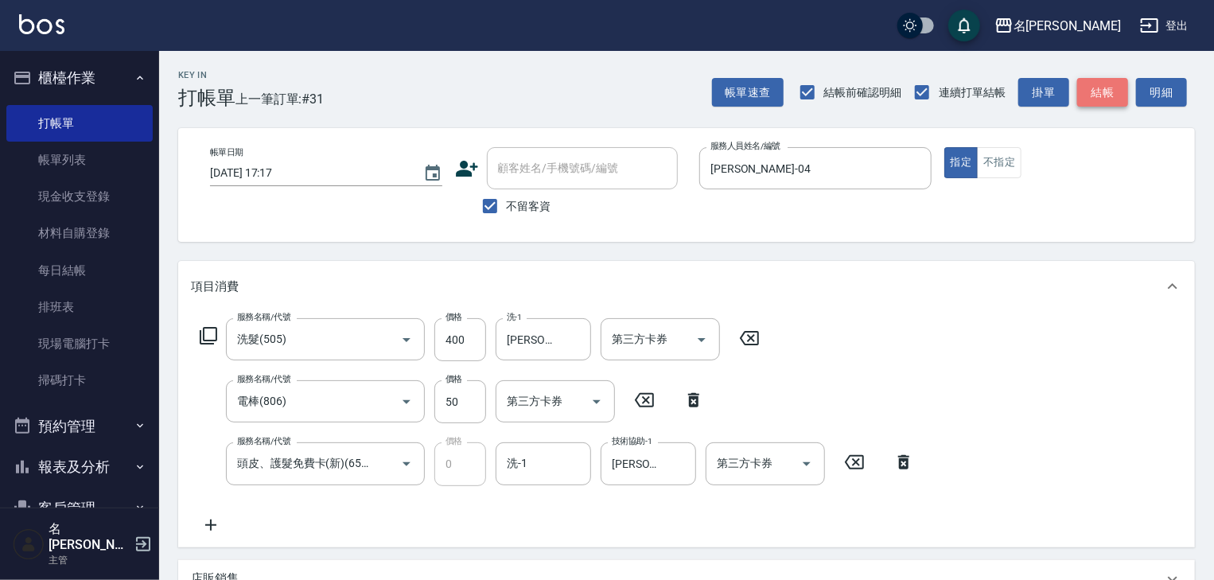
click at [1094, 90] on button "結帳" at bounding box center [1102, 92] width 51 height 29
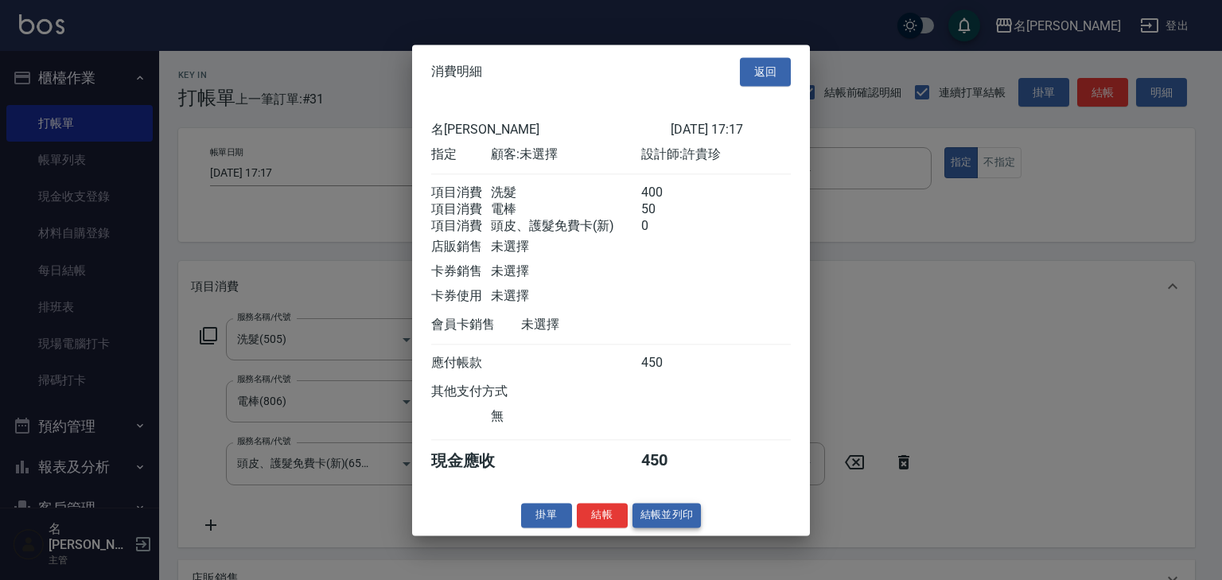
click at [685, 523] on button "結帳並列印" at bounding box center [666, 515] width 69 height 25
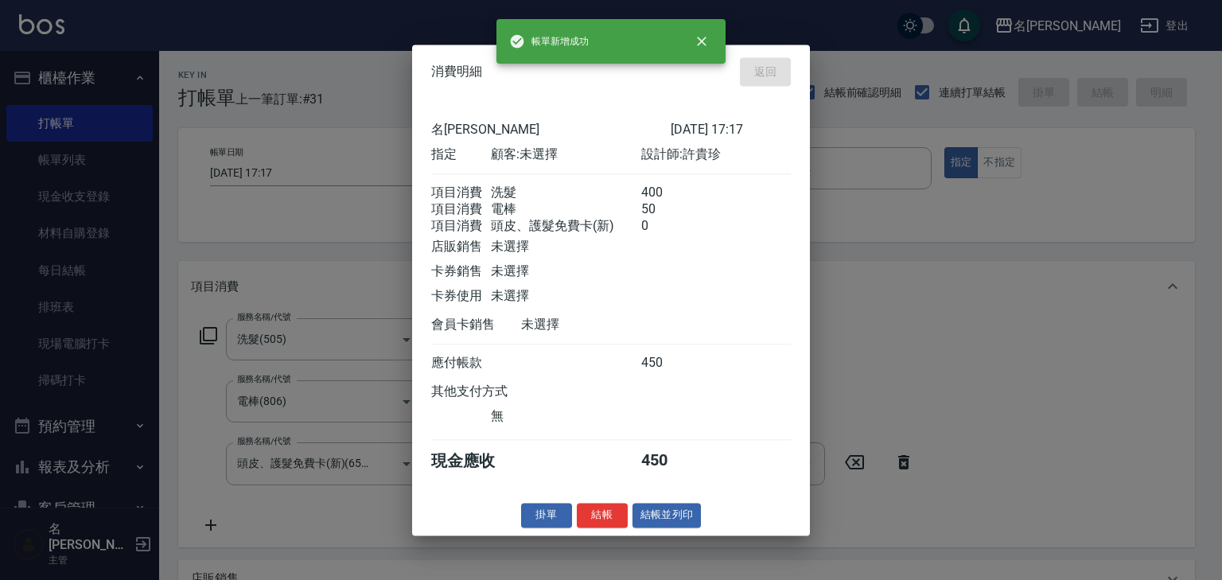
type input "[DATE] 17:26"
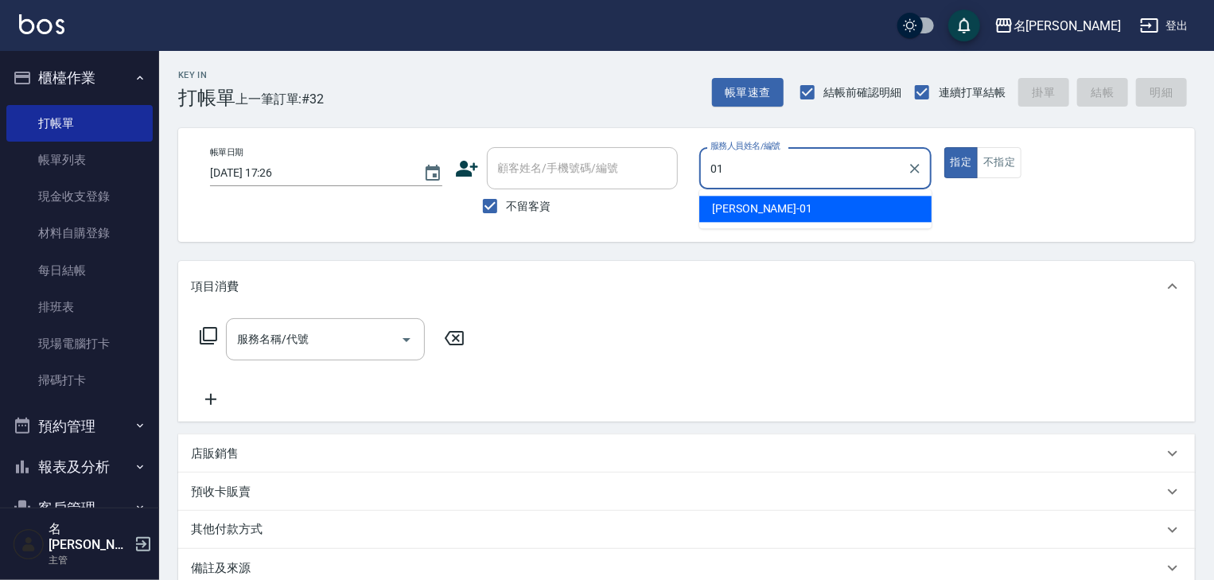
click at [795, 214] on div "[PERSON_NAME] -01" at bounding box center [815, 209] width 232 height 26
type input "[PERSON_NAME]-01"
click at [322, 343] on input "服務名稱/代號" at bounding box center [313, 339] width 161 height 28
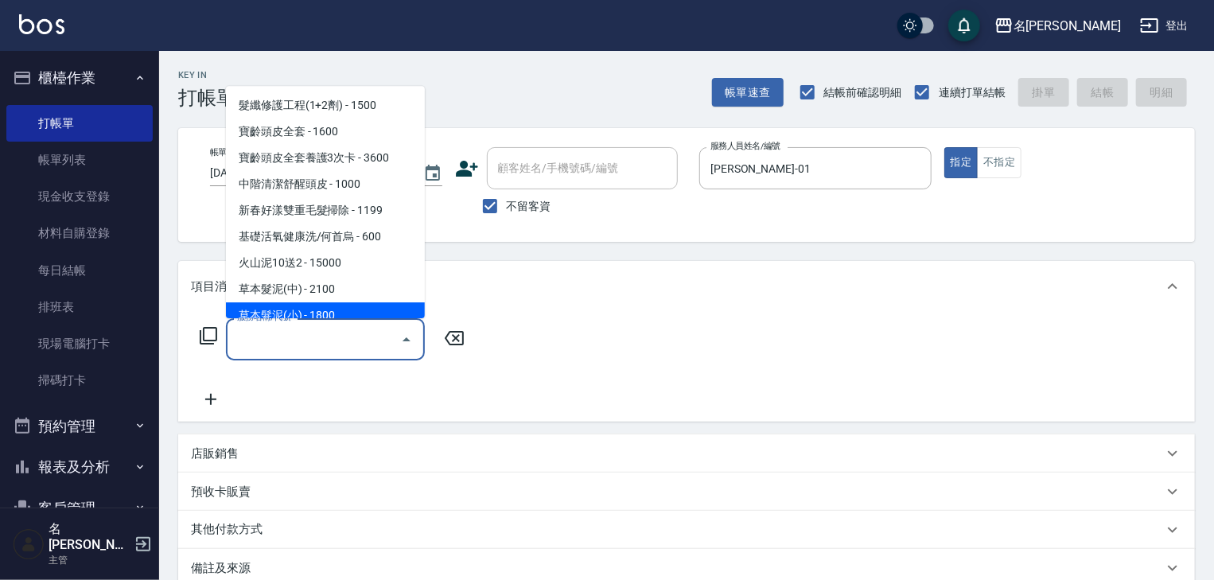
click at [343, 321] on div "服務名稱/代號" at bounding box center [325, 339] width 199 height 42
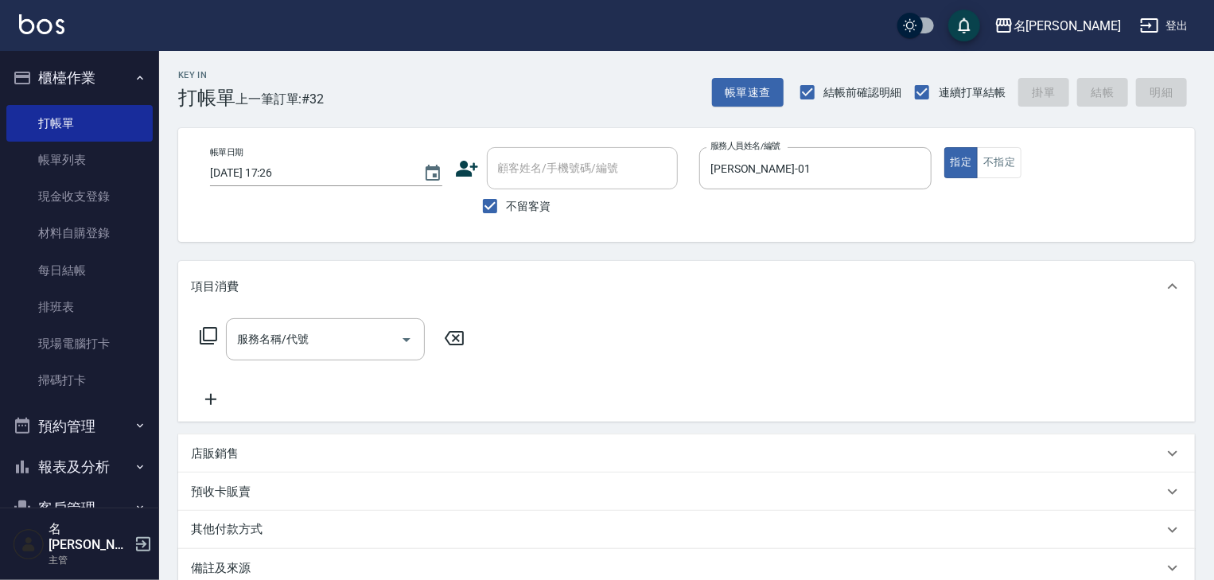
click at [345, 370] on div "服務名稱/代號 服務名稱/代號" at bounding box center [332, 363] width 283 height 91
click at [340, 353] on div "服務名稱/代號" at bounding box center [325, 339] width 199 height 42
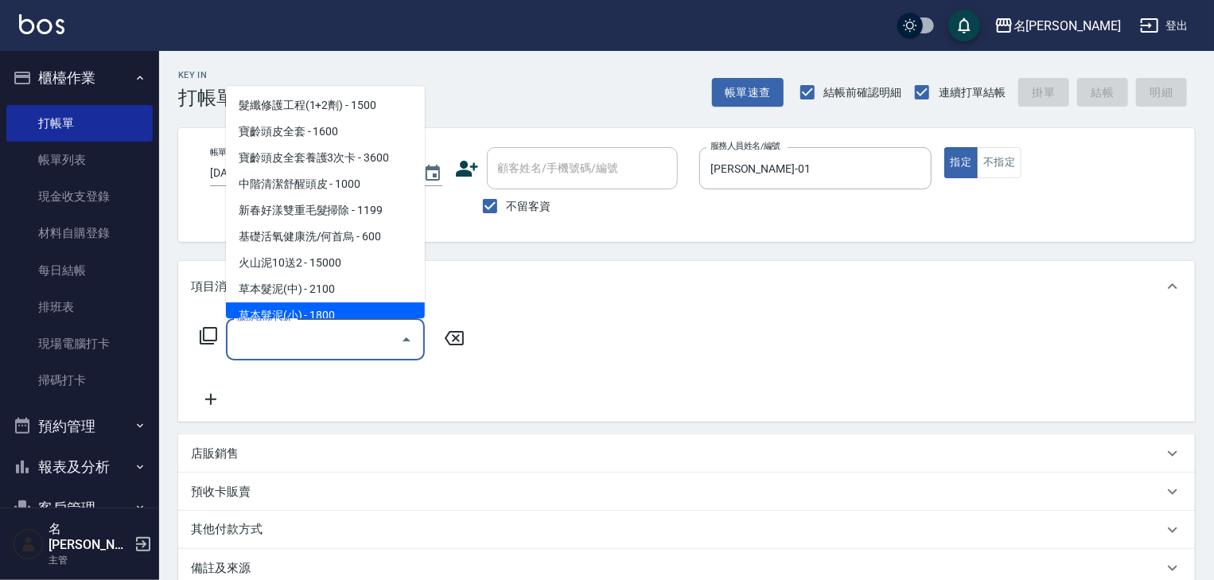
click at [330, 315] on span "草本髮泥(小) - 1800" at bounding box center [325, 316] width 199 height 26
type input "草本髮泥(小)(122)"
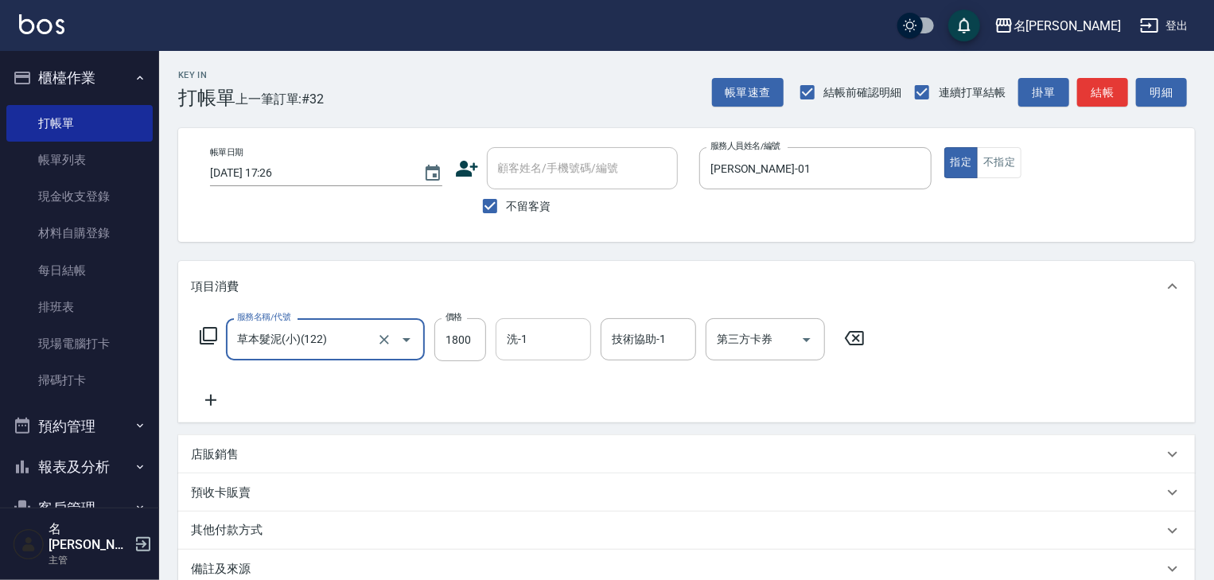
click at [586, 345] on div "洗-1" at bounding box center [543, 339] width 95 height 42
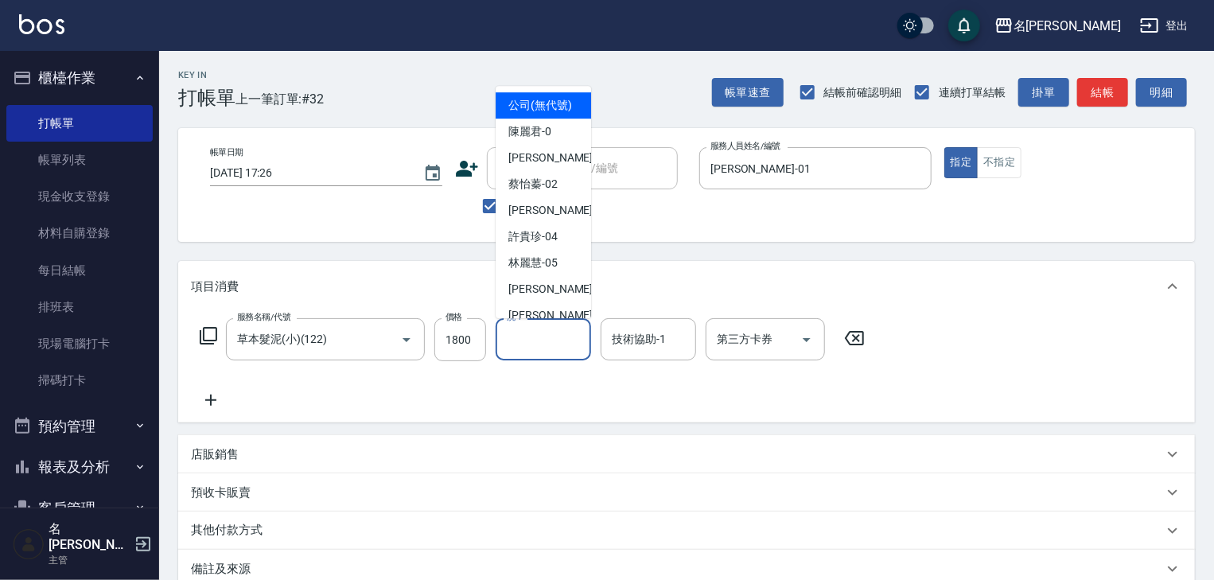
click at [586, 345] on div "洗-1" at bounding box center [543, 339] width 95 height 42
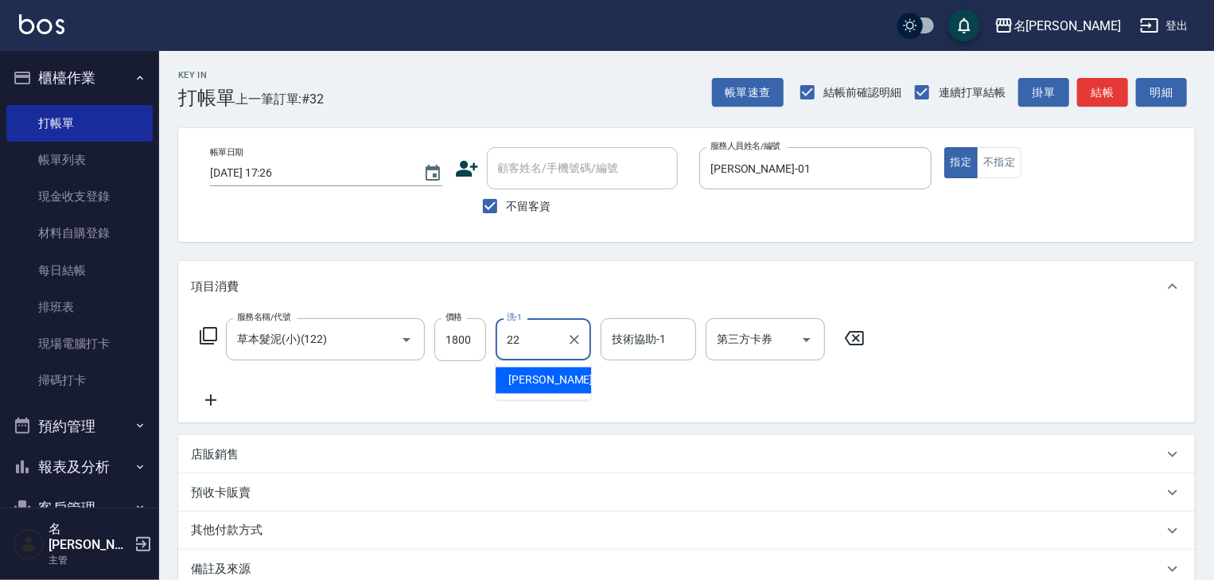
click at [547, 372] on span "[PERSON_NAME] -22" at bounding box center [558, 380] width 100 height 17
type input "[PERSON_NAME]-22"
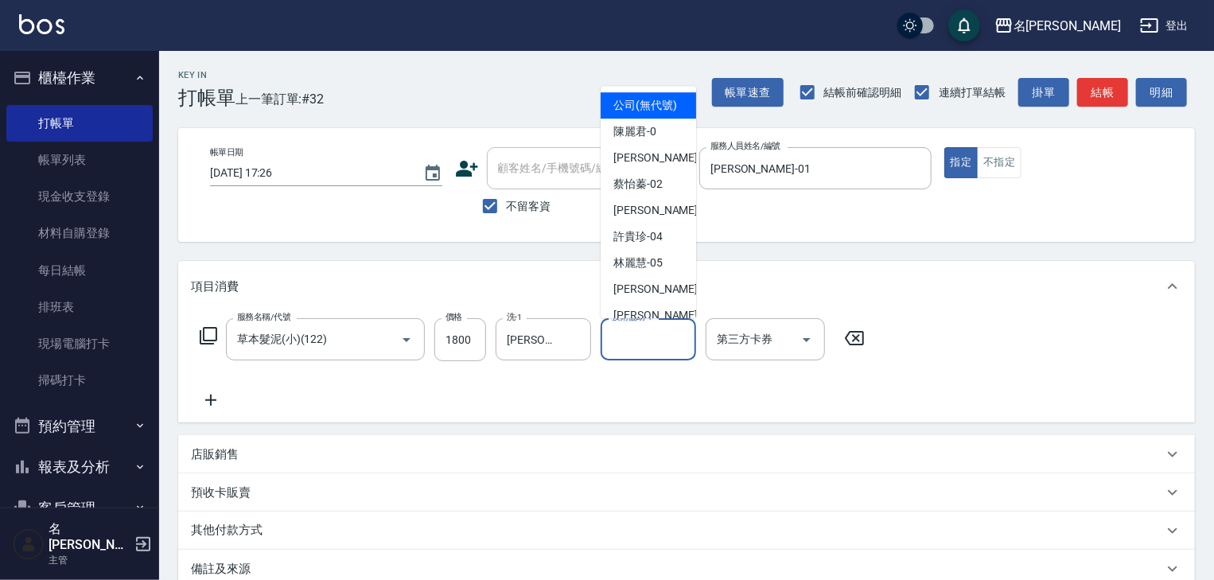
click at [616, 339] on div "技術協助-1 技術協助-1" at bounding box center [647, 339] width 95 height 42
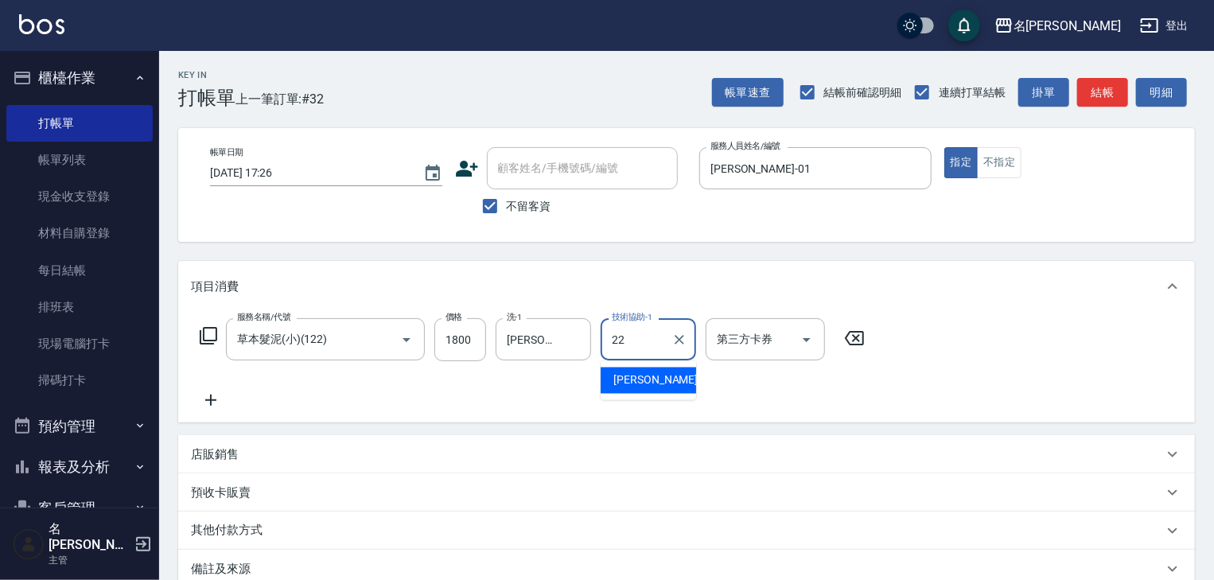
click at [611, 375] on div "[PERSON_NAME] -22" at bounding box center [647, 380] width 95 height 26
type input "[PERSON_NAME]-22"
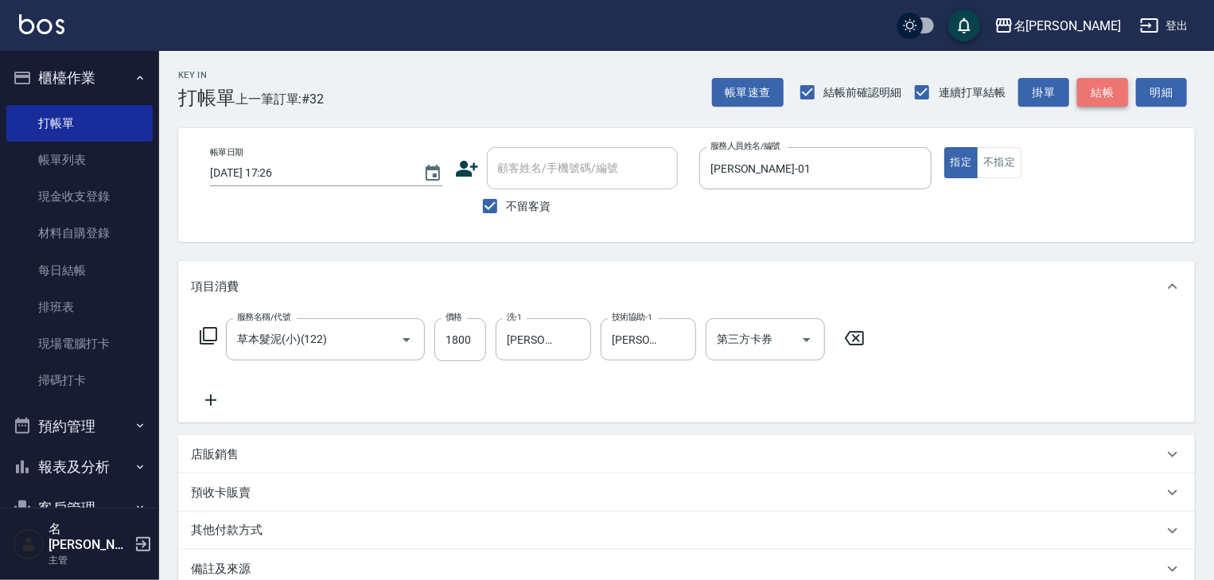
click at [1093, 93] on button "結帳" at bounding box center [1102, 92] width 51 height 29
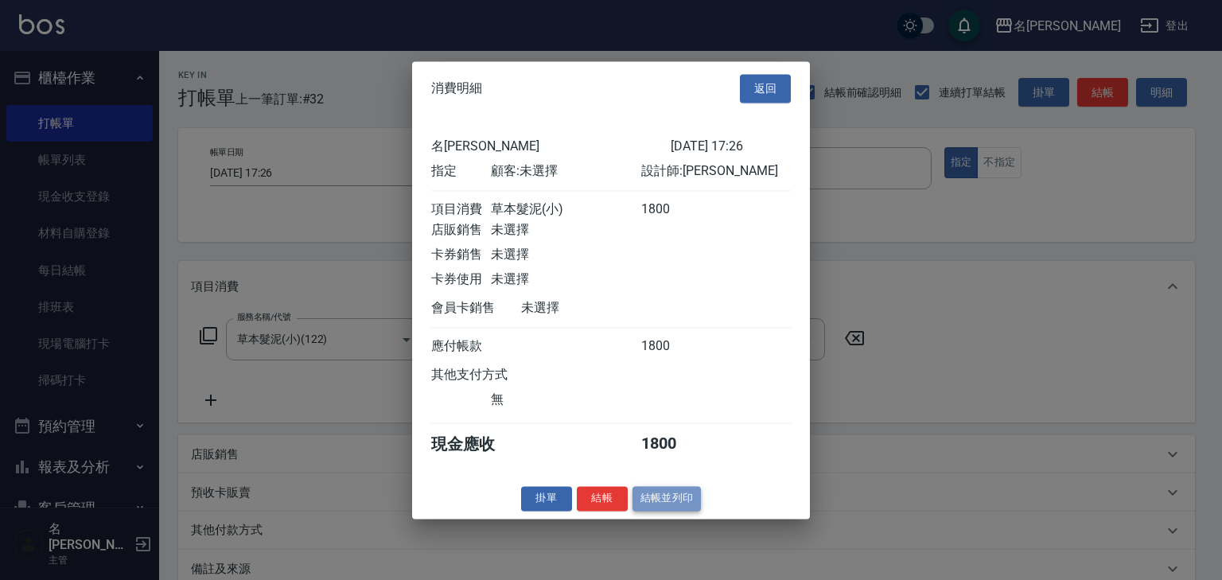
click at [642, 497] on button "結帳並列印" at bounding box center [666, 498] width 69 height 25
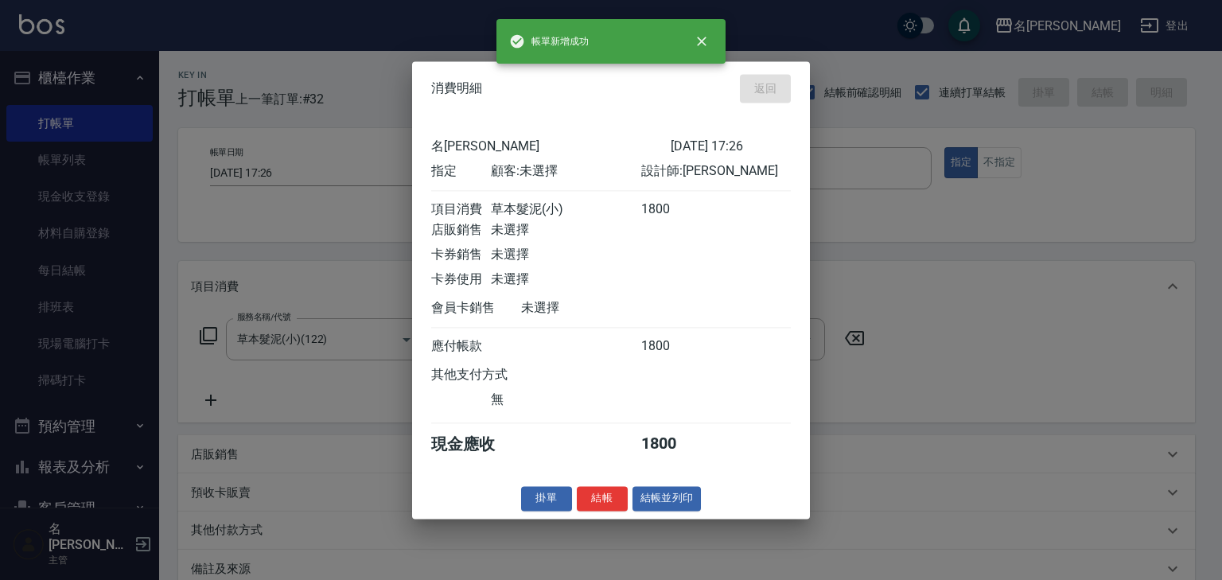
type input "[DATE] 17:37"
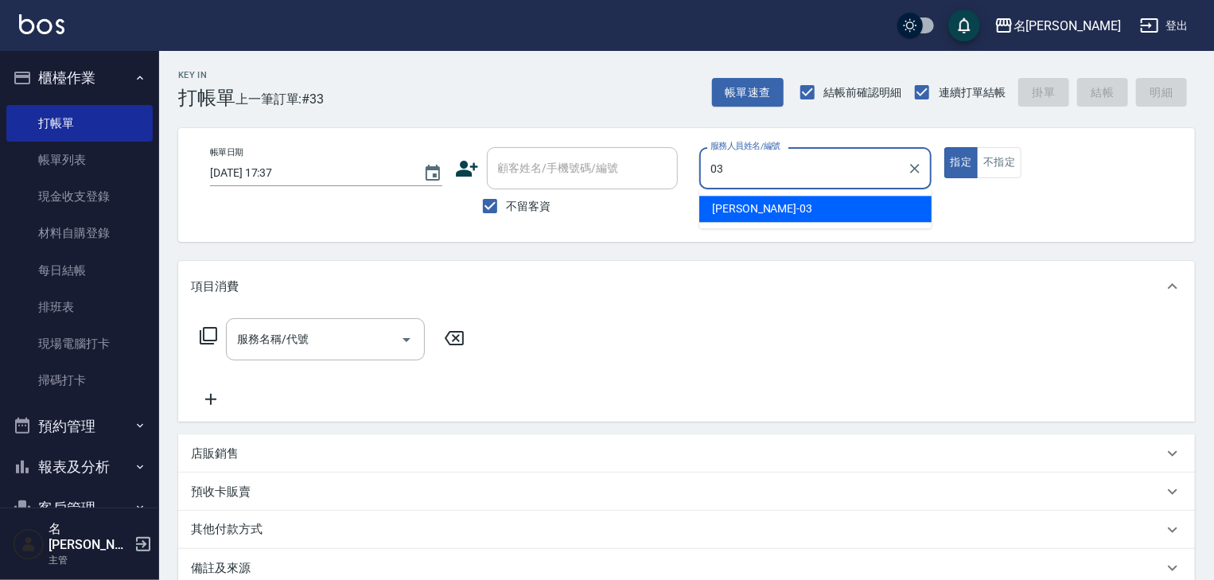
click at [789, 200] on div "[PERSON_NAME]-03" at bounding box center [815, 209] width 232 height 26
type input "[PERSON_NAME]-03"
click at [342, 337] on input "服務名稱/代號" at bounding box center [313, 339] width 161 height 28
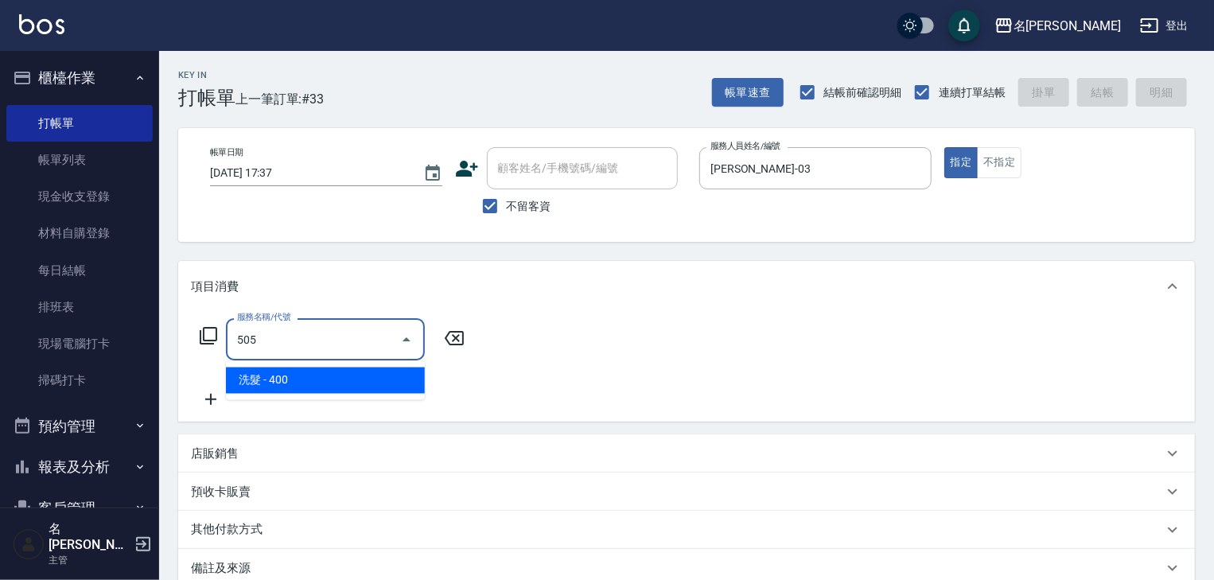
click at [297, 380] on span "洗髮 - 400" at bounding box center [325, 380] width 199 height 26
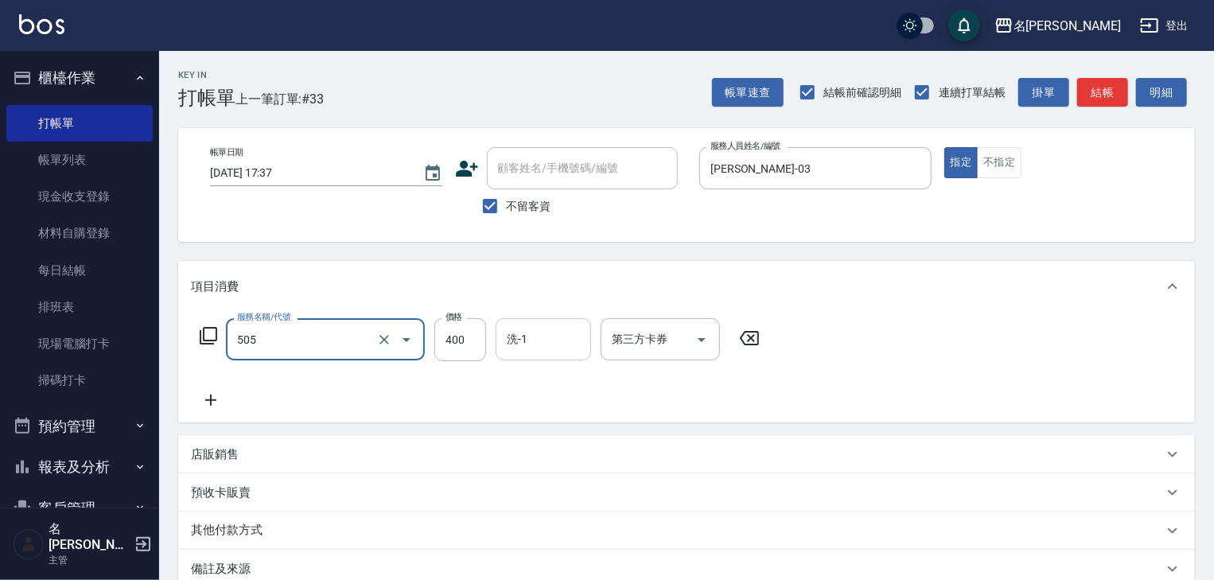
click at [501, 345] on div "洗-1" at bounding box center [543, 339] width 95 height 42
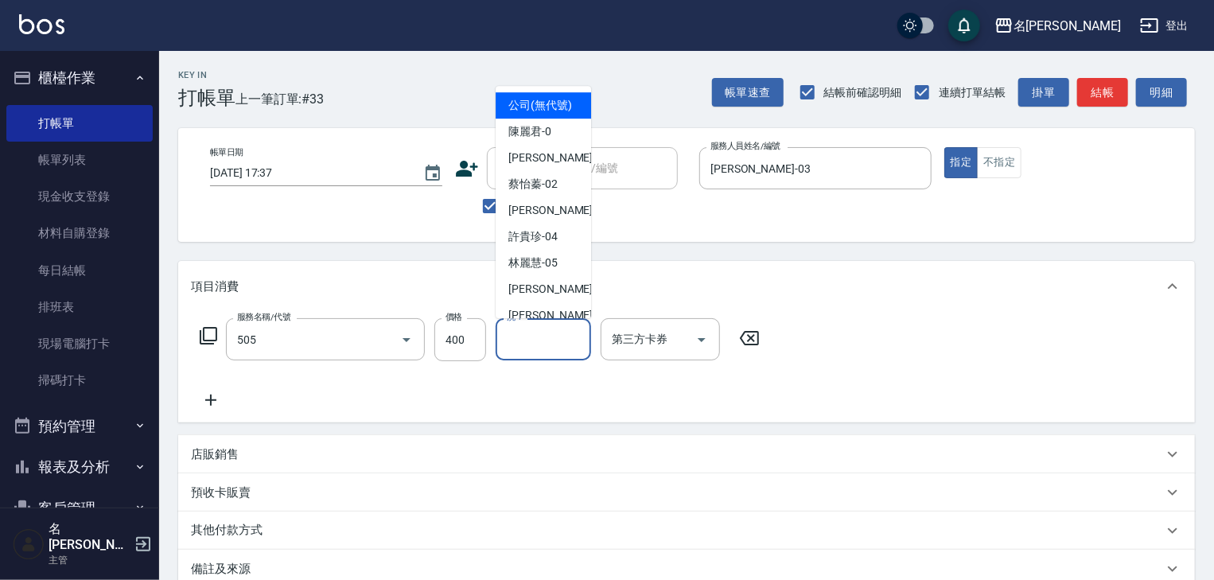
type input "洗髮(505)"
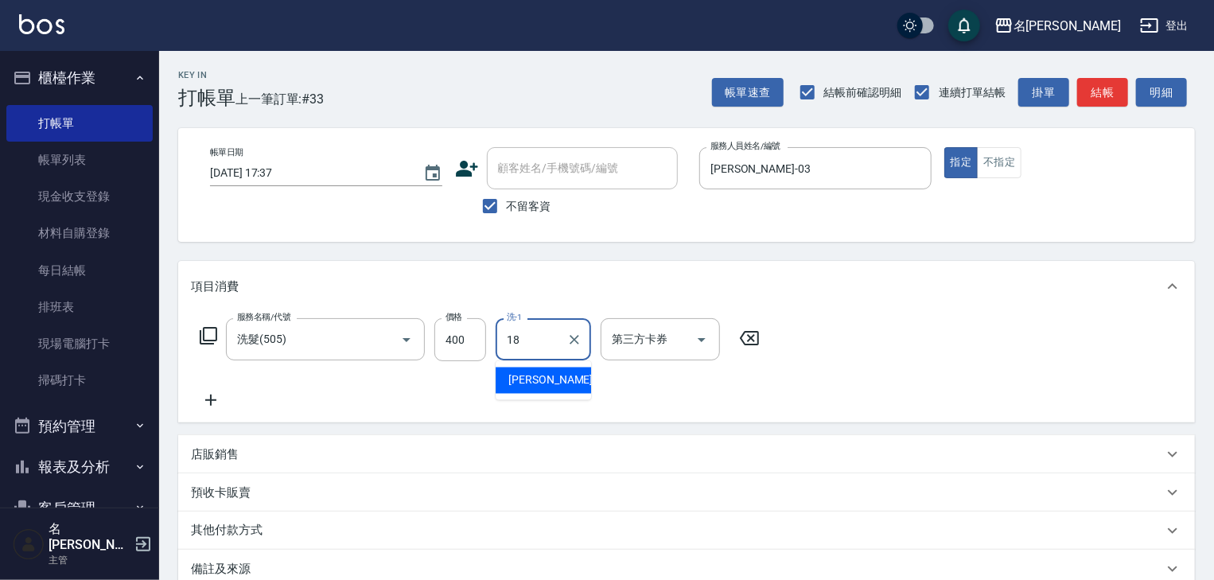
type input "18"
click at [493, 381] on div "服務名稱/代號 洗髮(505) 服務名稱/代號 價格 400 價格 洗-1 洗-1 第三方卡券 第三方卡券" at bounding box center [480, 363] width 578 height 91
click at [539, 347] on input "洗-1" at bounding box center [543, 339] width 81 height 28
click at [527, 375] on span "[PERSON_NAME] -18" at bounding box center [558, 380] width 100 height 17
type input "[PERSON_NAME]-18"
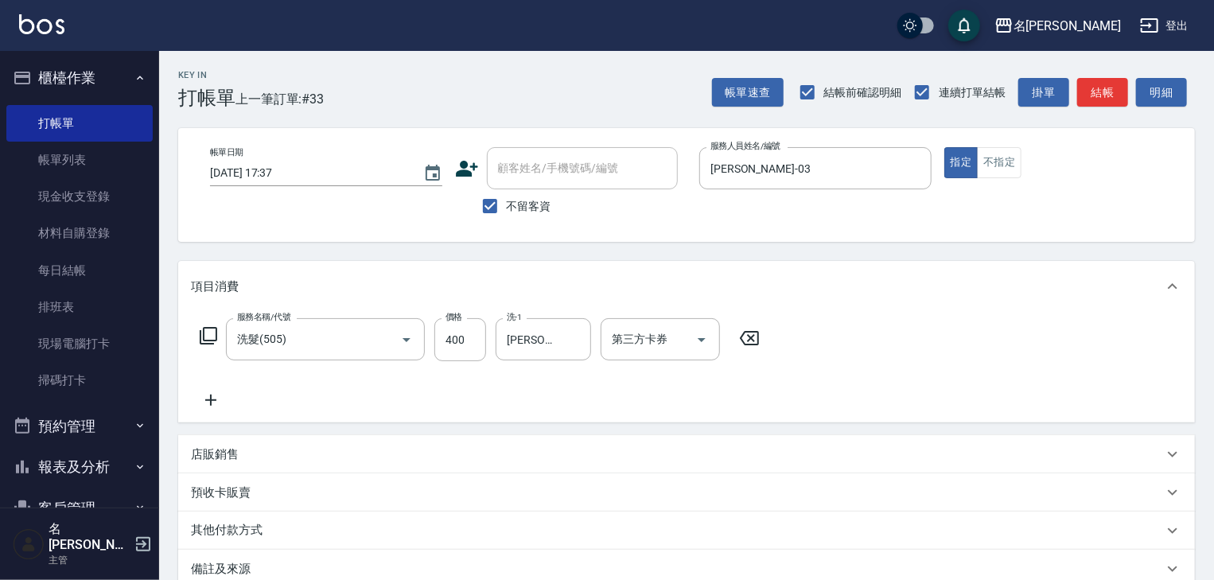
click at [207, 394] on icon at bounding box center [211, 400] width 40 height 19
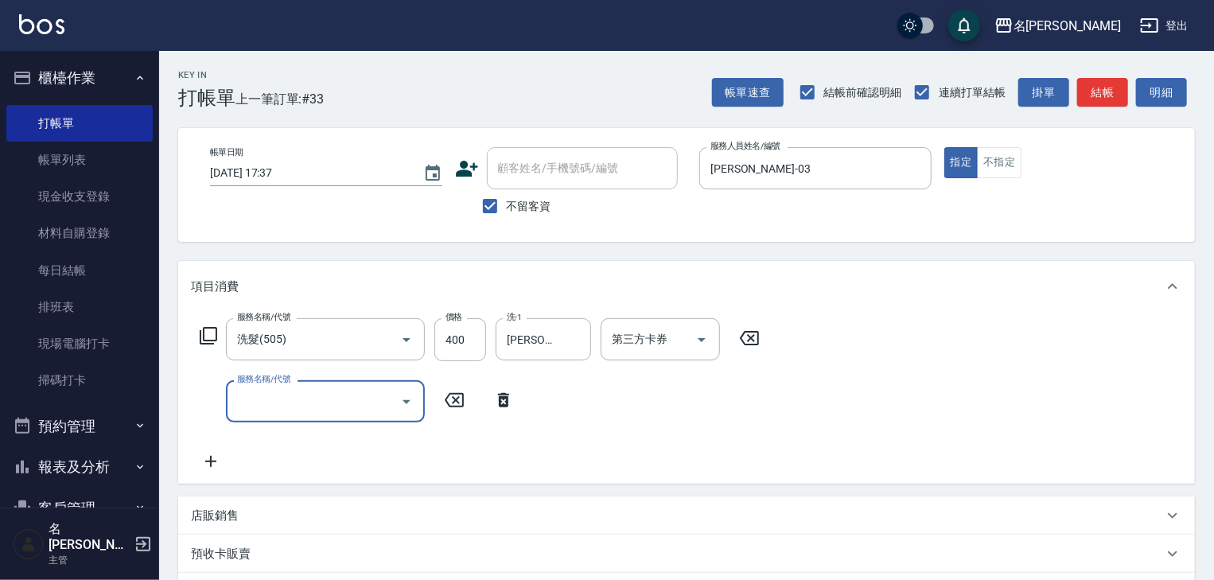
click at [293, 401] on input "服務名稱/代號" at bounding box center [313, 401] width 161 height 28
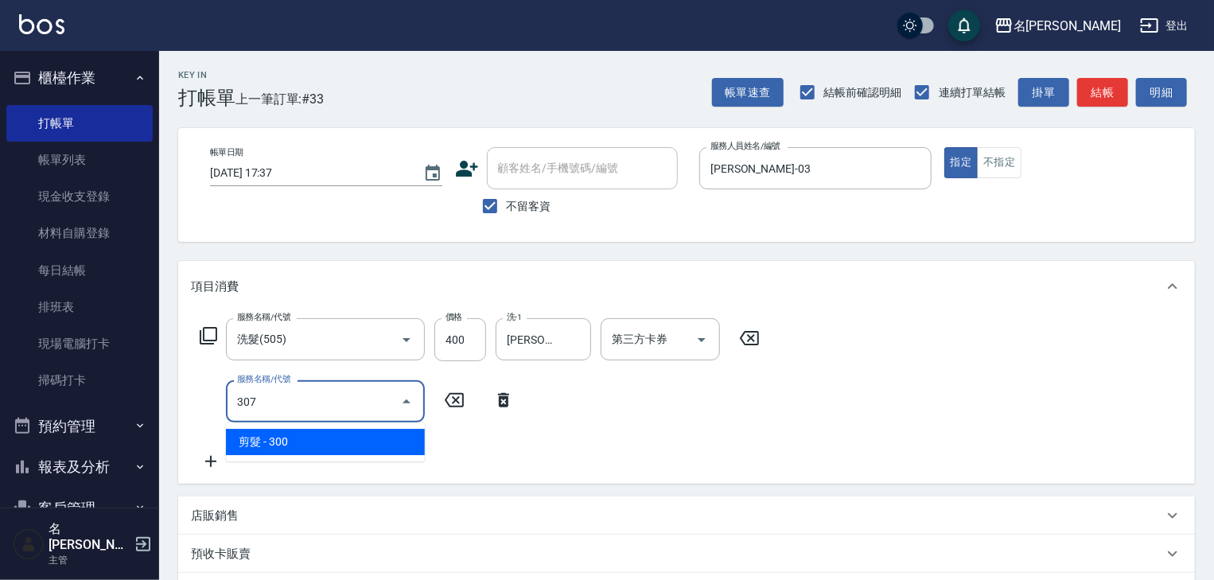
click at [299, 433] on span "剪髮 - 300" at bounding box center [325, 442] width 199 height 26
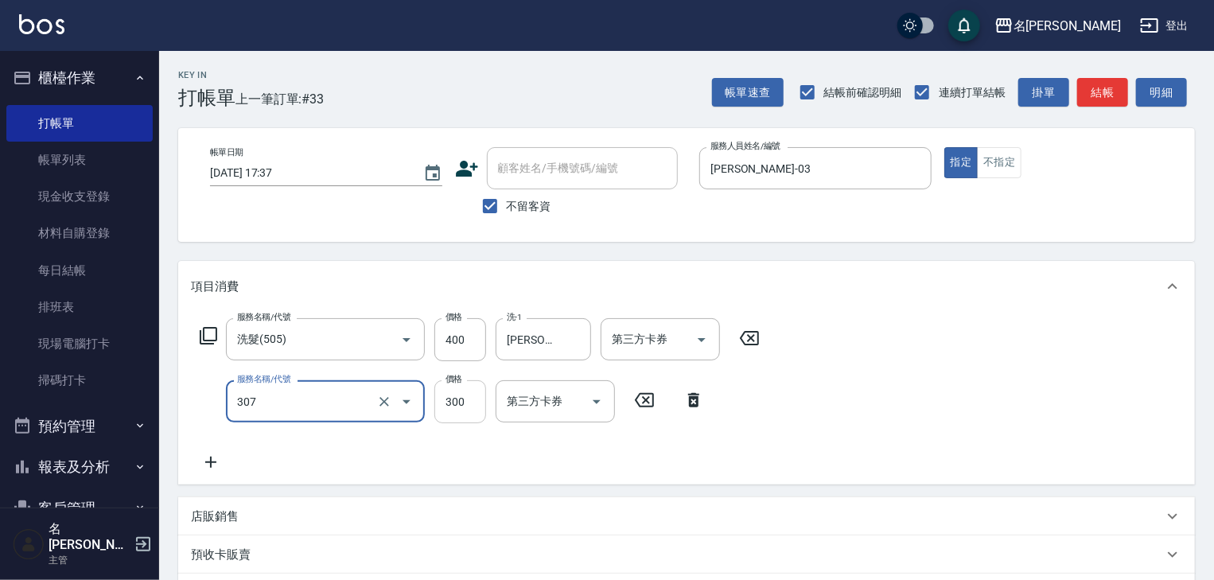
type input "剪髮(307)"
click at [466, 391] on input "300" at bounding box center [460, 401] width 52 height 43
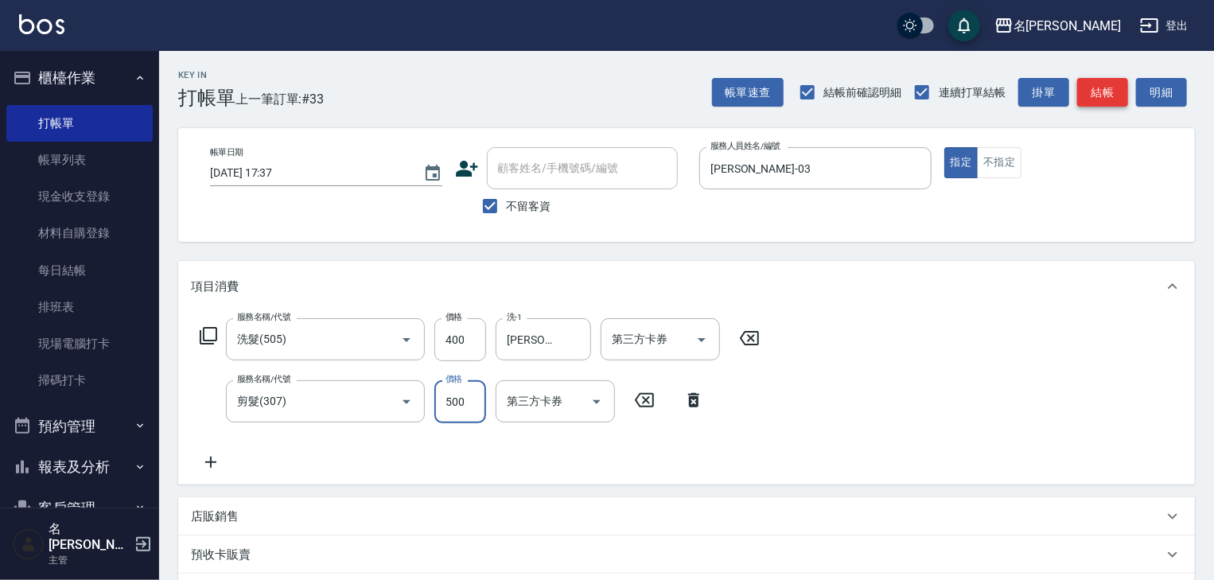
type input "500"
click at [1098, 90] on button "結帳" at bounding box center [1102, 92] width 51 height 29
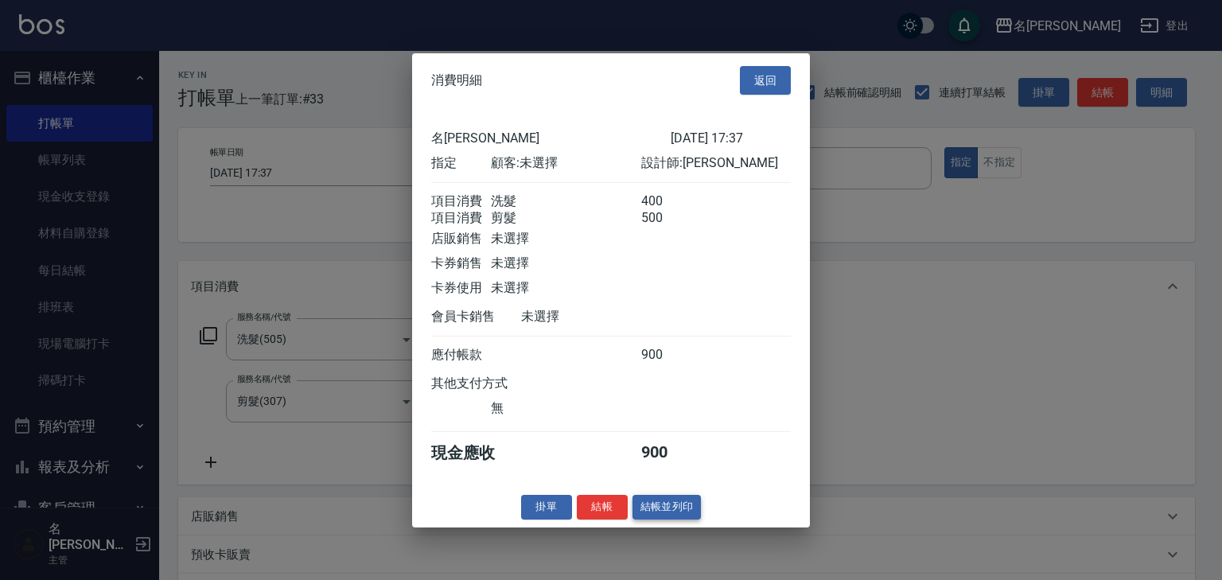
click at [674, 519] on button "結帳並列印" at bounding box center [666, 507] width 69 height 25
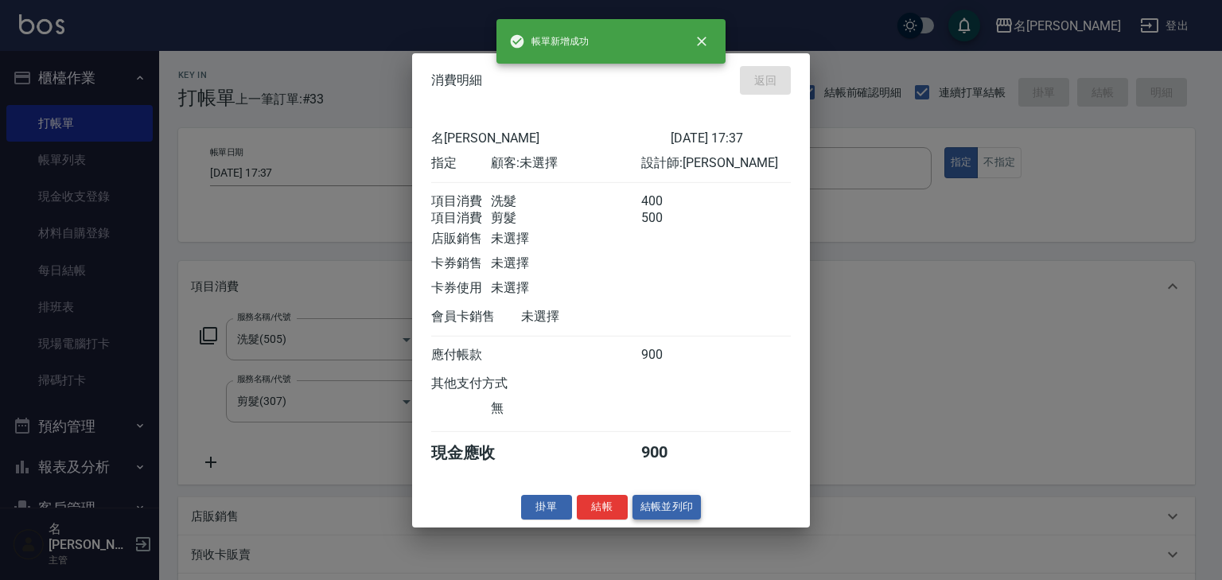
type input "[DATE] 17:38"
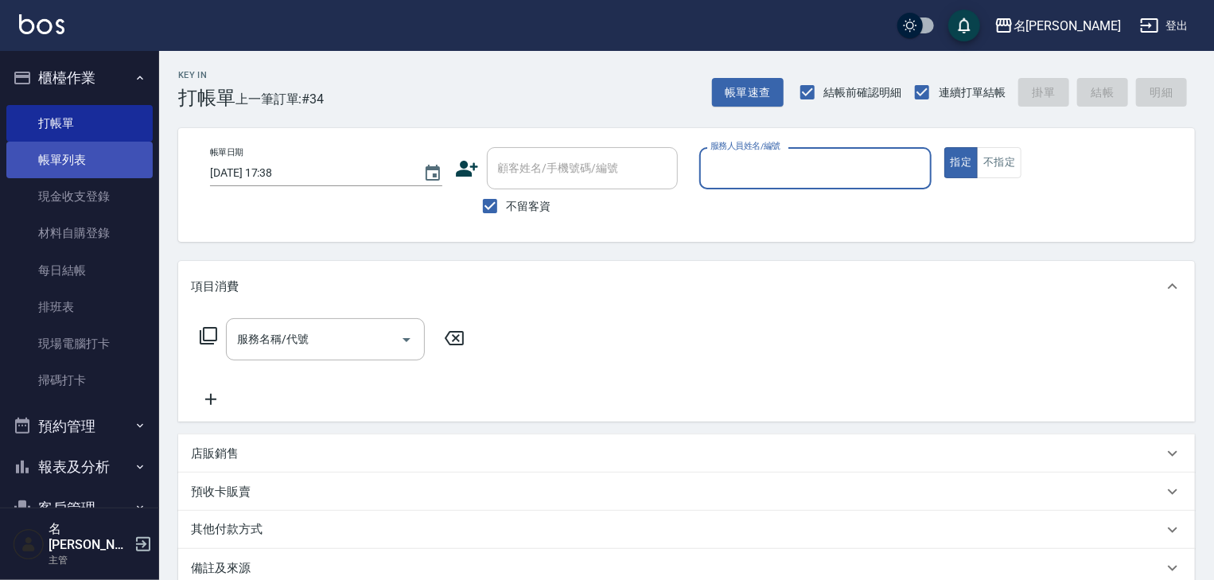
click at [80, 157] on link "帳單列表" at bounding box center [79, 160] width 146 height 37
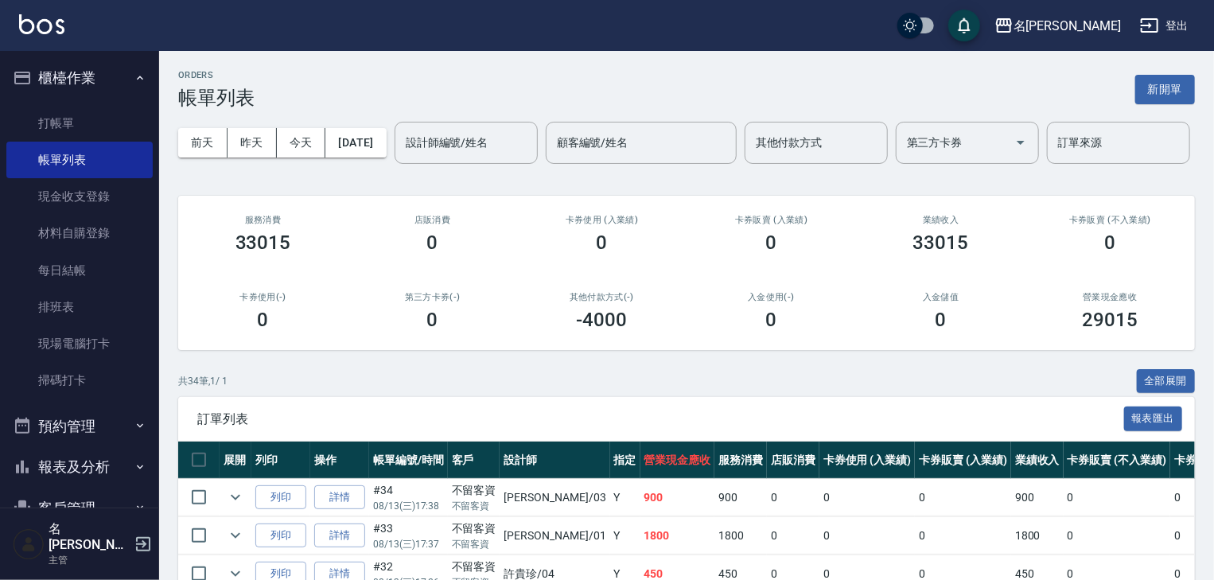
scroll to position [84, 0]
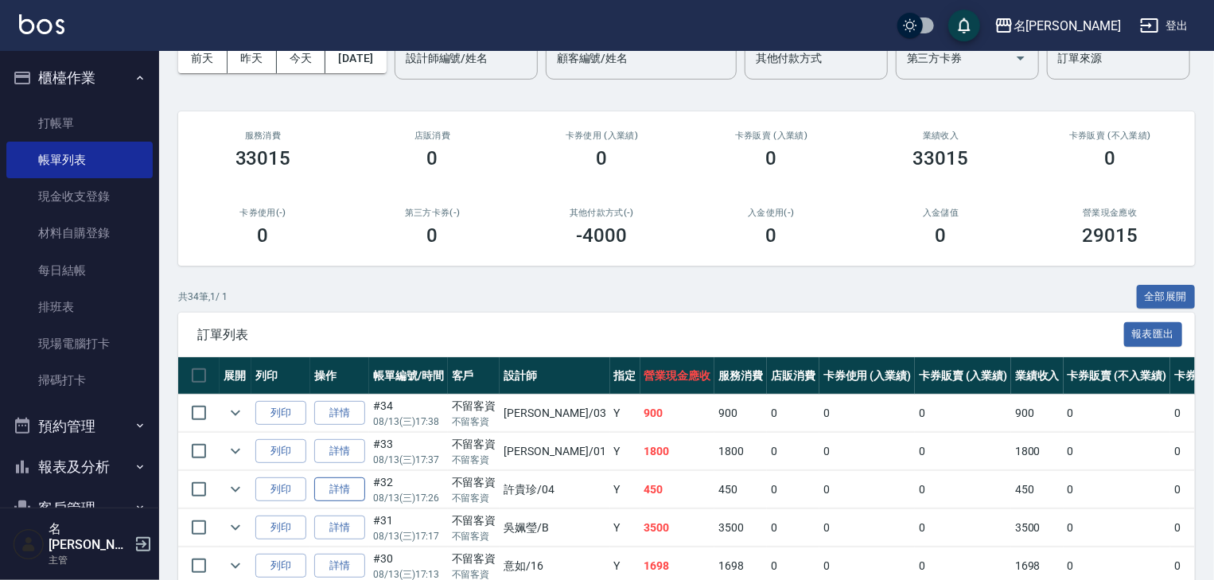
click at [350, 502] on link "詳情" at bounding box center [339, 489] width 51 height 25
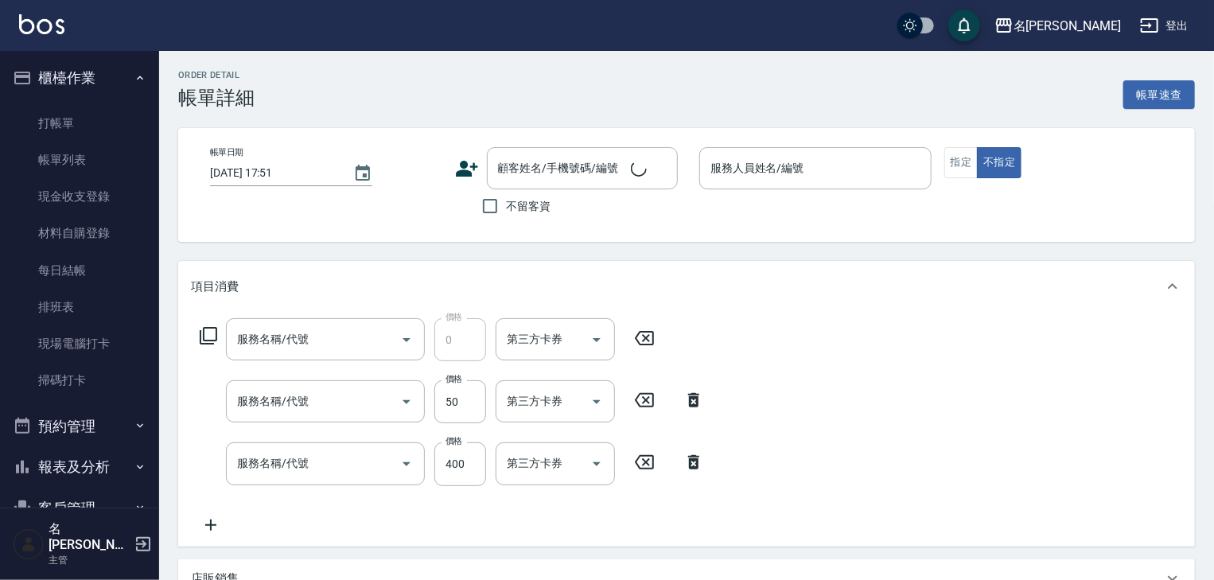
type input "[DATE] 17:26"
checkbox input "true"
type input "[PERSON_NAME]-04"
type input "頭皮、護髮免費卡(新)(655)"
type input "電棒(806)"
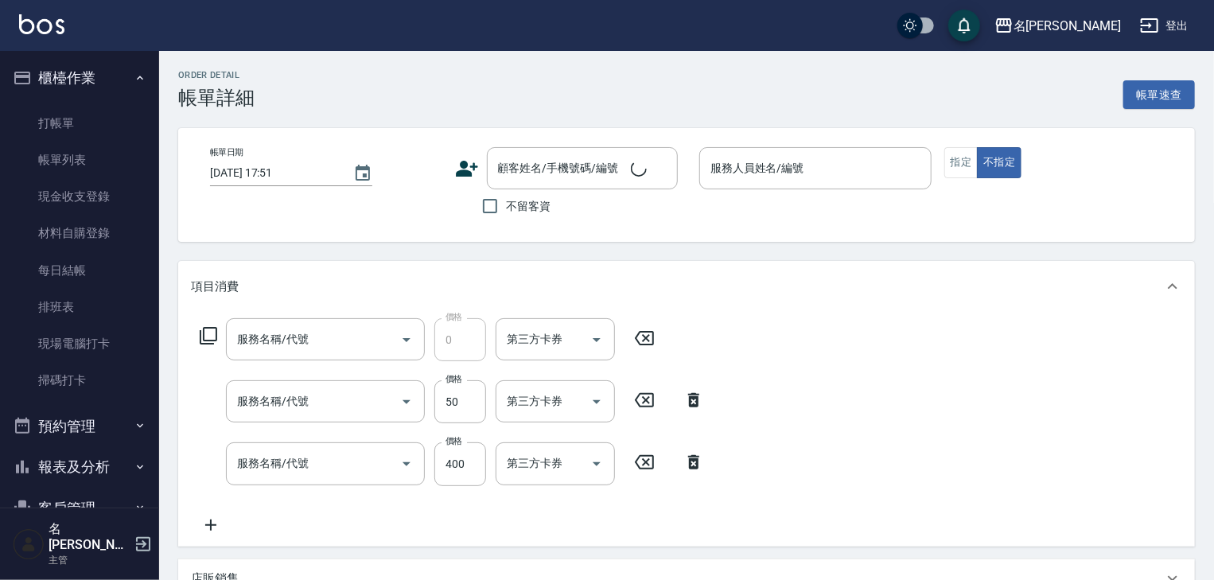
type input "洗髮(505)"
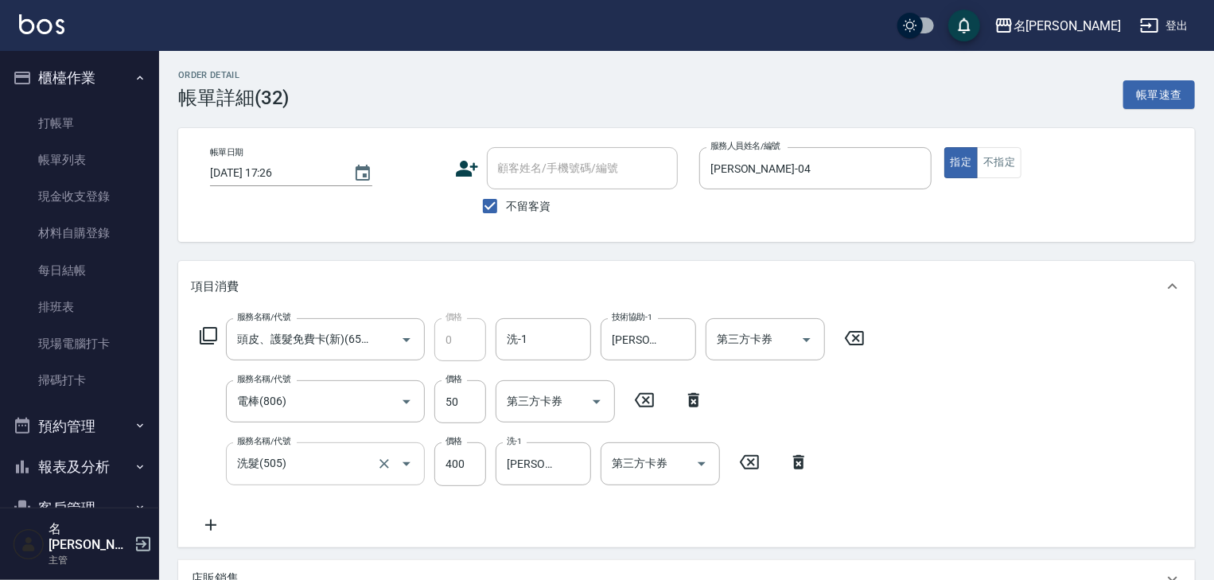
scroll to position [85, 0]
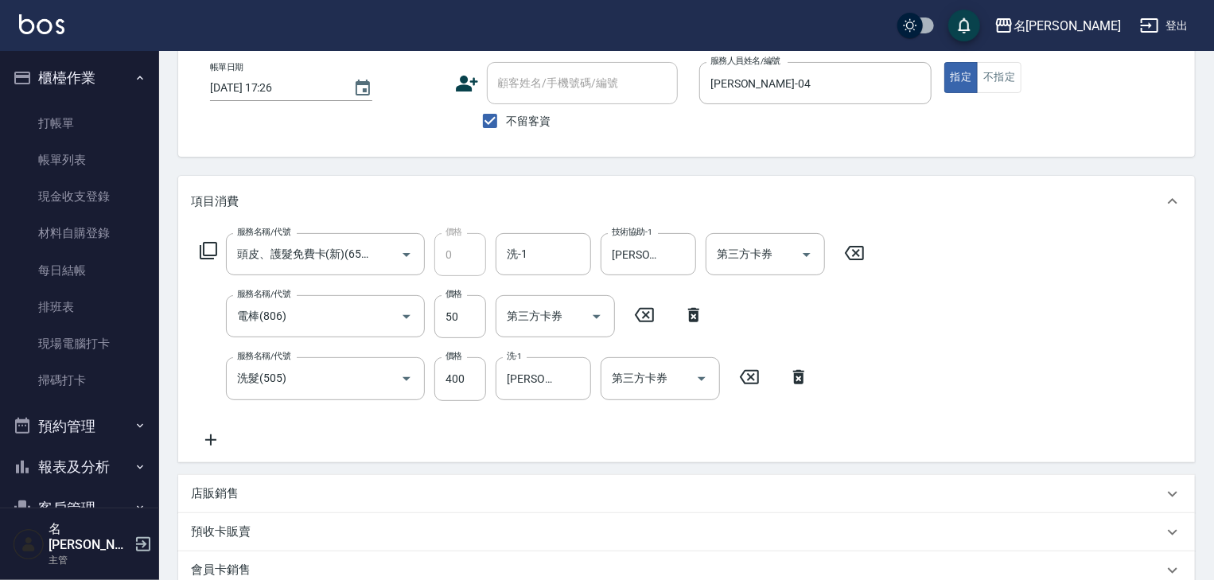
click at [200, 446] on icon at bounding box center [211, 439] width 40 height 19
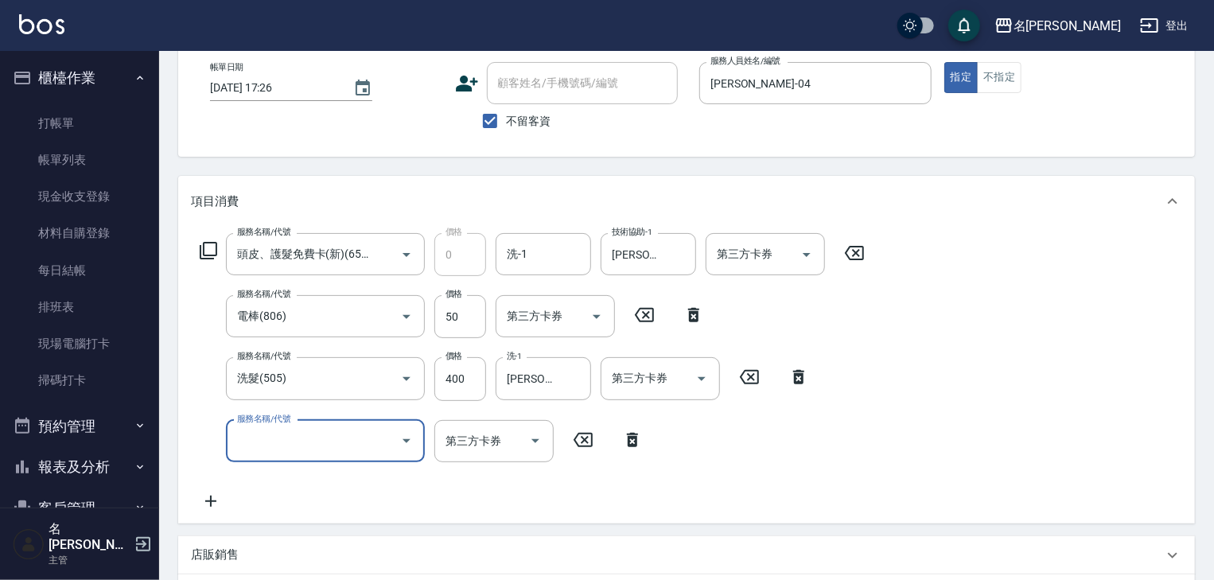
click at [263, 447] on input "服務名稱/代號" at bounding box center [313, 441] width 161 height 28
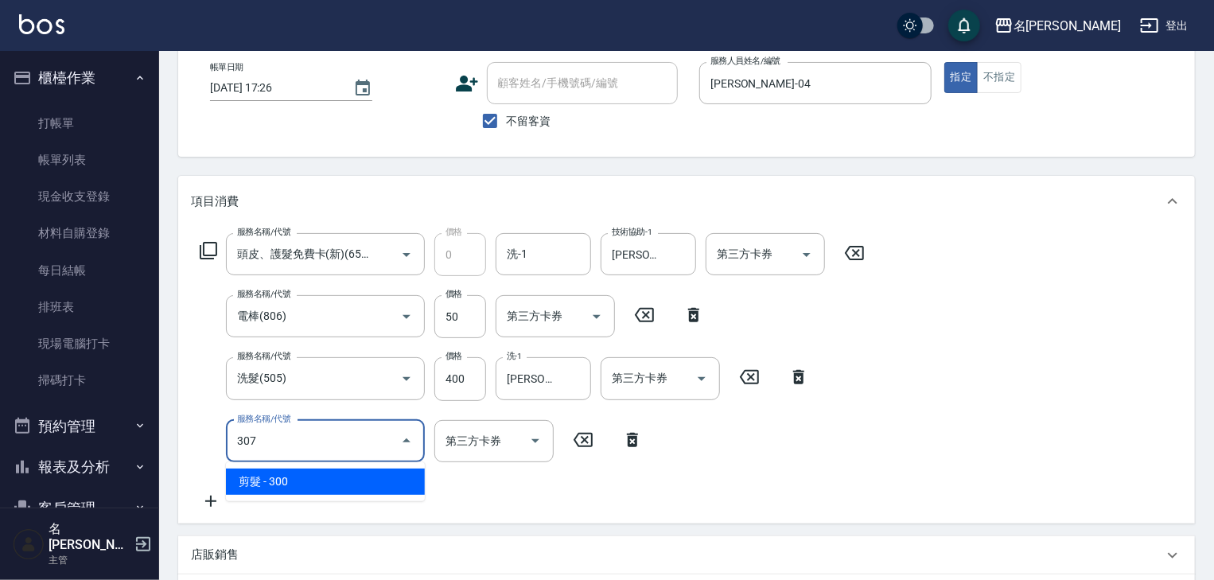
click at [321, 491] on span "剪髮 - 300" at bounding box center [325, 481] width 199 height 26
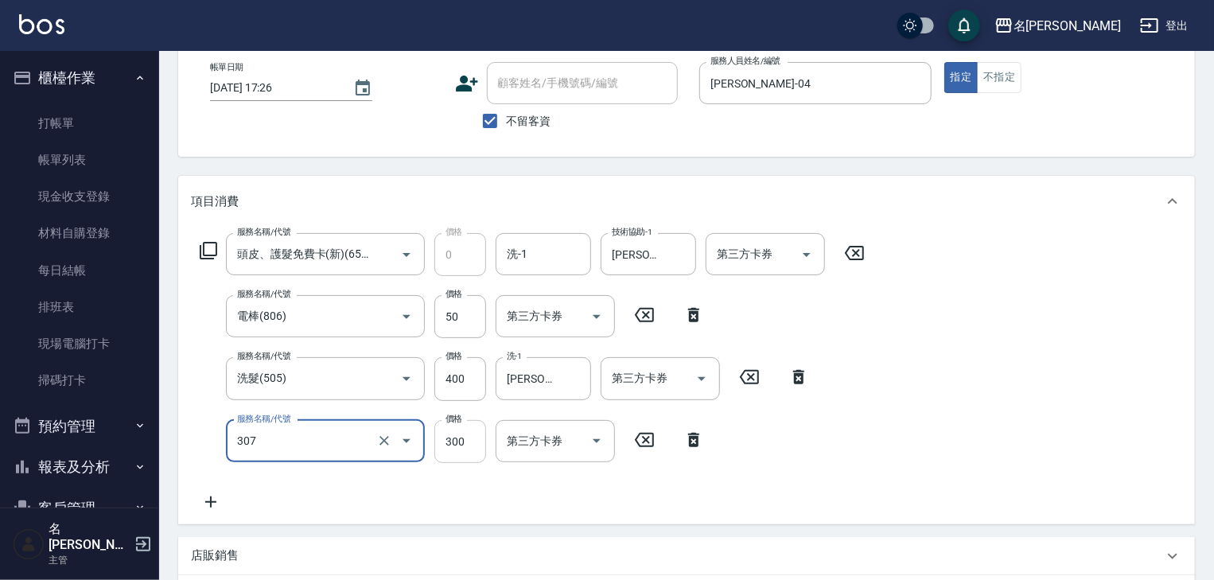
type input "剪髮(307)"
click at [466, 440] on input "300" at bounding box center [460, 441] width 52 height 43
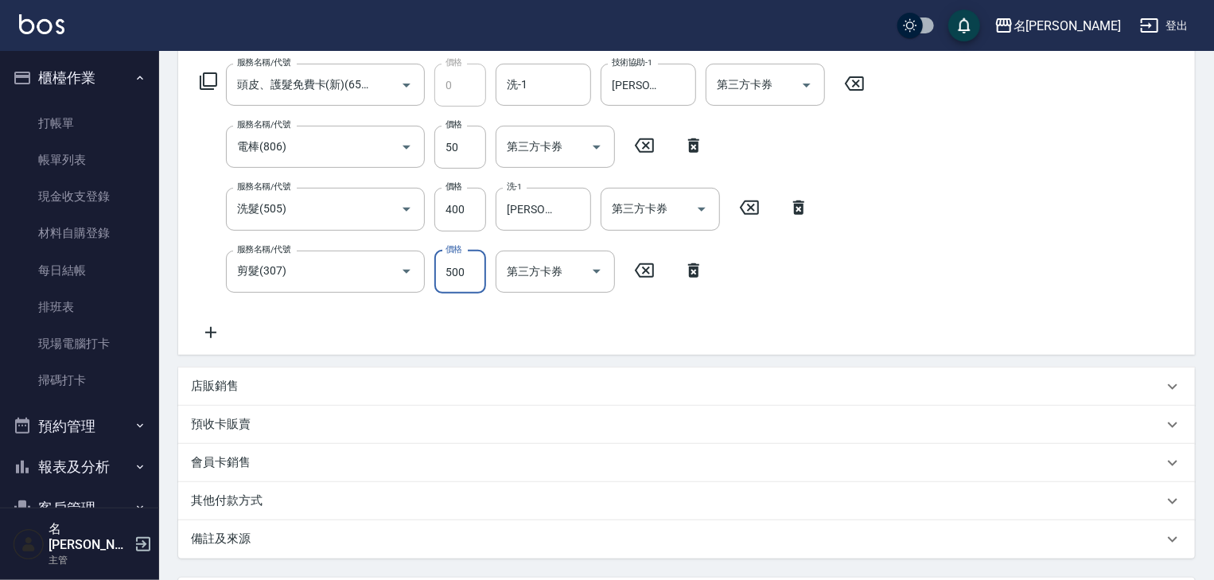
scroll to position [402, 0]
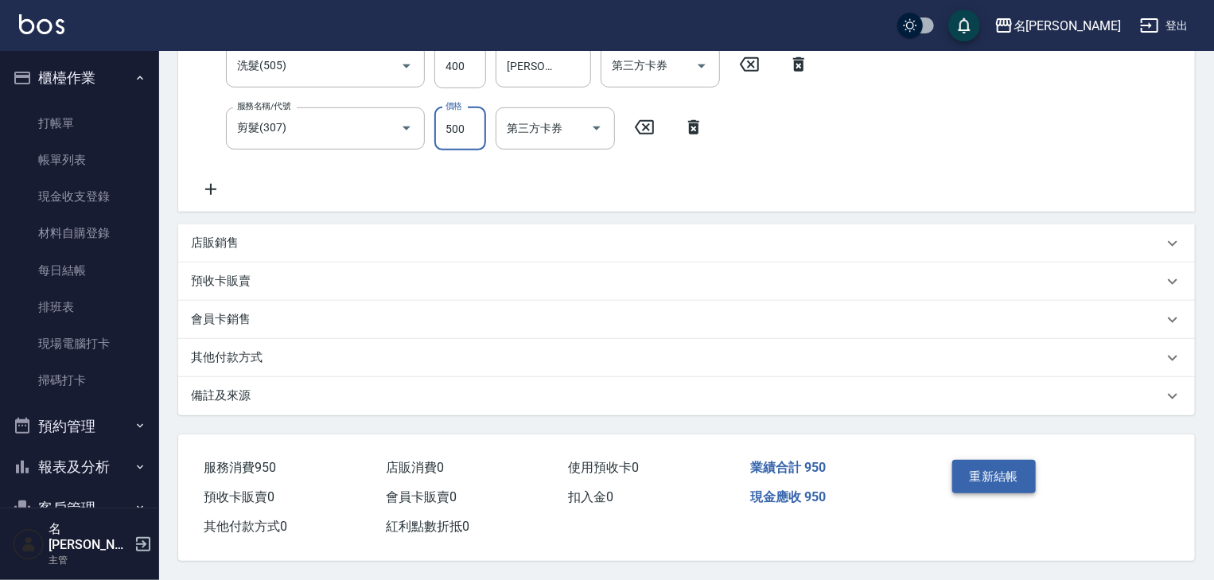
type input "500"
click at [961, 472] on button "重新結帳" at bounding box center [994, 476] width 84 height 33
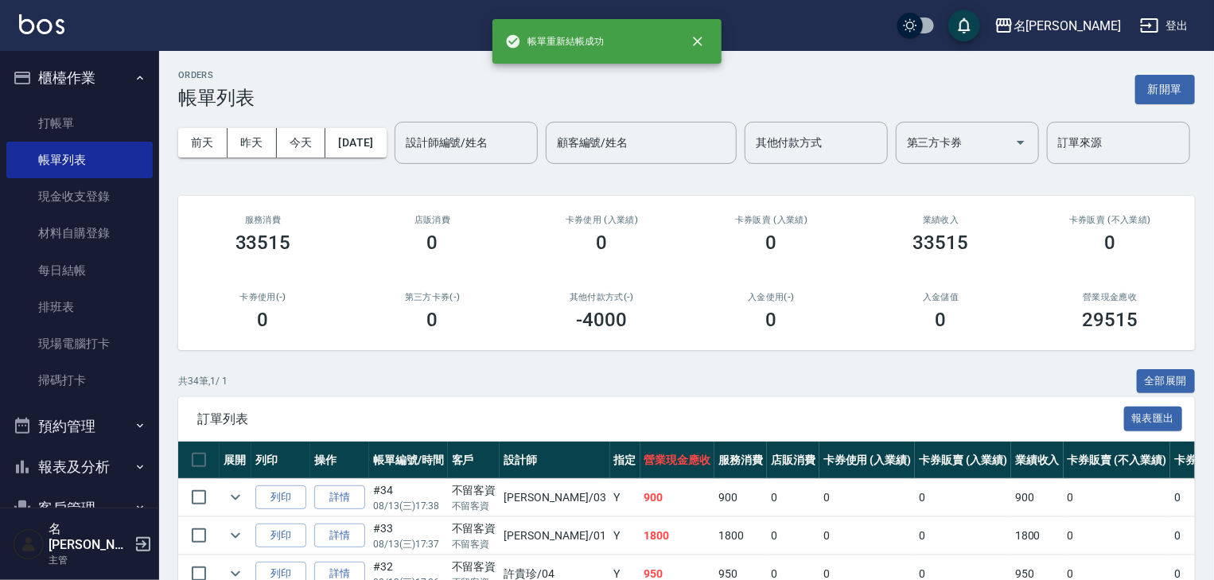
scroll to position [169, 0]
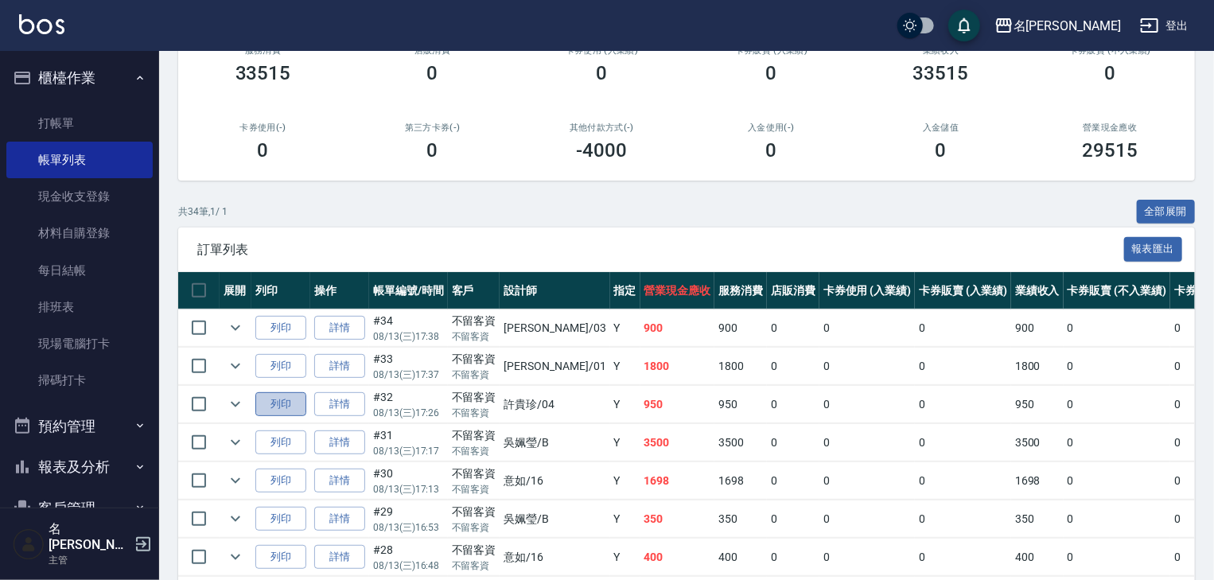
click at [295, 417] on button "列印" at bounding box center [280, 404] width 51 height 25
click at [89, 122] on link "打帳單" at bounding box center [79, 123] width 146 height 37
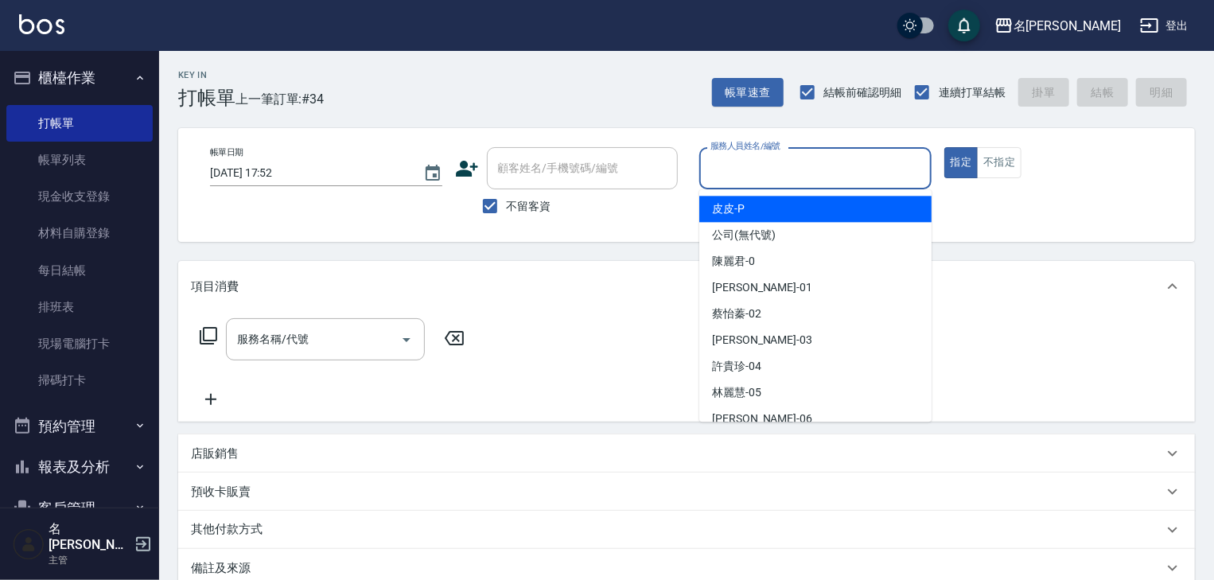
click at [888, 181] on input "服務人員姓名/編號" at bounding box center [815, 168] width 218 height 28
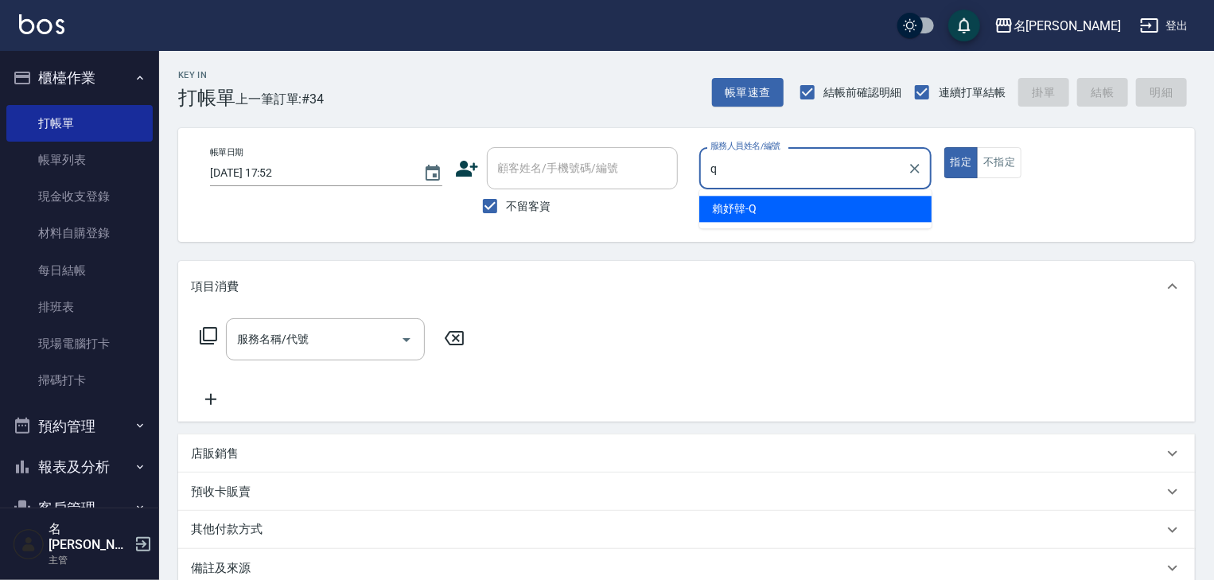
click at [829, 200] on div "[PERSON_NAME]" at bounding box center [815, 209] width 232 height 26
type input "[PERSON_NAME]"
click at [343, 349] on input "服務名稱/代號" at bounding box center [313, 339] width 161 height 28
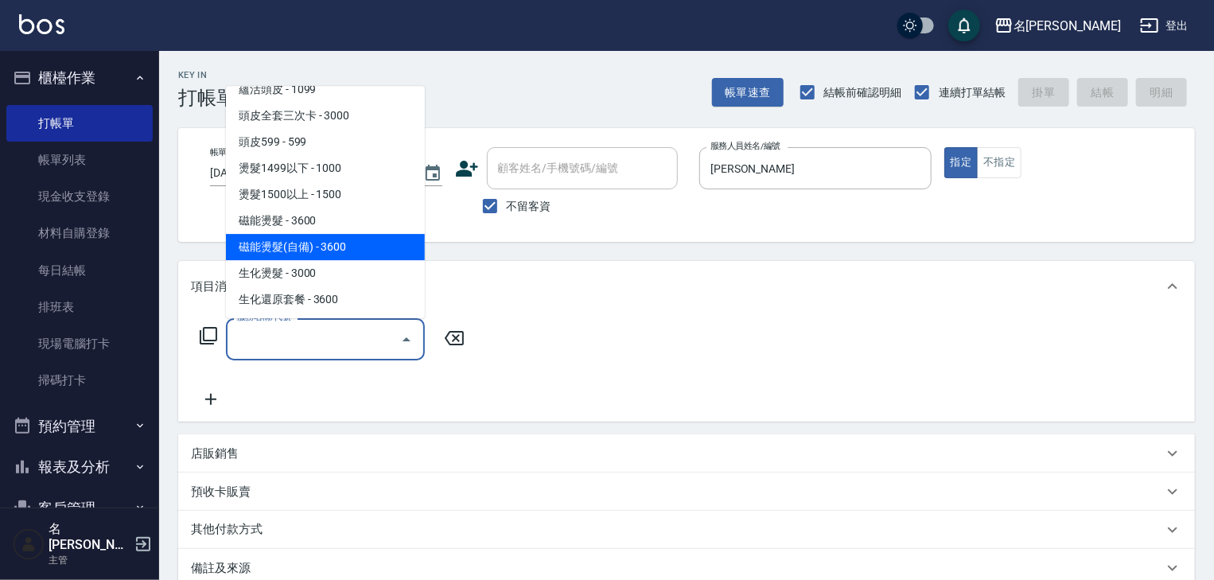
scroll to position [678, 0]
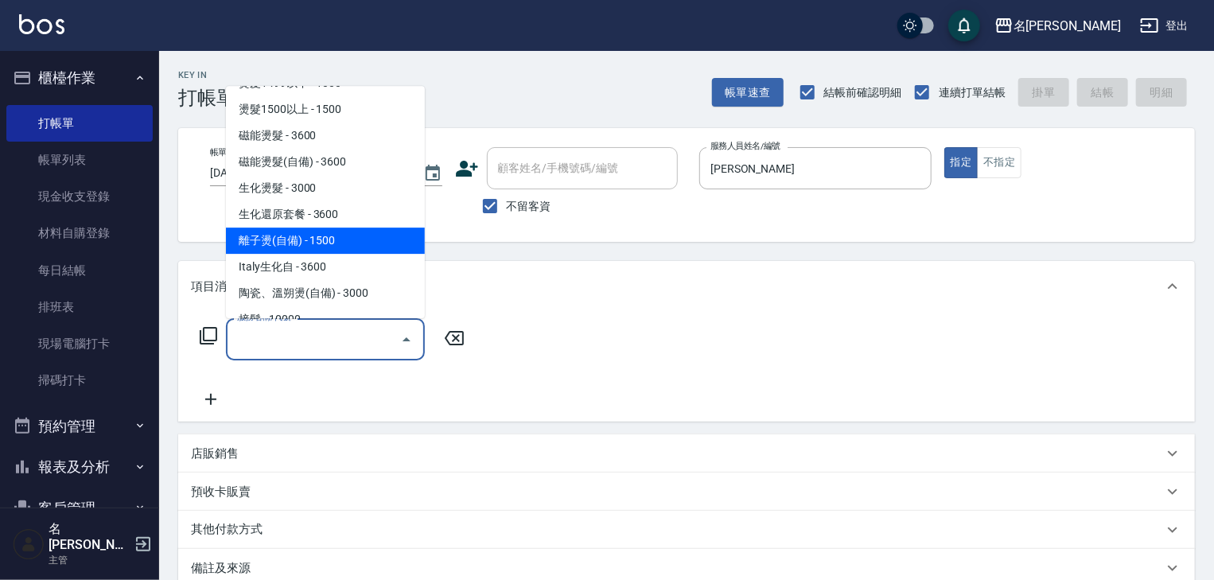
click at [337, 249] on span "離子燙(自備) - 1500" at bounding box center [325, 241] width 199 height 26
type input "離子燙(自備)(210)"
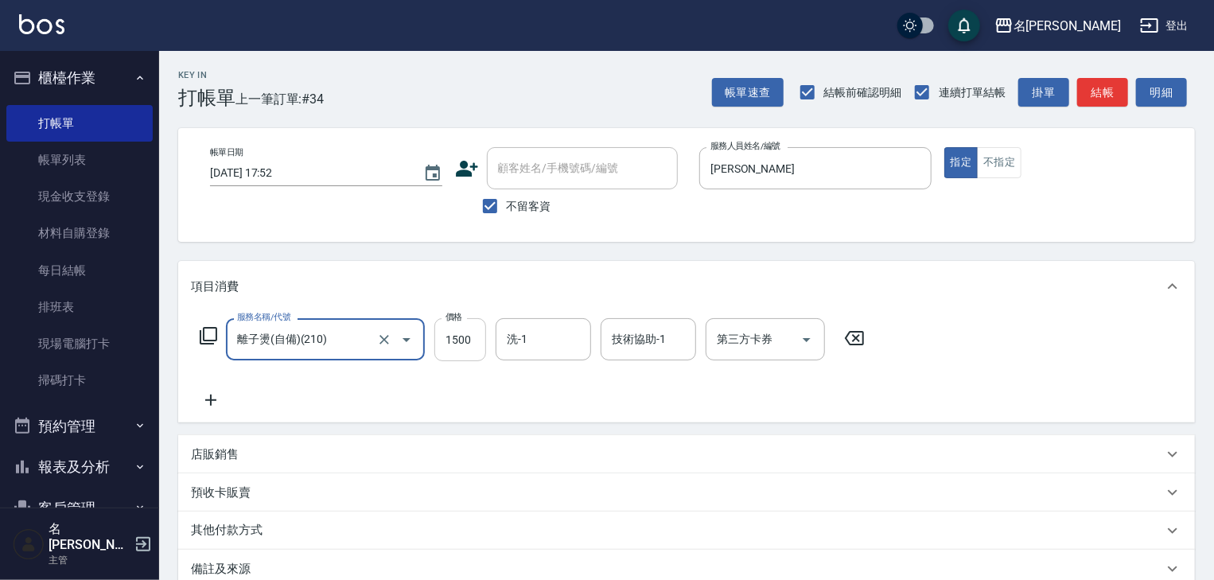
click at [480, 331] on input "1500" at bounding box center [460, 339] width 52 height 43
type input "5000"
click at [1117, 101] on button "結帳" at bounding box center [1102, 92] width 51 height 29
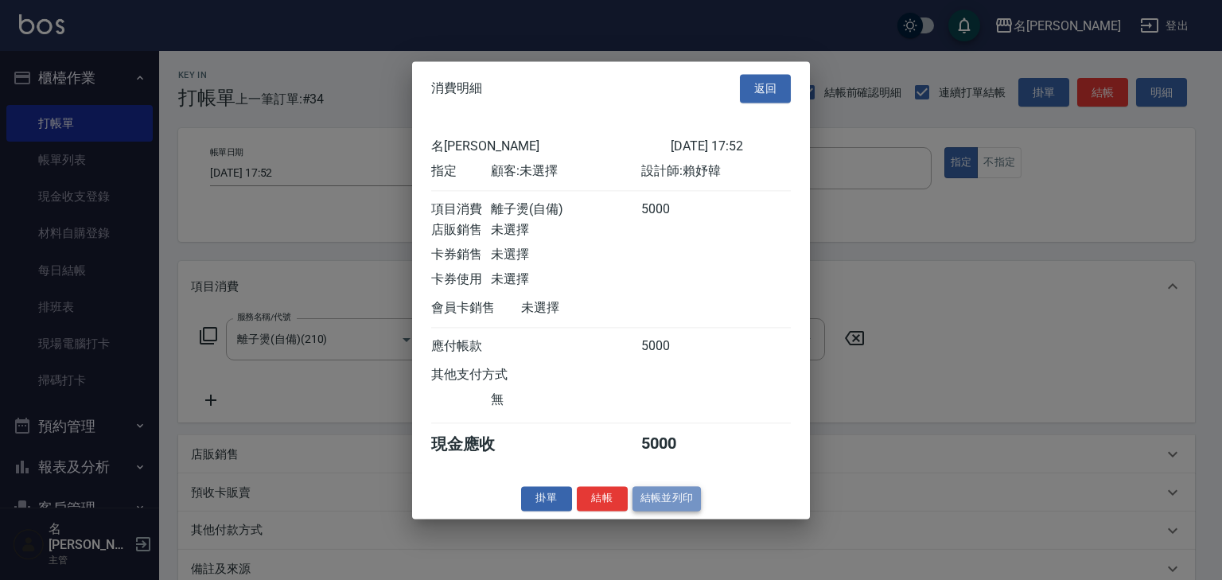
click at [671, 507] on button "結帳並列印" at bounding box center [666, 498] width 69 height 25
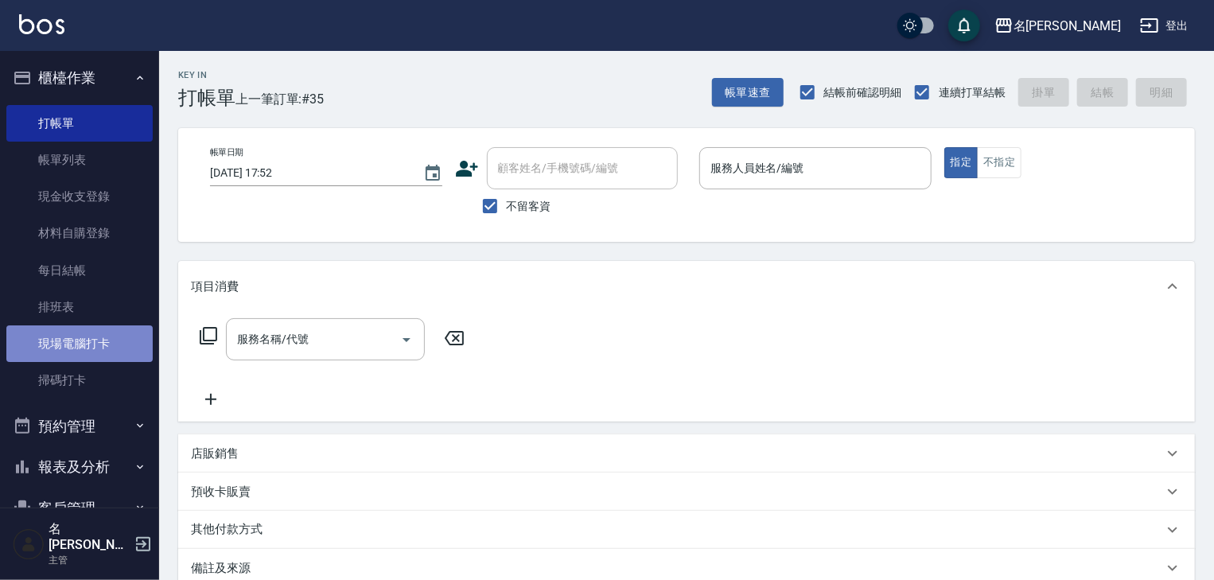
click at [80, 349] on link "現場電腦打卡" at bounding box center [79, 343] width 146 height 37
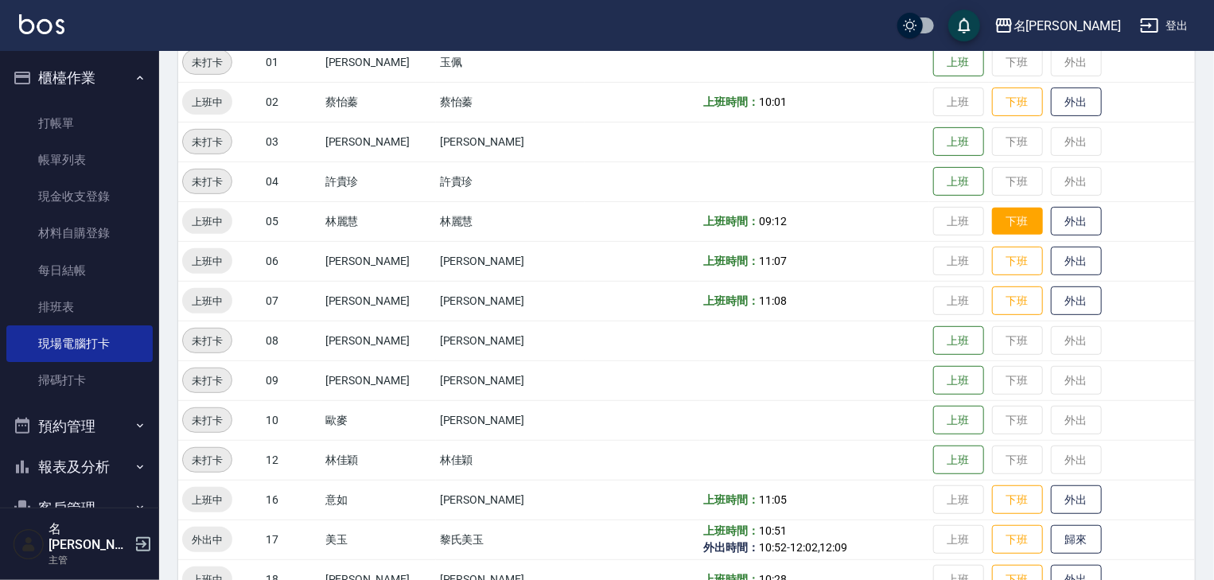
scroll to position [509, 0]
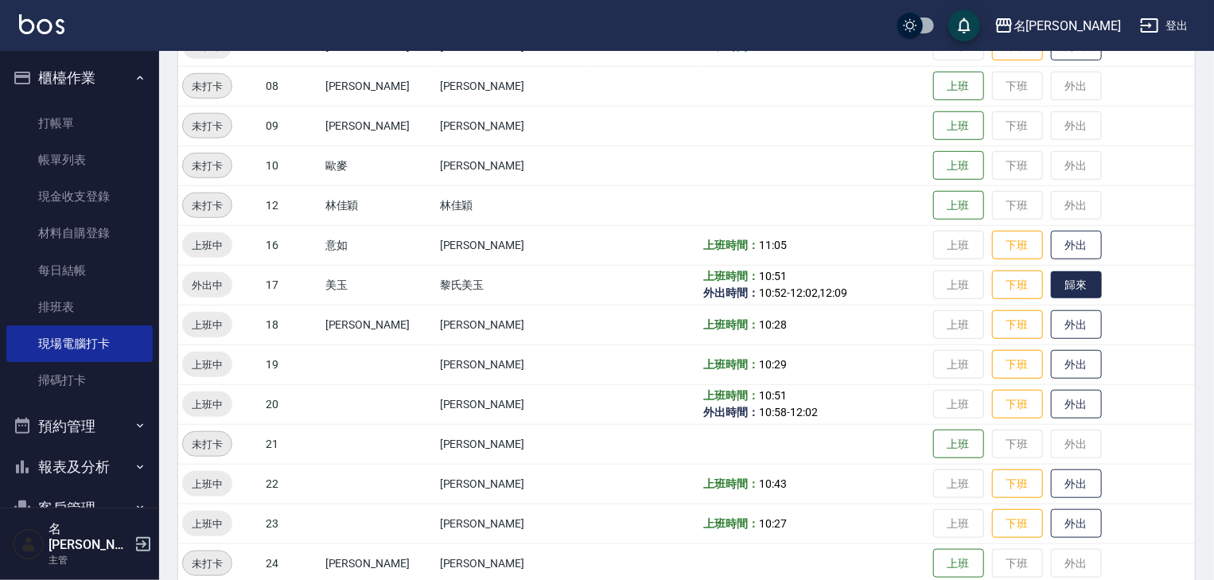
click at [1069, 289] on button "歸來" at bounding box center [1076, 285] width 51 height 28
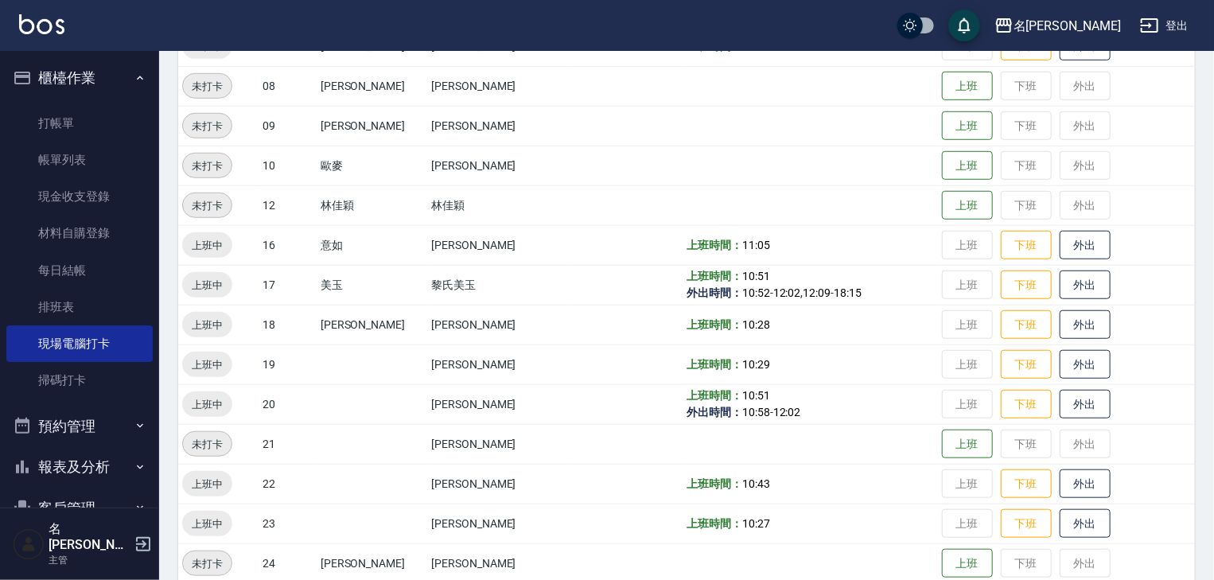
click at [834, 291] on span "18:15" at bounding box center [848, 292] width 28 height 13
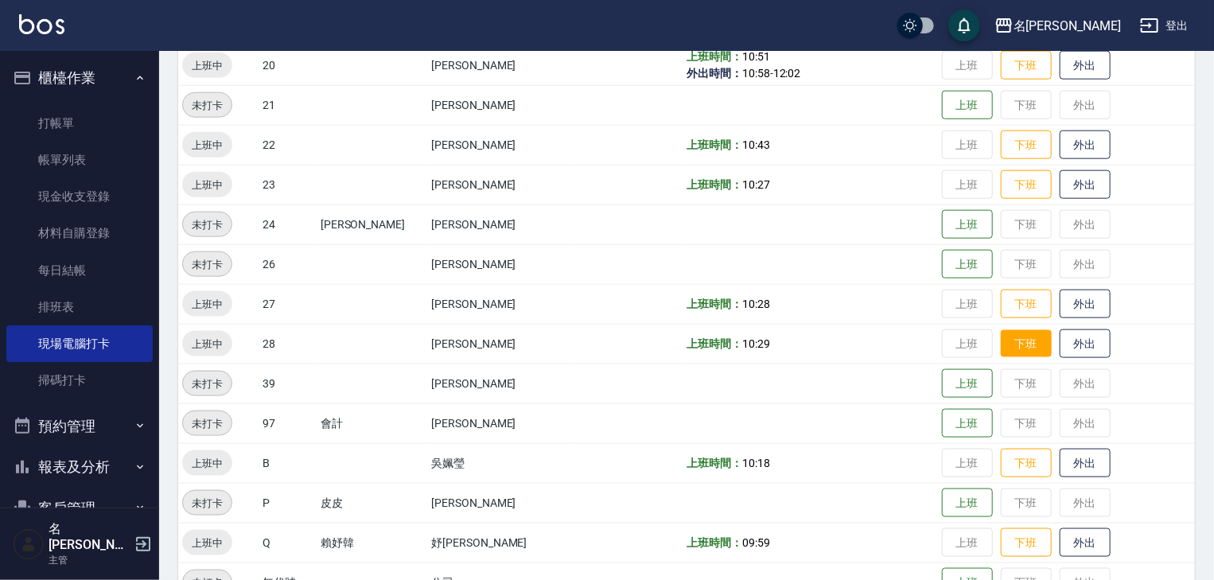
scroll to position [678, 0]
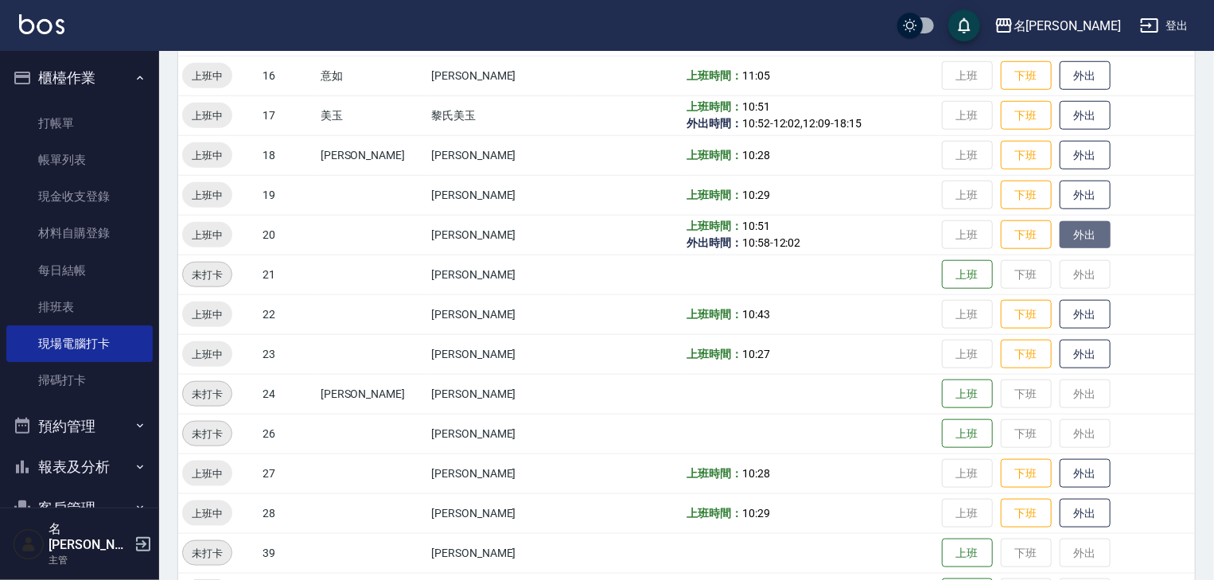
click at [1077, 239] on button "外出" at bounding box center [1084, 235] width 51 height 28
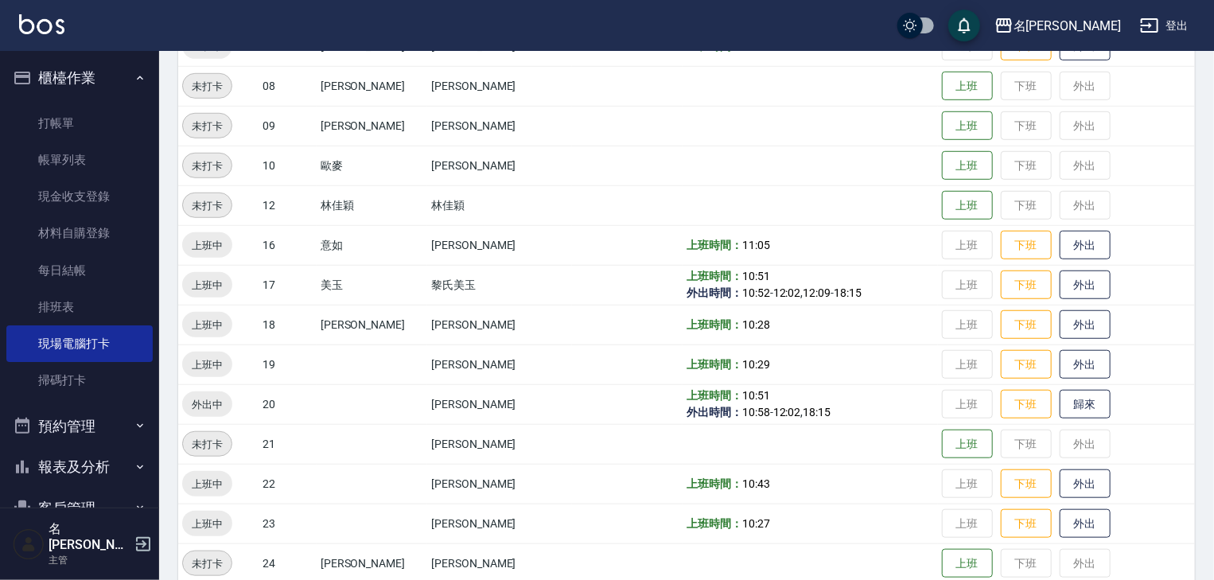
scroll to position [593, 0]
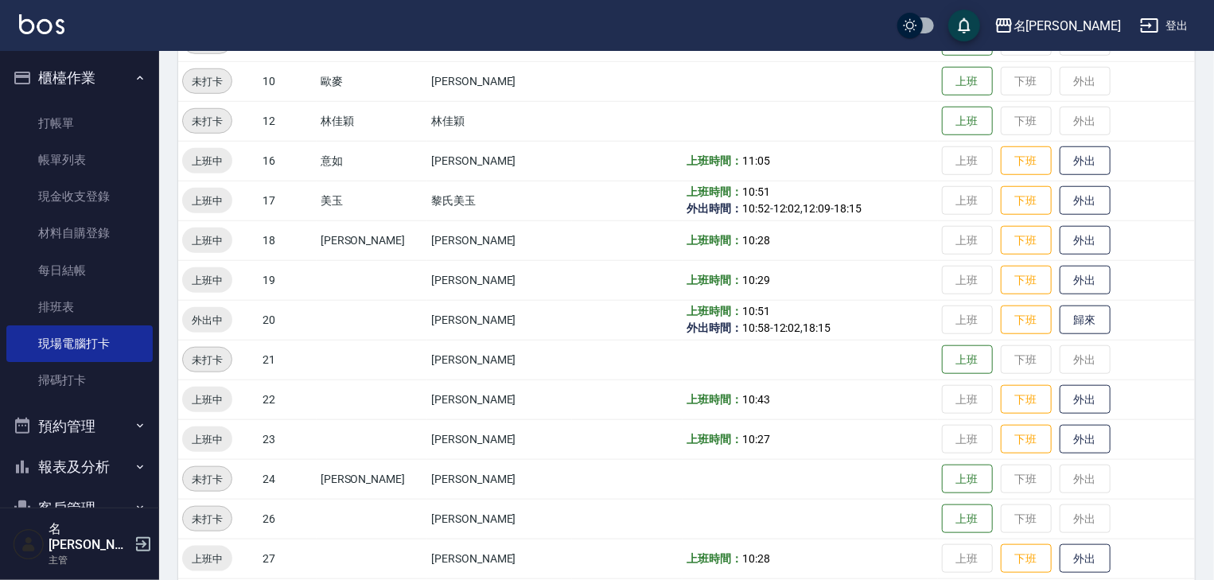
click at [432, 204] on td "黎氏美玉" at bounding box center [499, 201] width 145 height 40
click at [803, 203] on span "12:09" at bounding box center [817, 208] width 28 height 13
click at [834, 208] on span "18:15" at bounding box center [848, 208] width 28 height 13
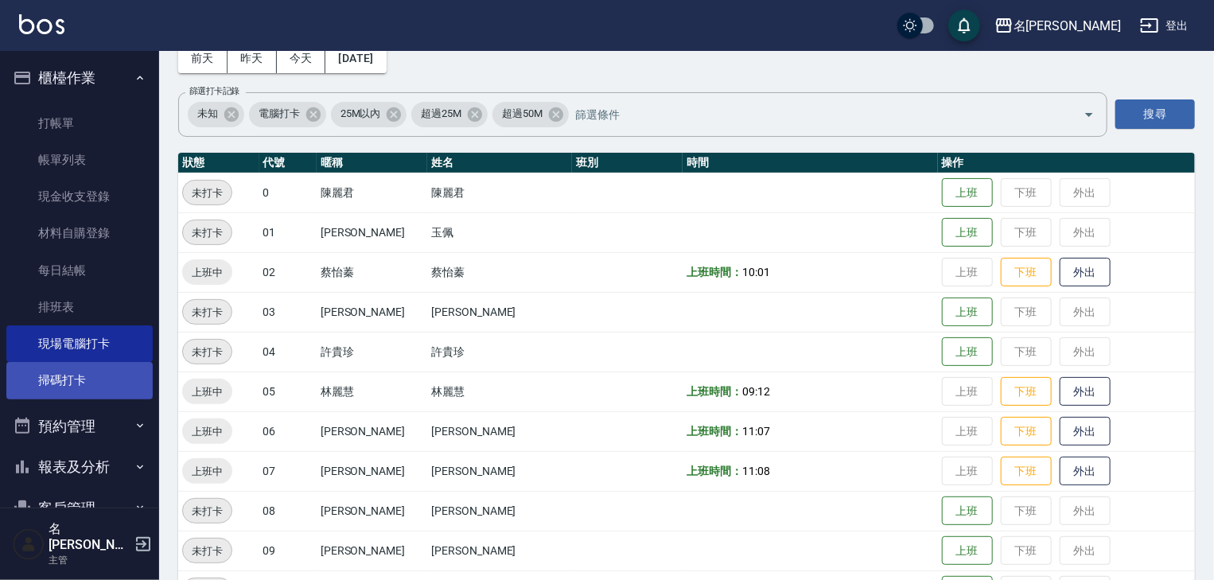
scroll to position [0, 0]
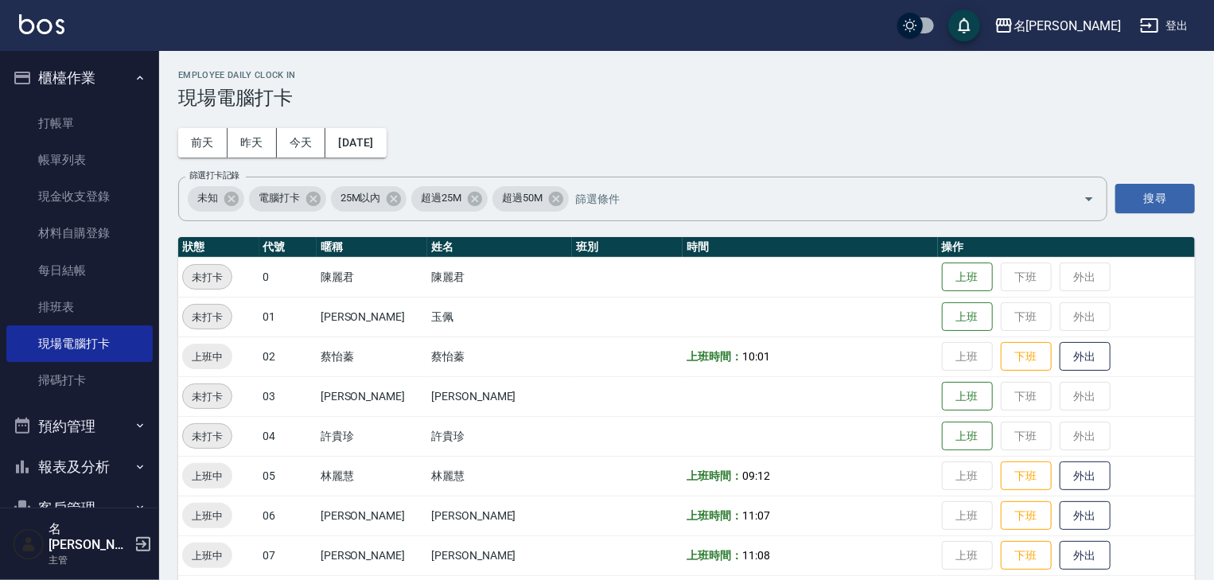
click at [71, 116] on link "打帳單" at bounding box center [79, 123] width 146 height 37
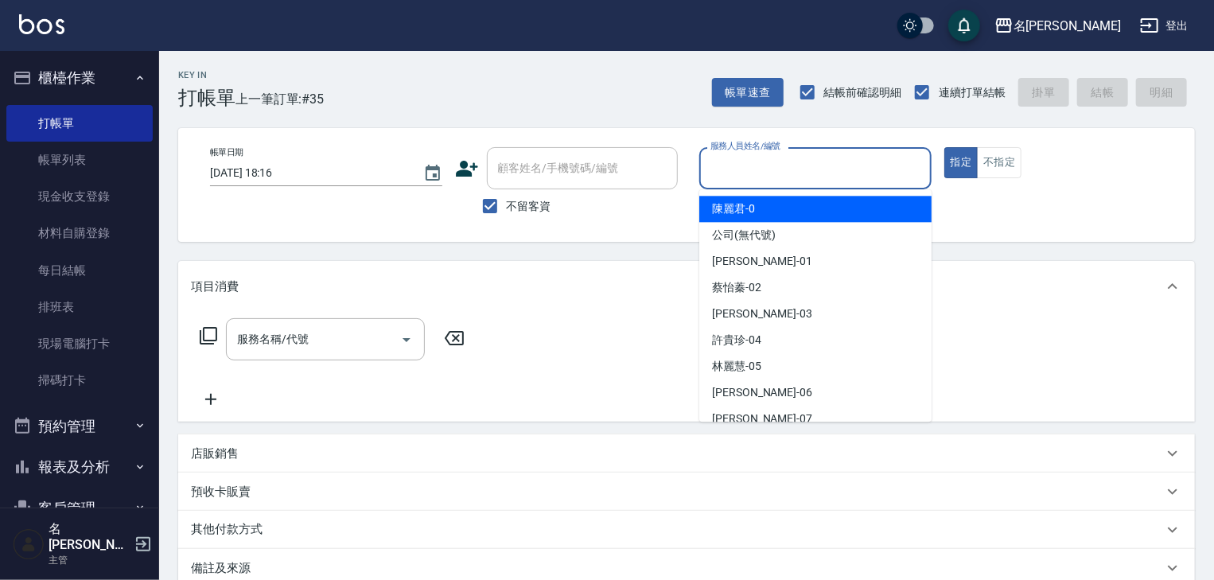
click at [764, 173] on input "服務人員姓名/編號" at bounding box center [815, 168] width 218 height 28
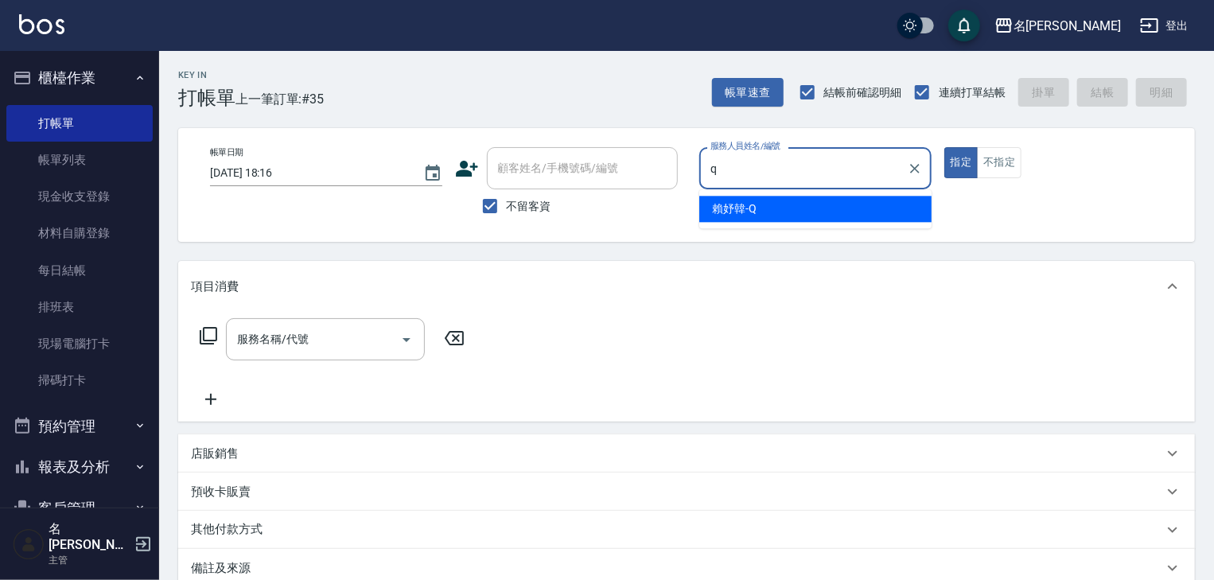
type input "[PERSON_NAME]"
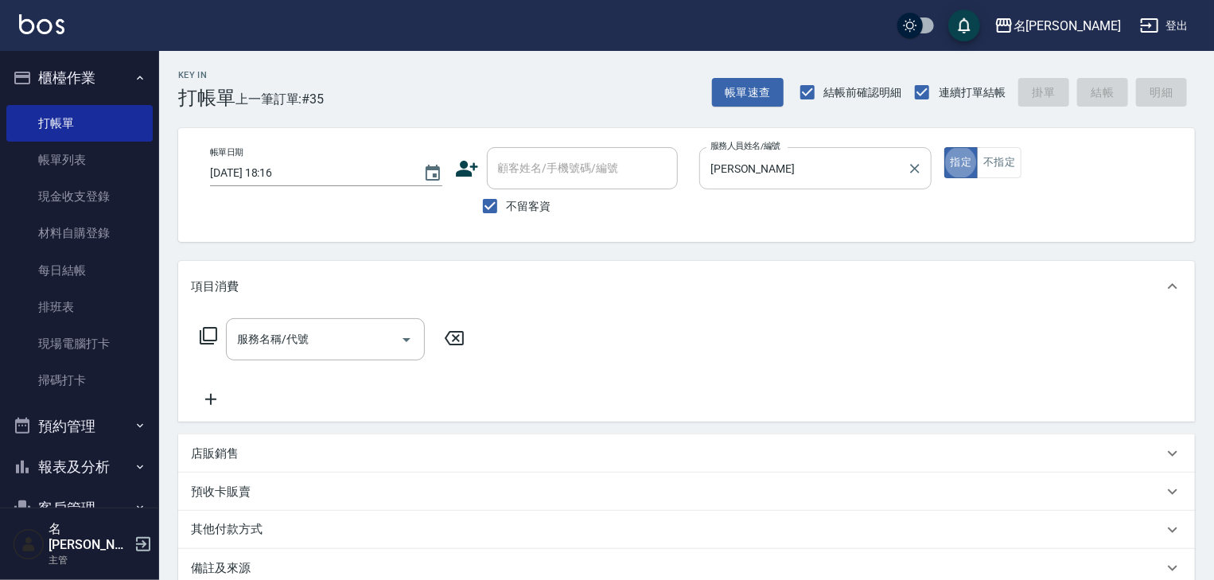
type button "true"
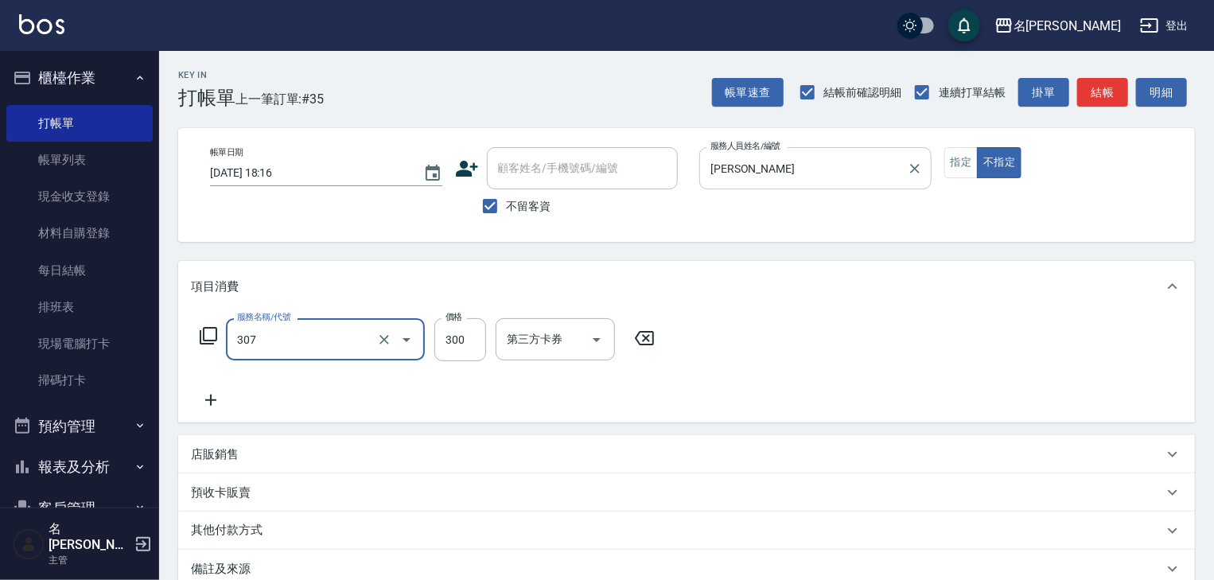
type input "剪髮(307)"
click at [1086, 100] on button "結帳" at bounding box center [1102, 92] width 51 height 29
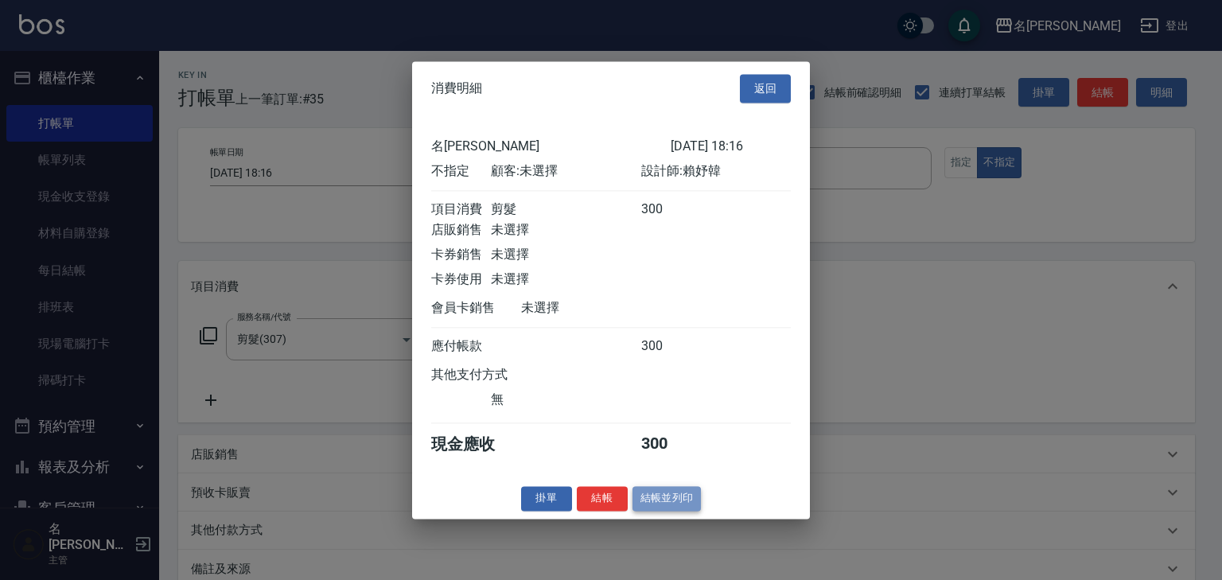
click at [687, 503] on button "結帳並列印" at bounding box center [666, 498] width 69 height 25
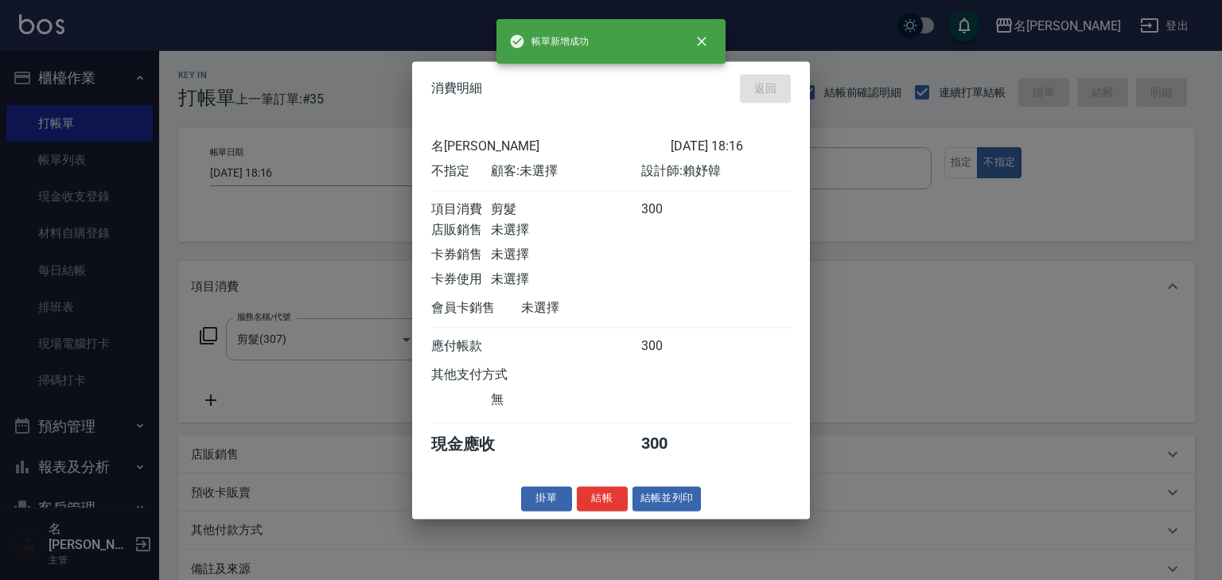
type input "[DATE] 18:24"
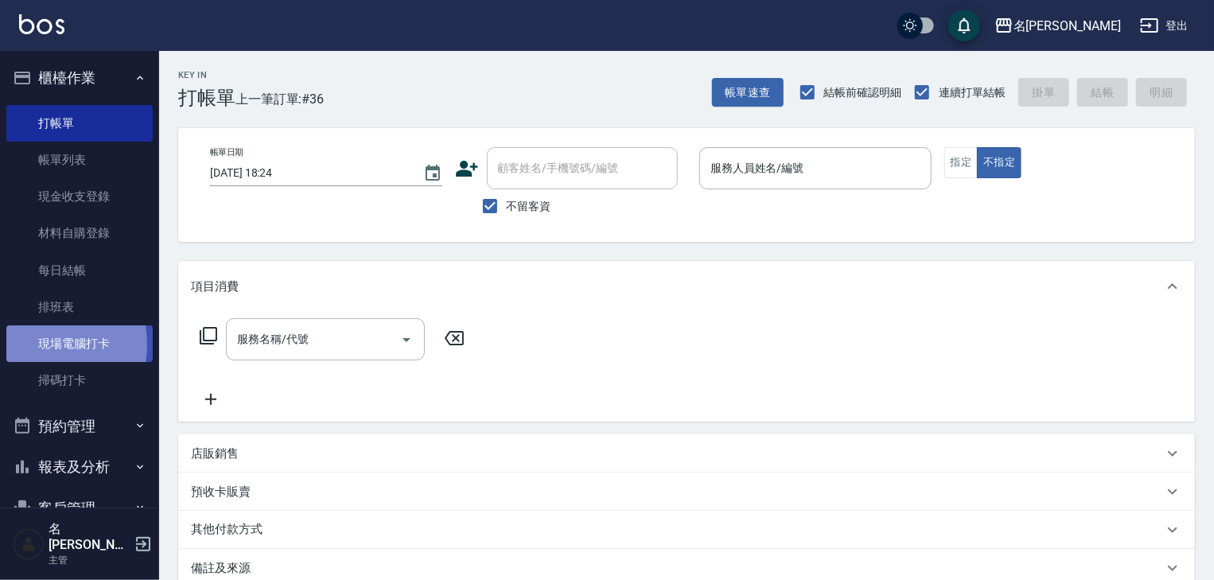
click at [35, 344] on link "現場電腦打卡" at bounding box center [79, 343] width 146 height 37
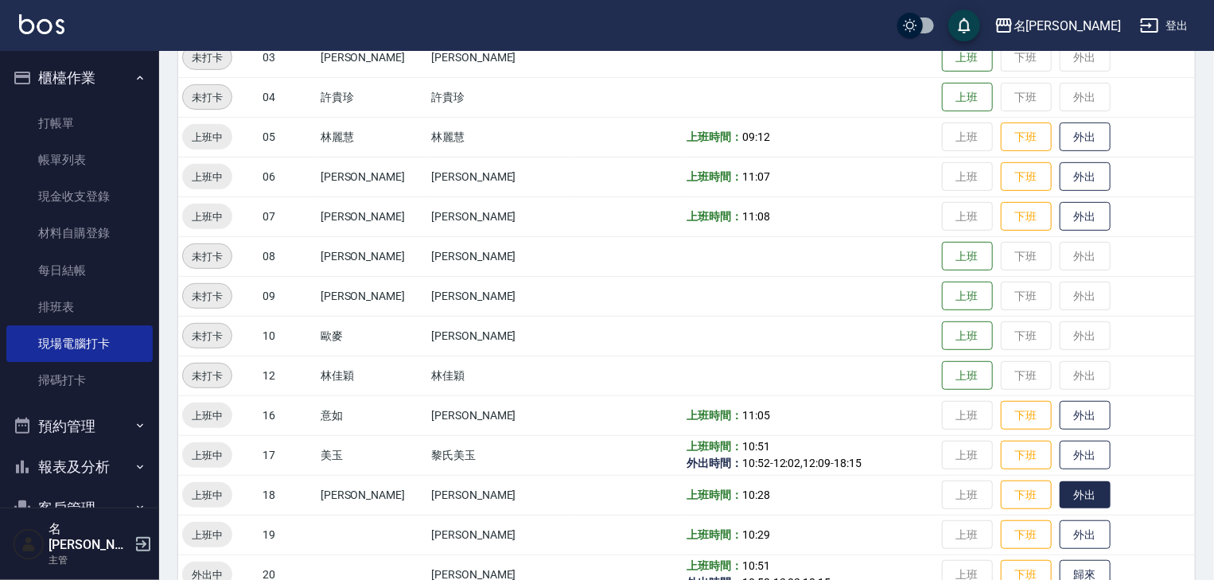
scroll to position [593, 0]
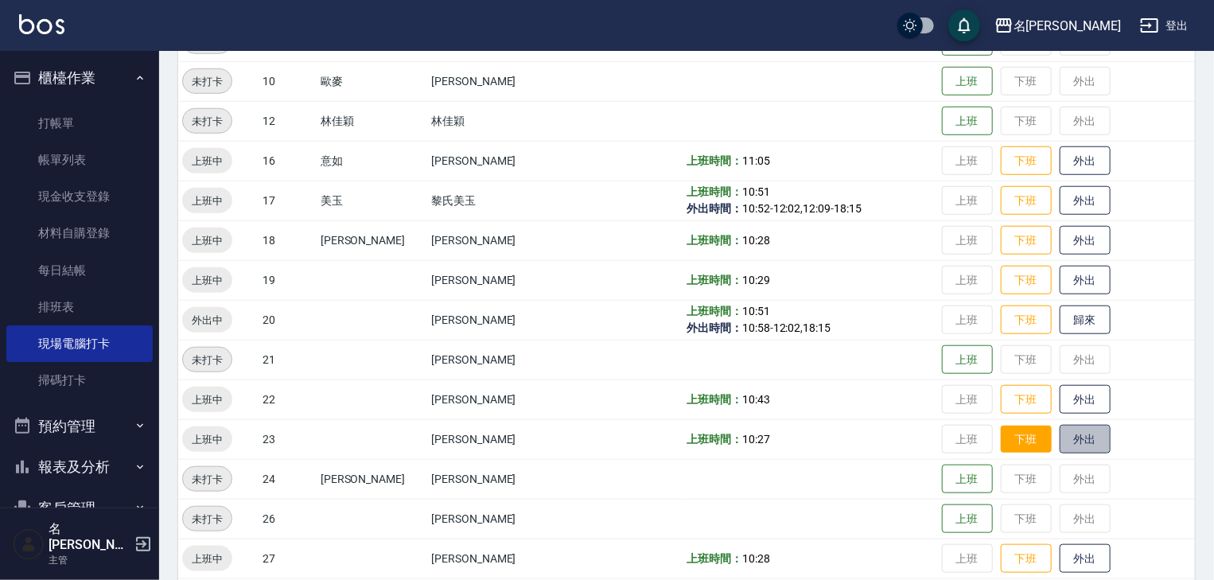
drag, startPoint x: 1063, startPoint y: 446, endPoint x: 1009, endPoint y: 441, distance: 53.6
drag, startPoint x: 1009, startPoint y: 441, endPoint x: 849, endPoint y: 296, distance: 215.7
click at [849, 296] on td "上班時間： 10:29" at bounding box center [809, 280] width 255 height 40
click at [1067, 321] on button "歸來" at bounding box center [1084, 320] width 51 height 28
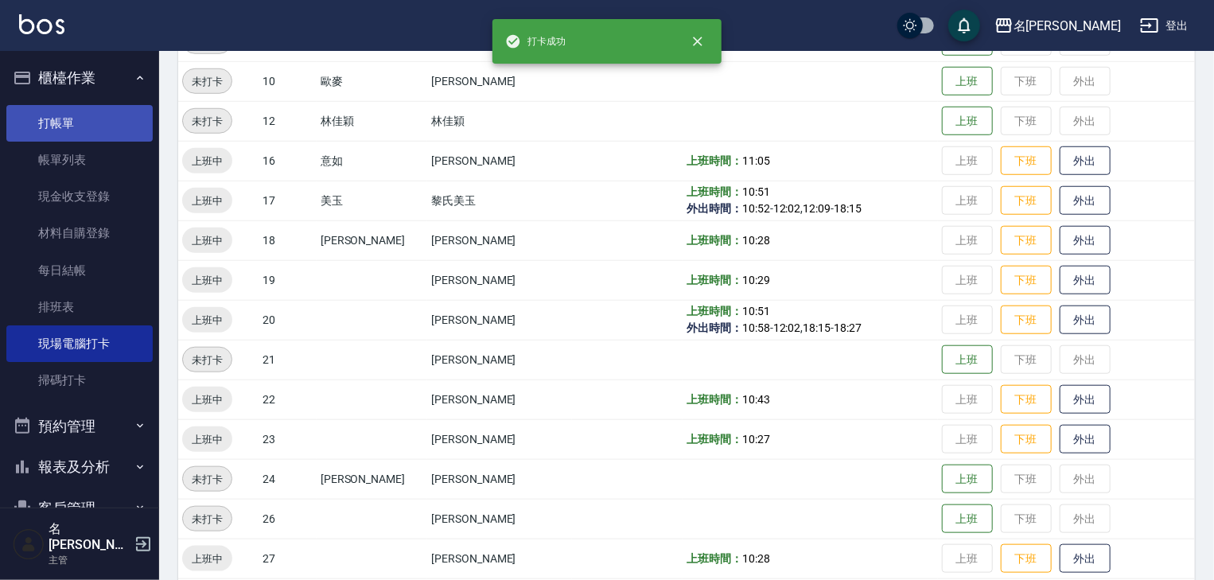
drag, startPoint x: 60, startPoint y: 118, endPoint x: 59, endPoint y: 108, distance: 9.6
click at [60, 118] on link "打帳單" at bounding box center [79, 123] width 146 height 37
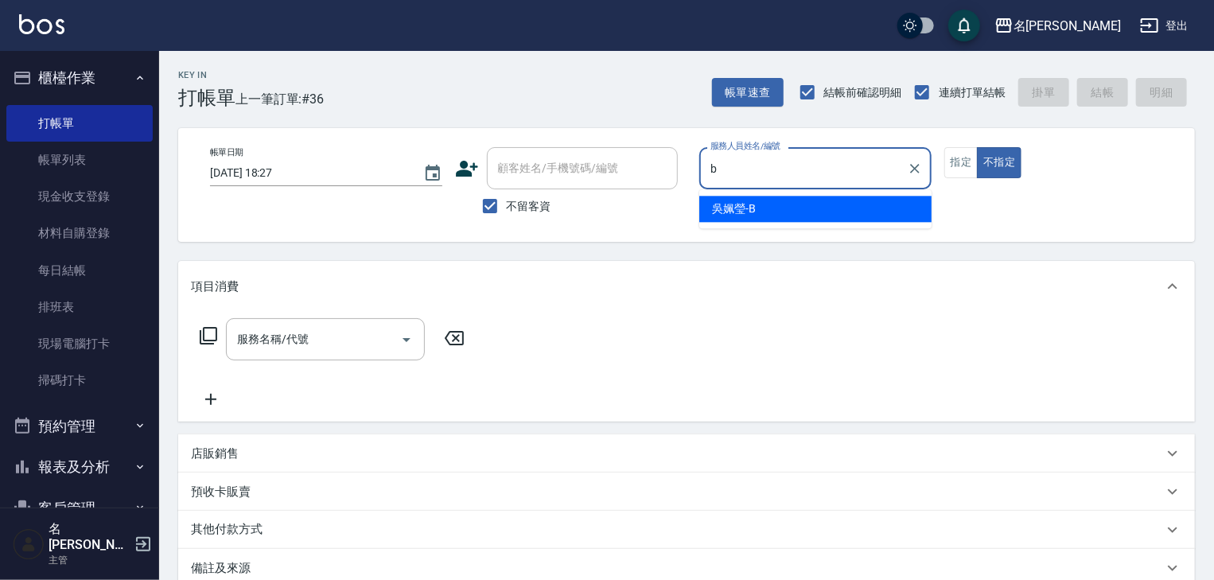
type input "[PERSON_NAME]"
type button "false"
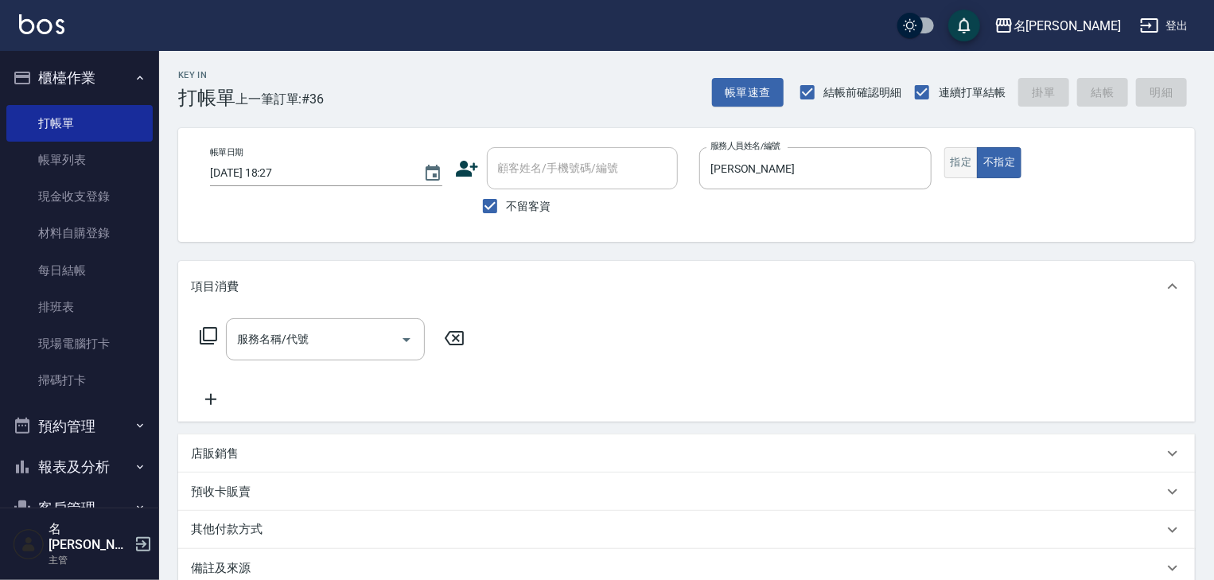
click at [954, 162] on button "指定" at bounding box center [961, 162] width 34 height 31
click at [299, 344] on input "服務名稱/代號" at bounding box center [313, 339] width 161 height 28
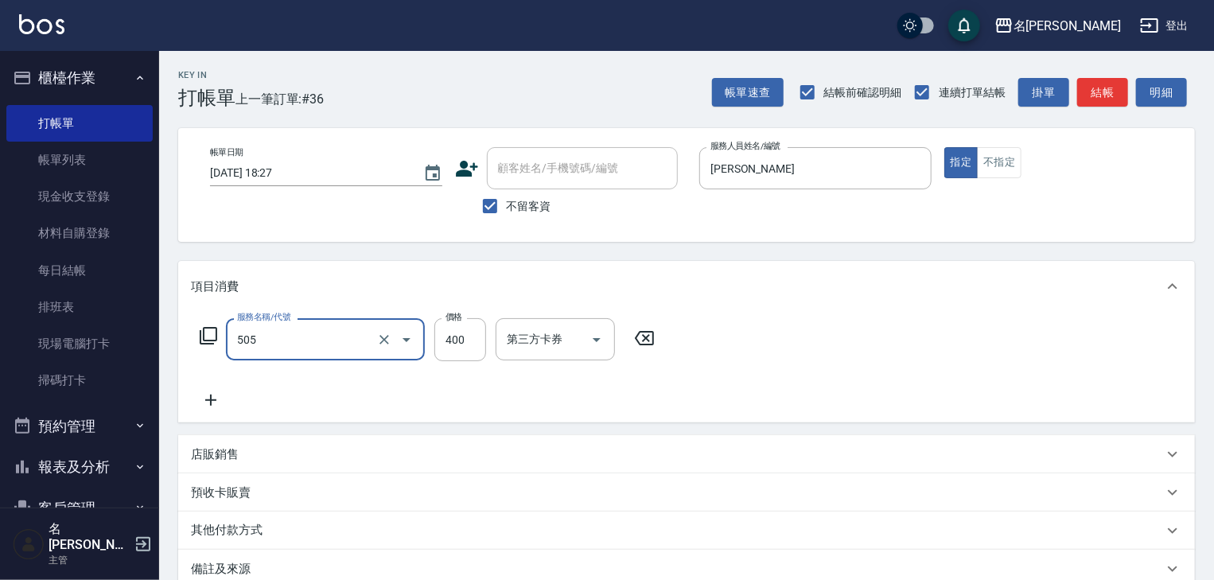
type input "洗髮(505)"
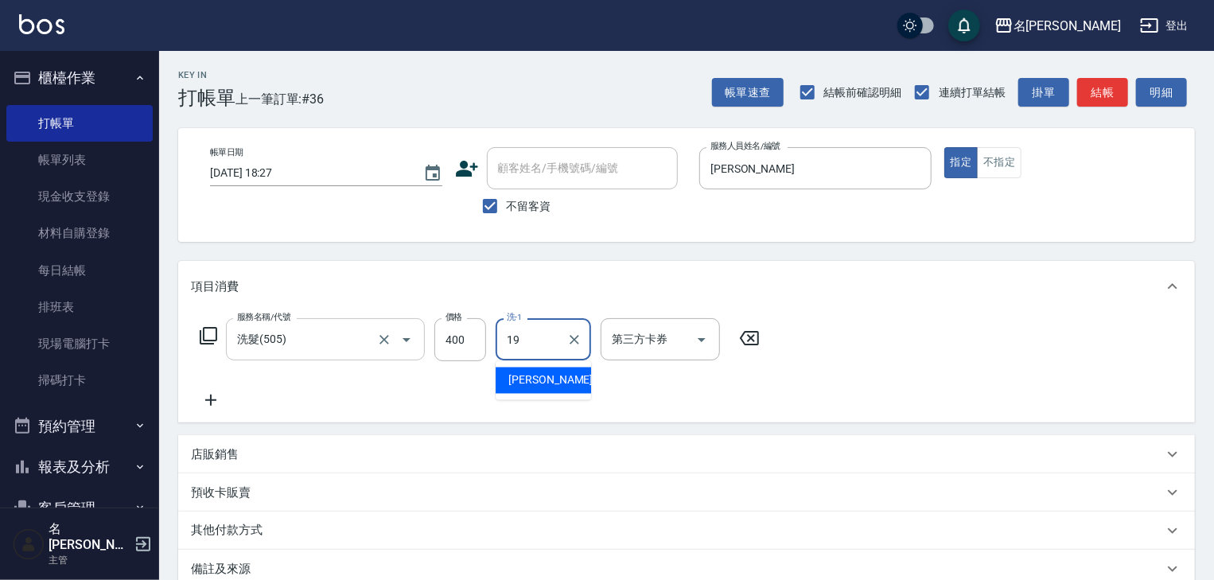
type input "[PERSON_NAME]-19"
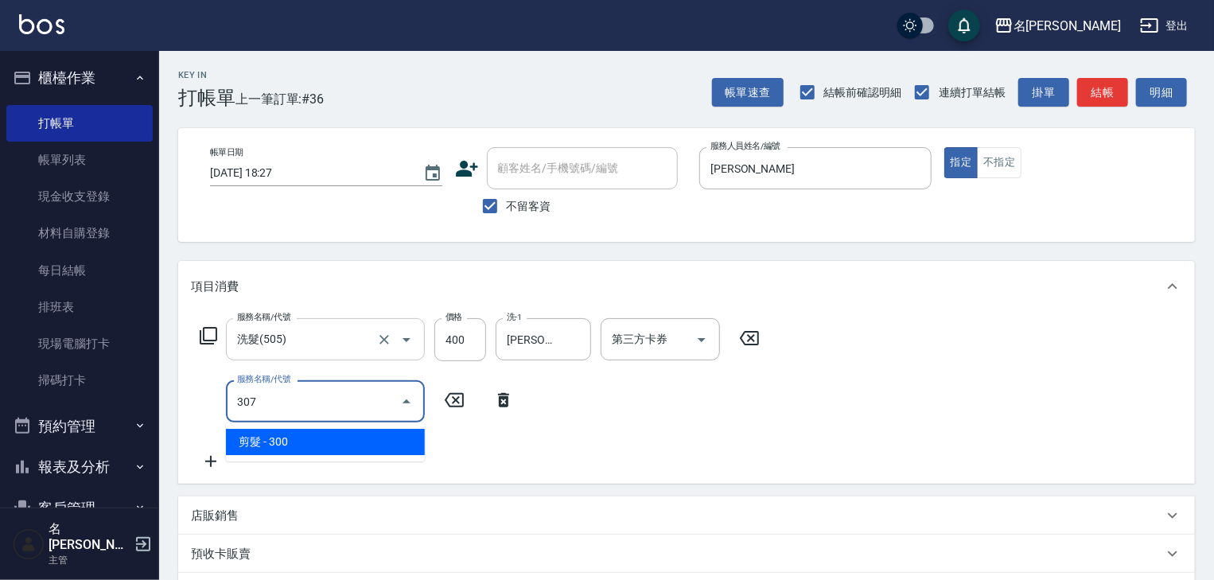
type input "剪髮(307)"
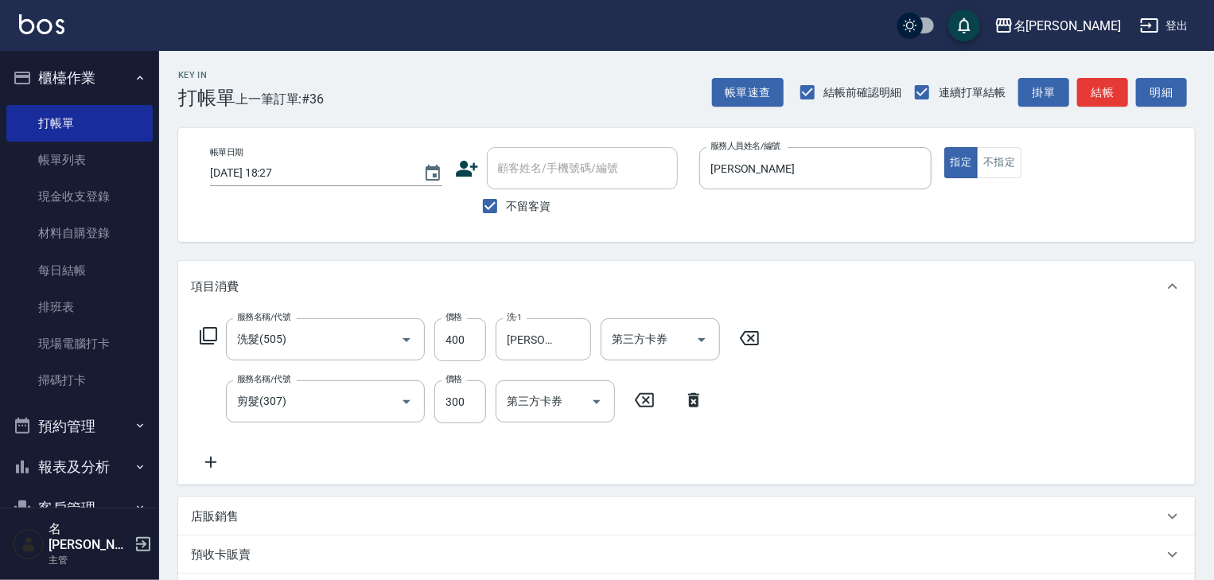
click at [697, 404] on icon at bounding box center [693, 400] width 11 height 14
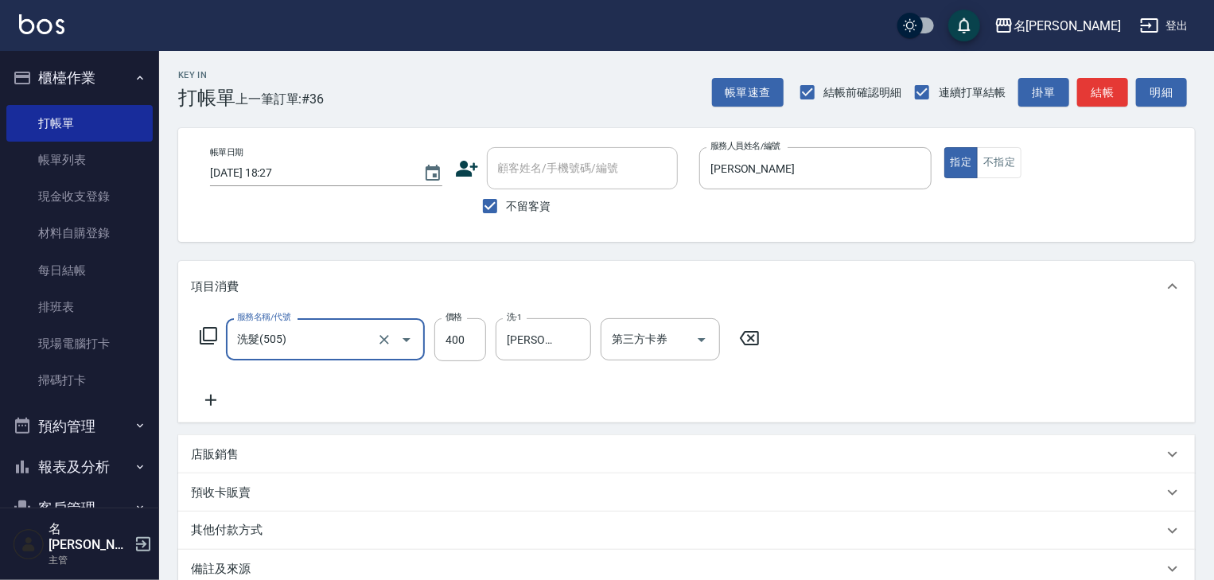
click at [204, 400] on icon at bounding box center [211, 400] width 40 height 19
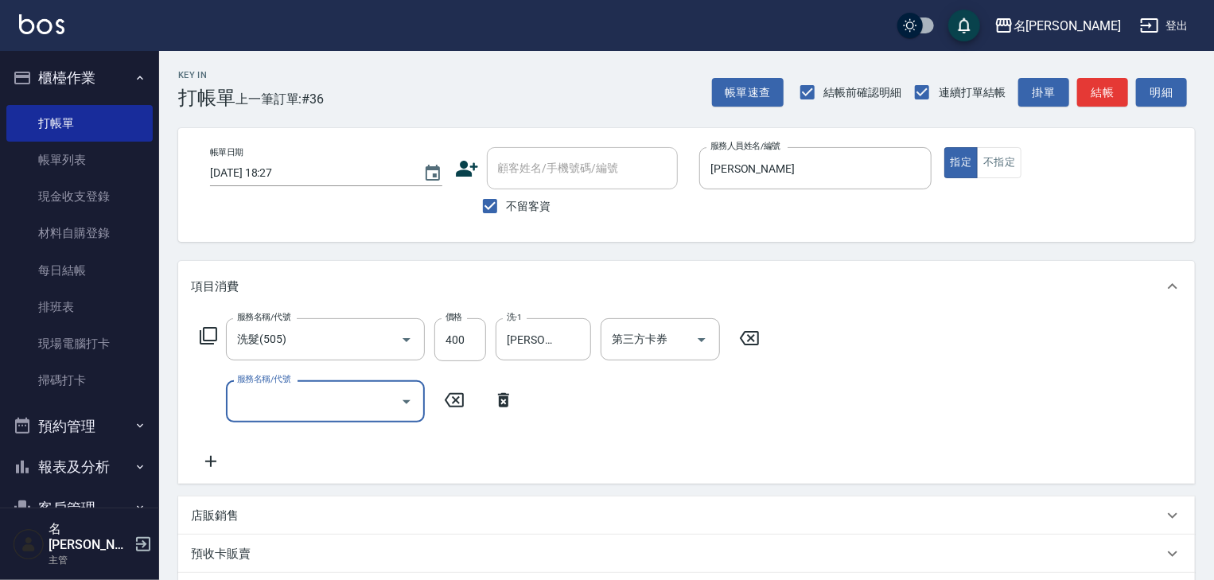
click at [248, 392] on input "服務名稱/代號" at bounding box center [313, 401] width 161 height 28
type input "電棒(806)"
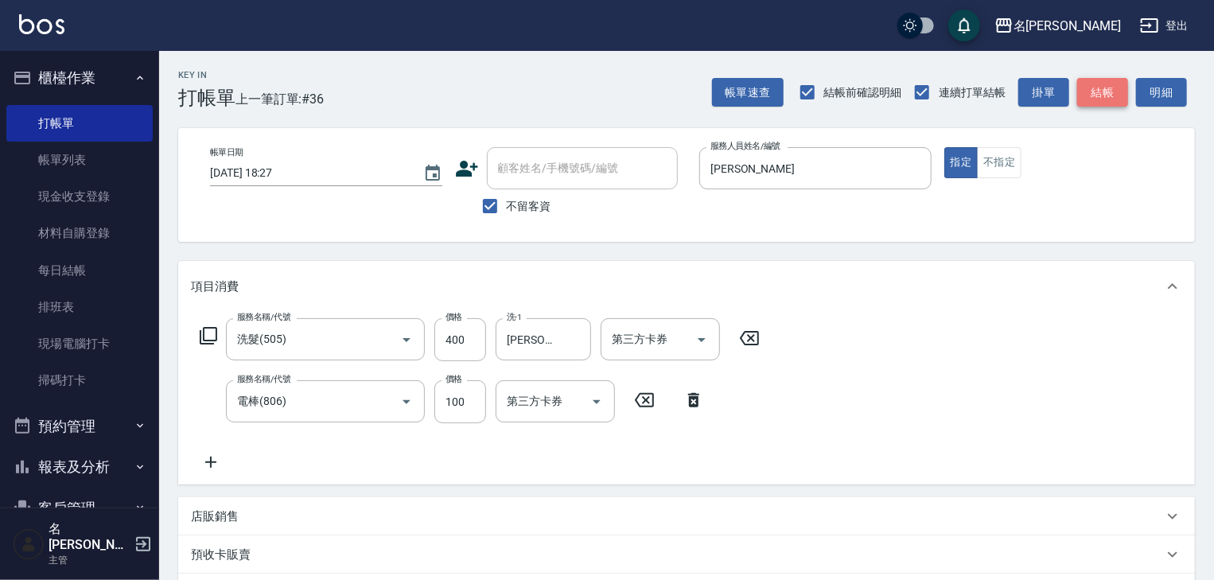
click at [1099, 93] on button "結帳" at bounding box center [1102, 92] width 51 height 29
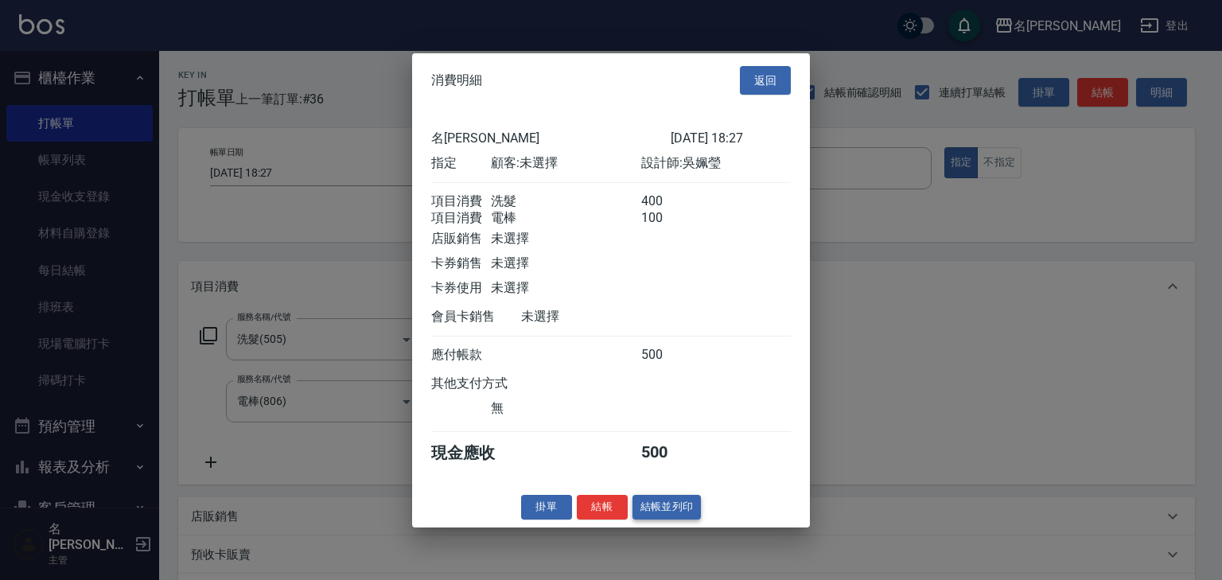
click at [680, 519] on button "結帳並列印" at bounding box center [666, 507] width 69 height 25
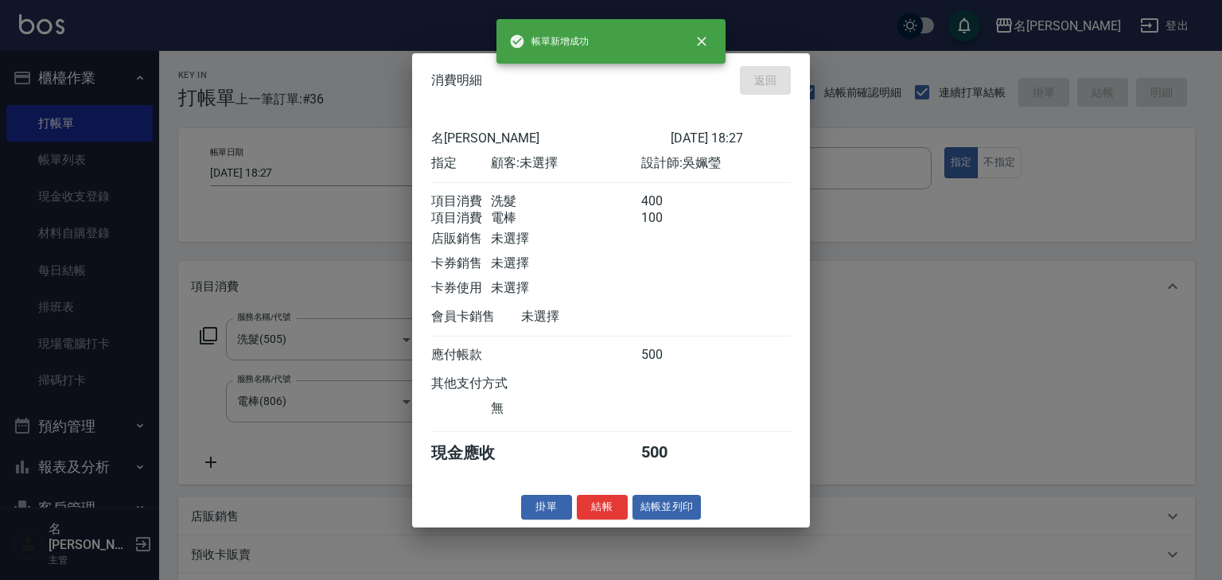
type input "[DATE] 18:31"
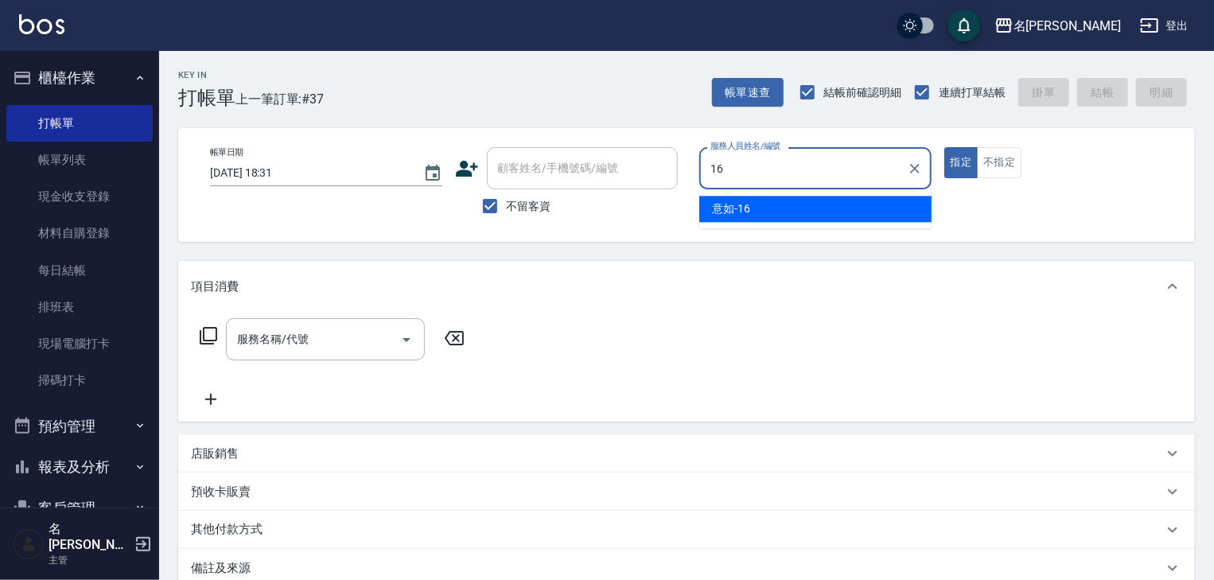
type input "意如-16"
type button "true"
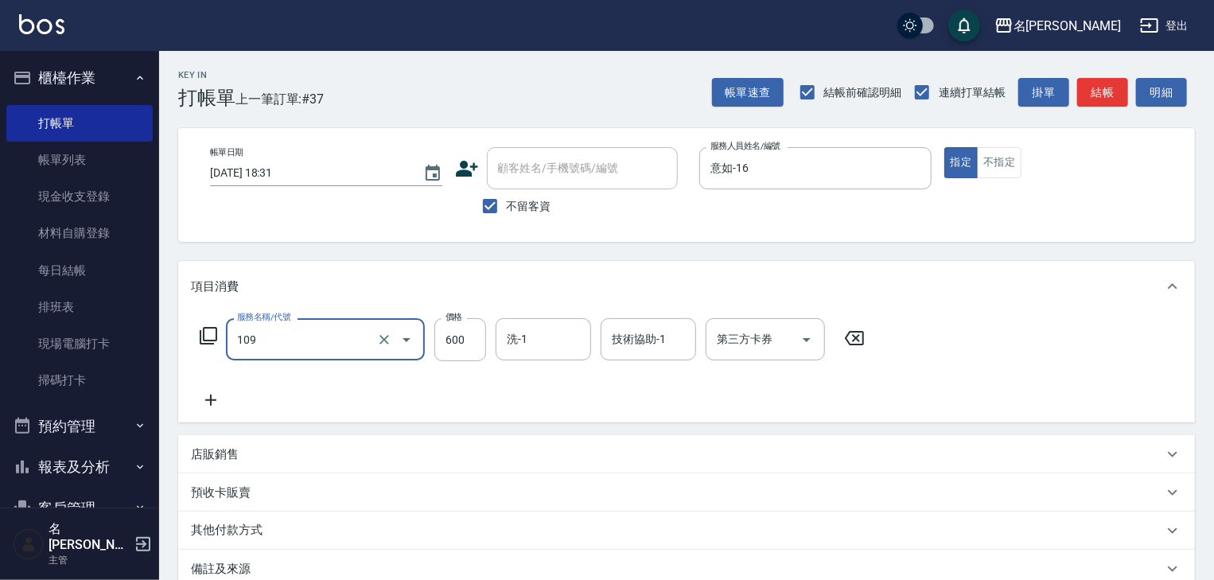
type input "基礎活氧健康洗/何首烏(109)"
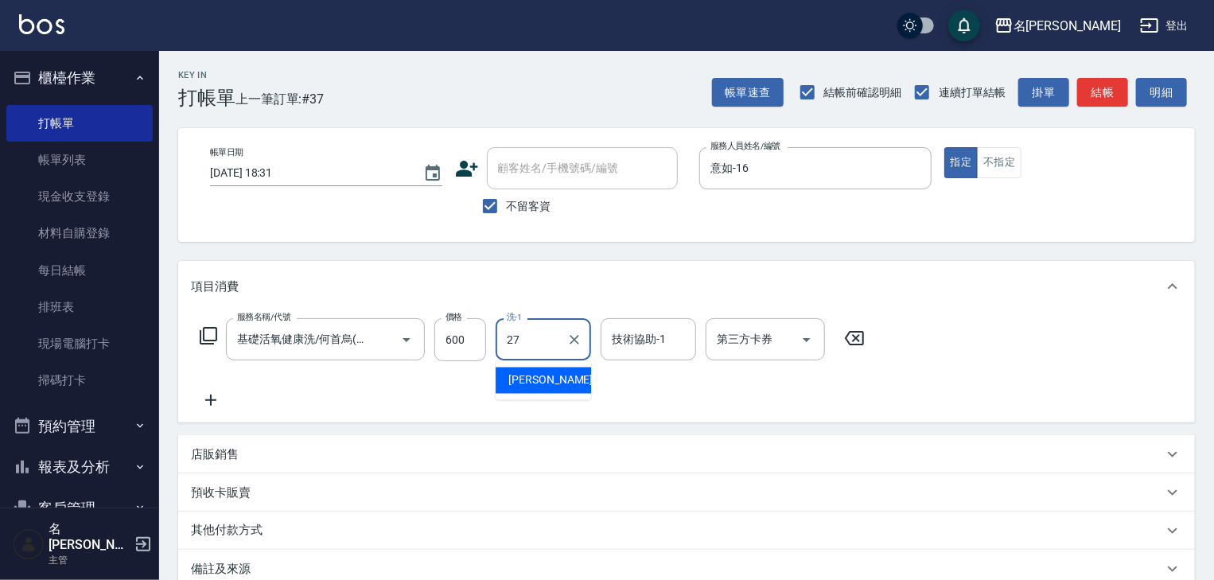
type input "[PERSON_NAME]-27"
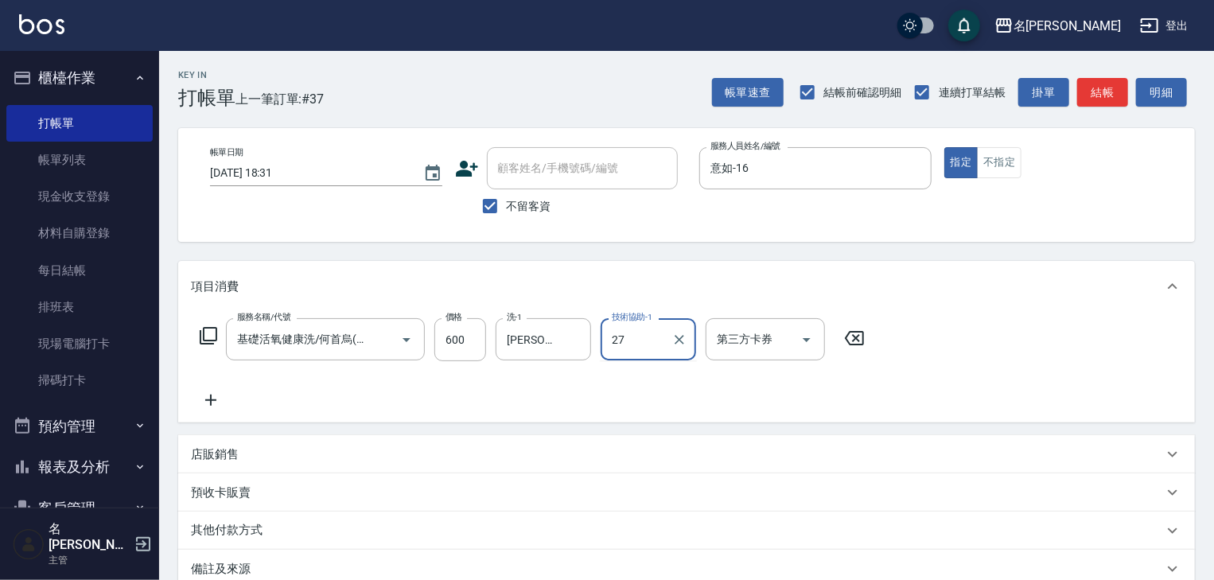
type input "[PERSON_NAME]-27"
click at [1102, 91] on button "結帳" at bounding box center [1102, 92] width 51 height 29
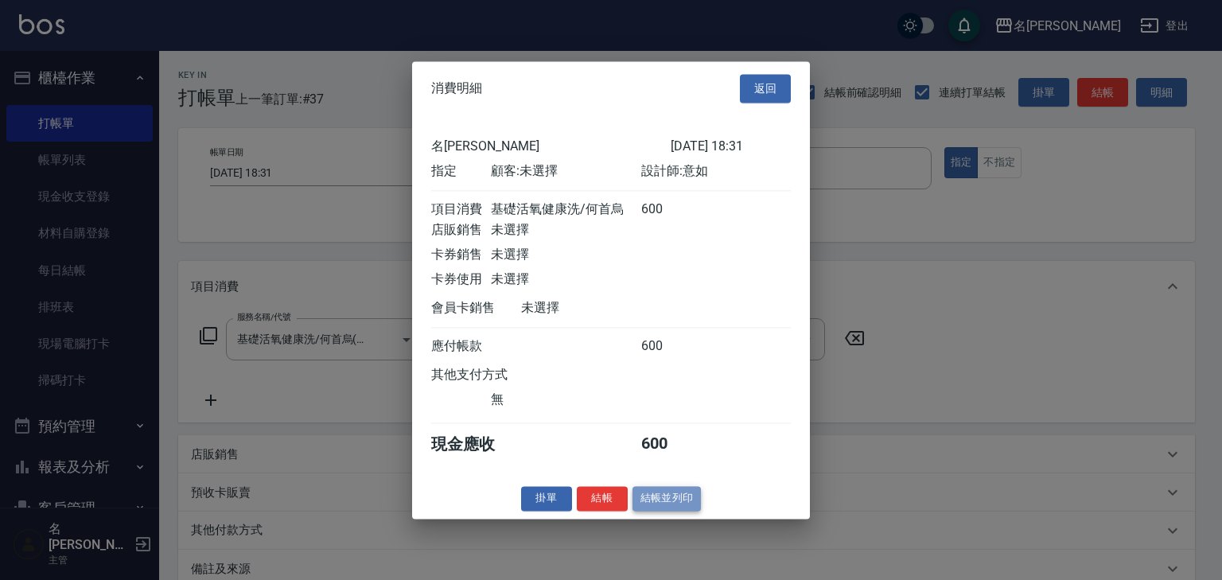
click at [664, 507] on button "結帳並列印" at bounding box center [666, 498] width 69 height 25
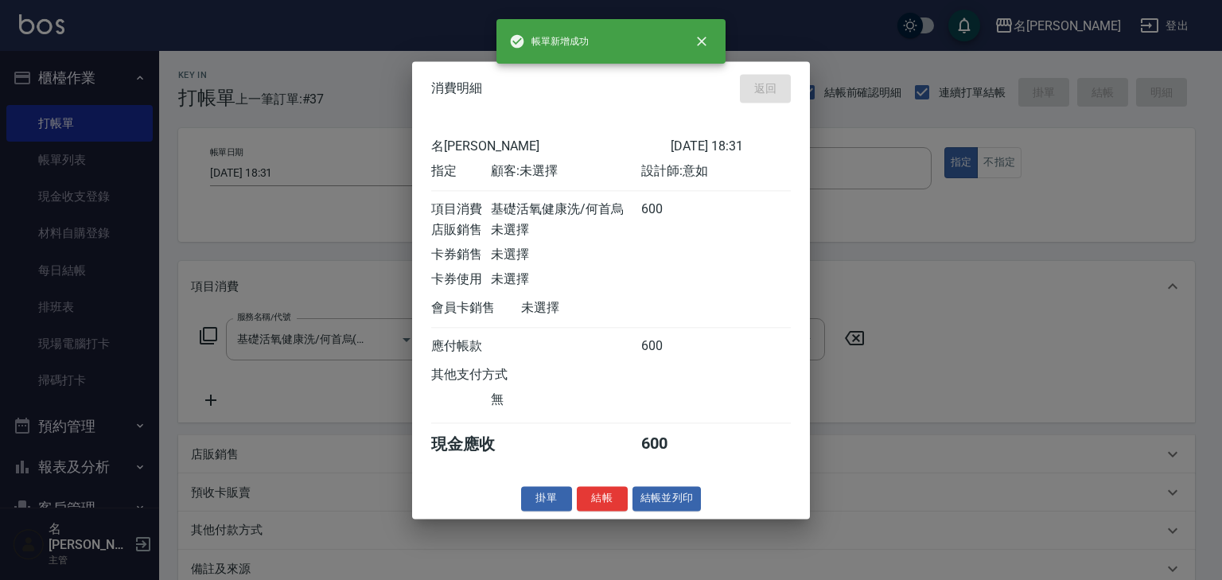
type input "[DATE] 18:38"
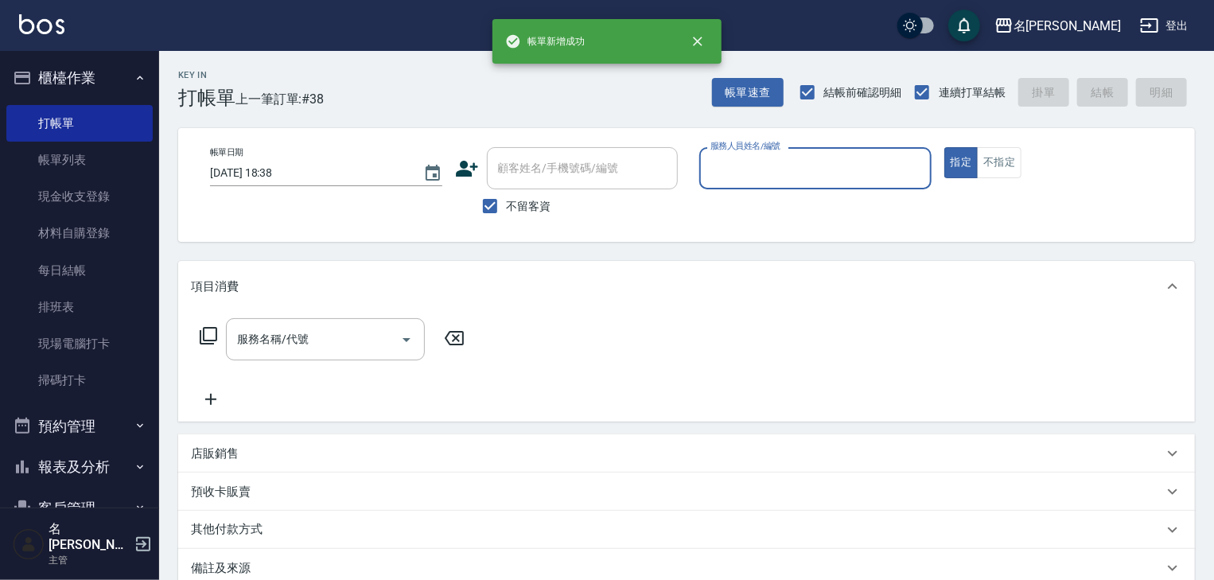
click at [862, 165] on input "服務人員姓名/編號" at bounding box center [815, 168] width 218 height 28
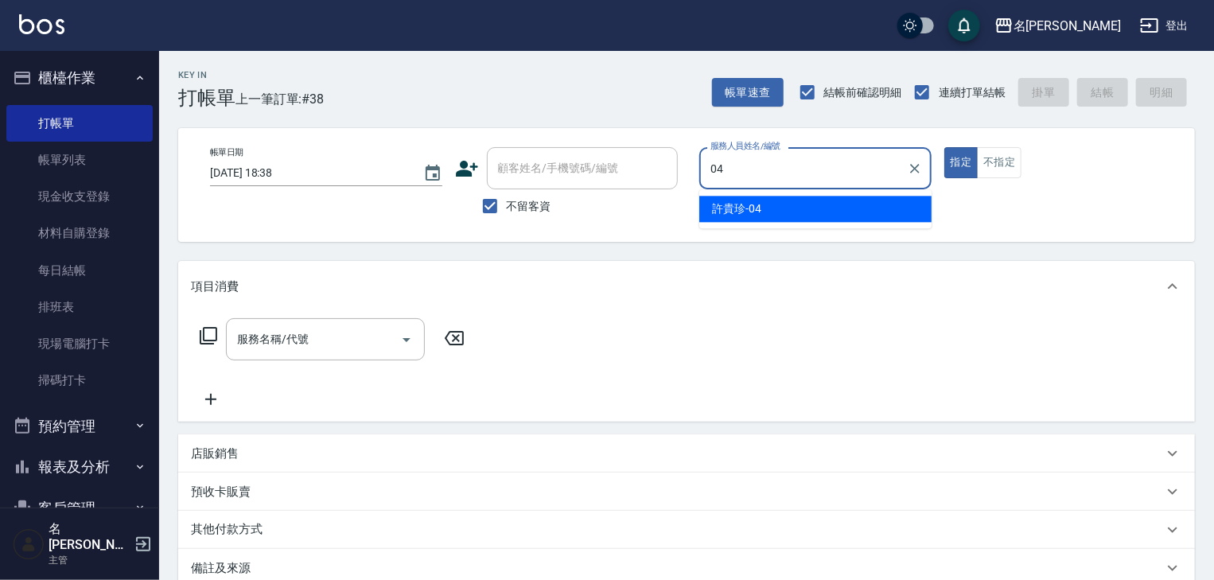
type input "[PERSON_NAME]-04"
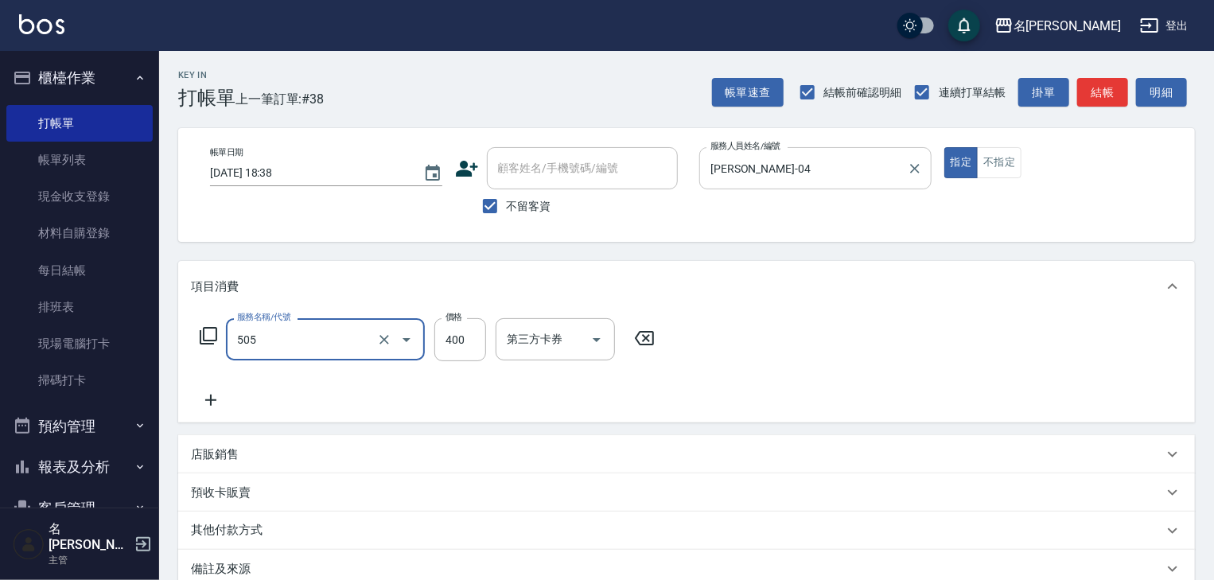
type input "洗髮(505)"
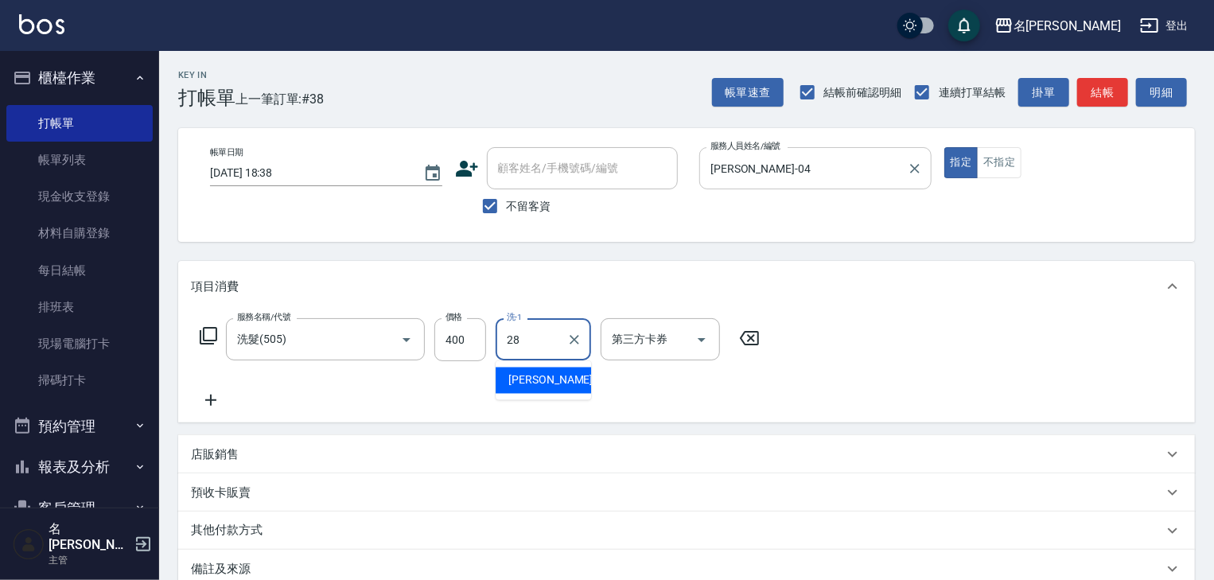
type input "[PERSON_NAME]-28"
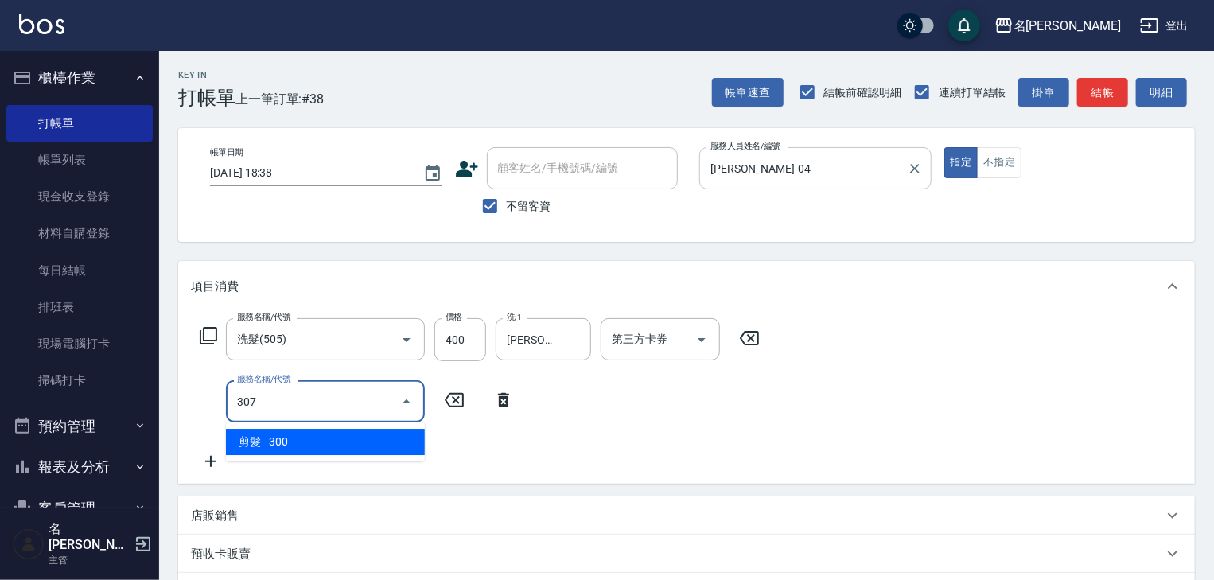
type input "剪髮(307)"
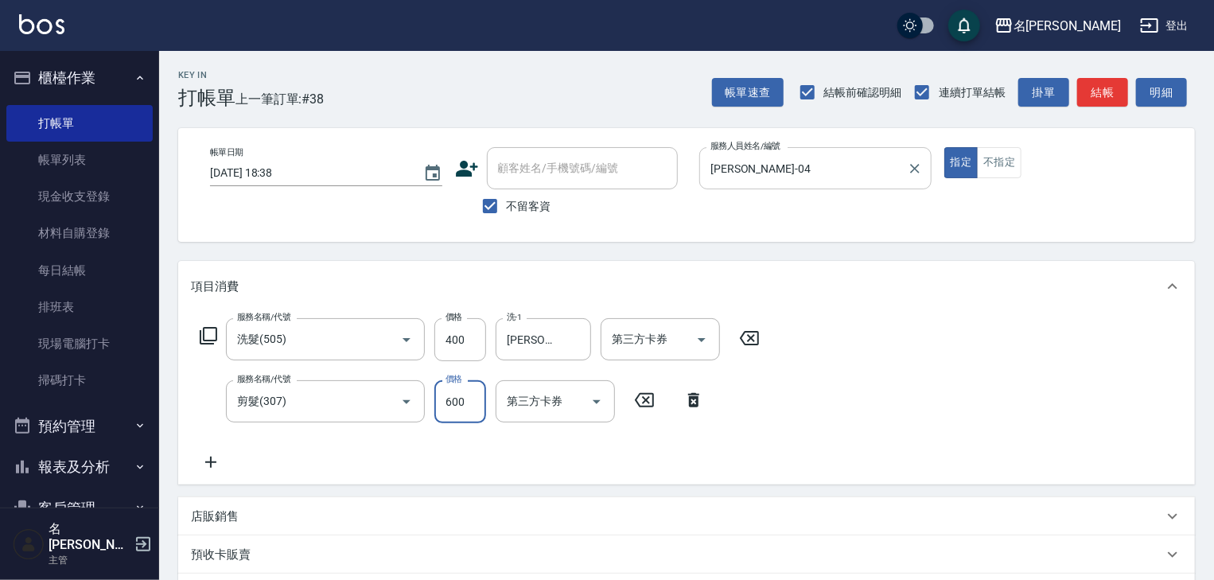
type input "600"
click at [1105, 89] on button "結帳" at bounding box center [1102, 92] width 51 height 29
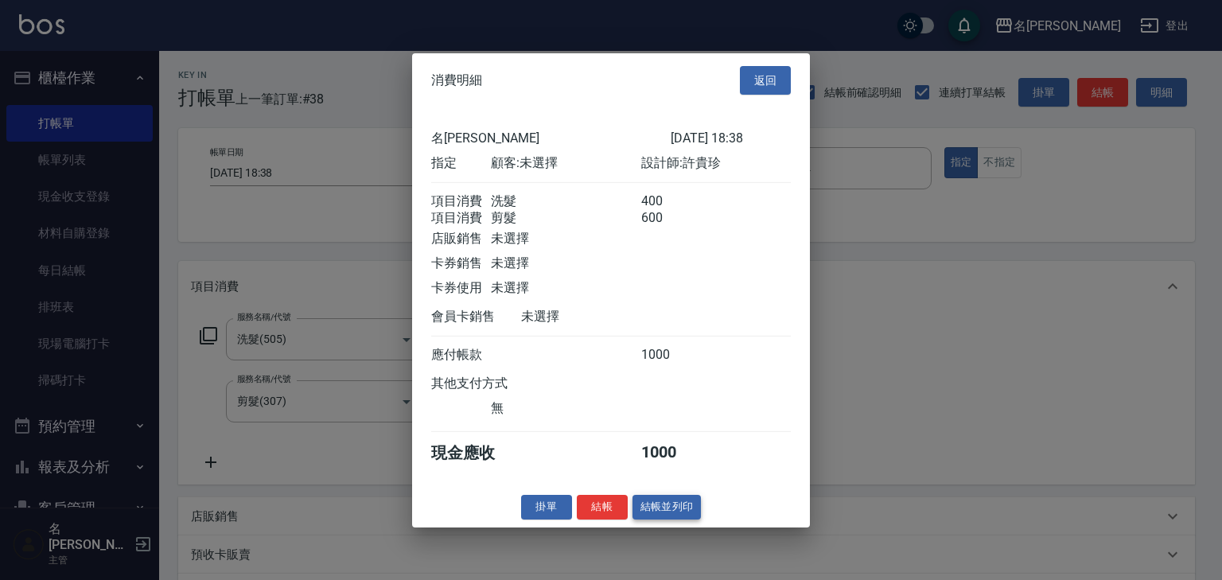
click at [682, 511] on button "結帳並列印" at bounding box center [666, 507] width 69 height 25
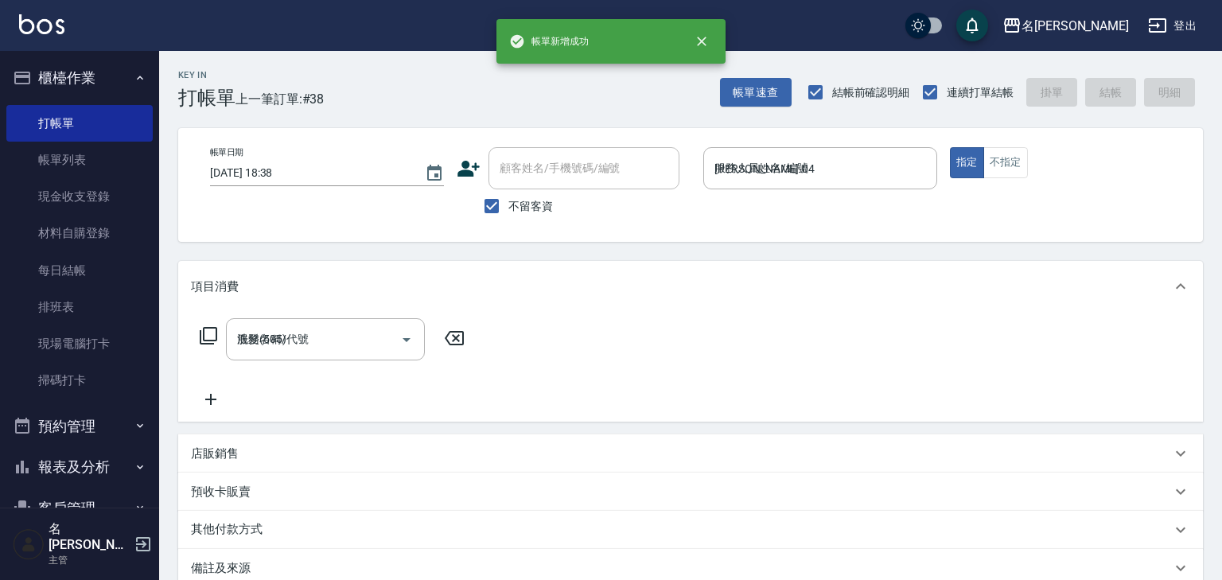
type input "[DATE] 18:39"
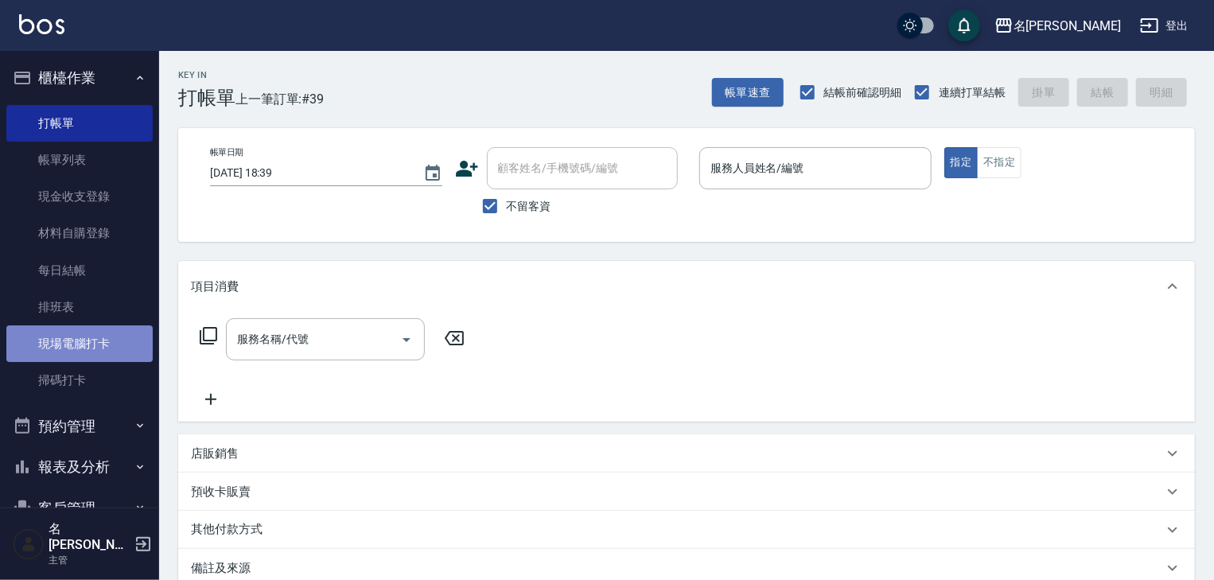
click at [105, 348] on link "現場電腦打卡" at bounding box center [79, 343] width 146 height 37
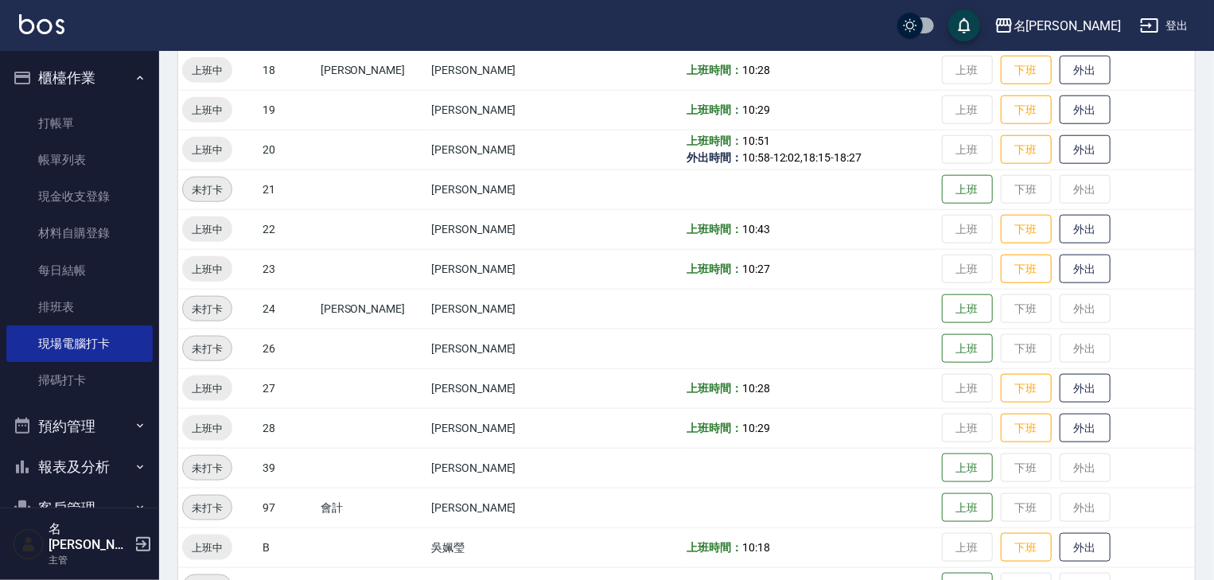
scroll to position [1009, 0]
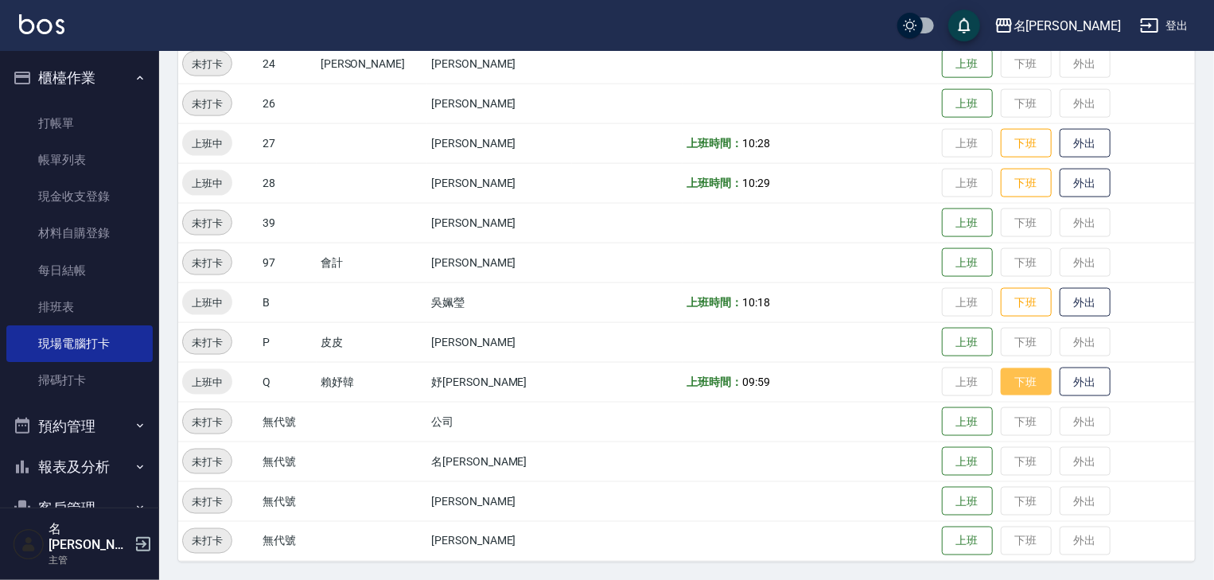
click at [1009, 380] on button "下班" at bounding box center [1026, 382] width 51 height 28
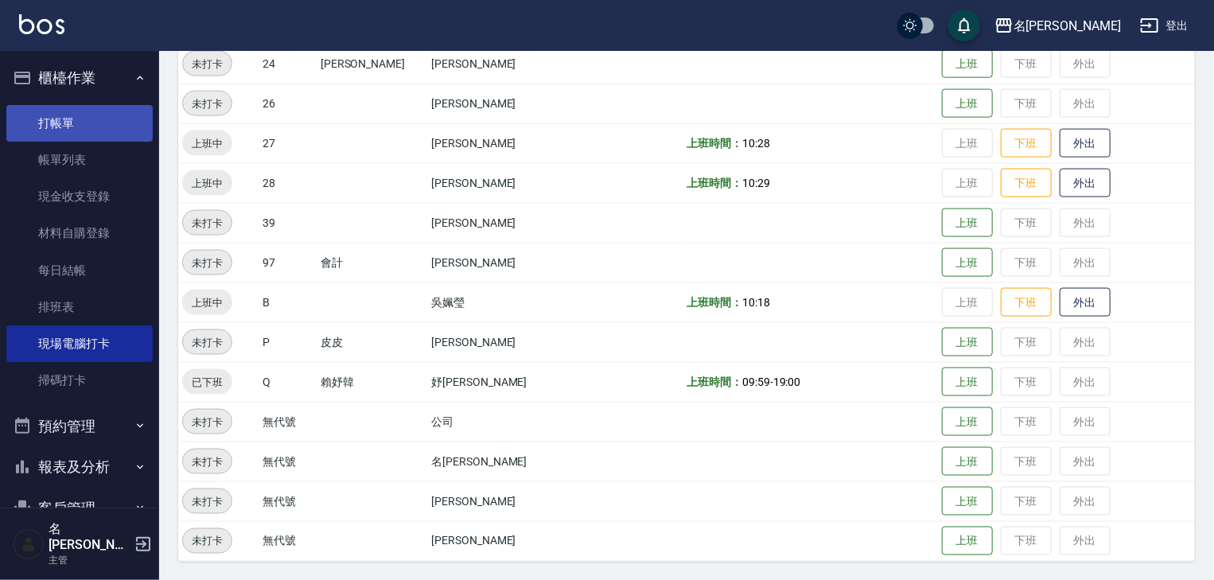
click at [64, 129] on link "打帳單" at bounding box center [79, 123] width 146 height 37
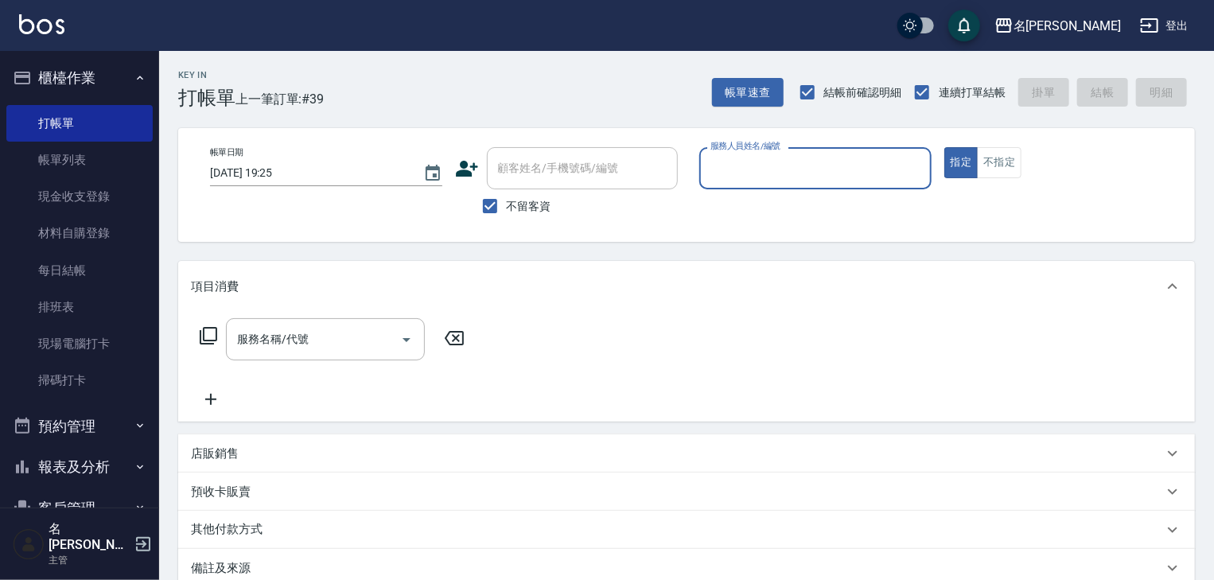
click at [764, 159] on input "服務人員姓名/編號" at bounding box center [815, 168] width 218 height 28
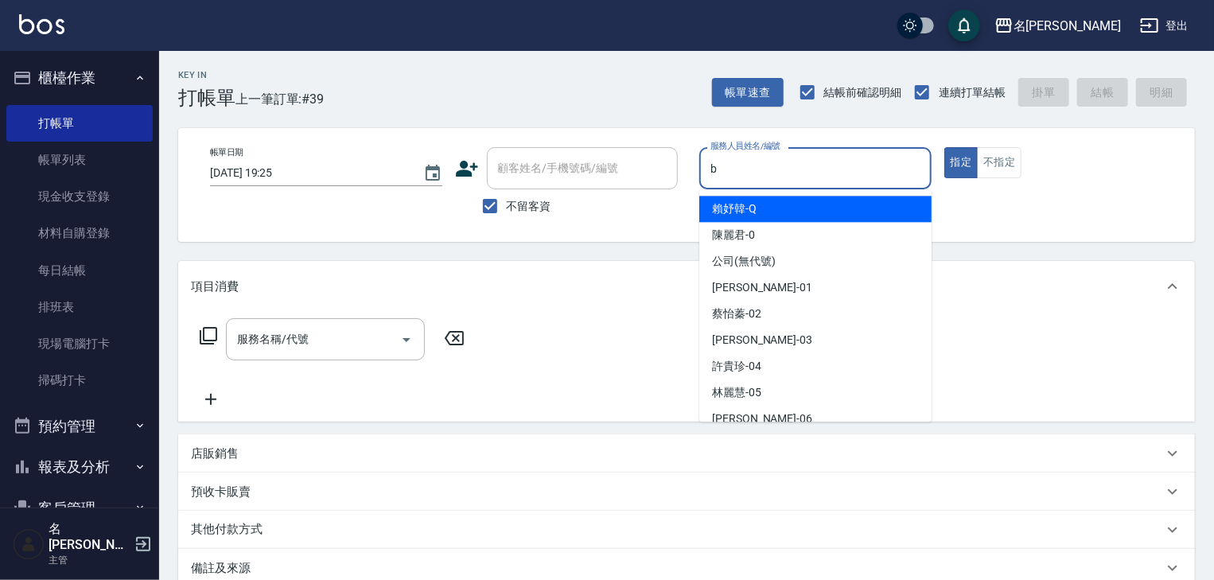
type input "[PERSON_NAME]"
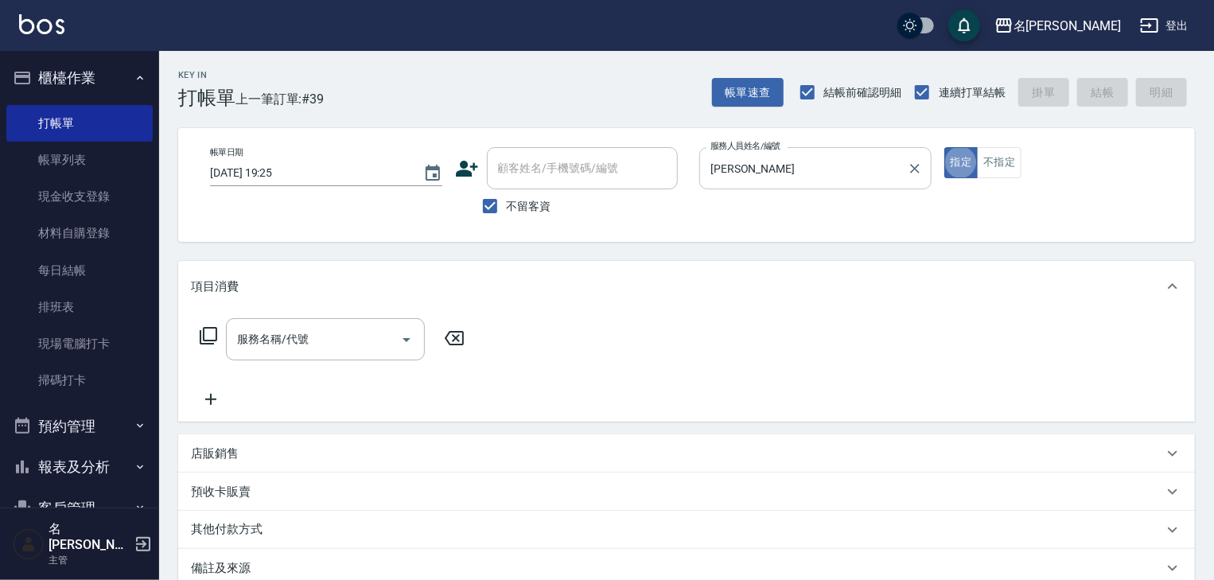
type button "true"
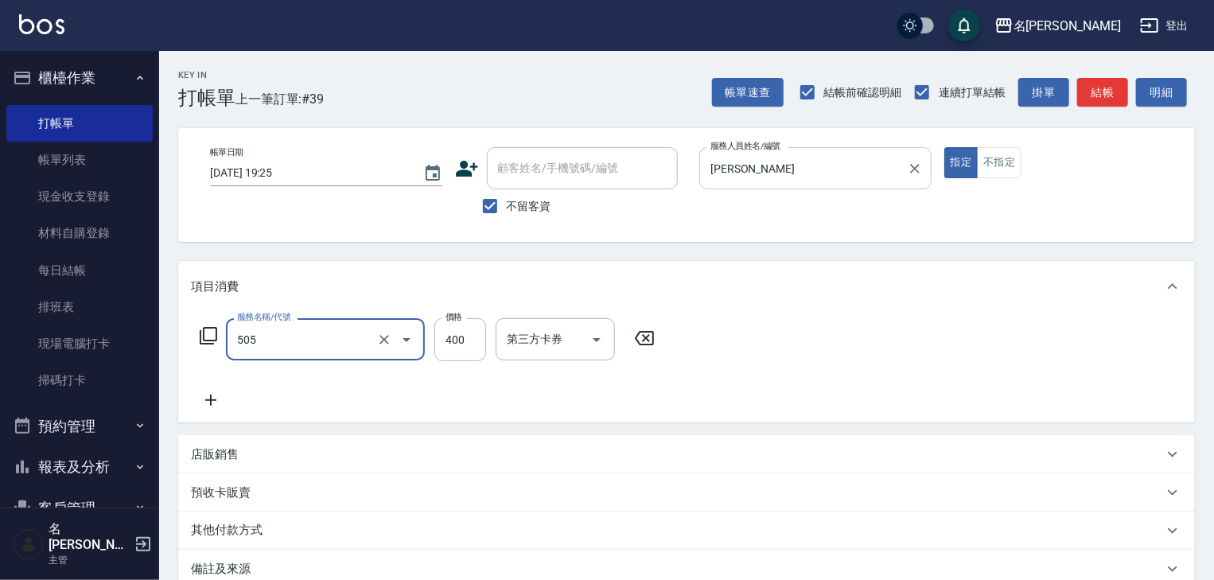
type input "洗髮(505)"
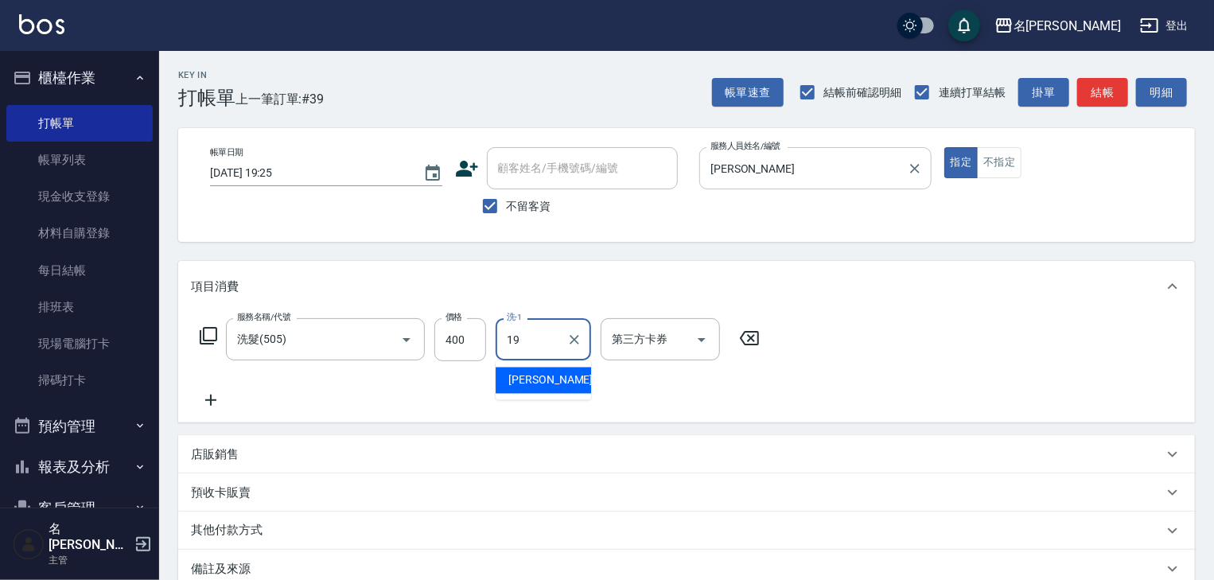
type input "[PERSON_NAME]-19"
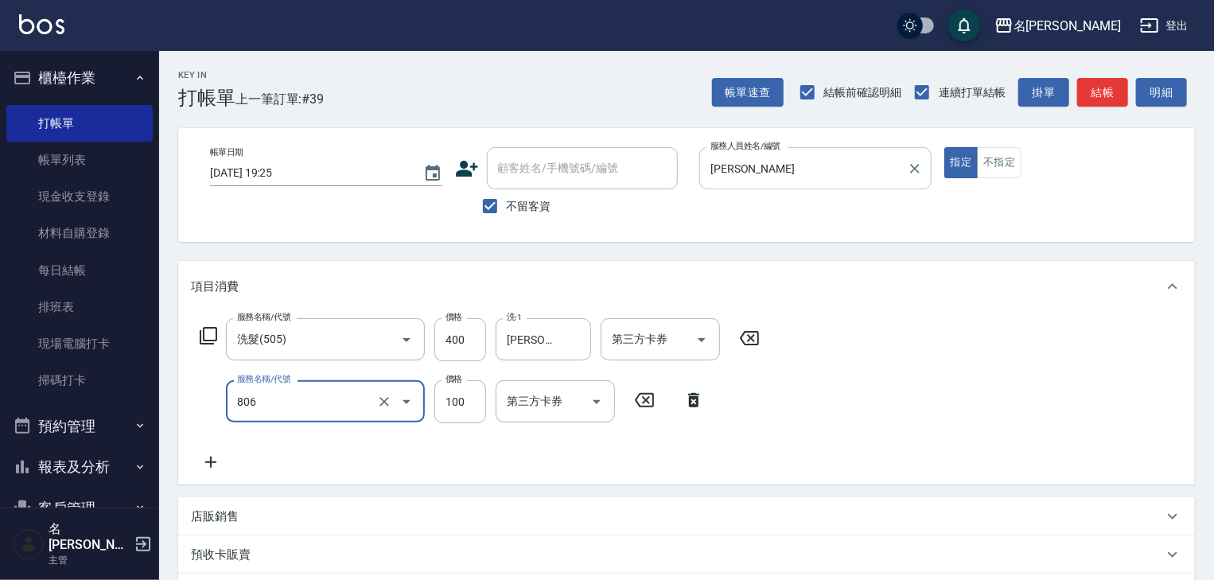
type input "電棒(806)"
click at [1109, 100] on button "結帳" at bounding box center [1102, 92] width 51 height 29
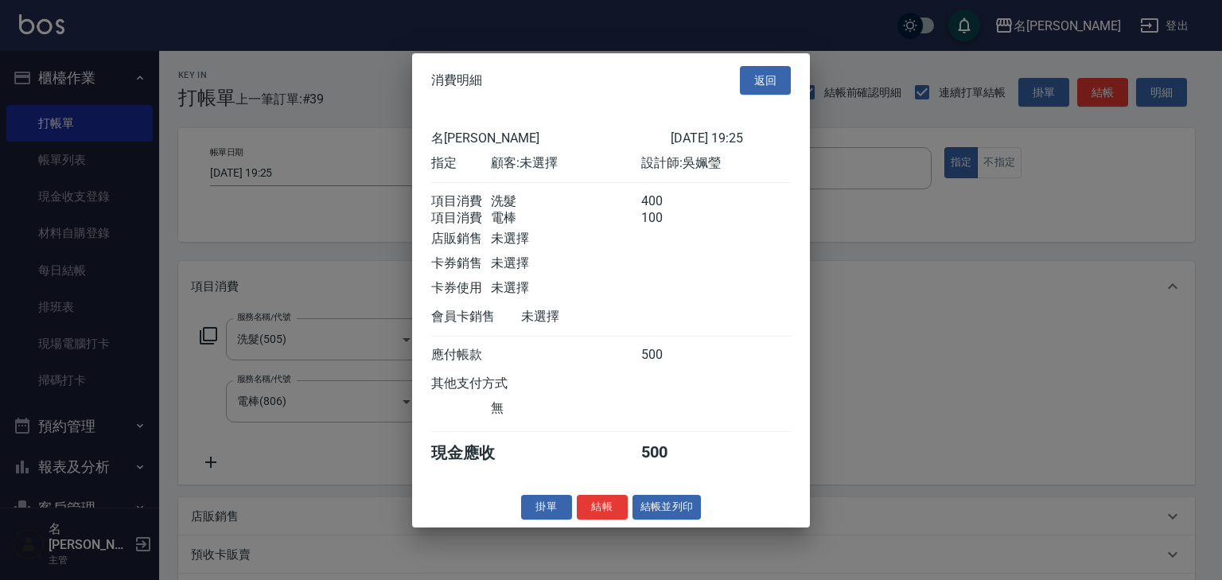
drag, startPoint x: 677, startPoint y: 519, endPoint x: 676, endPoint y: 505, distance: 13.5
click at [677, 519] on button "結帳並列印" at bounding box center [666, 507] width 69 height 25
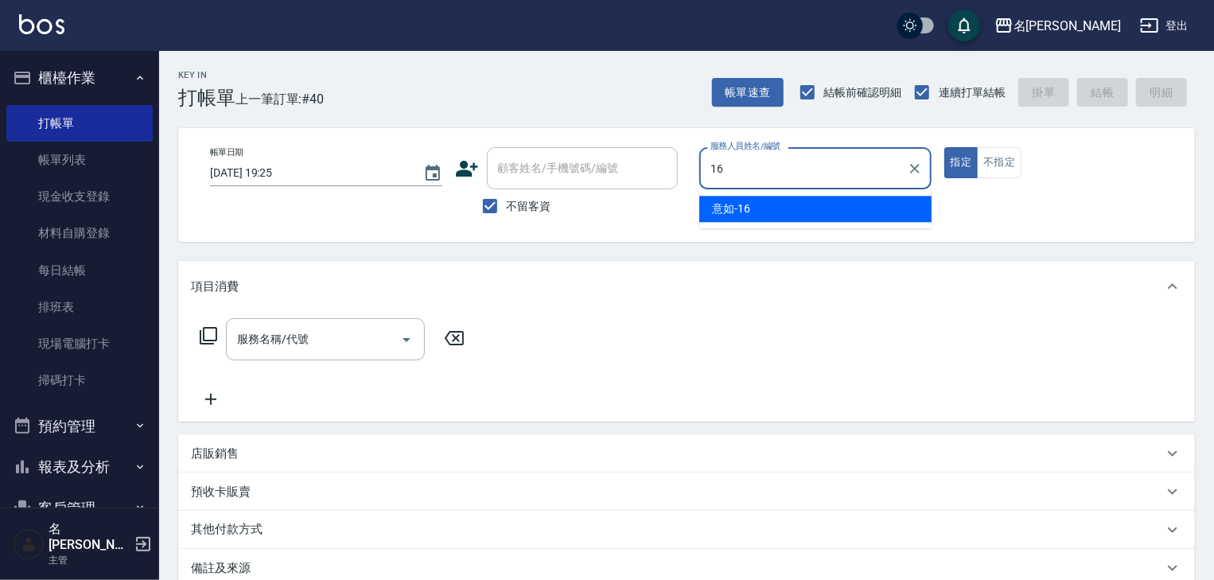
type input "意如-16"
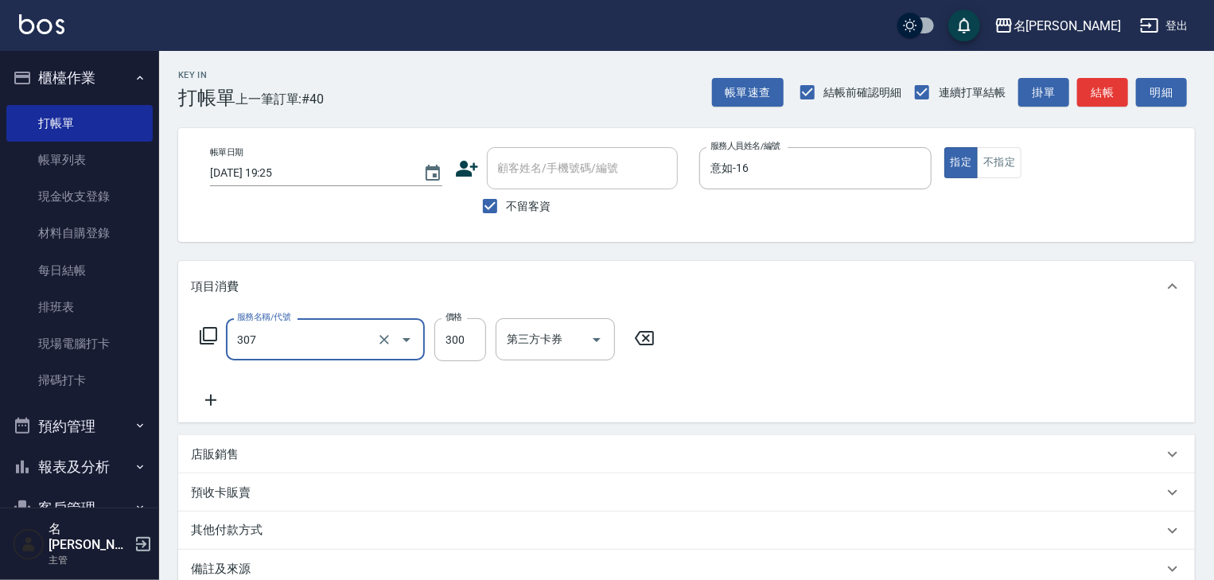
type input "剪髮(307)"
type input "450"
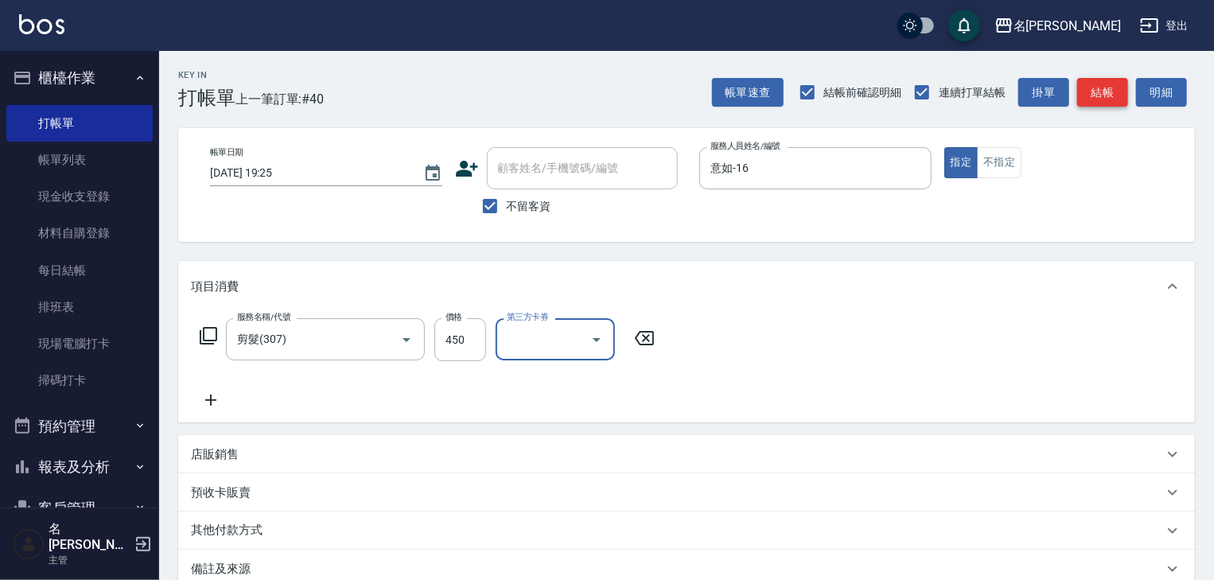
click at [1082, 95] on button "結帳" at bounding box center [1102, 92] width 51 height 29
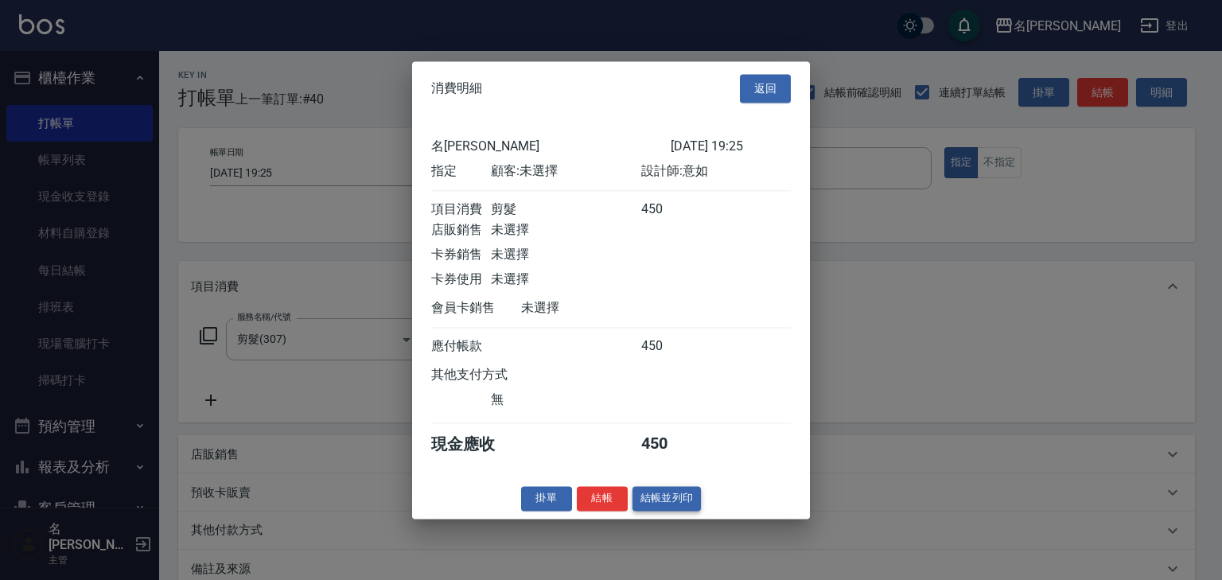
click at [686, 499] on button "結帳並列印" at bounding box center [666, 498] width 69 height 25
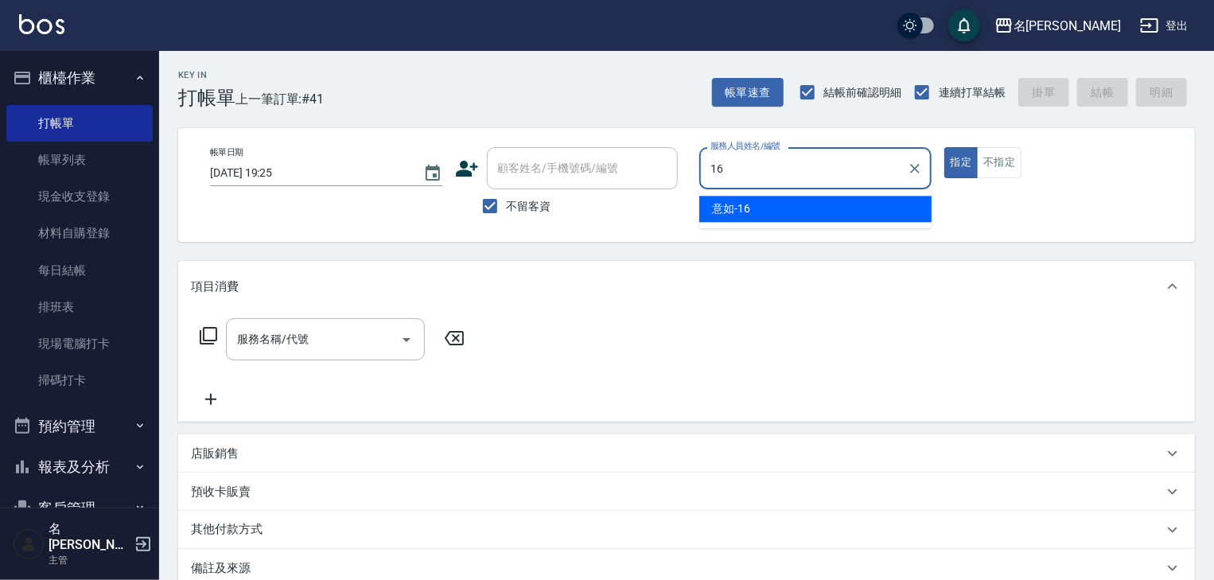
type input "意如-16"
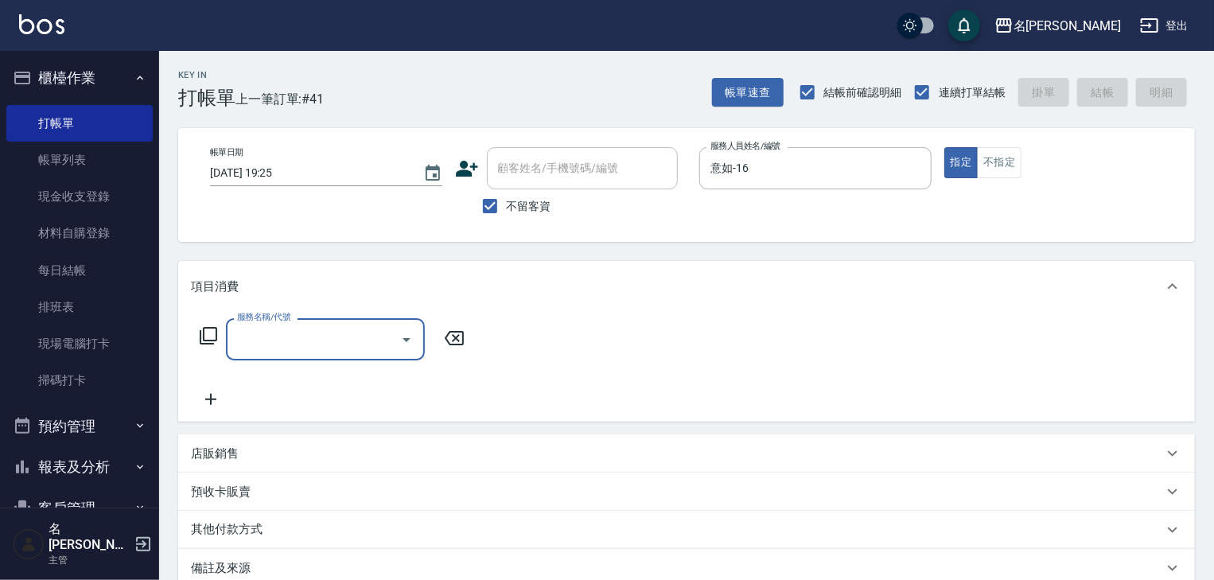
click at [261, 343] on input "服務名稱/代號" at bounding box center [313, 339] width 161 height 28
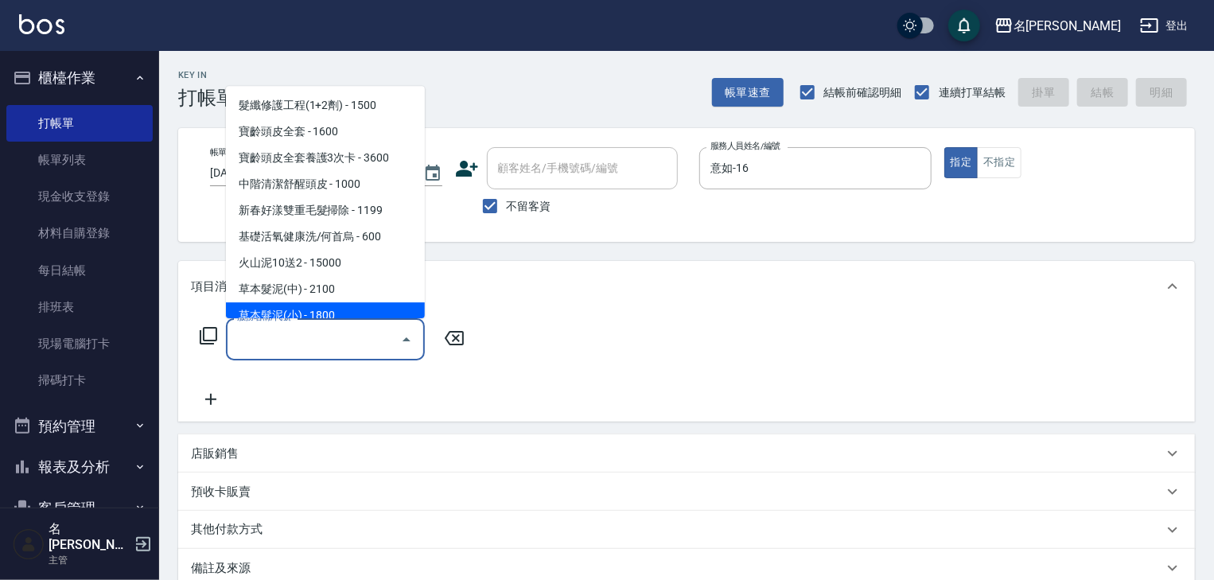
click at [344, 305] on span "草本髮泥(小) - 1800" at bounding box center [325, 316] width 199 height 26
type input "草本髮泥(小)(122)"
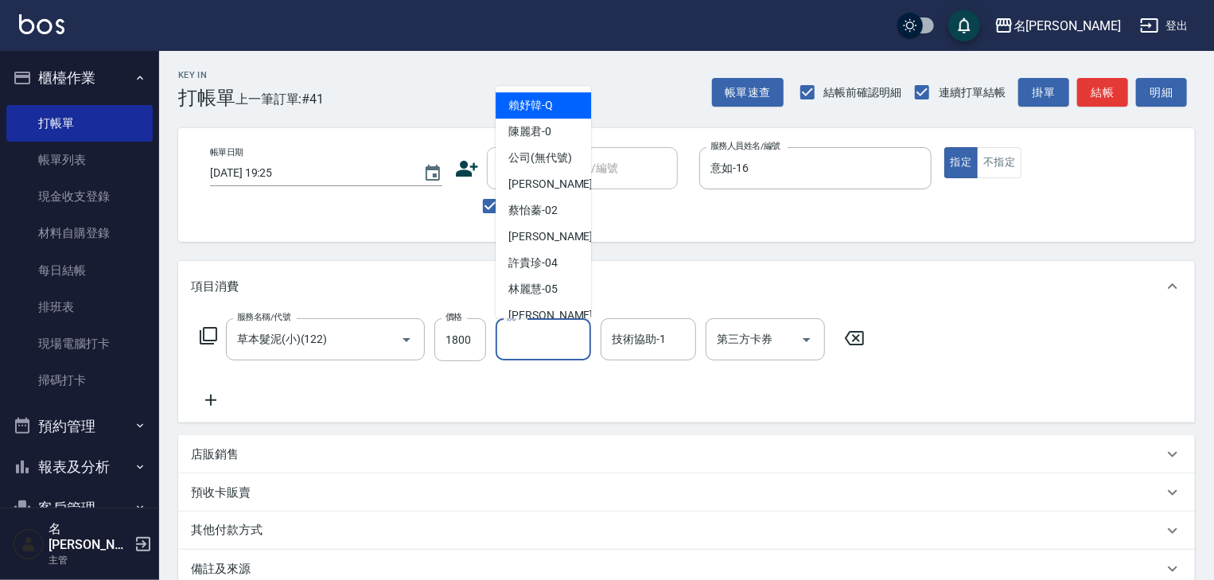
click at [520, 350] on input "洗-1" at bounding box center [543, 339] width 81 height 28
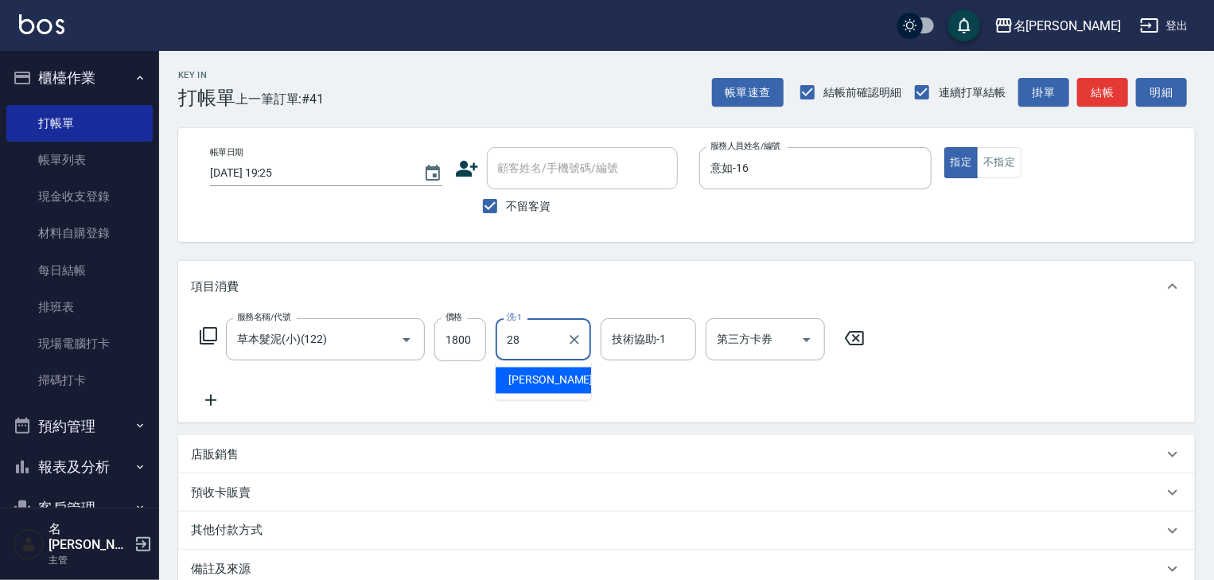
type input "[PERSON_NAME]-28"
click at [216, 406] on icon at bounding box center [211, 400] width 40 height 19
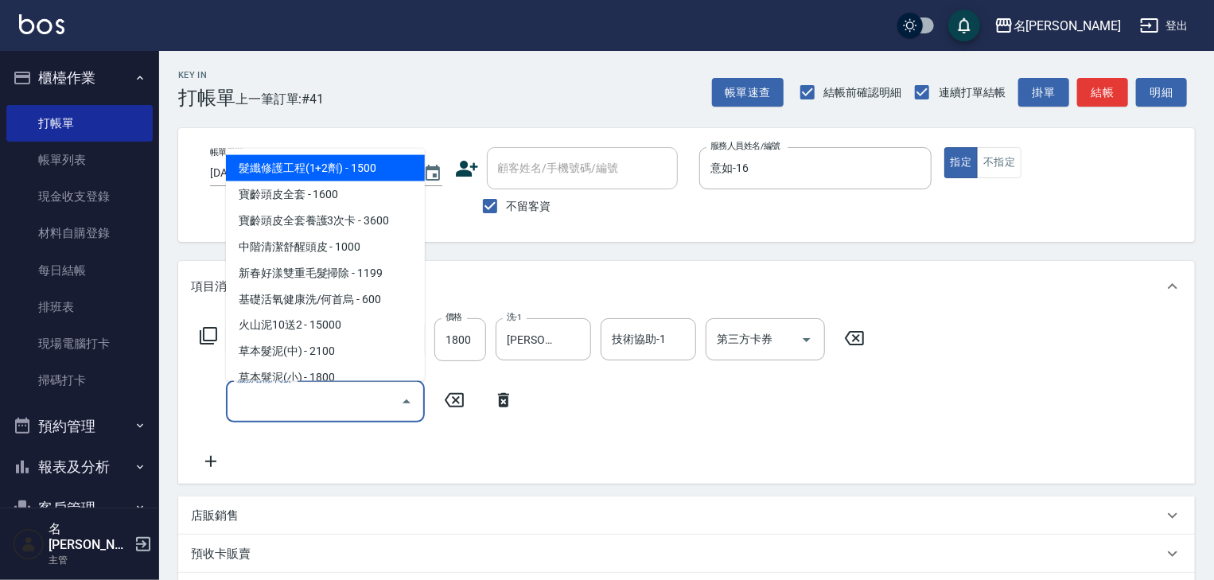
click at [260, 407] on input "服務名稱/代號" at bounding box center [313, 401] width 161 height 28
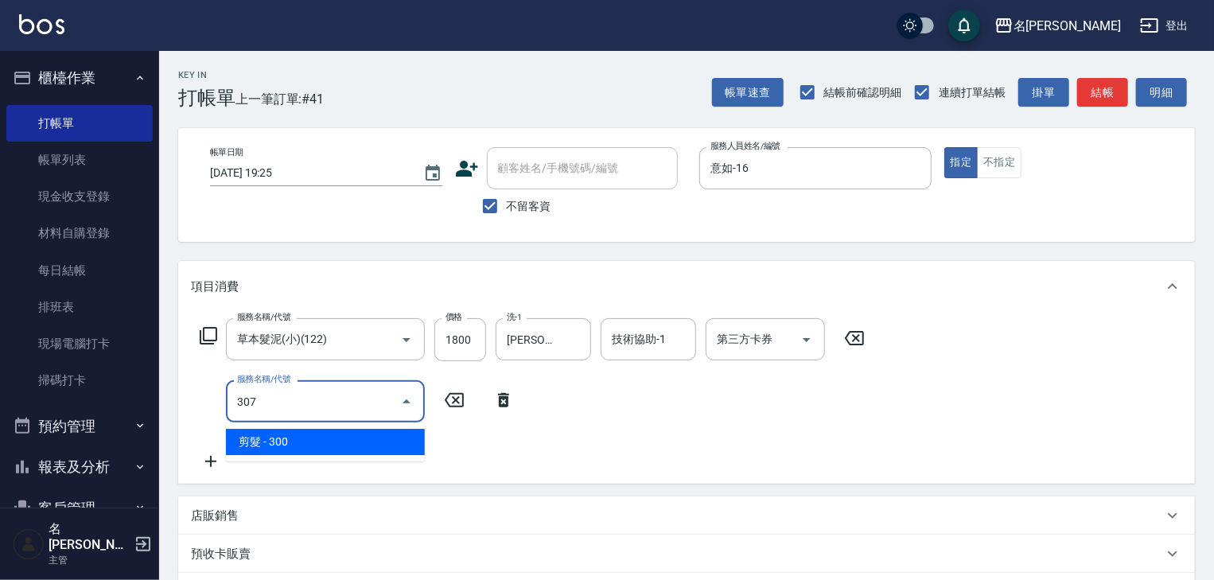
type input "剪髮(307)"
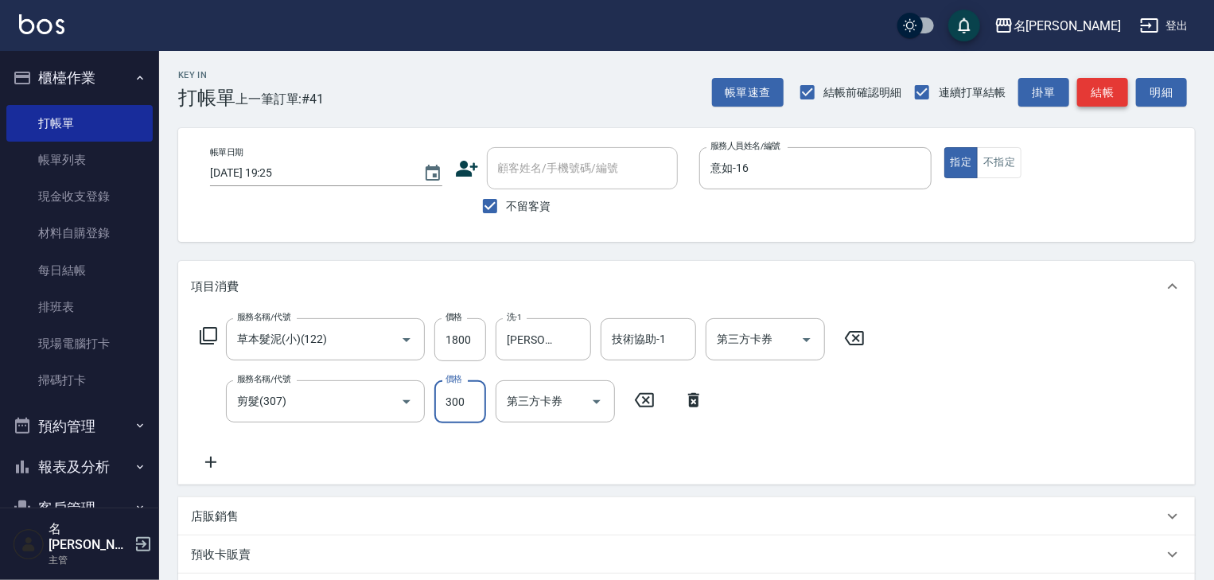
click at [1104, 99] on button "結帳" at bounding box center [1102, 92] width 51 height 29
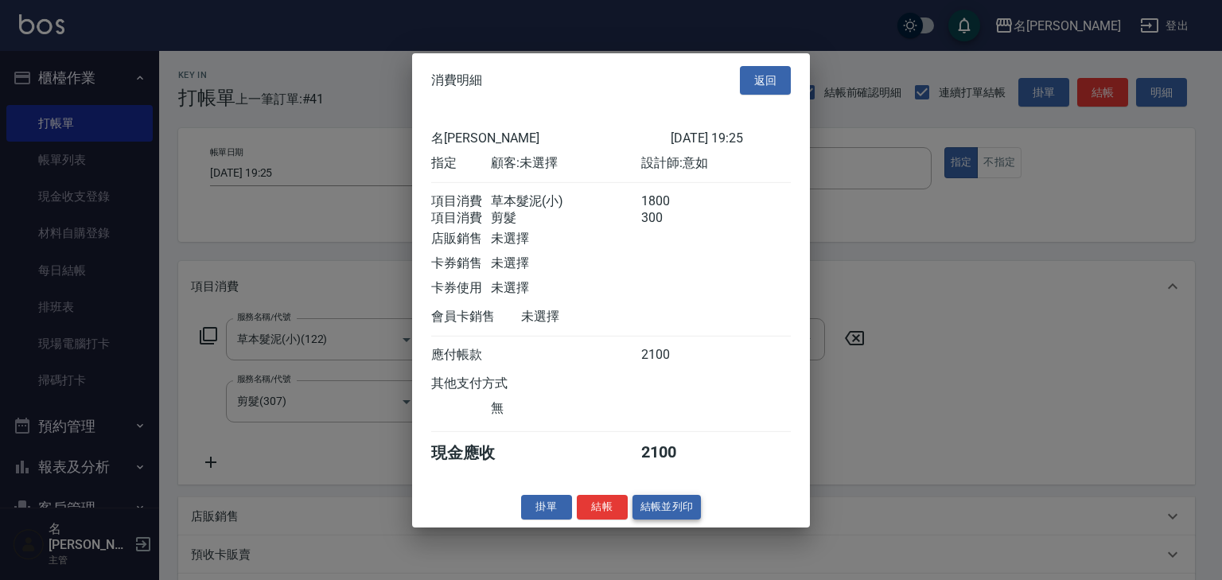
click at [670, 519] on button "結帳並列印" at bounding box center [666, 507] width 69 height 25
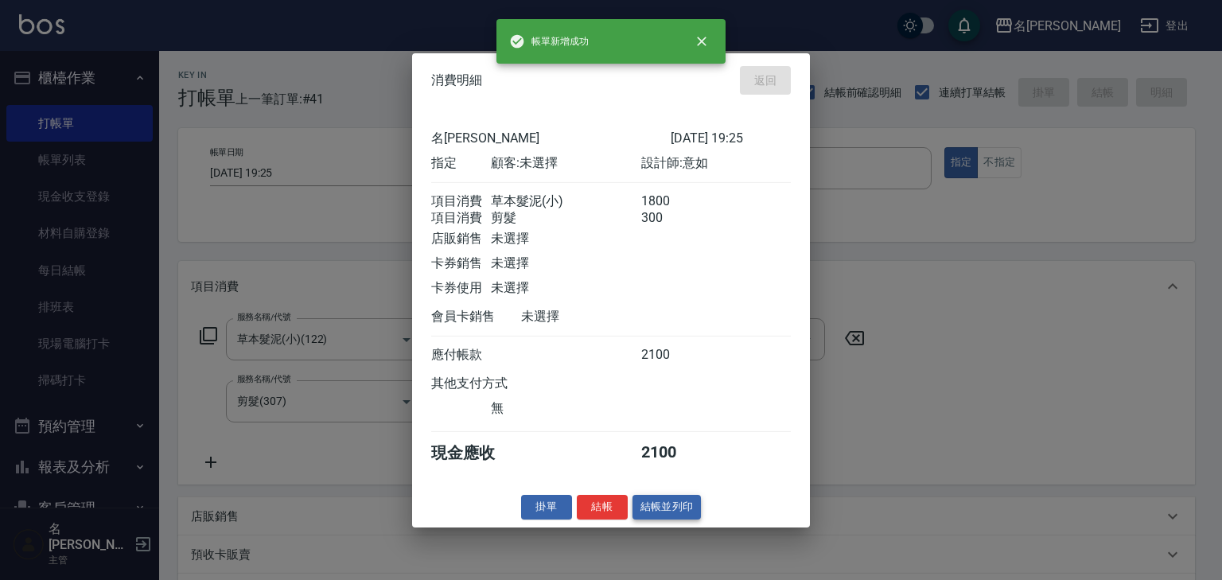
type input "[DATE] 19:26"
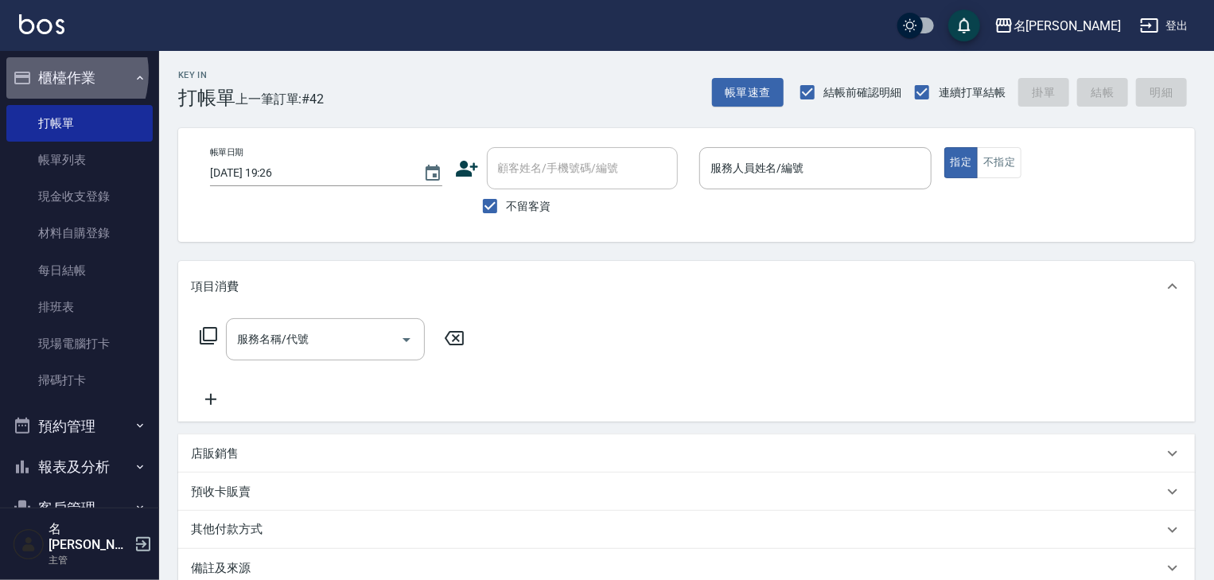
click at [50, 73] on button "櫃檯作業" at bounding box center [79, 77] width 146 height 41
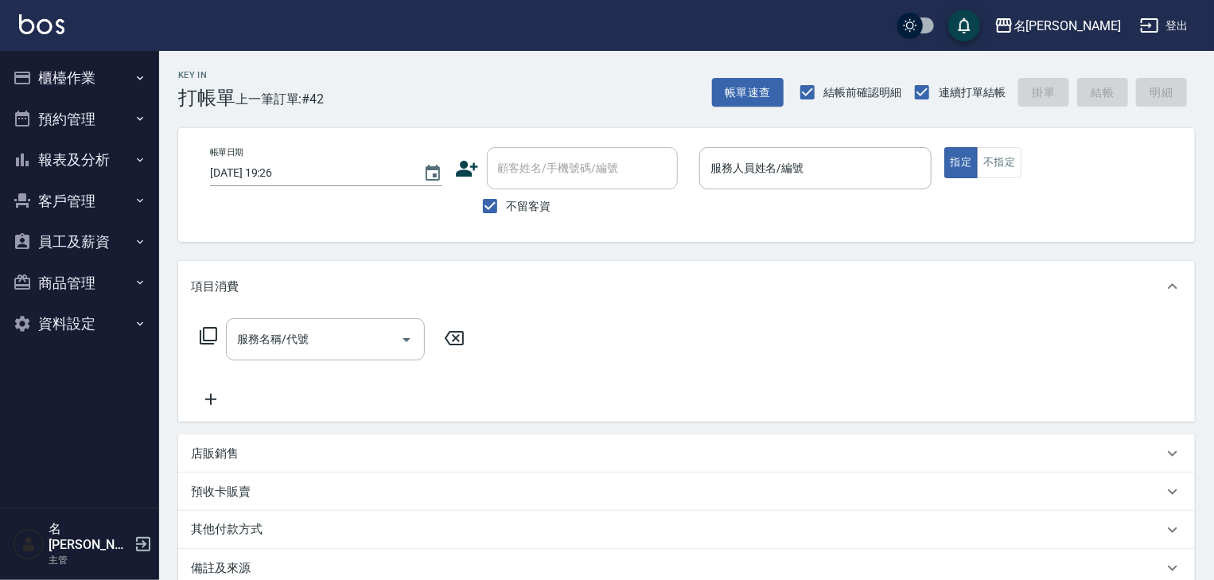
click at [86, 76] on button "櫃檯作業" at bounding box center [79, 77] width 146 height 41
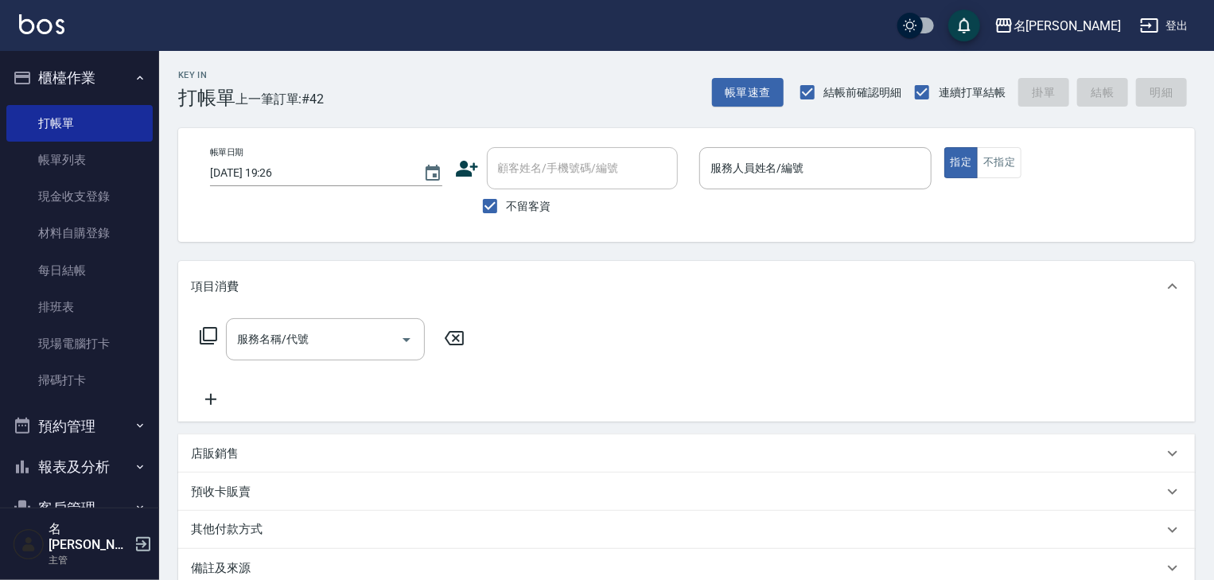
click at [86, 76] on button "櫃檯作業" at bounding box center [79, 77] width 146 height 41
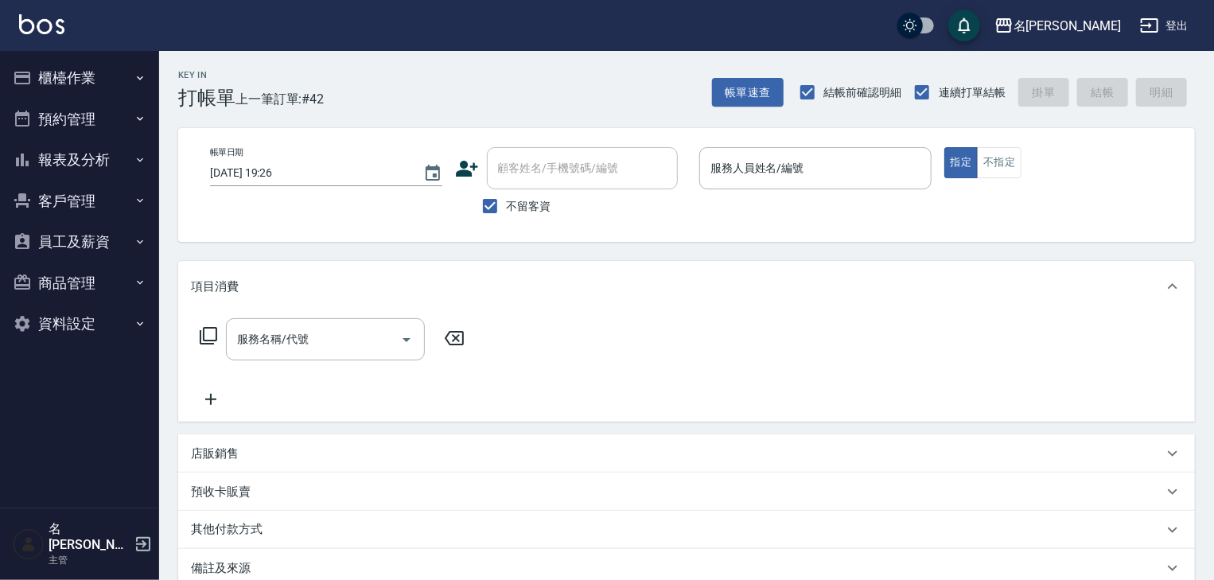
click at [75, 153] on button "報表及分析" at bounding box center [79, 159] width 146 height 41
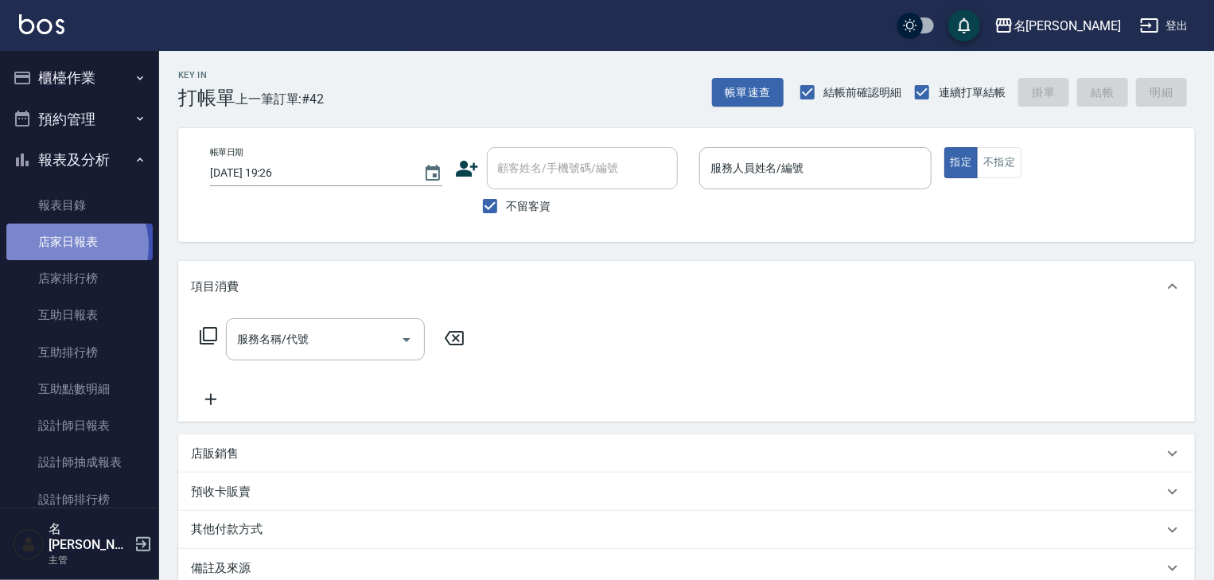
click at [68, 246] on link "店家日報表" at bounding box center [79, 241] width 146 height 37
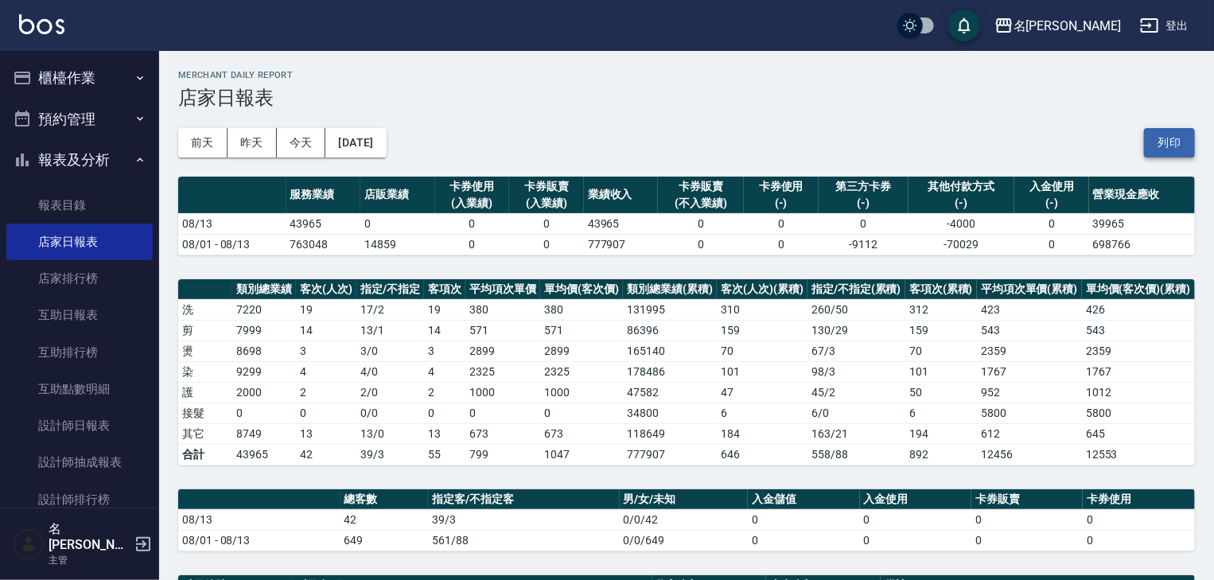
click at [1168, 147] on button "列印" at bounding box center [1169, 142] width 51 height 29
click at [1164, 134] on button "列印" at bounding box center [1169, 142] width 51 height 29
click at [73, 153] on button "報表及分析" at bounding box center [79, 159] width 146 height 41
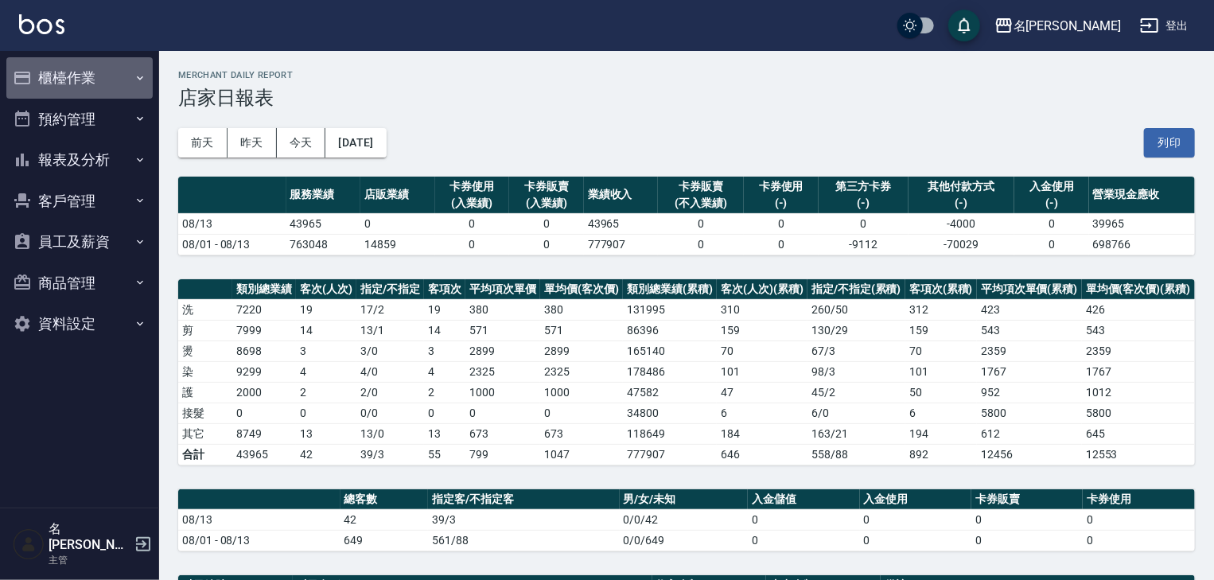
click at [67, 72] on button "櫃檯作業" at bounding box center [79, 77] width 146 height 41
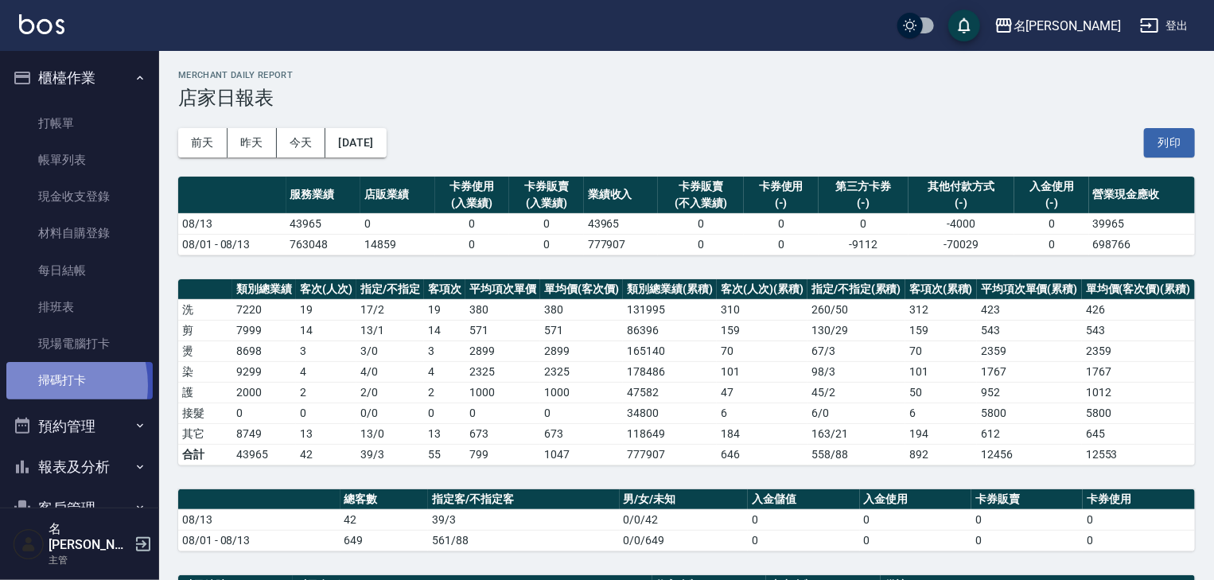
click at [44, 385] on link "掃碼打卡" at bounding box center [79, 380] width 146 height 37
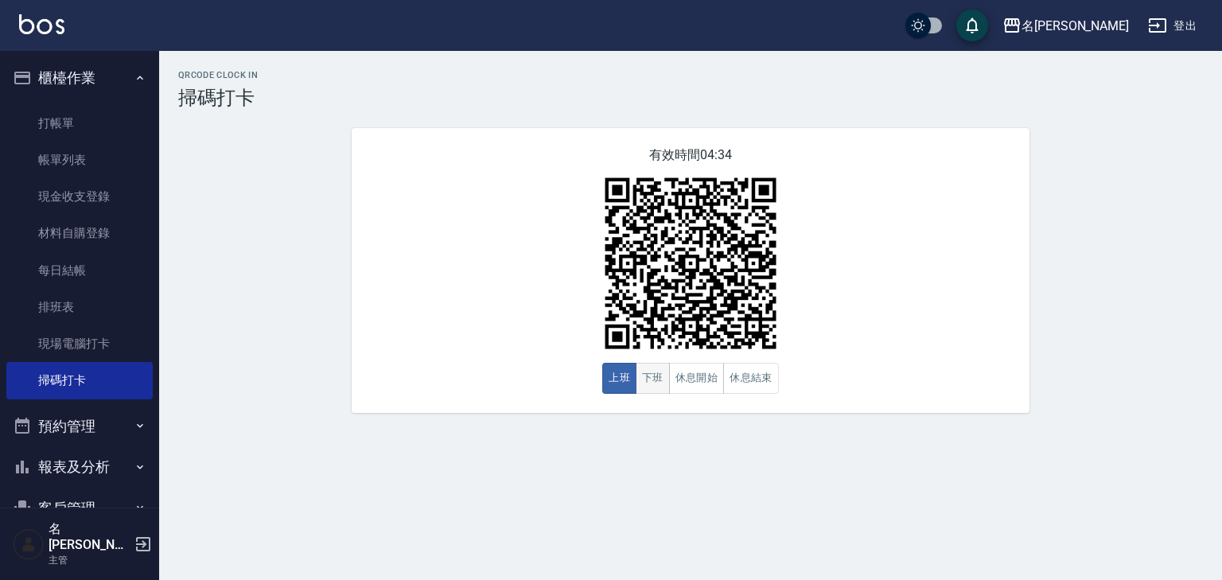
click at [655, 379] on button "下班" at bounding box center [652, 378] width 34 height 31
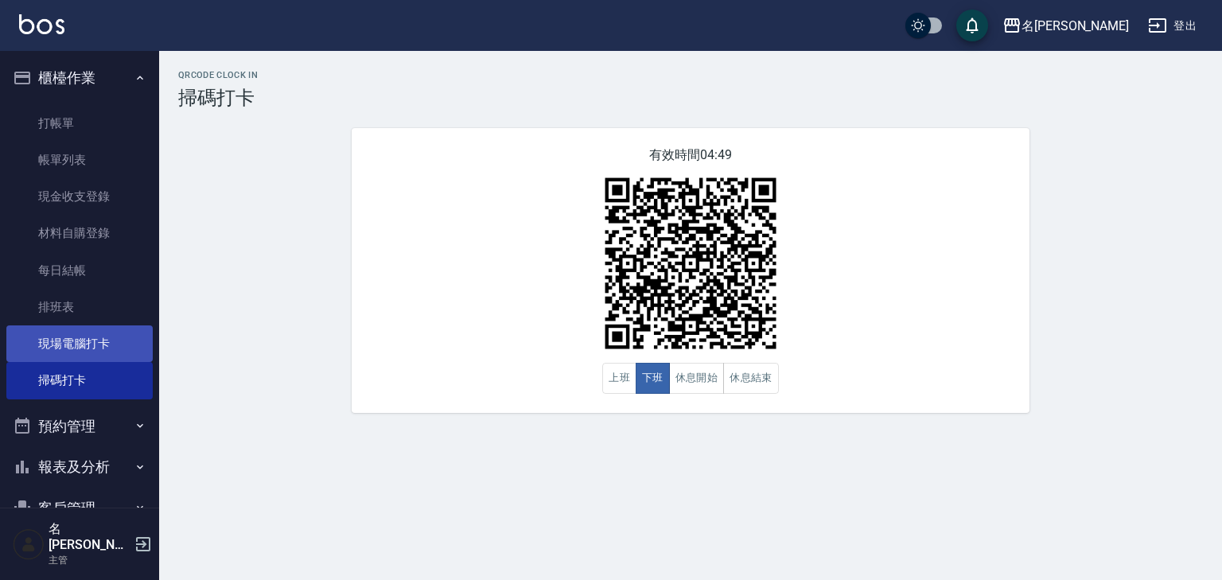
click at [97, 340] on link "現場電腦打卡" at bounding box center [79, 343] width 146 height 37
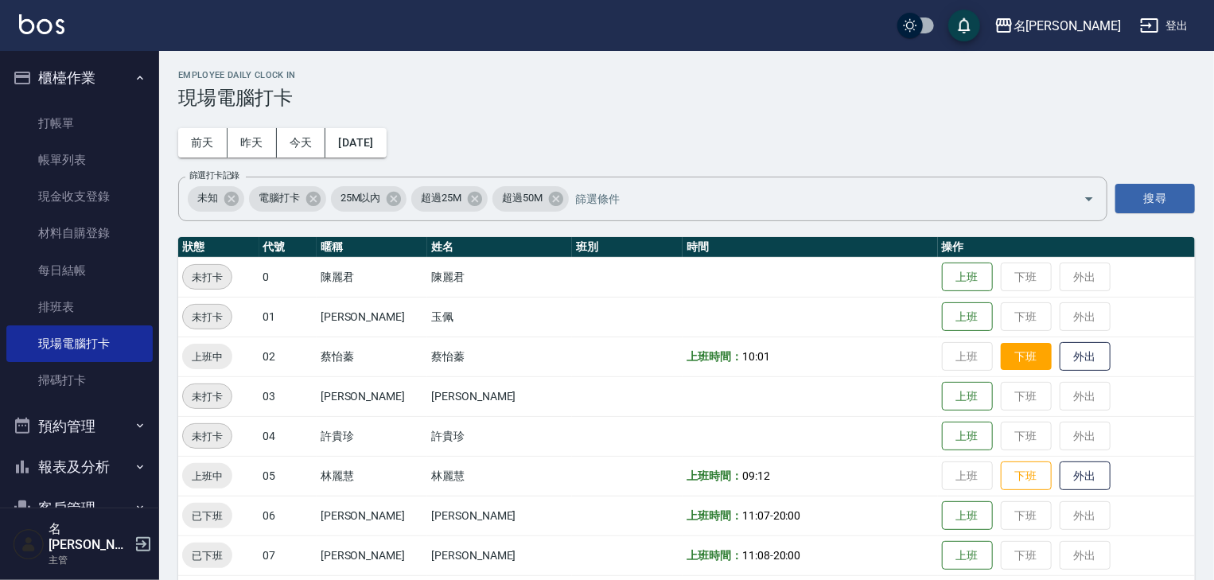
click at [1002, 355] on button "下班" at bounding box center [1026, 357] width 51 height 28
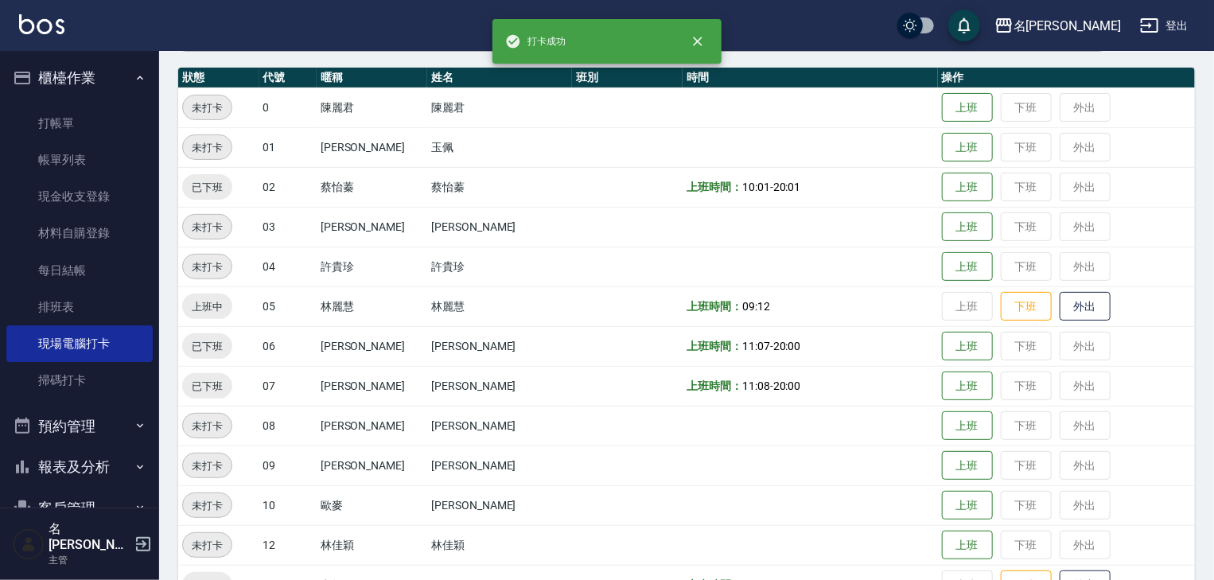
scroll to position [339, 0]
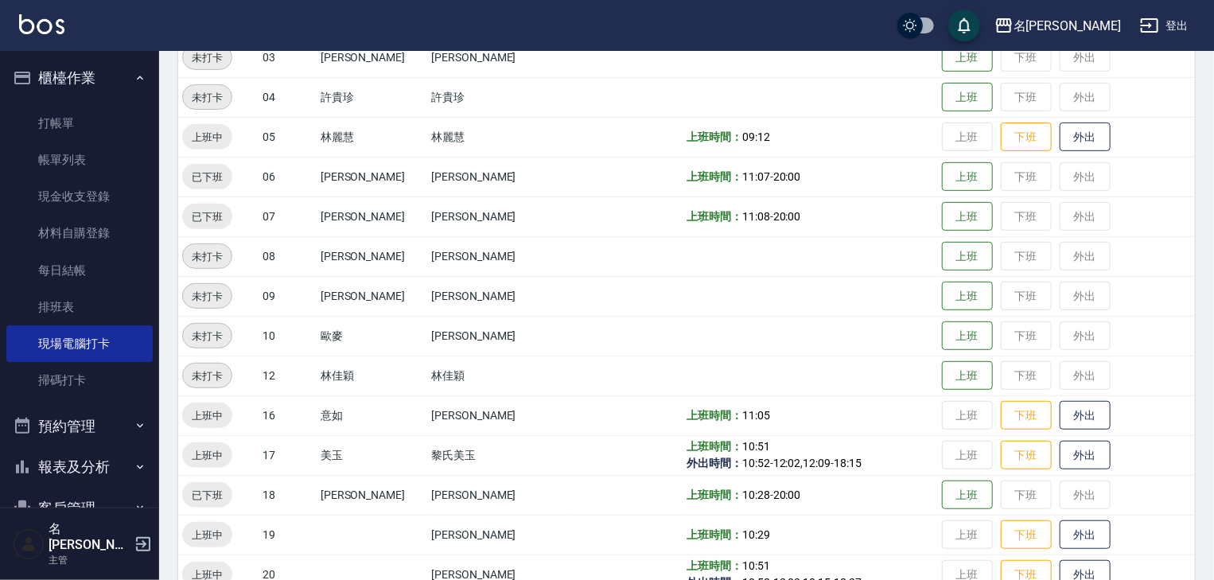
click at [992, 220] on td "上班 下班 外出" at bounding box center [1066, 216] width 257 height 40
click at [1001, 218] on td "上班 下班 外出" at bounding box center [1066, 216] width 257 height 40
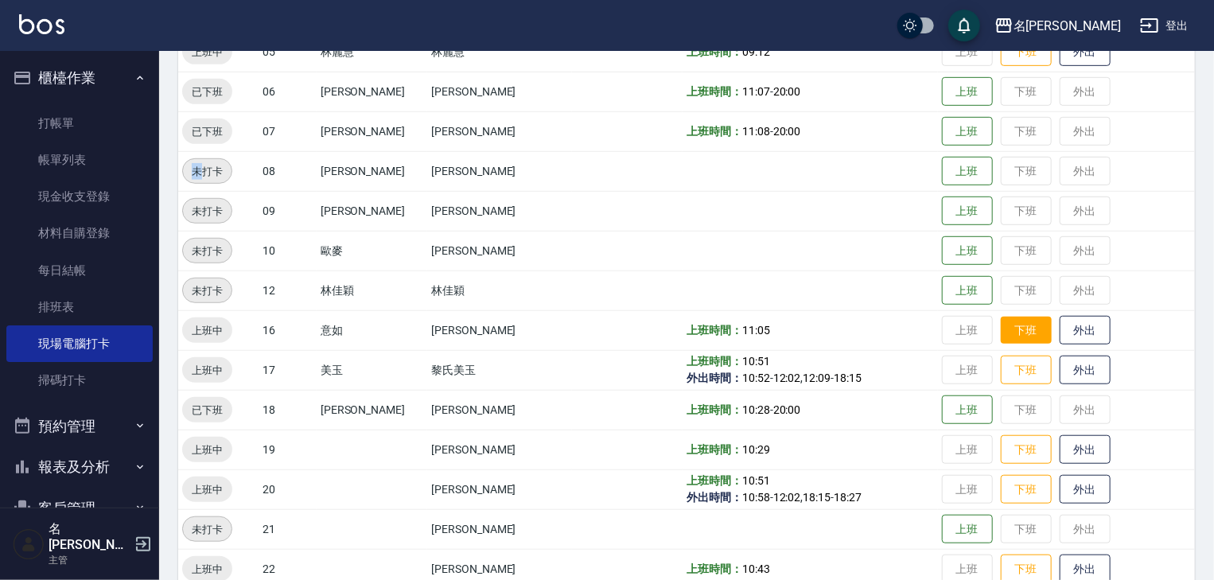
click at [1012, 334] on button "下班" at bounding box center [1026, 331] width 51 height 28
click at [1012, 370] on button "下班" at bounding box center [1026, 370] width 51 height 28
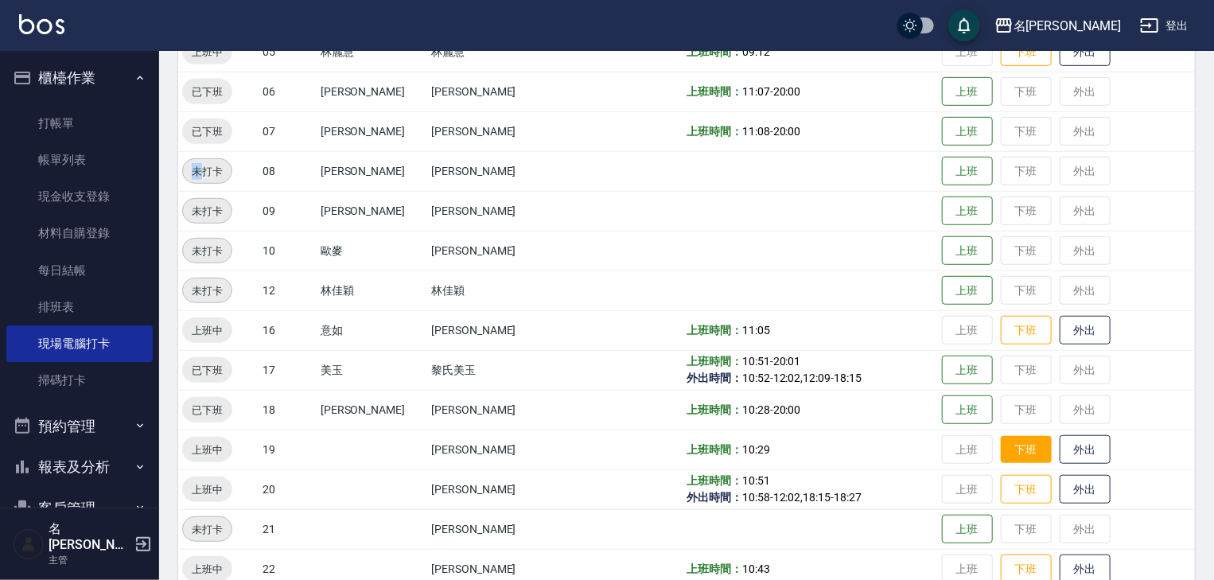
click at [1017, 452] on button "下班" at bounding box center [1026, 450] width 51 height 28
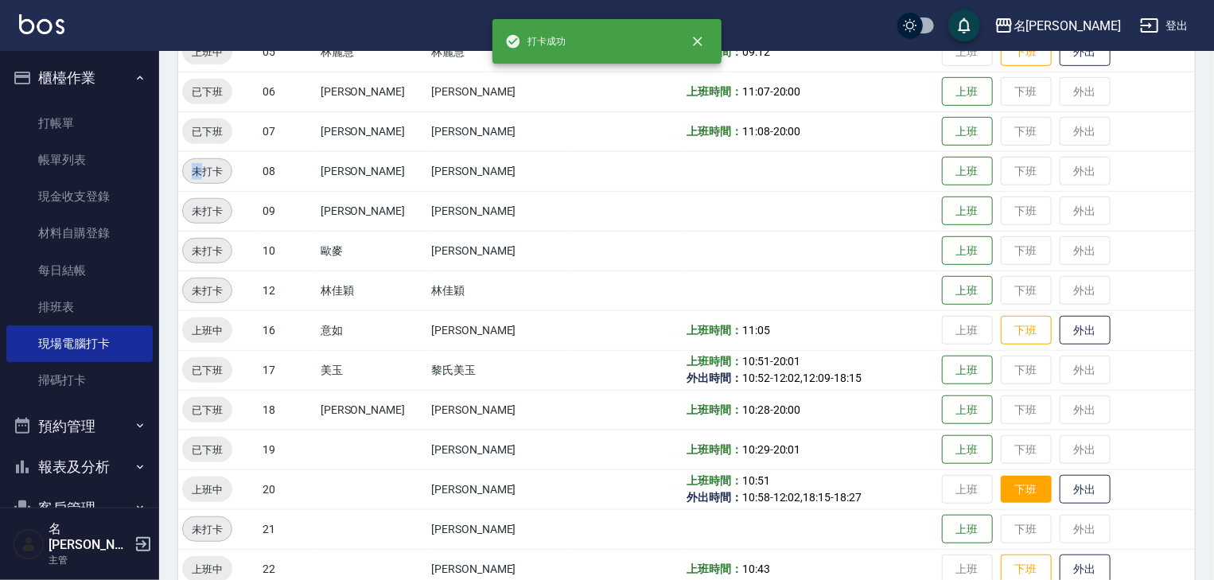
click at [1005, 496] on button "下班" at bounding box center [1026, 490] width 51 height 28
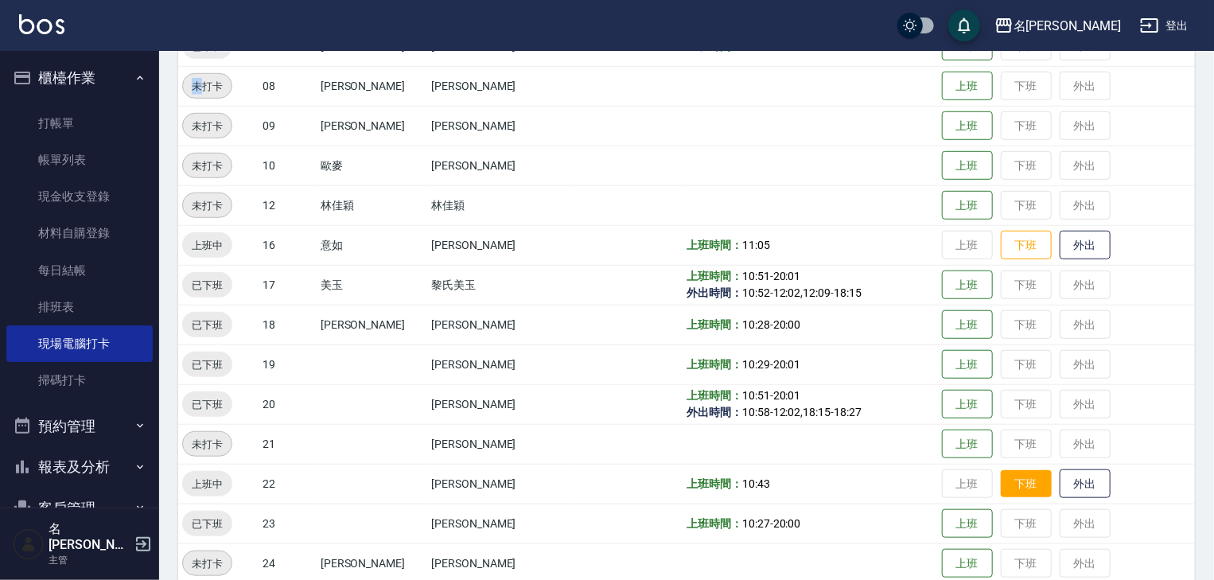
click at [1014, 484] on button "下班" at bounding box center [1026, 484] width 51 height 28
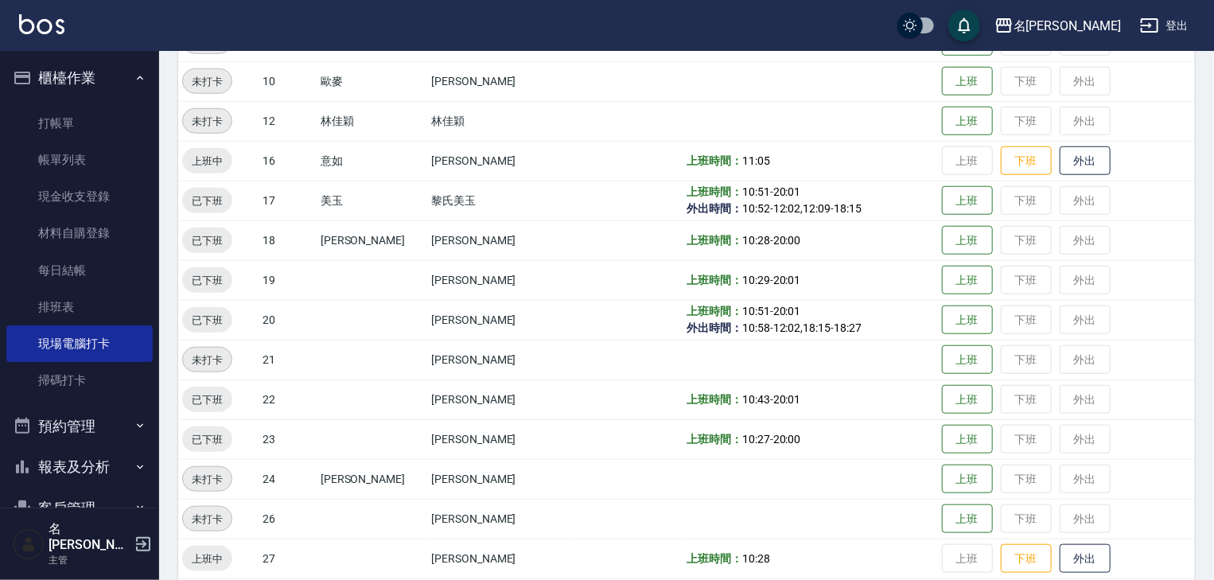
scroll to position [678, 0]
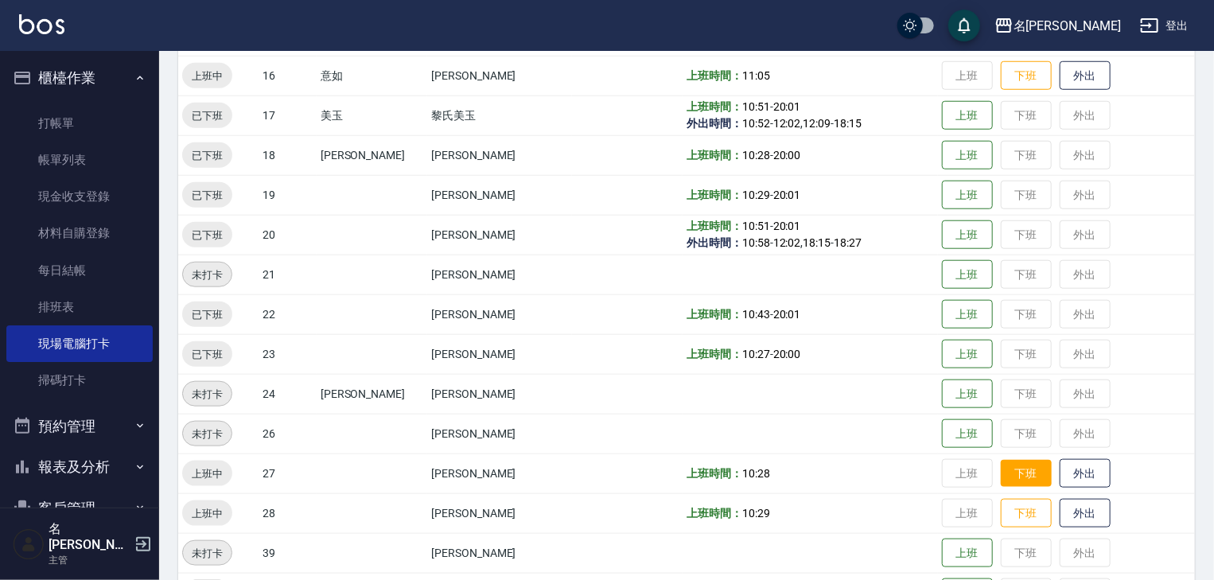
click at [1009, 476] on button "下班" at bounding box center [1026, 474] width 51 height 28
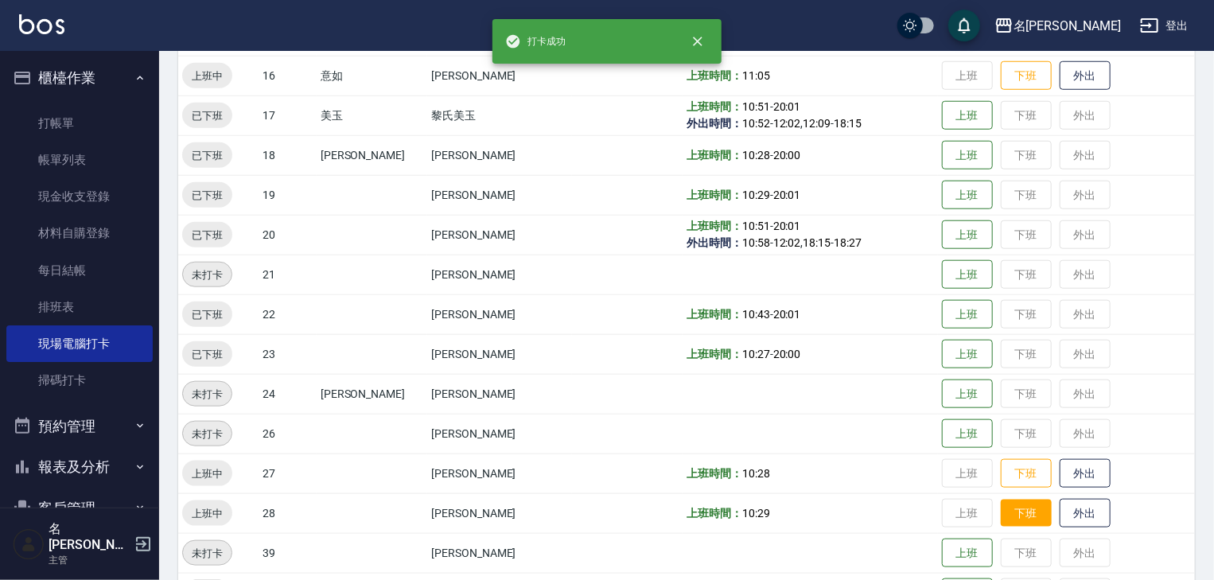
click at [1014, 510] on button "下班" at bounding box center [1026, 513] width 51 height 28
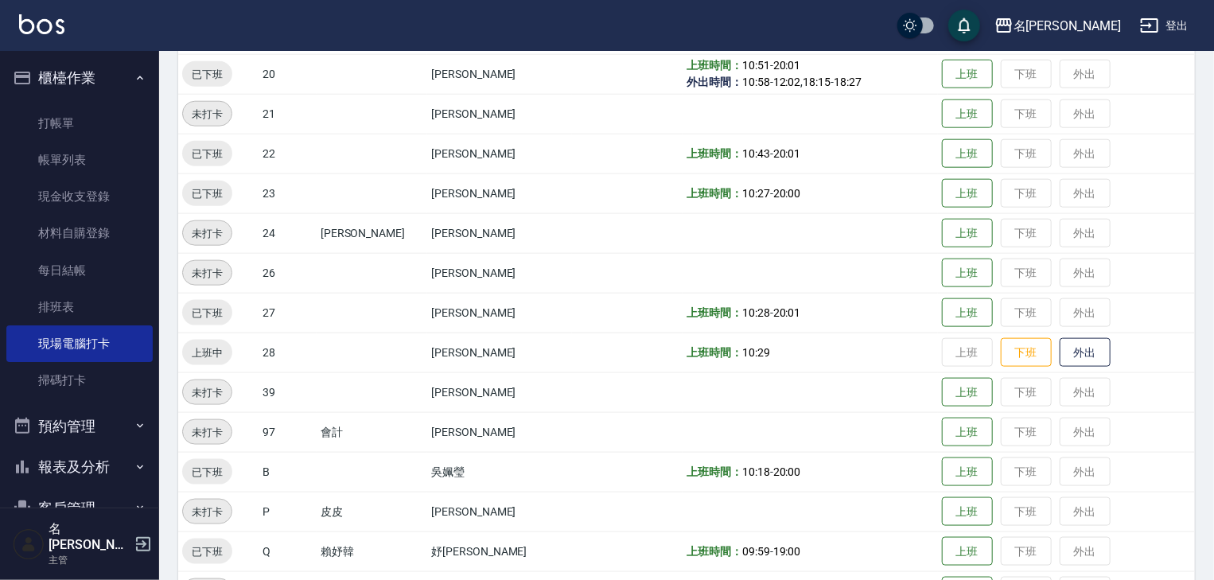
scroll to position [754, 0]
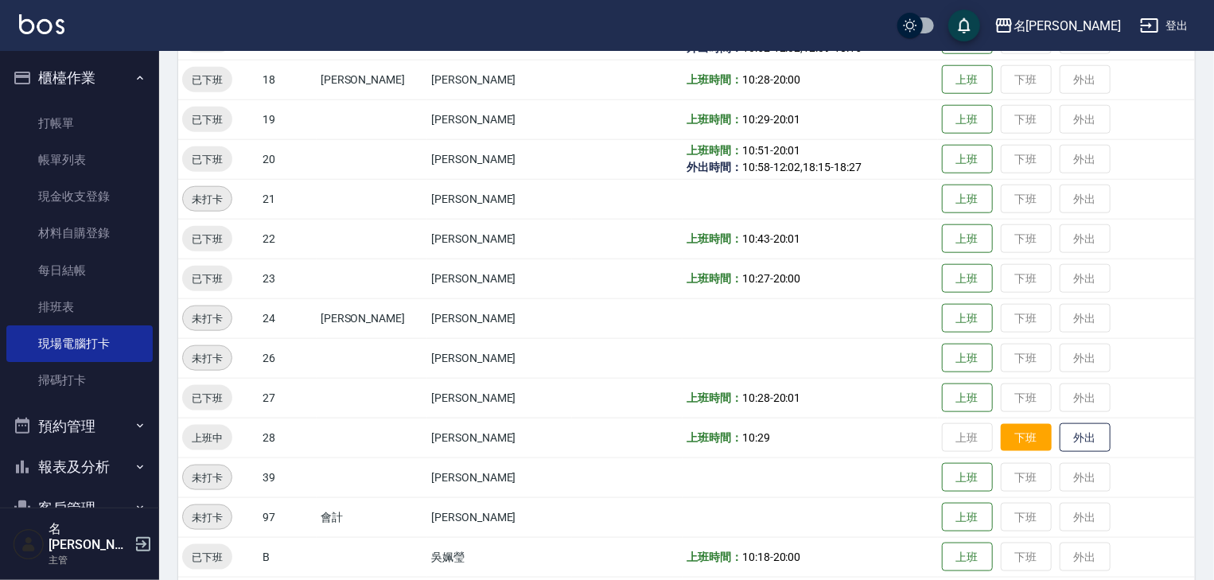
click at [1001, 445] on button "下班" at bounding box center [1026, 438] width 51 height 28
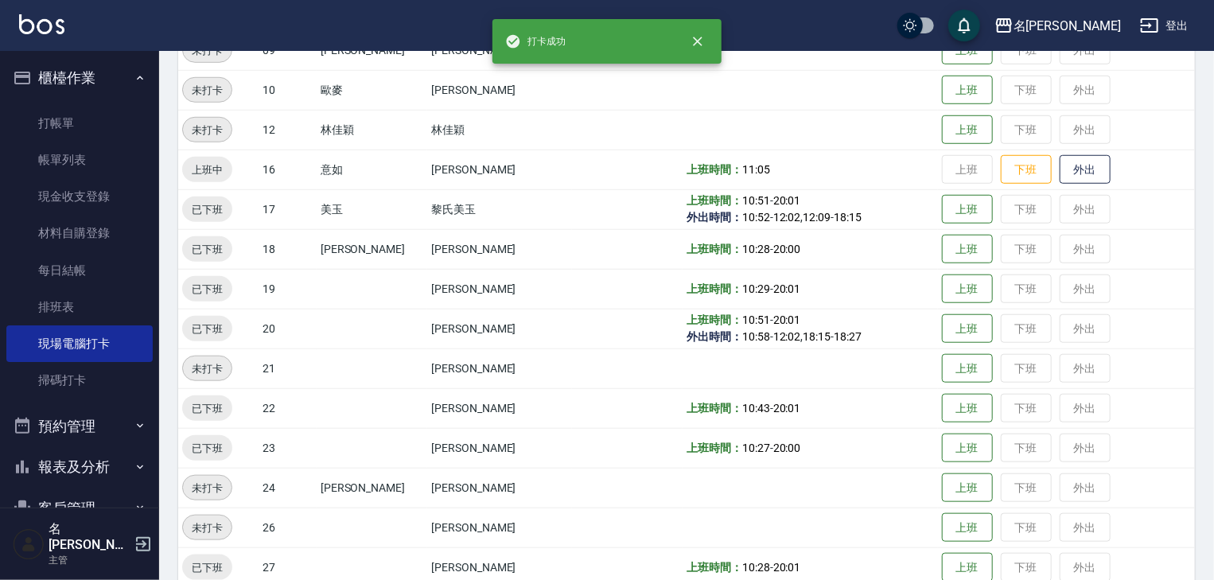
scroll to position [499, 0]
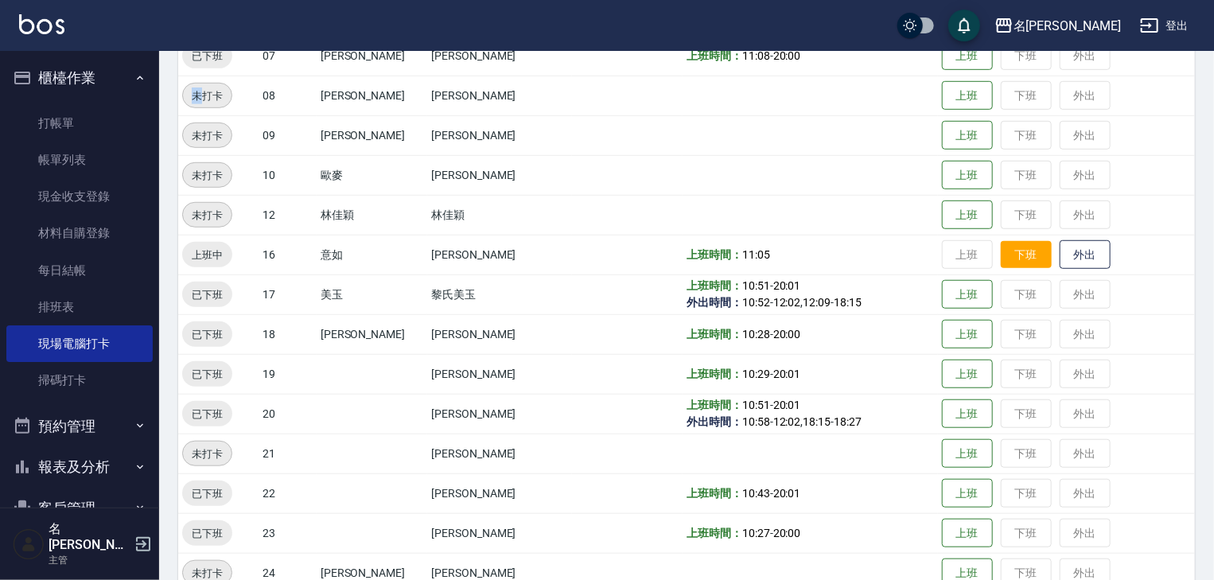
click at [1025, 261] on button "下班" at bounding box center [1026, 255] width 51 height 28
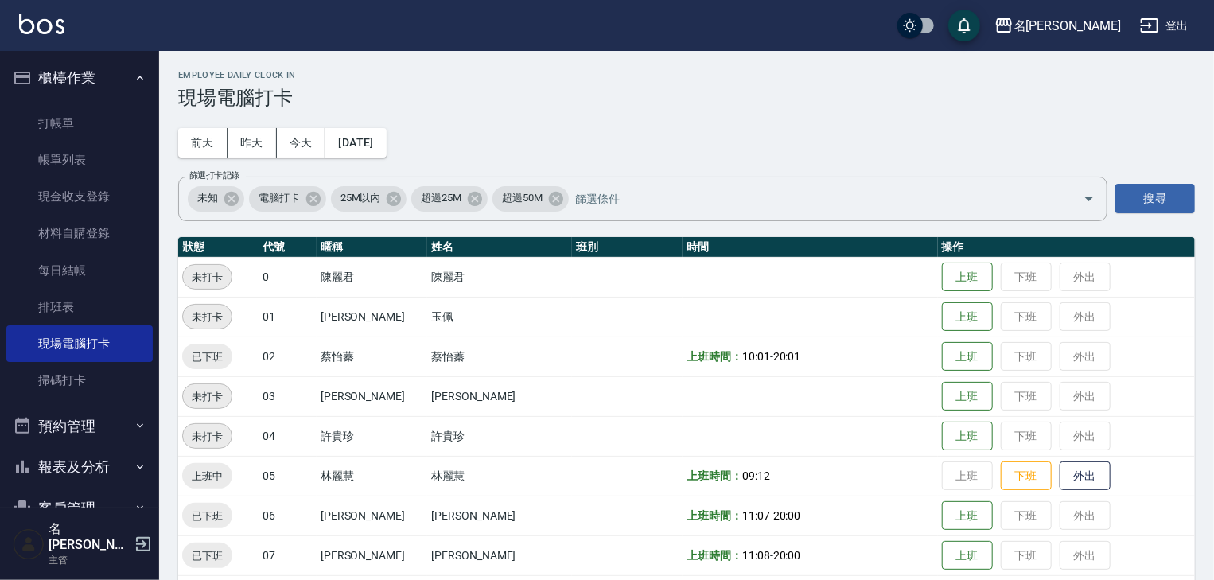
scroll to position [169, 0]
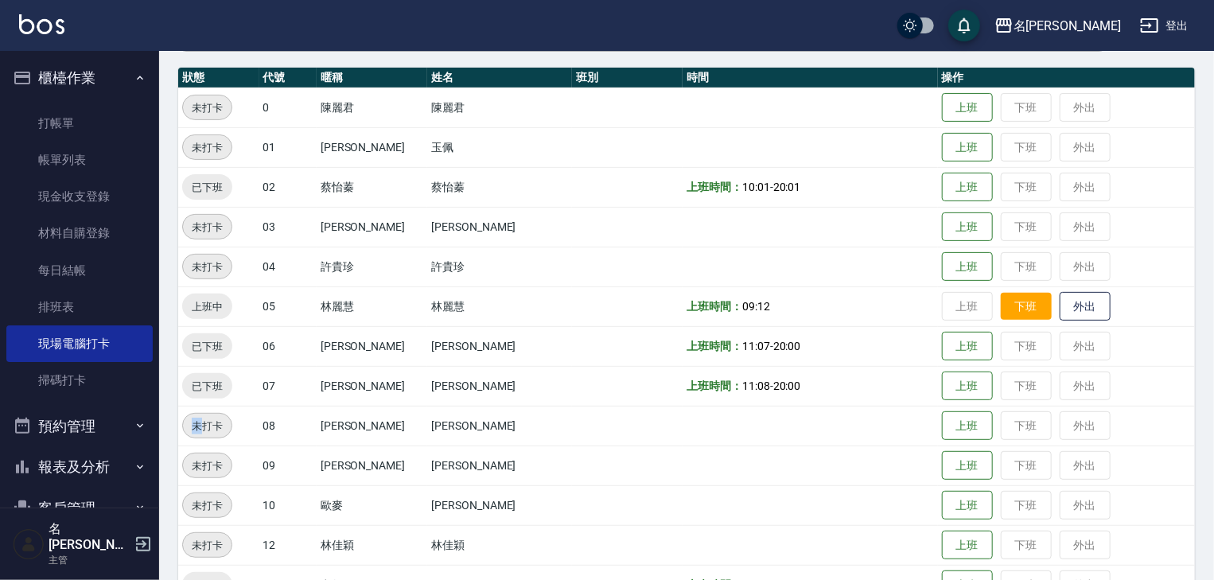
click at [1020, 312] on button "下班" at bounding box center [1026, 307] width 51 height 28
